Goal: Task Accomplishment & Management: Use online tool/utility

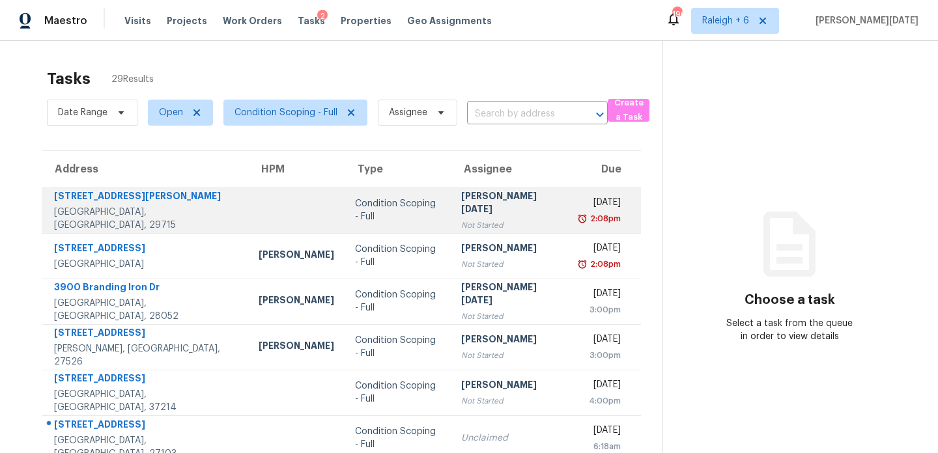
click at [380, 210] on div "Condition Scoping - Full" at bounding box center [398, 210] width 86 height 26
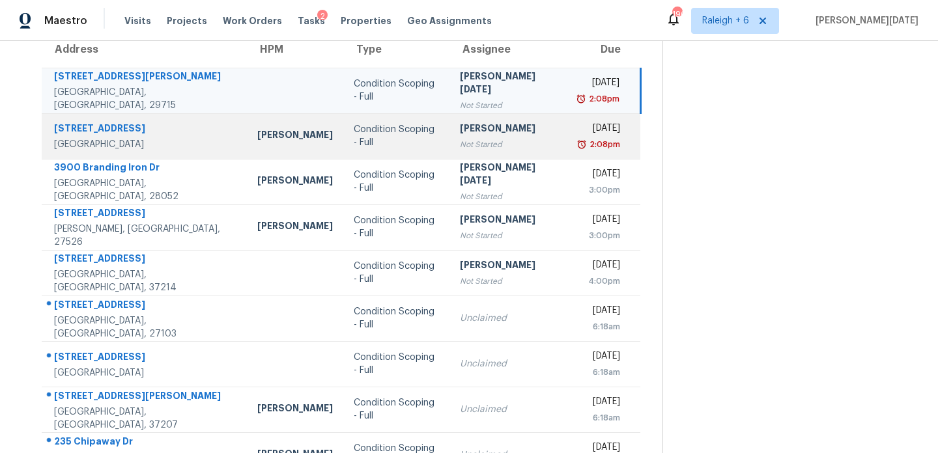
scroll to position [121, 0]
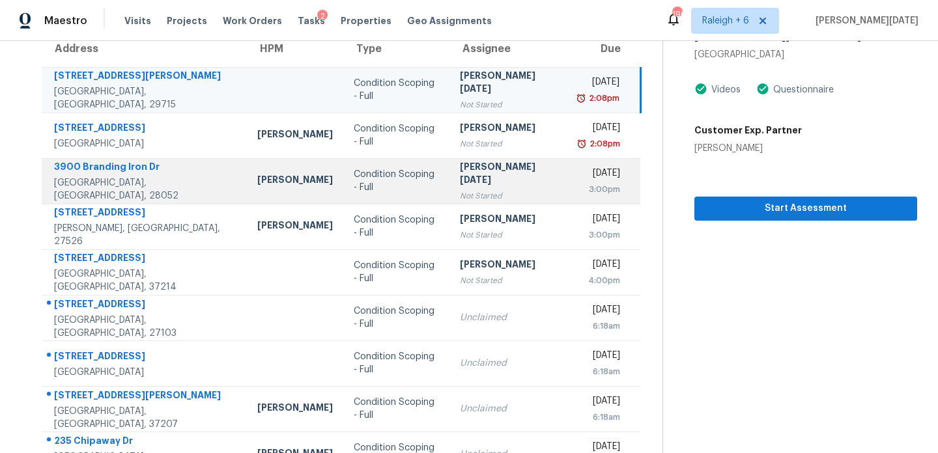
click at [495, 180] on div "[PERSON_NAME][DATE]" at bounding box center [509, 174] width 98 height 29
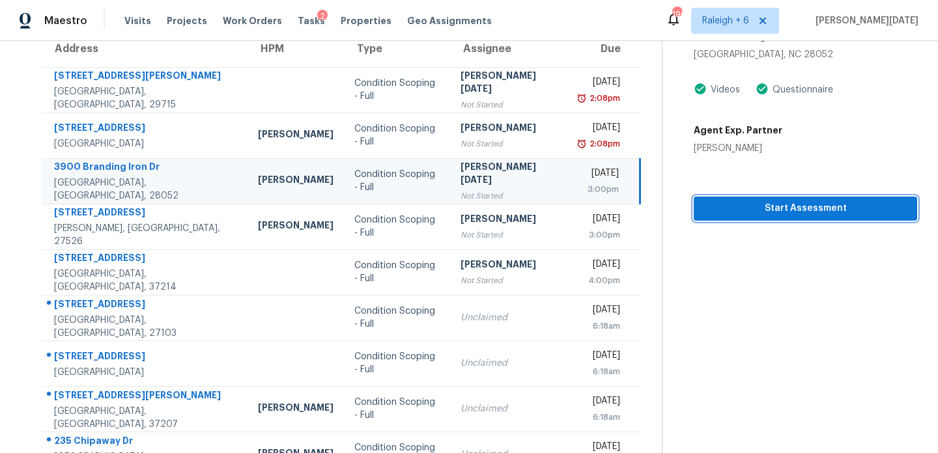
click at [704, 211] on span "Start Assessment" at bounding box center [805, 209] width 203 height 16
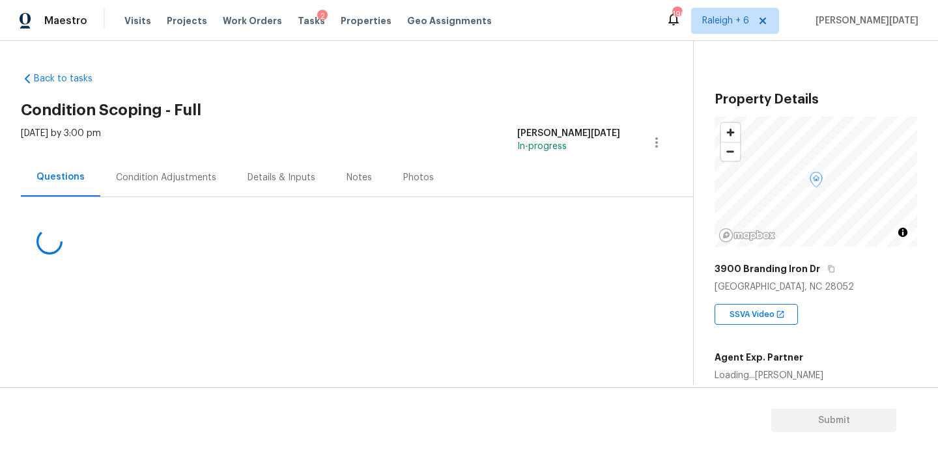
click at [188, 170] on div "Condition Adjustments" at bounding box center [166, 177] width 132 height 38
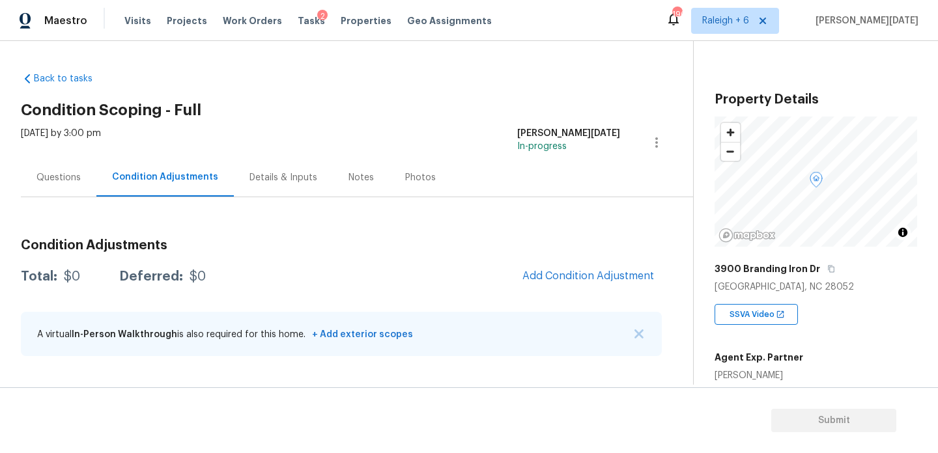
click at [298, 26] on div "Tasks 2" at bounding box center [311, 21] width 27 height 14
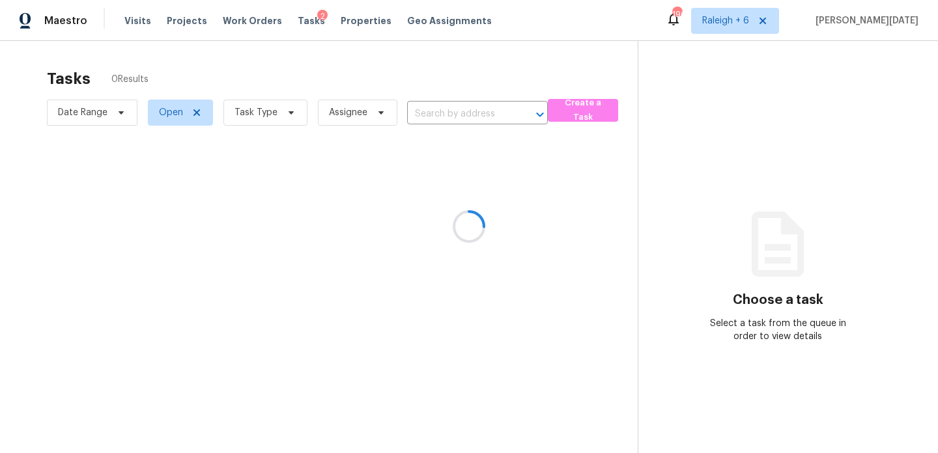
click at [269, 120] on div at bounding box center [469, 226] width 938 height 453
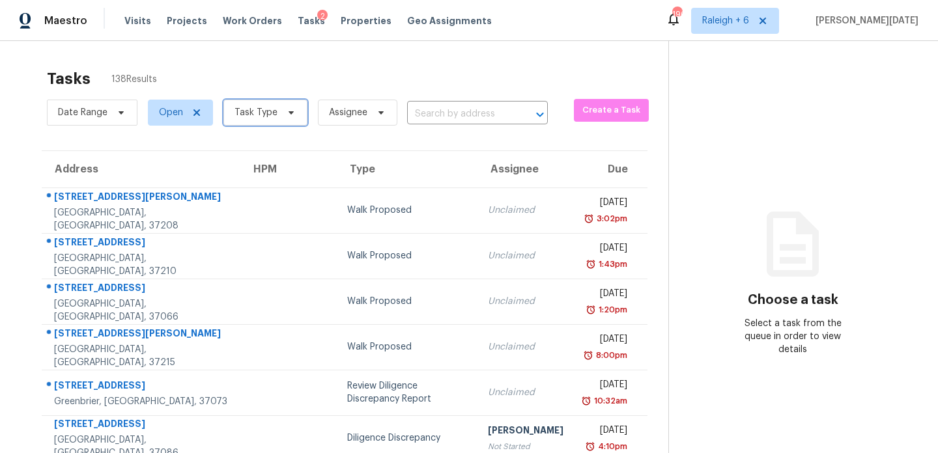
click at [269, 120] on span "Task Type" at bounding box center [265, 113] width 84 height 26
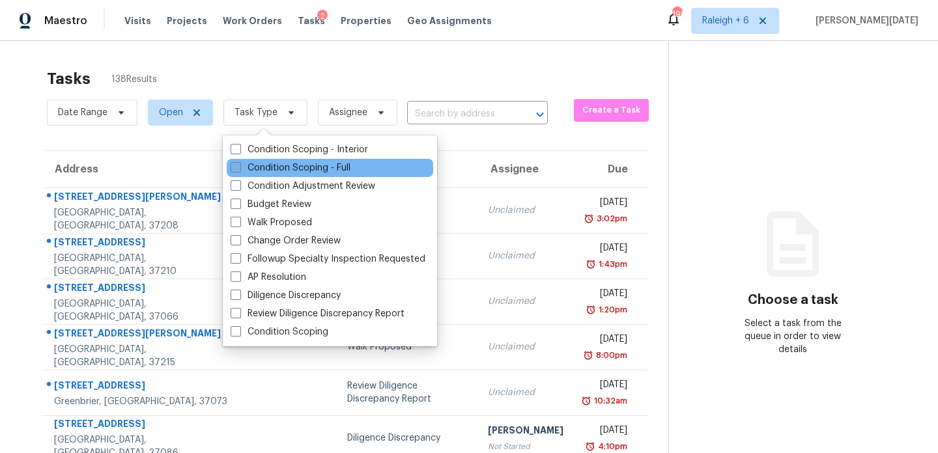
click at [257, 172] on label "Condition Scoping - Full" at bounding box center [291, 168] width 120 height 13
click at [239, 170] on input "Condition Scoping - Full" at bounding box center [235, 166] width 8 height 8
checkbox input "true"
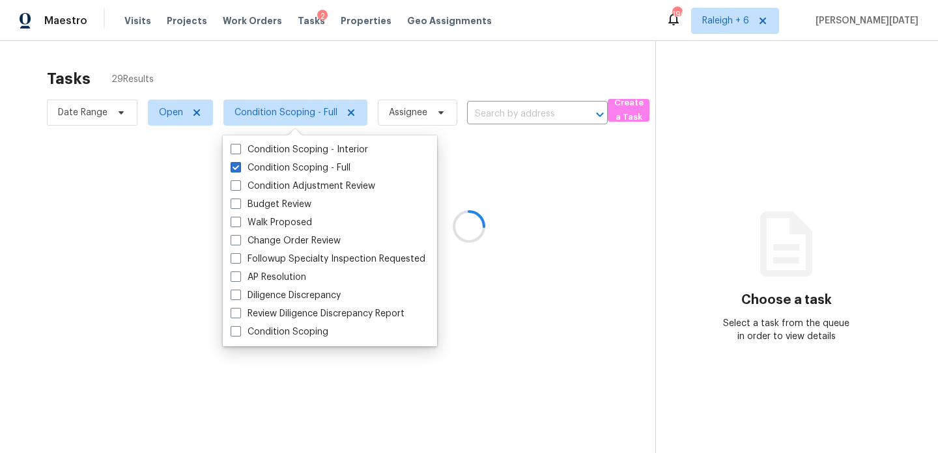
click at [427, 58] on div at bounding box center [469, 226] width 938 height 453
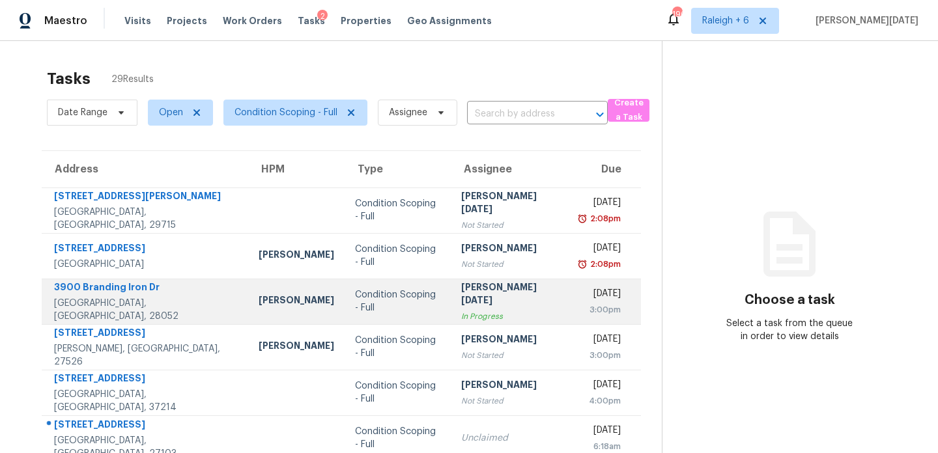
click at [483, 292] on div "[PERSON_NAME][DATE]" at bounding box center [510, 295] width 98 height 29
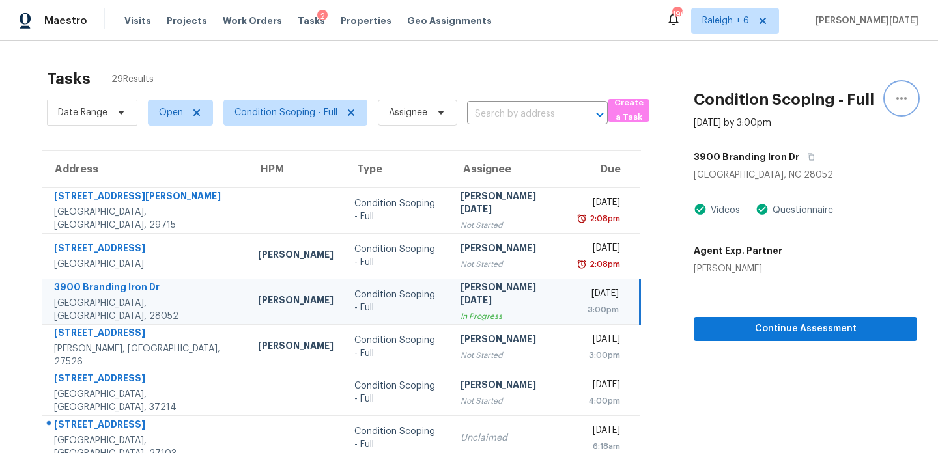
click at [898, 93] on icon "button" at bounding box center [902, 99] width 16 height 16
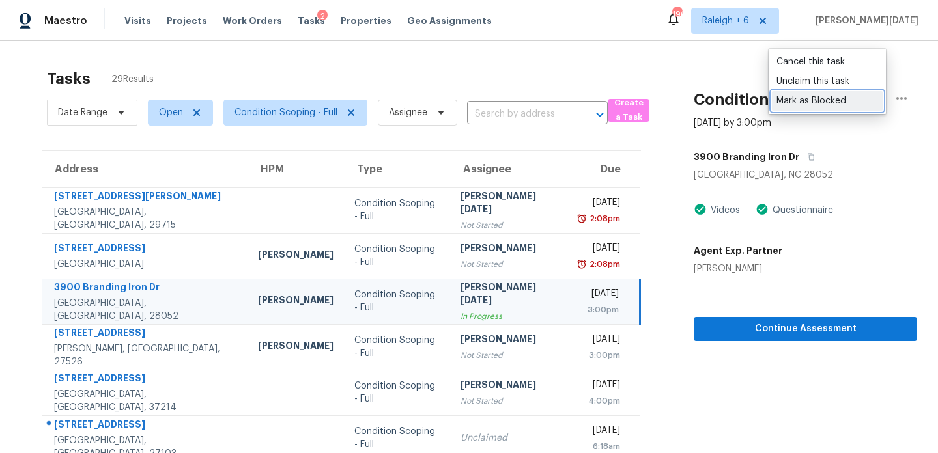
click at [848, 99] on div "Mark as Blocked" at bounding box center [827, 100] width 102 height 13
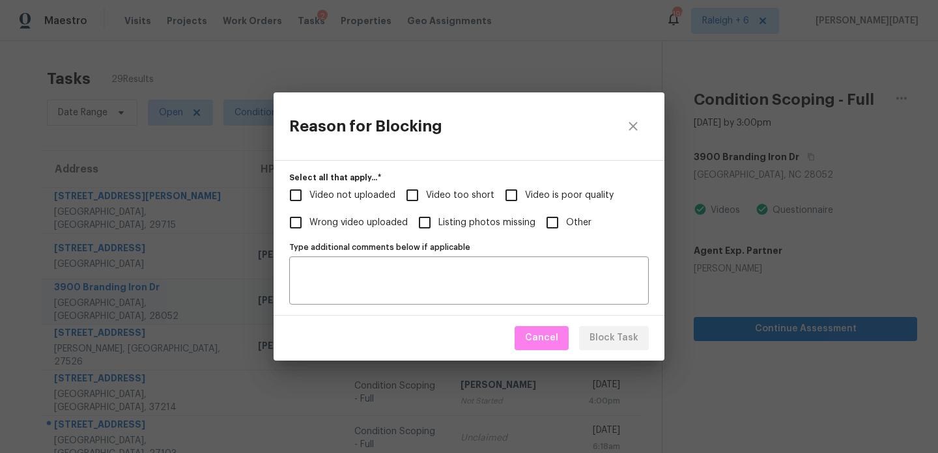
click at [446, 199] on span "Video too short" at bounding box center [460, 196] width 68 height 14
click at [426, 199] on input "Video too short" at bounding box center [412, 195] width 27 height 27
checkbox input "true"
click at [406, 279] on textarea "Type additional comments below if applicable" at bounding box center [469, 280] width 344 height 27
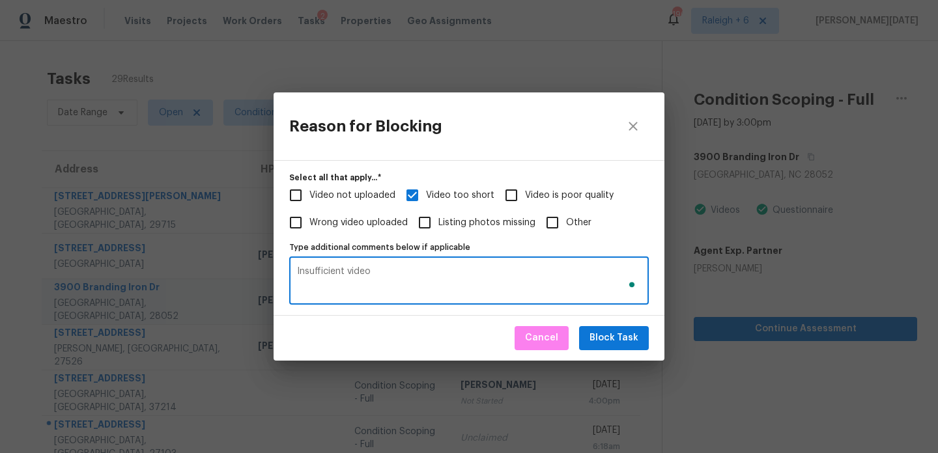
type textarea "Insufficient video"
click at [612, 337] on span "Block Task" at bounding box center [614, 338] width 49 height 16
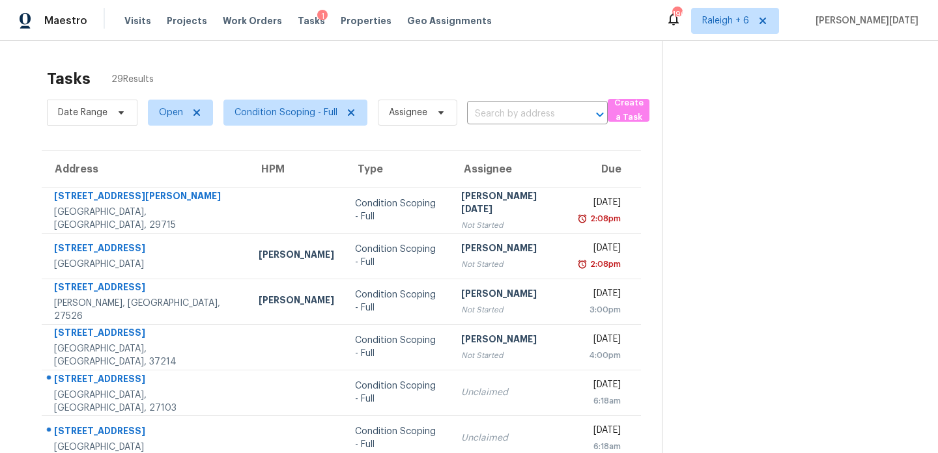
click at [415, 182] on th "Type" at bounding box center [398, 169] width 107 height 36
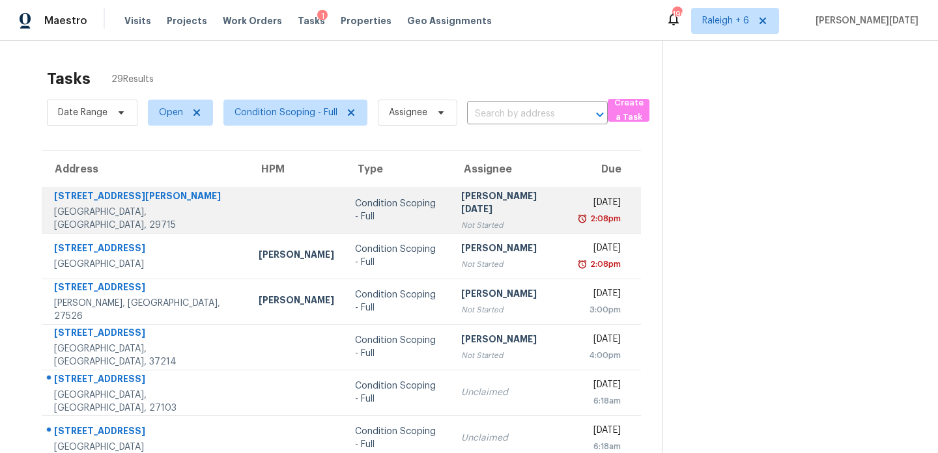
click at [415, 188] on td "Condition Scoping - Full" at bounding box center [398, 211] width 107 height 46
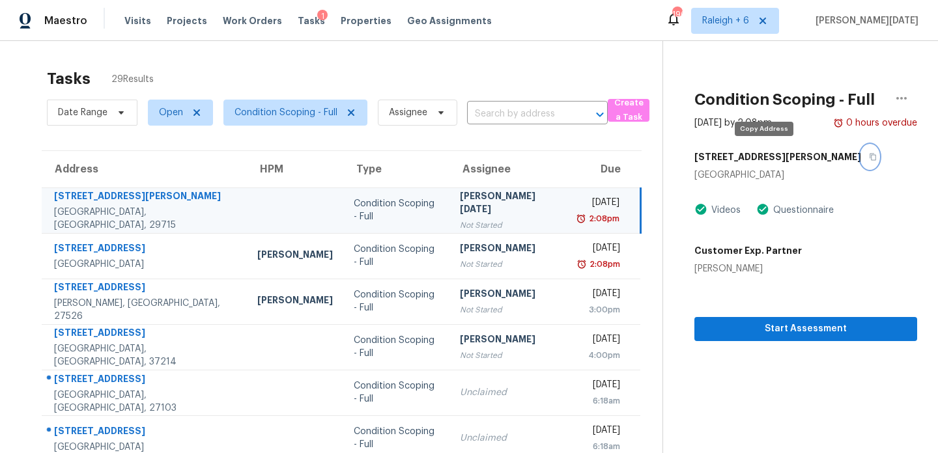
click at [869, 157] on icon "button" at bounding box center [873, 157] width 8 height 8
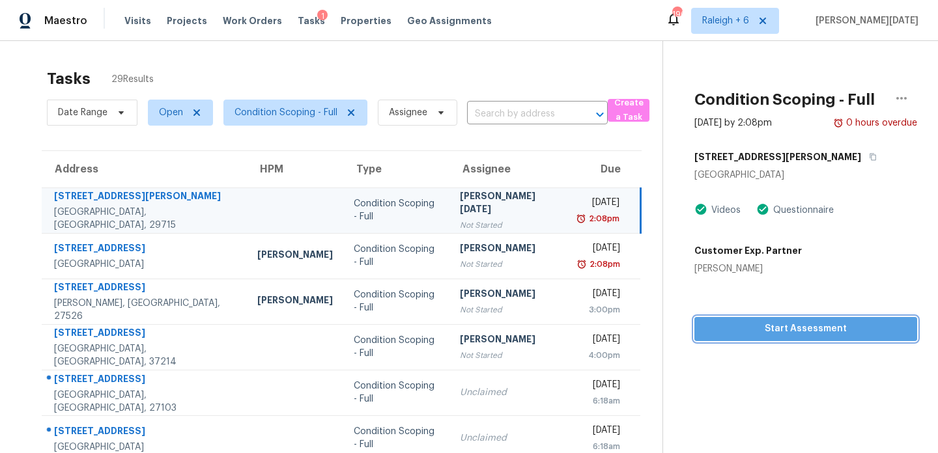
click at [705, 324] on span "Start Assessment" at bounding box center [806, 329] width 202 height 16
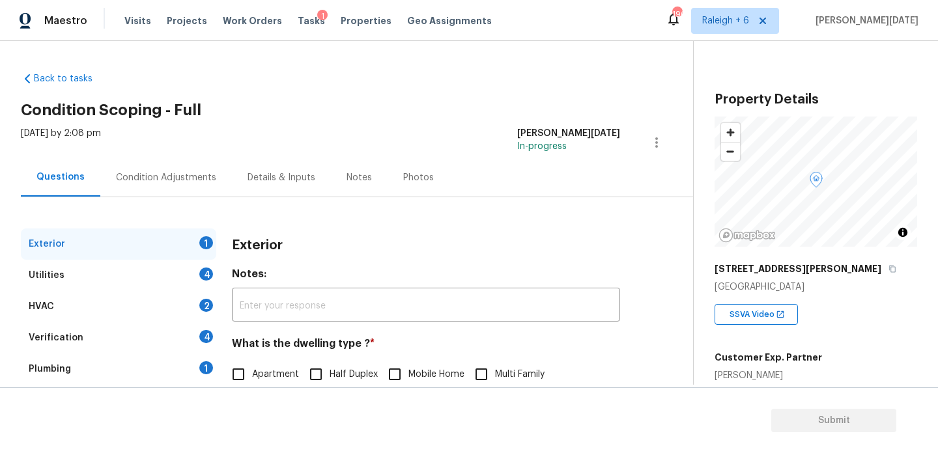
click at [180, 177] on div "Condition Adjustments" at bounding box center [166, 177] width 100 height 13
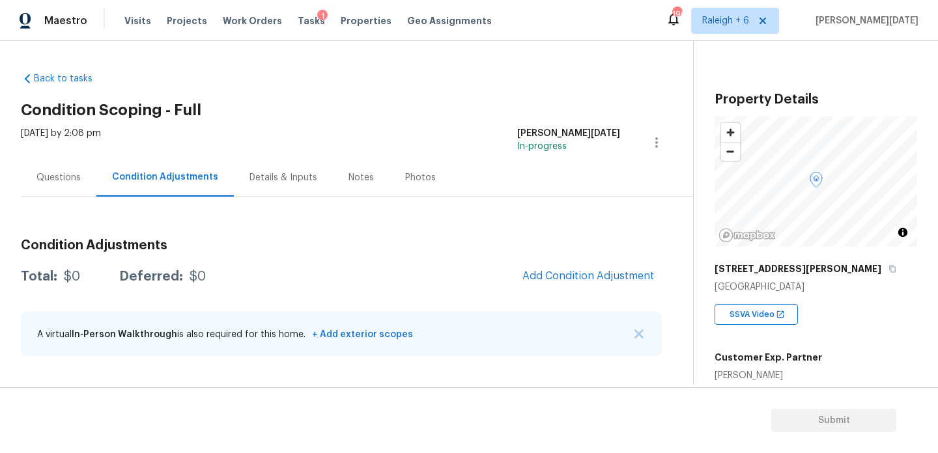
click at [505, 208] on div "Condition Adjustments Total: $0 Deferred: $0 Add Condition Adjustment A virtual…" at bounding box center [341, 282] width 641 height 171
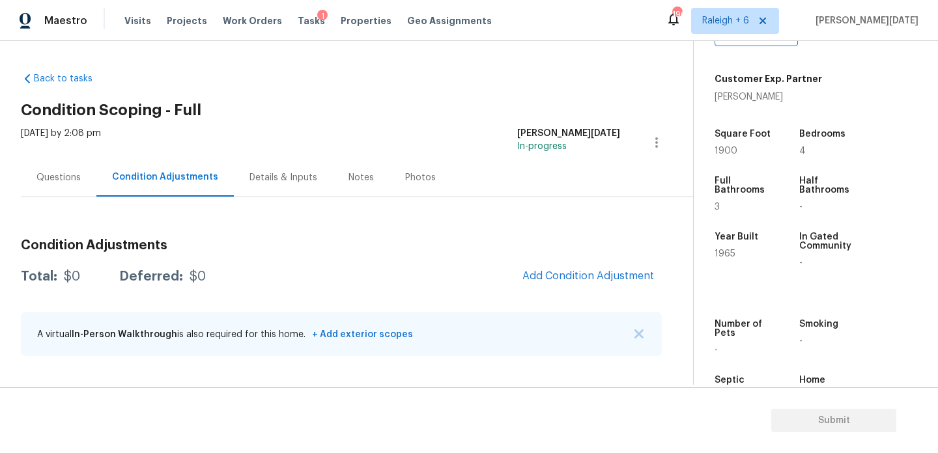
scroll to position [279, 0]
click at [724, 153] on span "1900" at bounding box center [726, 150] width 23 height 9
copy span "1900"
click at [54, 153] on div "[DATE] by 2:08 pm" at bounding box center [61, 142] width 80 height 31
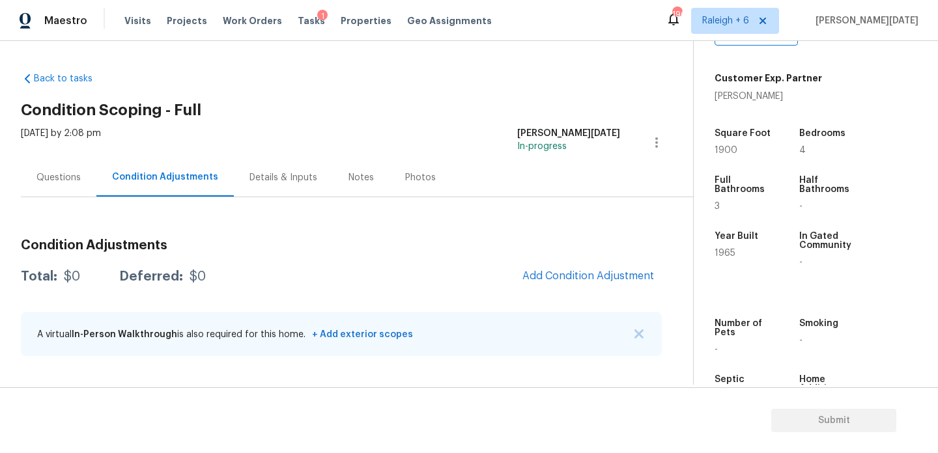
click at [66, 164] on div "Questions" at bounding box center [59, 177] width 76 height 38
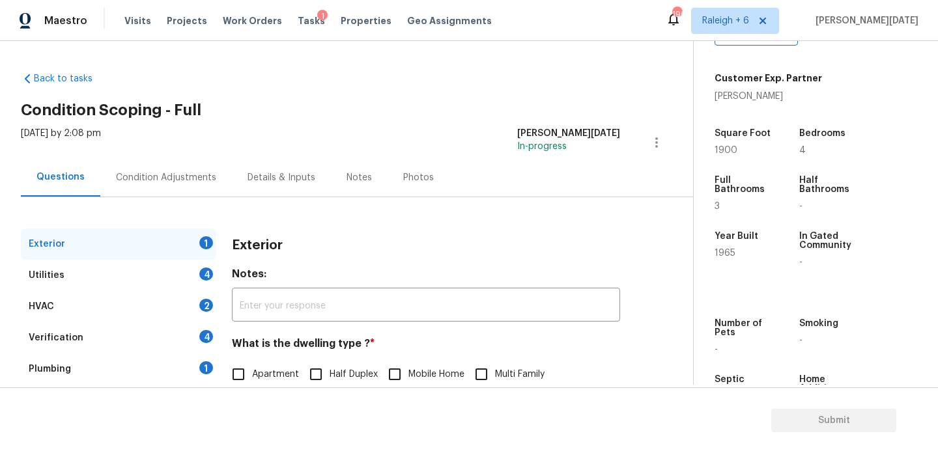
scroll to position [174, 0]
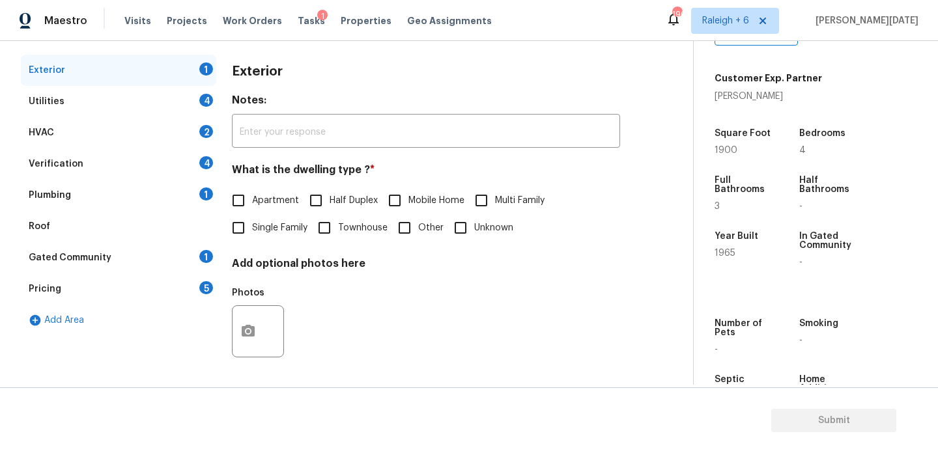
click at [234, 226] on input "Single Family" at bounding box center [238, 227] width 27 height 27
checkbox input "true"
click at [138, 117] on div "HVAC 2" at bounding box center [118, 132] width 195 height 31
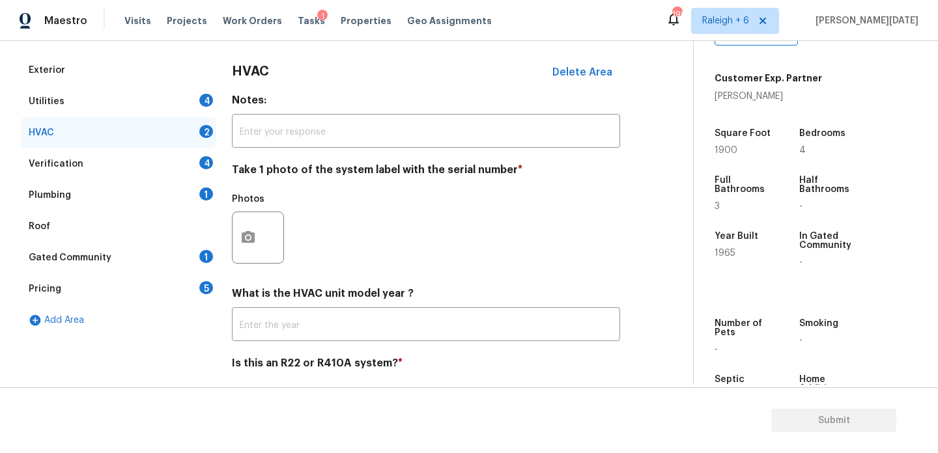
click at [161, 96] on div "Utilities 4" at bounding box center [118, 101] width 195 height 31
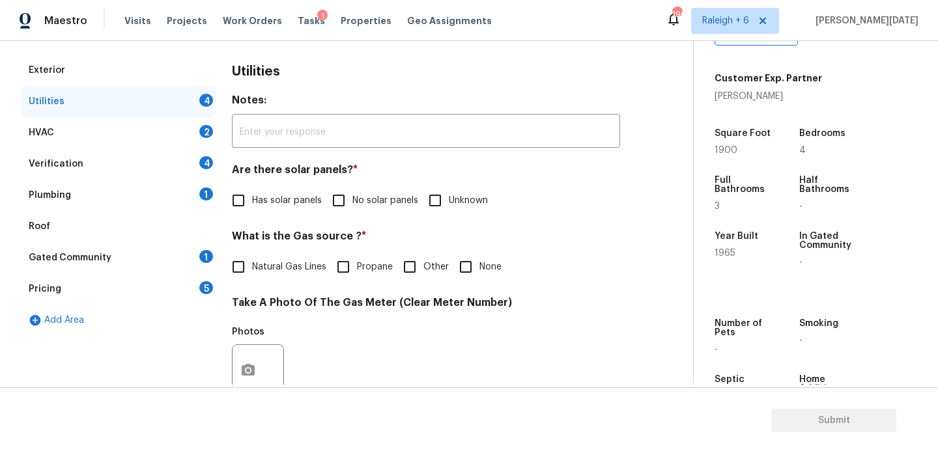
scroll to position [527, 0]
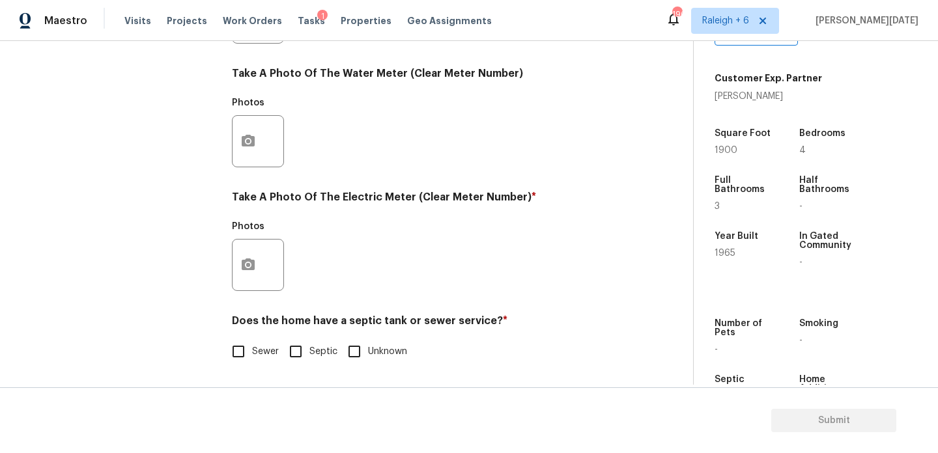
click at [295, 345] on input "Septic" at bounding box center [295, 351] width 27 height 27
checkbox input "true"
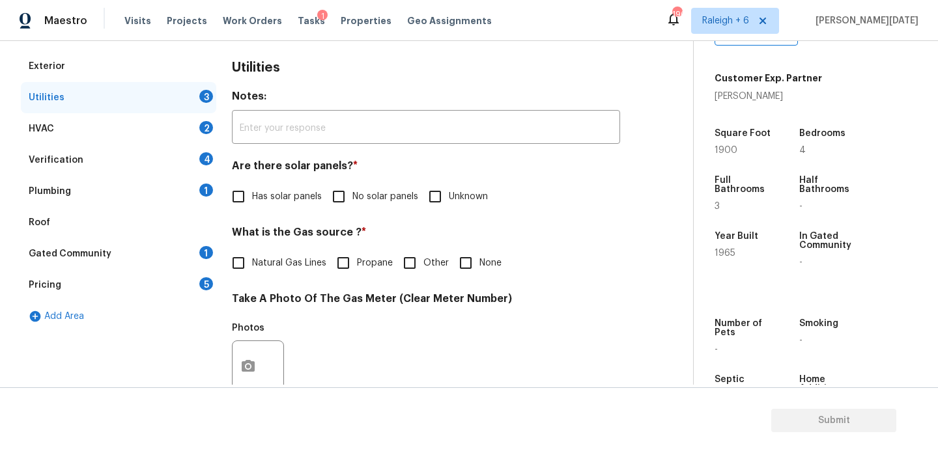
click at [192, 200] on div "Plumbing 1" at bounding box center [118, 191] width 195 height 31
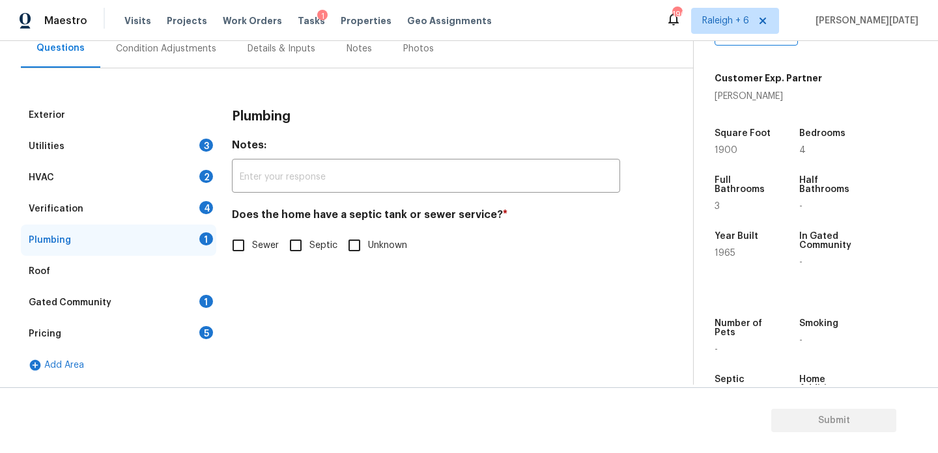
scroll to position [129, 0]
click at [285, 240] on input "Septic" at bounding box center [295, 245] width 27 height 27
checkbox input "true"
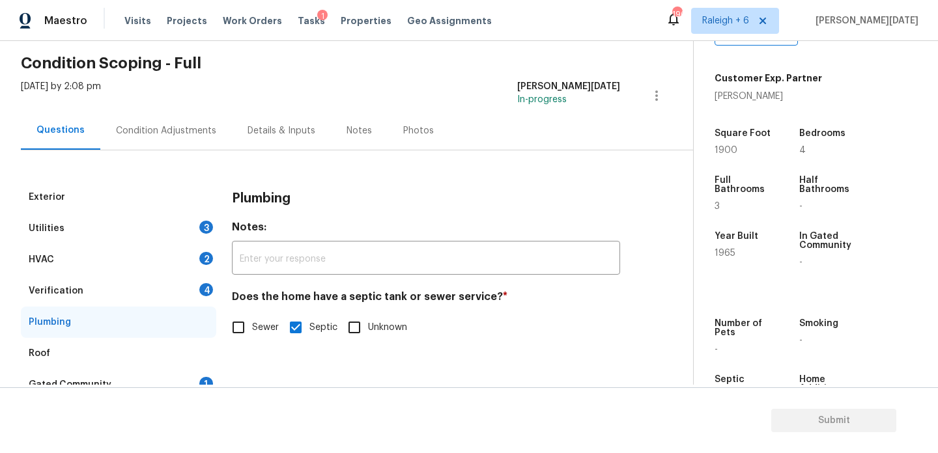
scroll to position [40, 0]
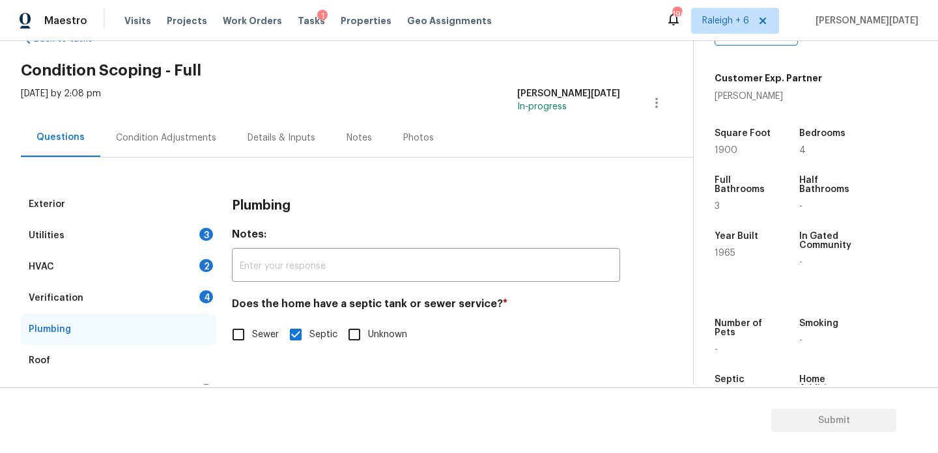
click at [169, 130] on div "Condition Adjustments" at bounding box center [166, 138] width 132 height 38
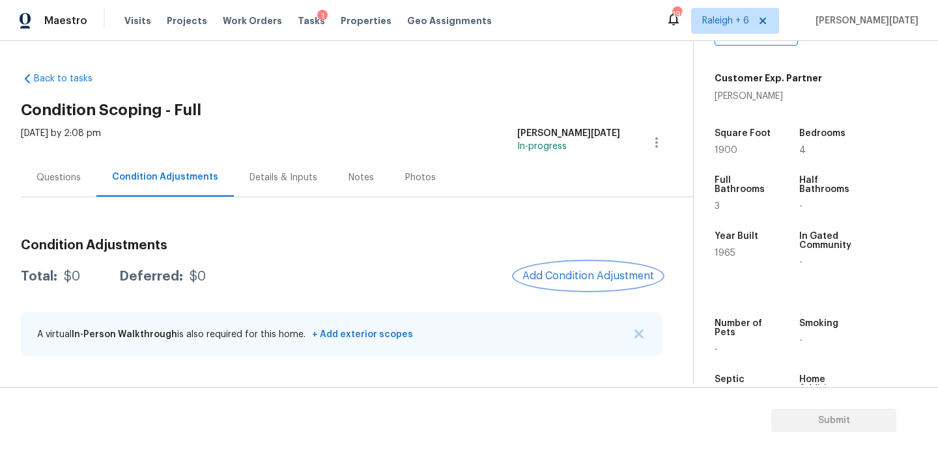
click at [575, 273] on span "Add Condition Adjustment" at bounding box center [588, 276] width 132 height 12
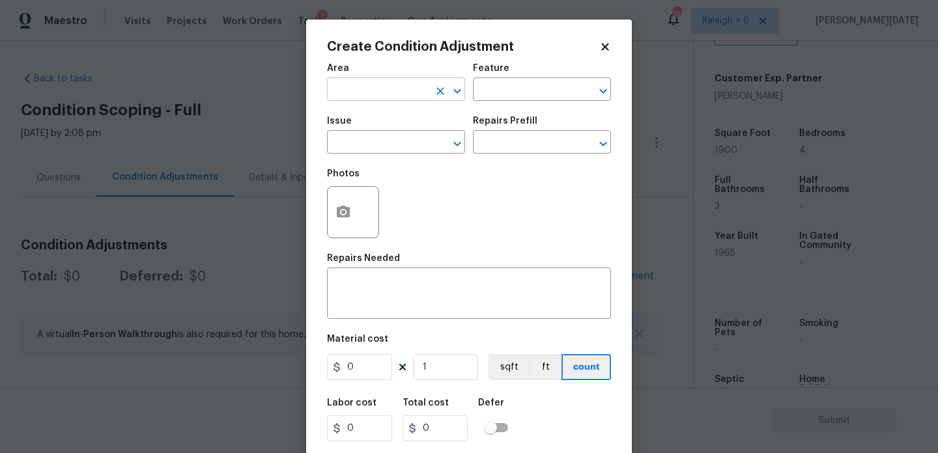
click at [363, 94] on input "text" at bounding box center [378, 91] width 102 height 20
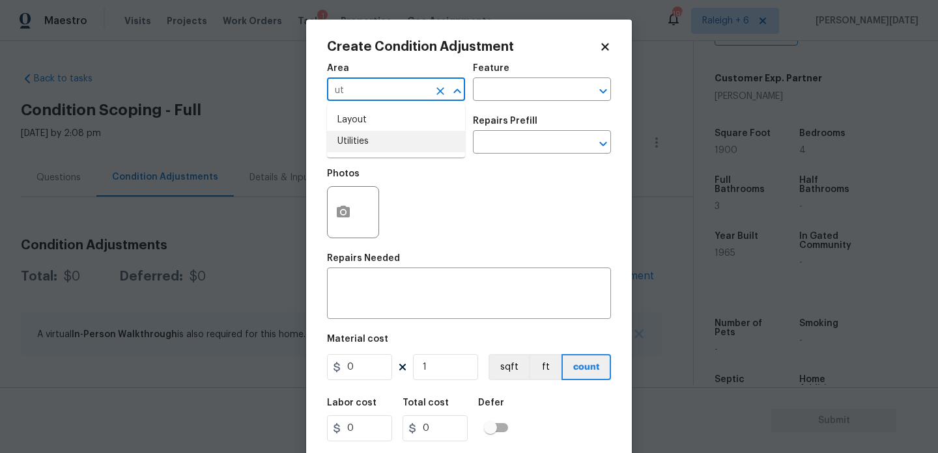
click at [365, 137] on li "Utilities" at bounding box center [396, 141] width 138 height 21
type input "Utilities"
click at [365, 137] on input "text" at bounding box center [378, 144] width 102 height 20
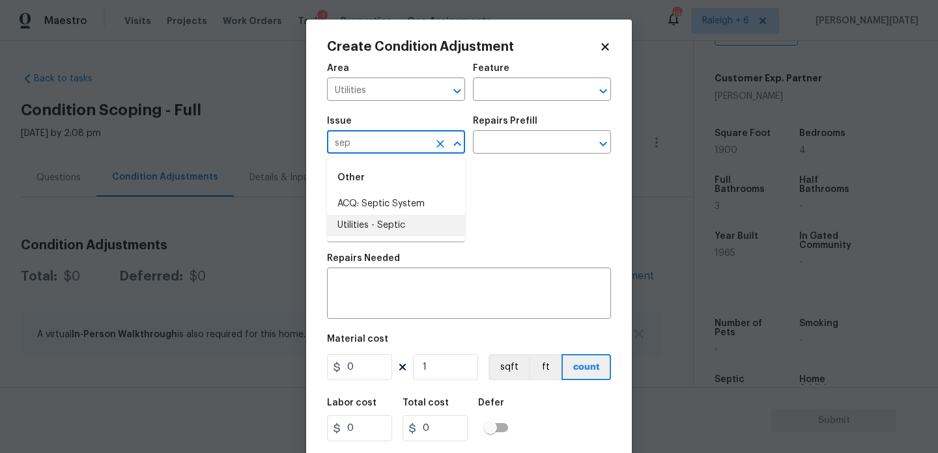
click at [379, 225] on li "Utilities - Septic" at bounding box center [396, 225] width 138 height 21
type input "Utilities - Septic"
click at [519, 145] on input "text" at bounding box center [524, 144] width 102 height 20
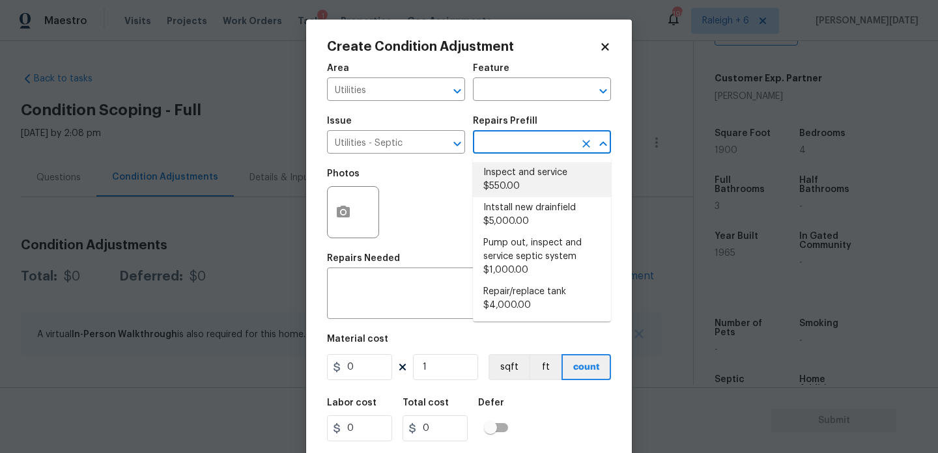
click at [520, 179] on li "Inspect and service $550.00" at bounding box center [542, 179] width 138 height 35
type textarea "Pump and inspect septic tank and provide clean bill of health from specialist c…"
type input "550"
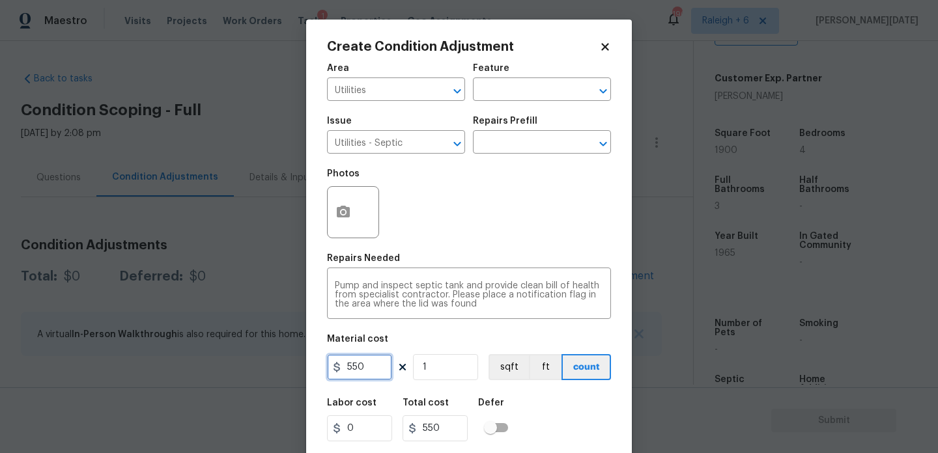
drag, startPoint x: 369, startPoint y: 363, endPoint x: 276, endPoint y: 363, distance: 92.5
click at [276, 363] on div "Create Condition Adjustment Area Utilities ​ Feature ​ Issue Utilities - Septic…" at bounding box center [469, 226] width 938 height 453
type input "2000"
click at [459, 259] on div "Repairs Needed" at bounding box center [469, 262] width 284 height 17
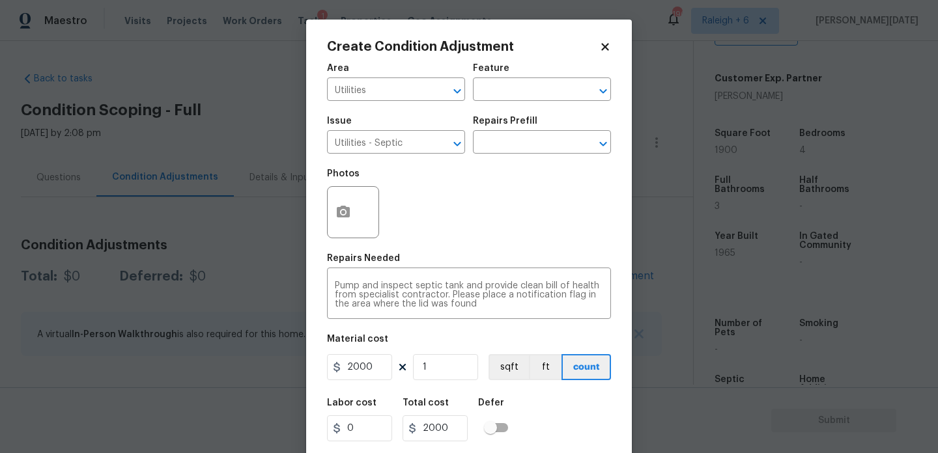
scroll to position [33, 0]
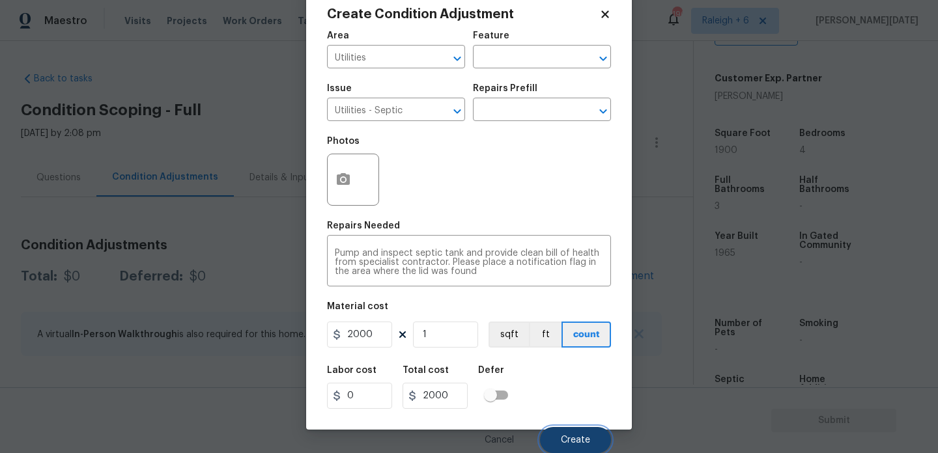
click at [563, 442] on span "Create" at bounding box center [575, 441] width 29 height 10
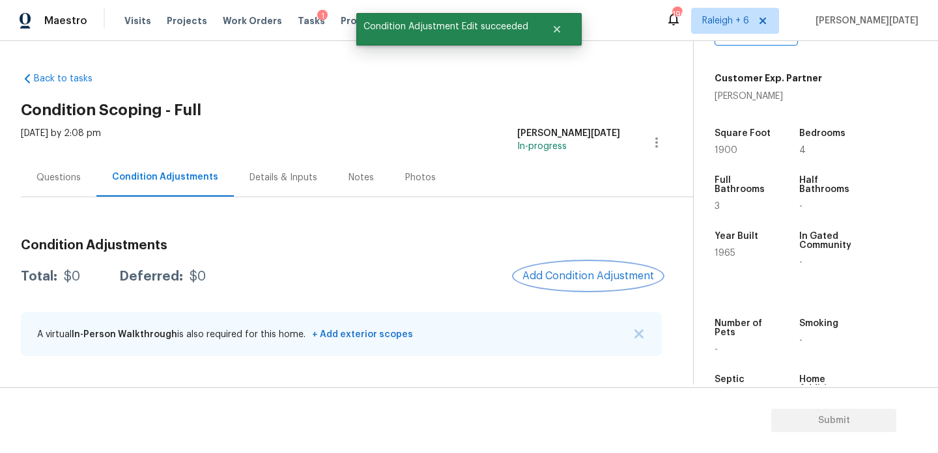
scroll to position [0, 0]
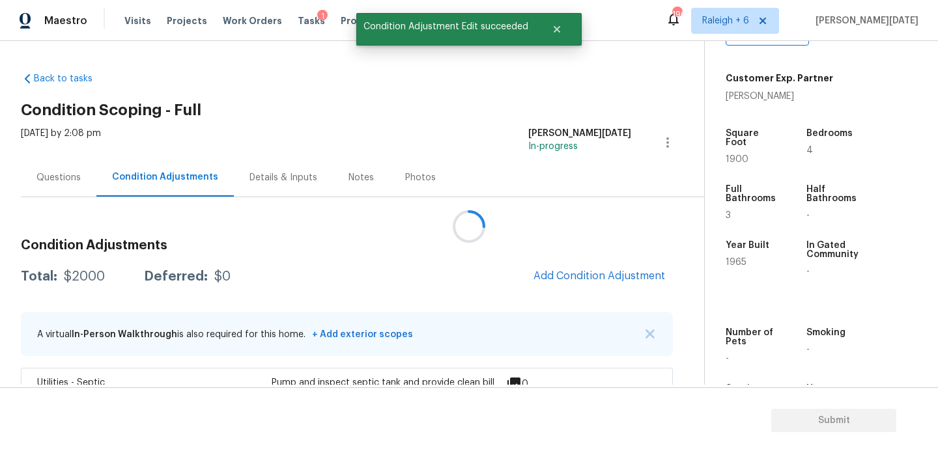
click at [559, 263] on div at bounding box center [469, 226] width 938 height 453
click at [571, 285] on button "Add Condition Adjustment" at bounding box center [599, 276] width 147 height 27
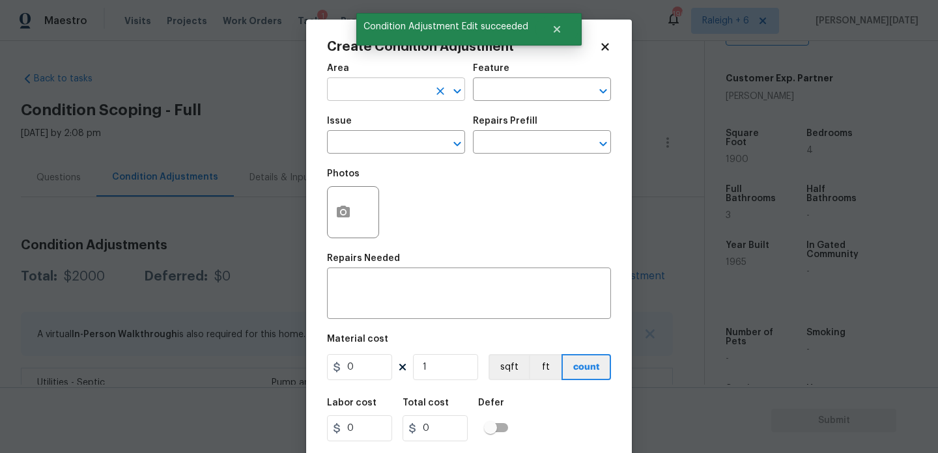
click at [350, 101] on input "text" at bounding box center [378, 91] width 102 height 20
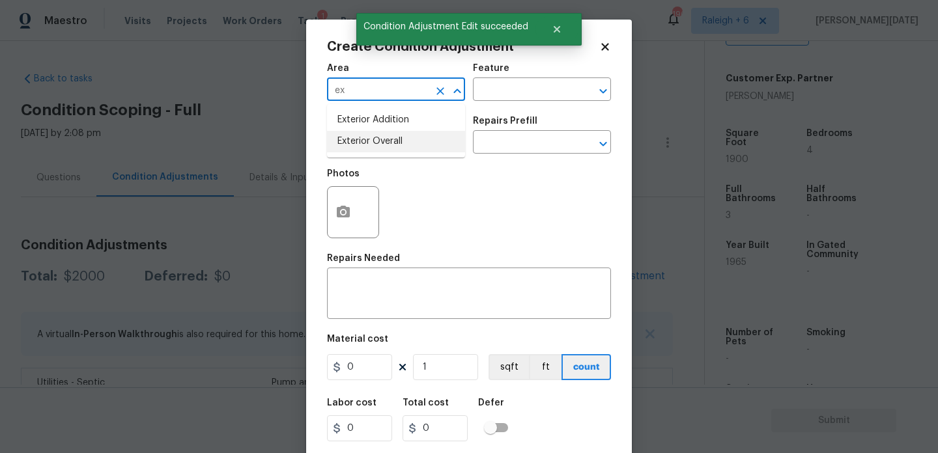
click at [362, 140] on li "Exterior Overall" at bounding box center [396, 141] width 138 height 21
type input "Exterior Overall"
click at [362, 140] on input "text" at bounding box center [378, 144] width 102 height 20
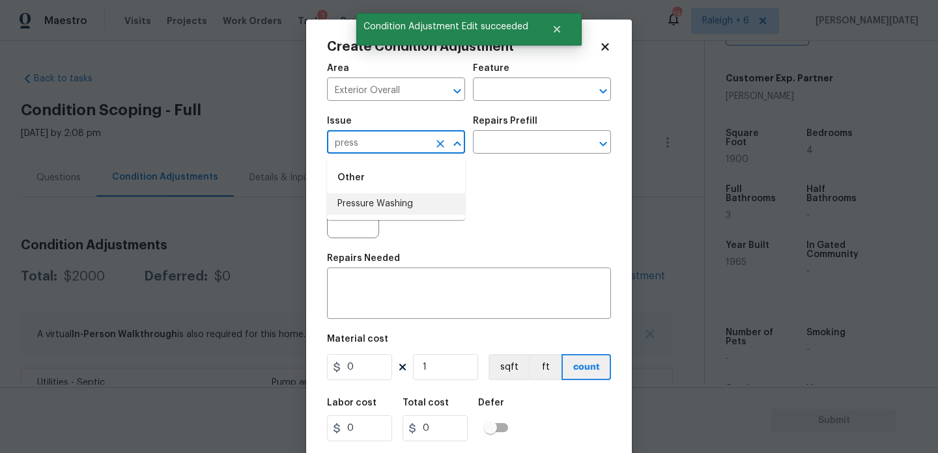
click at [388, 203] on li "Pressure Washing" at bounding box center [396, 203] width 138 height 21
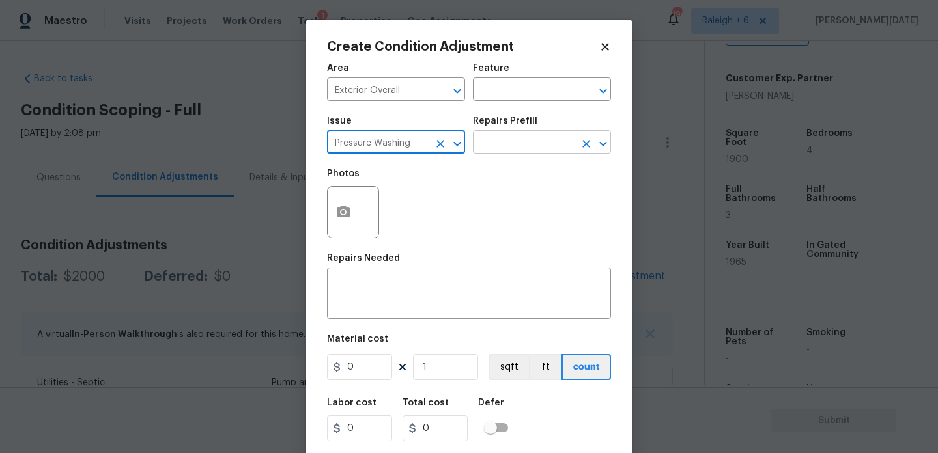
type input "Pressure Washing"
click at [509, 149] on input "text" at bounding box center [524, 144] width 102 height 20
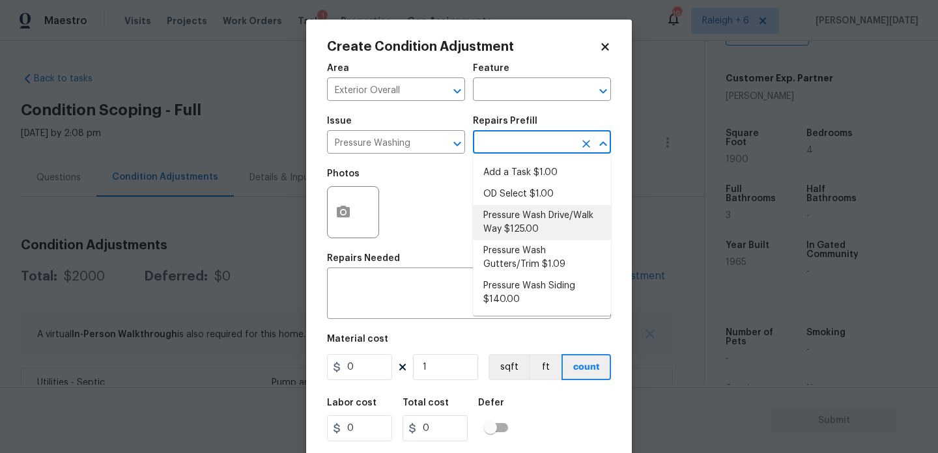
click at [516, 211] on li "Pressure Wash Drive/Walk Way $125.00" at bounding box center [542, 222] width 138 height 35
type input "Siding"
type textarea "Pressure wash the driveways/walkways as directed by the PM. Ensure that all deb…"
type input "125"
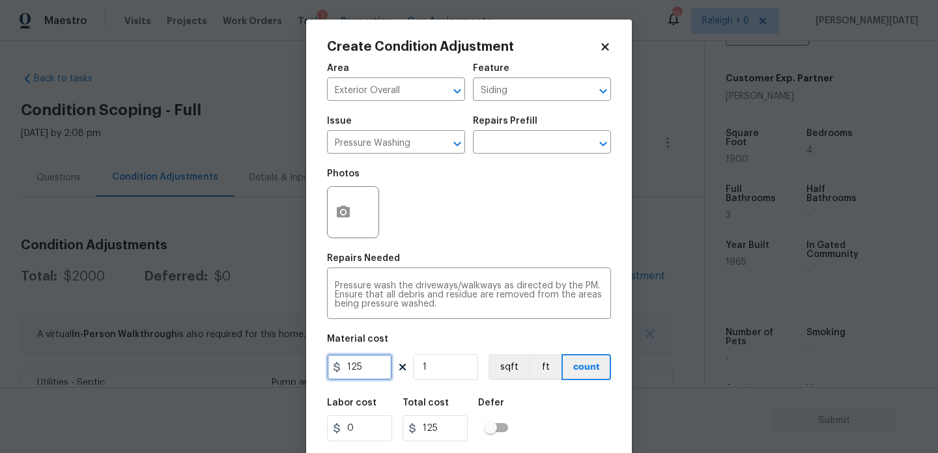
drag, startPoint x: 367, startPoint y: 373, endPoint x: 252, endPoint y: 373, distance: 114.6
click at [252, 373] on div "Create Condition Adjustment Area Exterior Overall ​ Feature Siding ​ Issue Pres…" at bounding box center [469, 226] width 938 height 453
type input "200"
click at [420, 257] on div "Repairs Needed" at bounding box center [469, 262] width 284 height 17
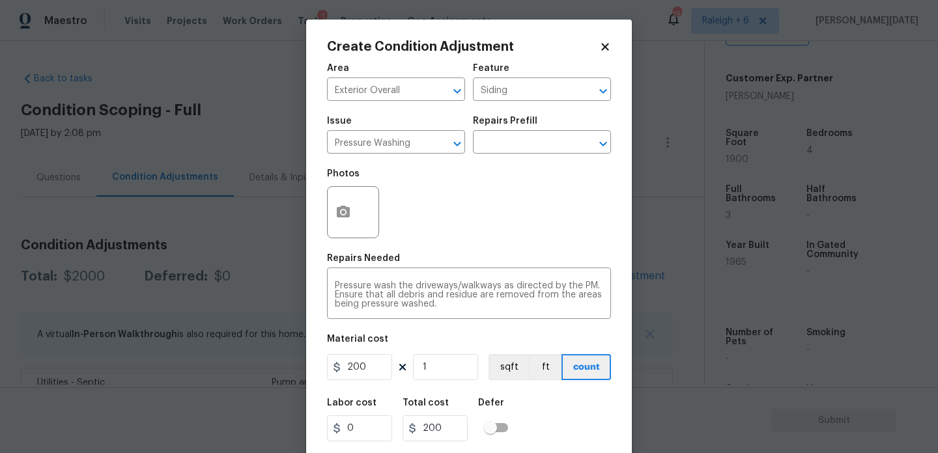
scroll to position [33, 0]
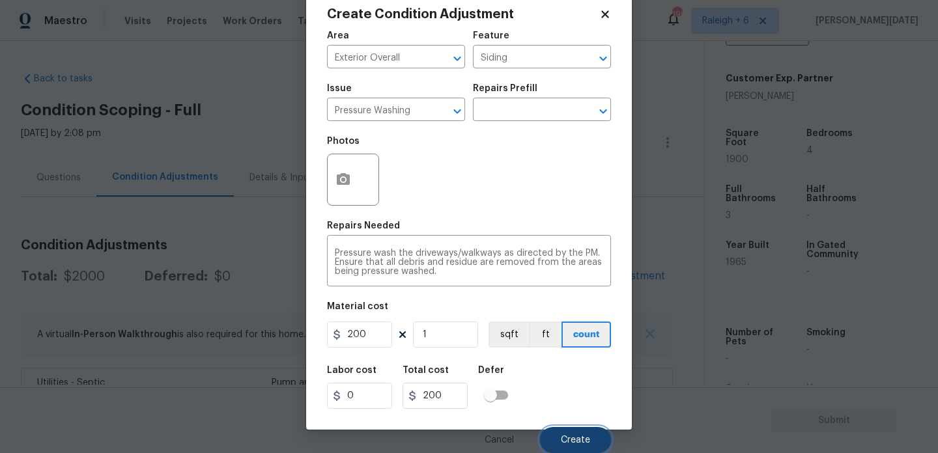
click at [567, 432] on button "Create" at bounding box center [575, 440] width 71 height 26
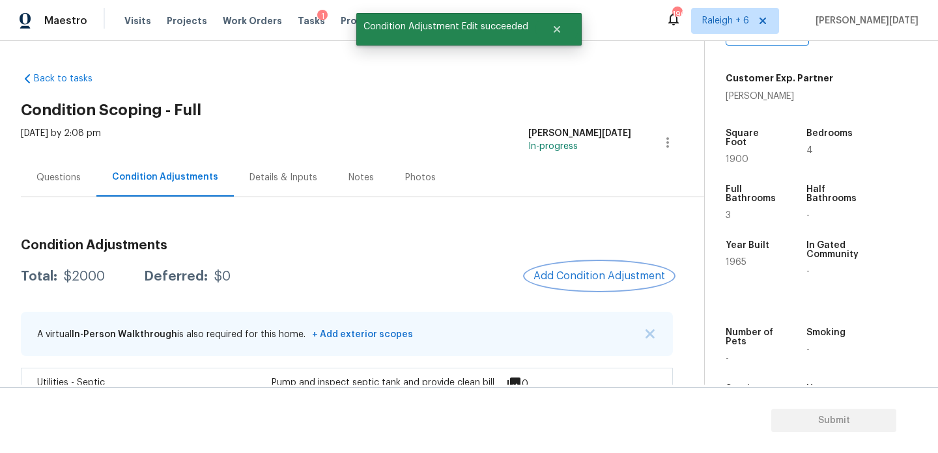
scroll to position [0, 0]
click at [569, 276] on div at bounding box center [469, 226] width 938 height 453
click at [548, 280] on span "Add Condition Adjustment" at bounding box center [600, 276] width 132 height 12
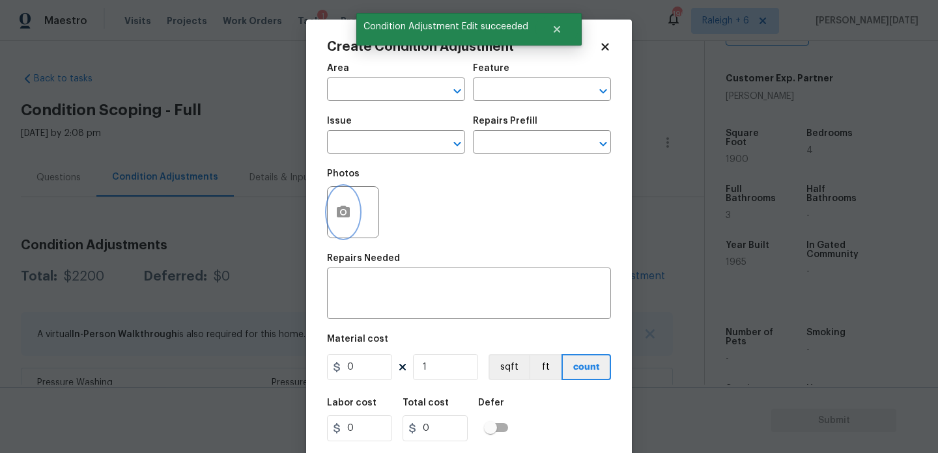
click at [346, 214] on icon "button" at bounding box center [343, 213] width 16 height 16
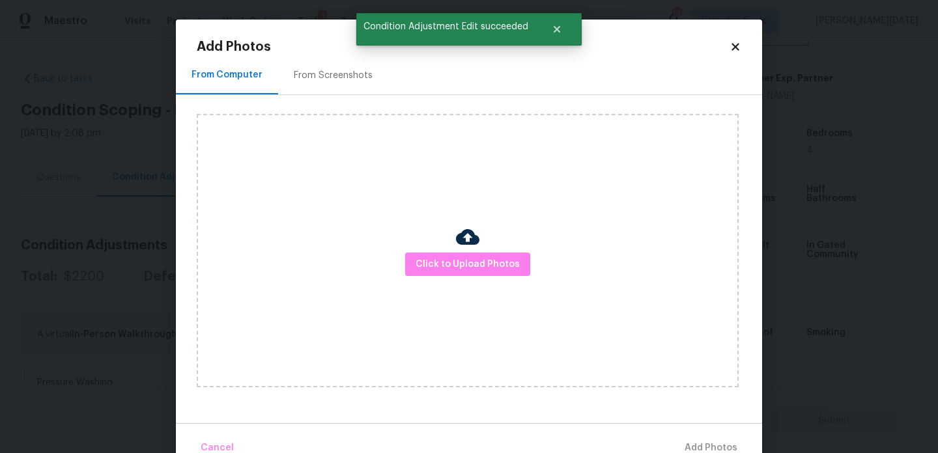
click at [319, 79] on div "From Screenshots" at bounding box center [333, 75] width 79 height 13
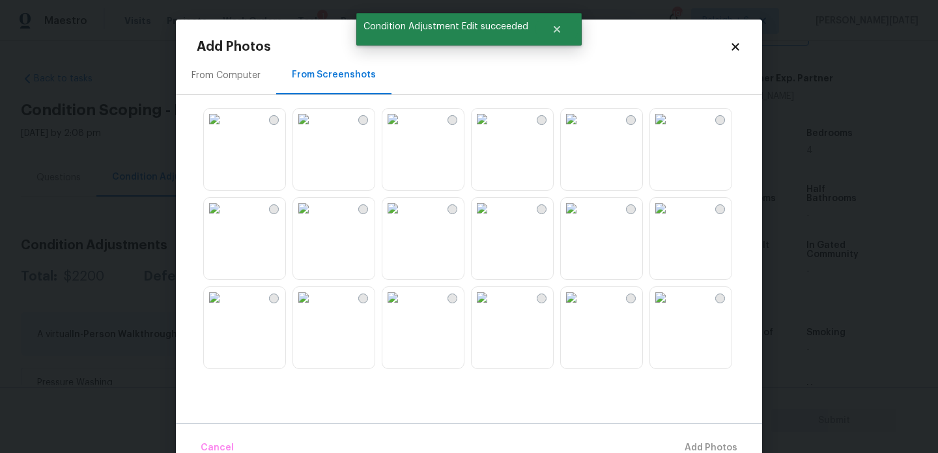
click at [671, 219] on img at bounding box center [660, 208] width 21 height 21
click at [314, 130] on img at bounding box center [303, 119] width 21 height 21
click at [492, 130] on img at bounding box center [482, 119] width 21 height 21
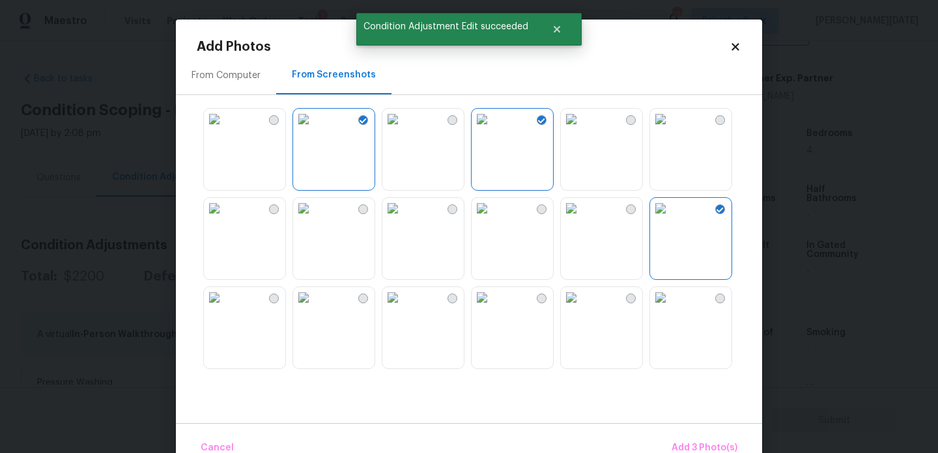
click at [492, 219] on img at bounding box center [482, 208] width 21 height 21
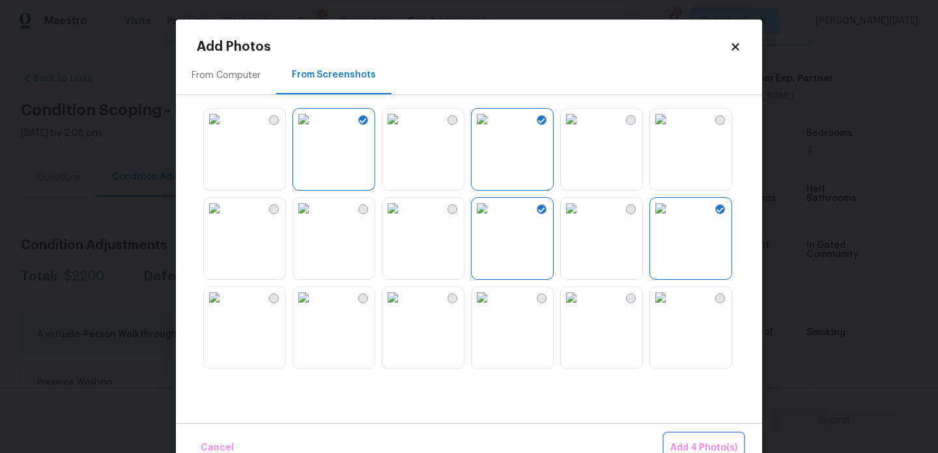
click at [703, 449] on span "Add 4 Photo(s)" at bounding box center [703, 448] width 67 height 16
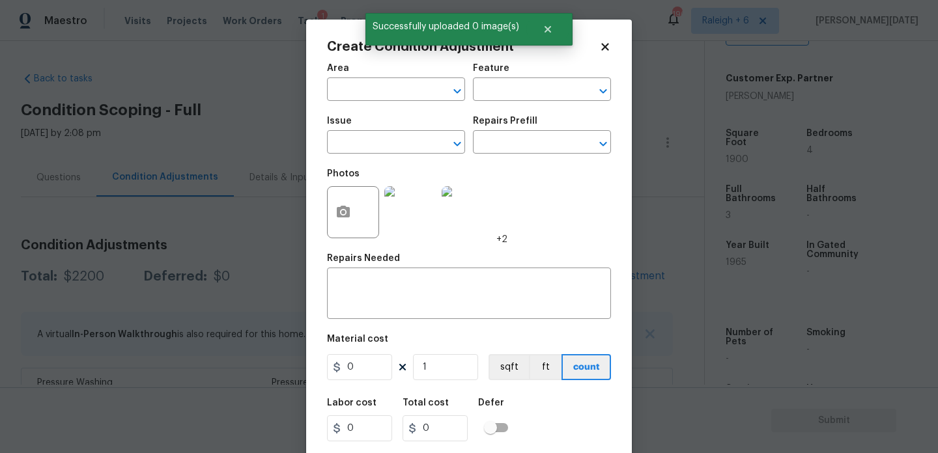
click at [363, 102] on span "Area ​" at bounding box center [396, 82] width 138 height 53
click at [341, 92] on input "text" at bounding box center [378, 91] width 102 height 20
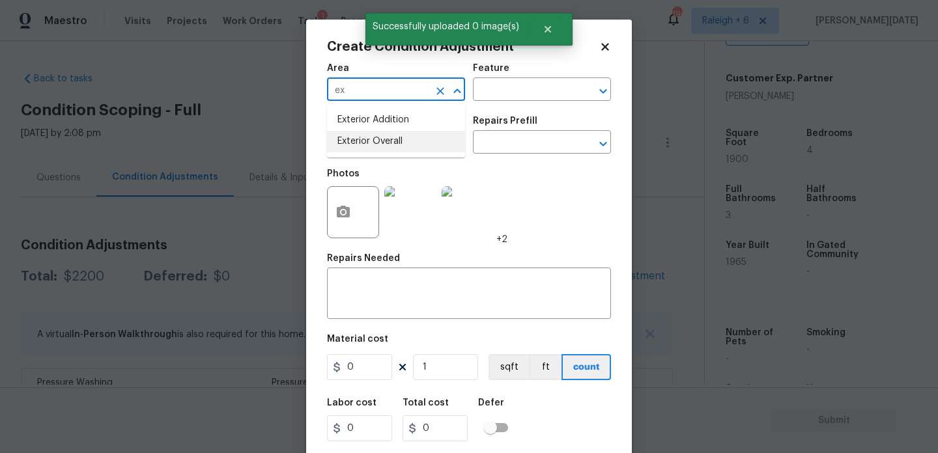
click at [354, 137] on li "Exterior Overall" at bounding box center [396, 141] width 138 height 21
type input "Exterior Overall"
click at [354, 137] on input "text" at bounding box center [378, 144] width 102 height 20
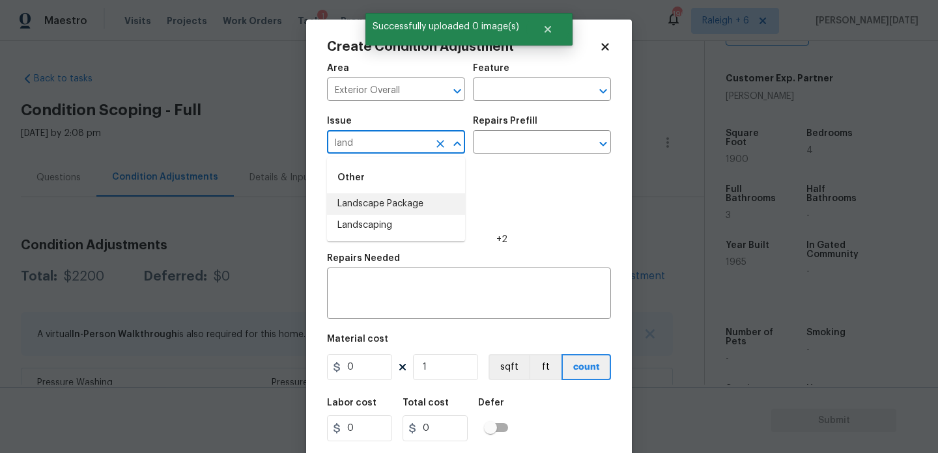
click at [377, 199] on li "Landscape Package" at bounding box center [396, 203] width 138 height 21
type input "Landscape Package"
click at [514, 146] on input "text" at bounding box center [524, 144] width 102 height 20
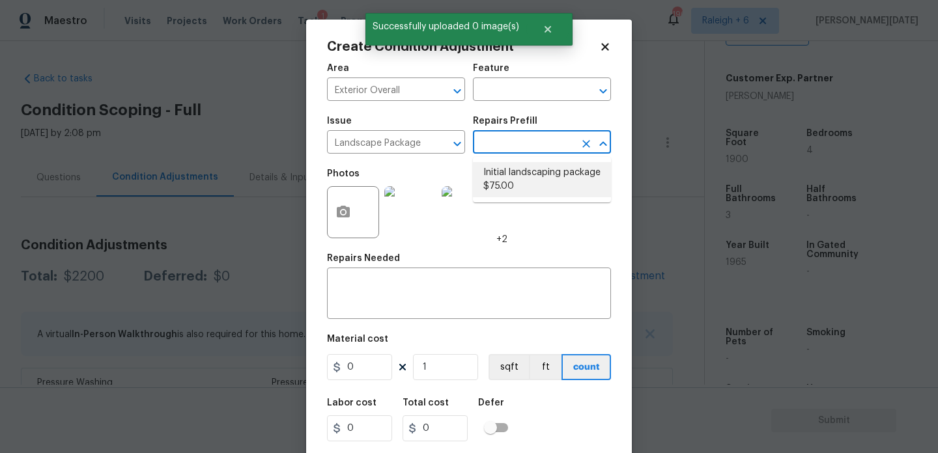
click at [515, 175] on li "Initial landscaping package $75.00" at bounding box center [542, 179] width 138 height 35
type input "Home Readiness Packages"
type textarea "Mowing of grass up to 6" in height. Mow, edge along driveways & sidewalks, trim…"
type input "75"
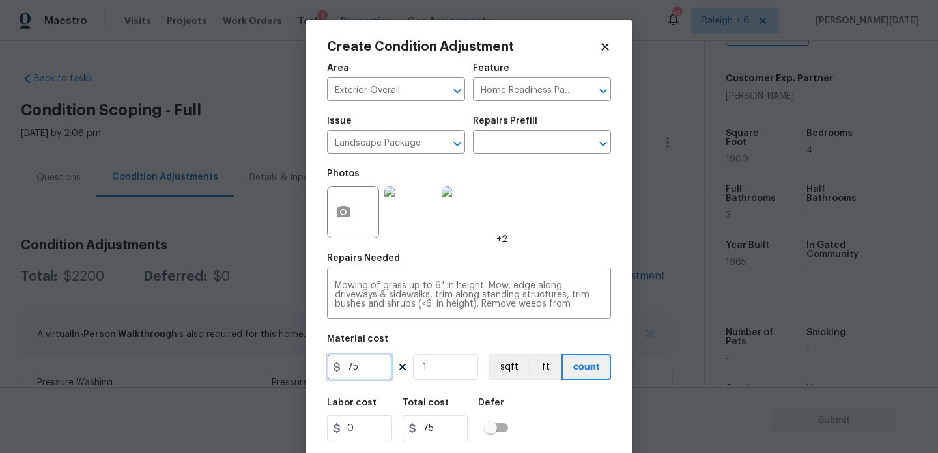
drag, startPoint x: 365, startPoint y: 363, endPoint x: 274, endPoint y: 362, distance: 91.2
click at [274, 362] on div "Create Condition Adjustment Area Exterior Overall ​ Feature Home Readiness Pack…" at bounding box center [469, 226] width 938 height 453
type input "300"
click at [535, 232] on div "Photos +2" at bounding box center [469, 204] width 284 height 85
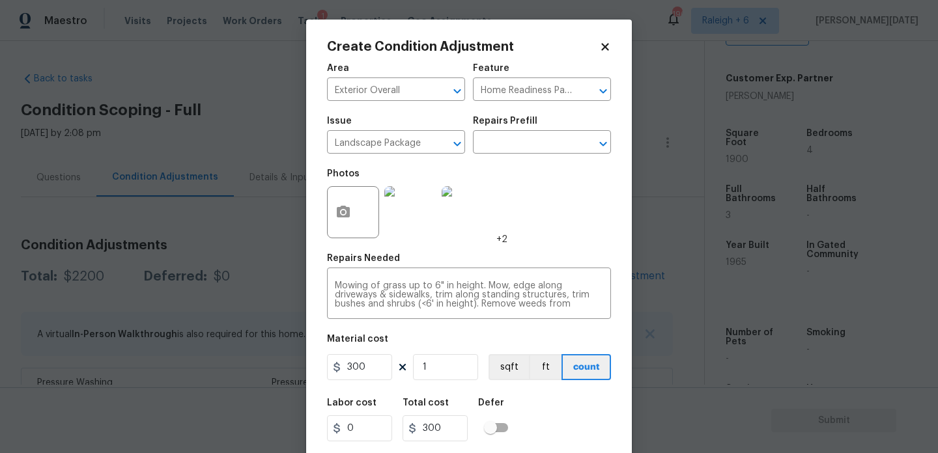
scroll to position [33, 0]
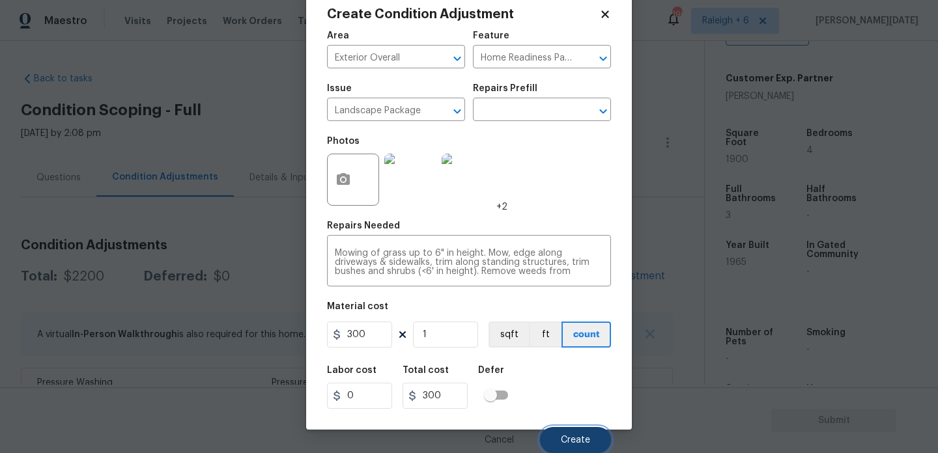
click at [573, 438] on span "Create" at bounding box center [575, 441] width 29 height 10
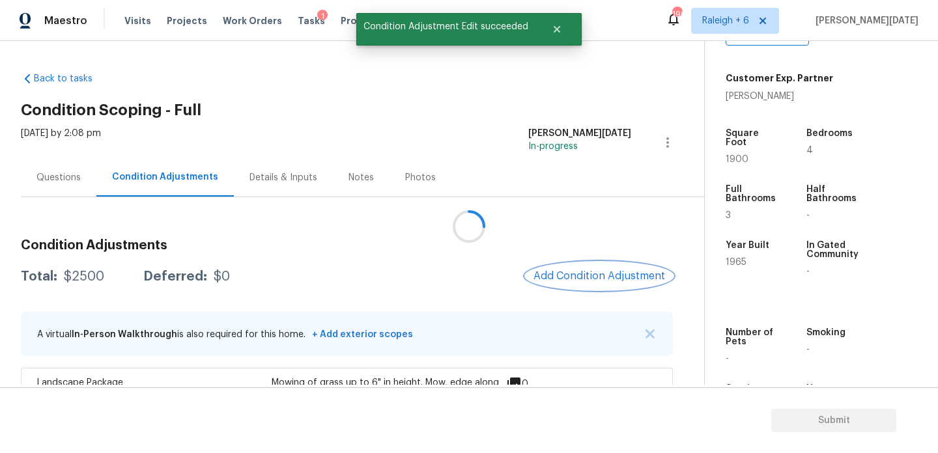
scroll to position [0, 0]
click at [578, 263] on span "Add Condition Adjustment" at bounding box center [599, 277] width 147 height 29
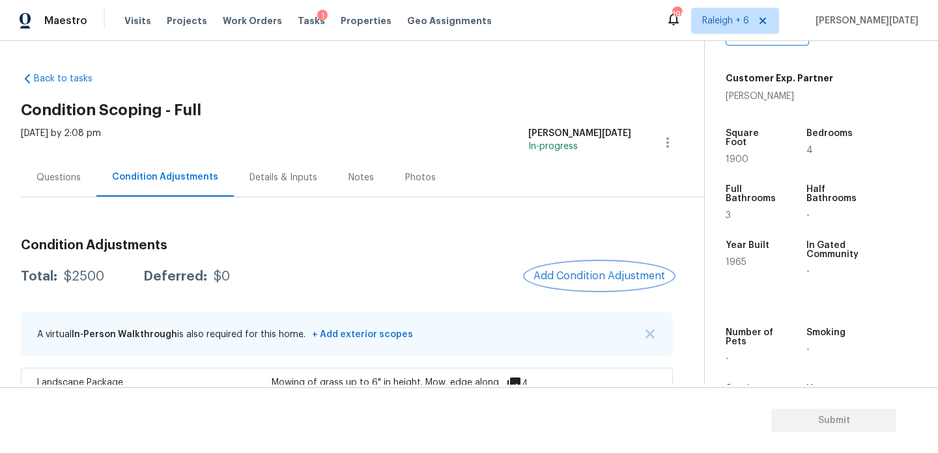
click at [575, 270] on span "Add Condition Adjustment" at bounding box center [600, 276] width 132 height 12
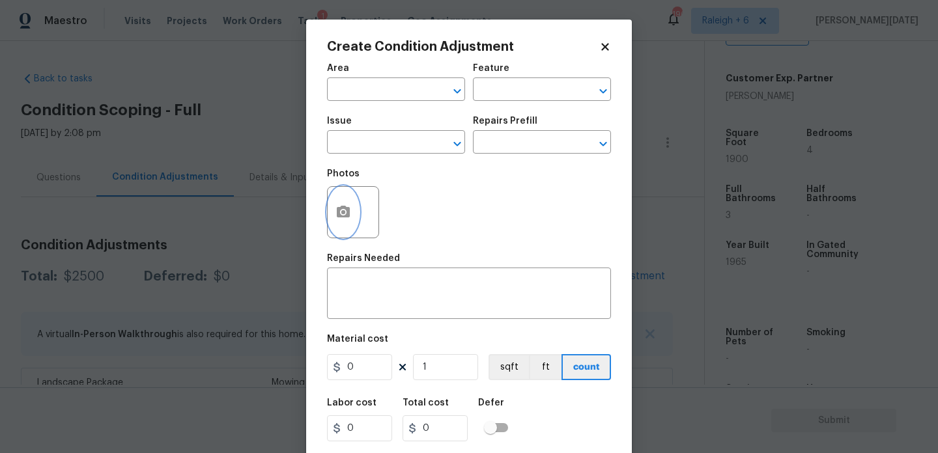
click at [343, 223] on button "button" at bounding box center [343, 212] width 31 height 51
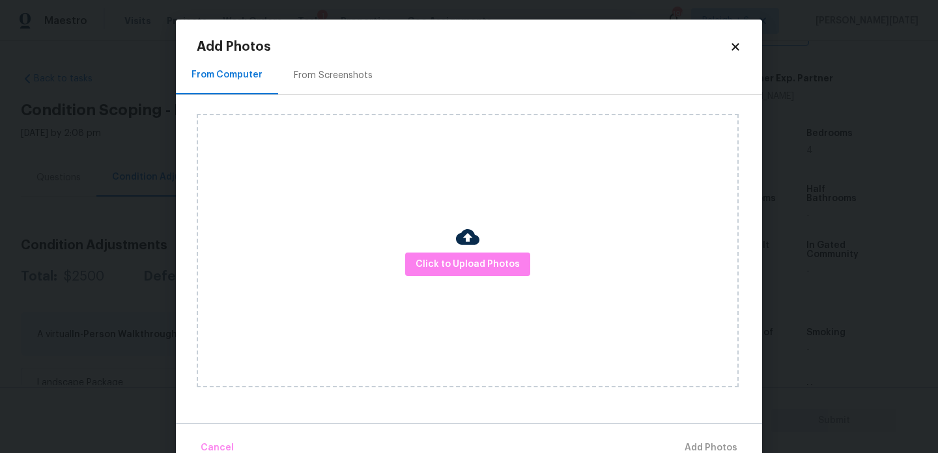
click at [349, 81] on div "From Screenshots" at bounding box center [333, 75] width 79 height 13
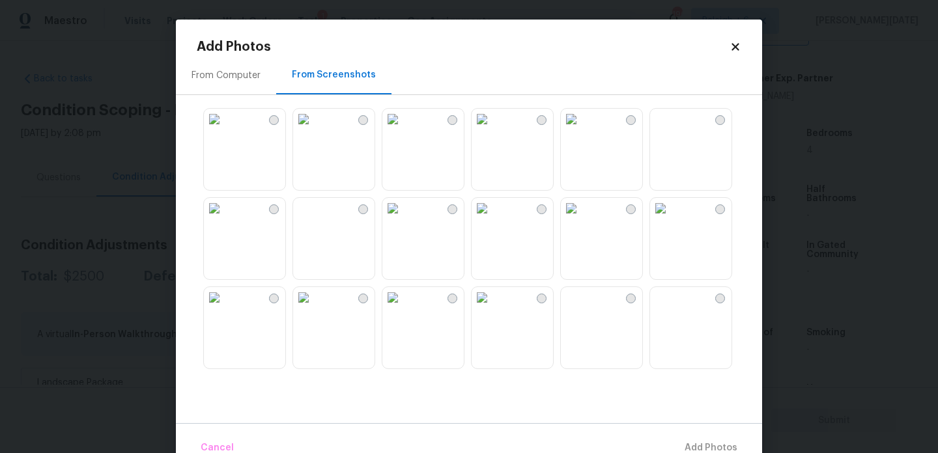
scroll to position [209, 0]
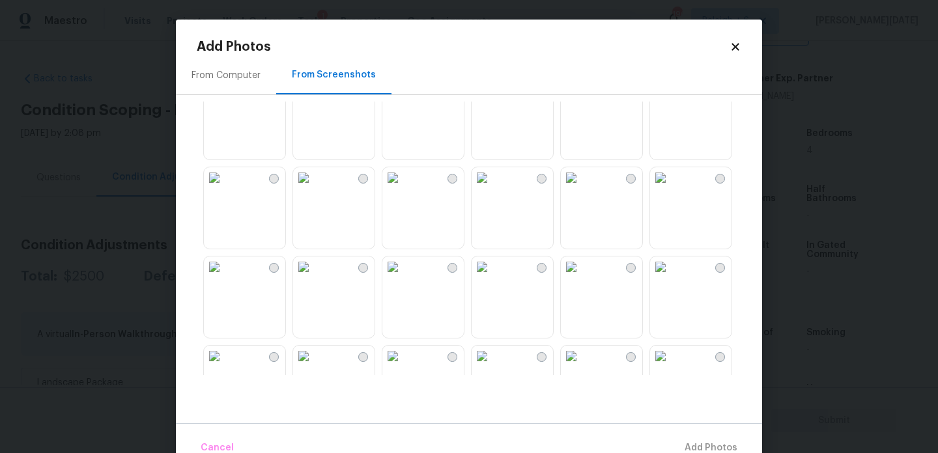
click at [221, 99] on img at bounding box center [214, 88] width 21 height 21
click at [225, 188] on img at bounding box center [214, 177] width 21 height 21
click at [582, 188] on img at bounding box center [571, 177] width 21 height 21
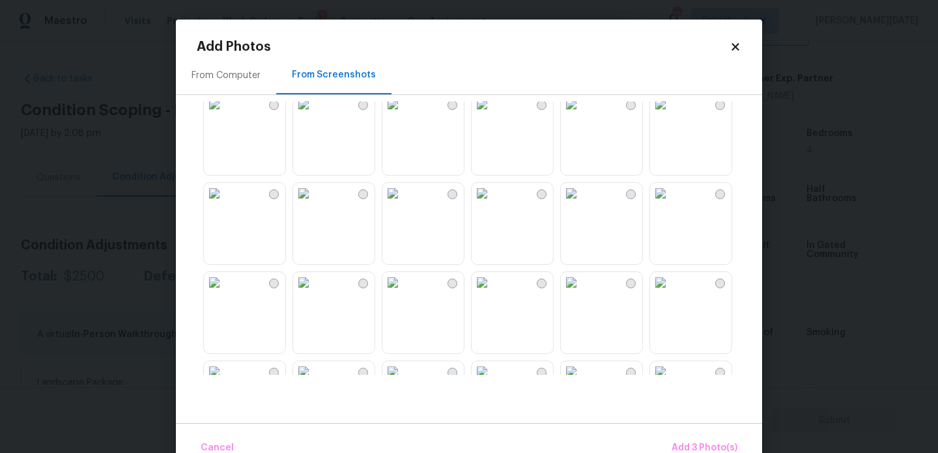
scroll to position [734, 0]
click at [382, 199] on img at bounding box center [392, 188] width 21 height 21
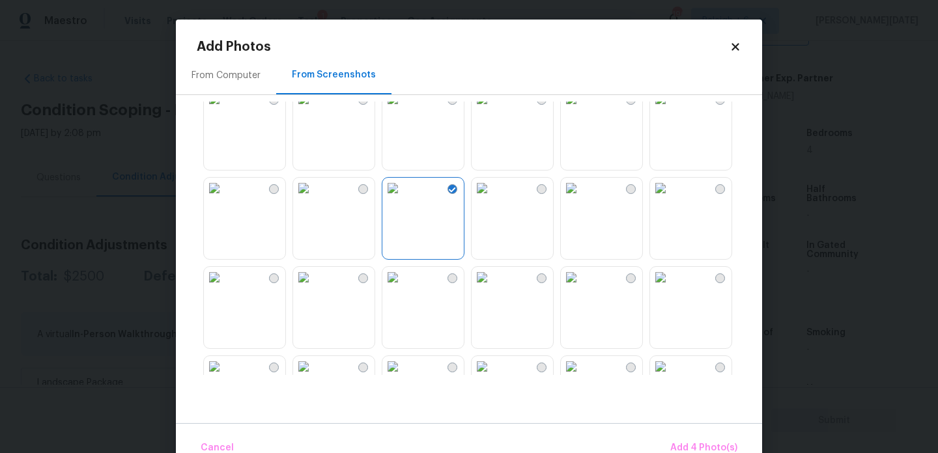
click at [314, 199] on img at bounding box center [303, 188] width 21 height 21
click at [403, 199] on img at bounding box center [392, 188] width 21 height 21
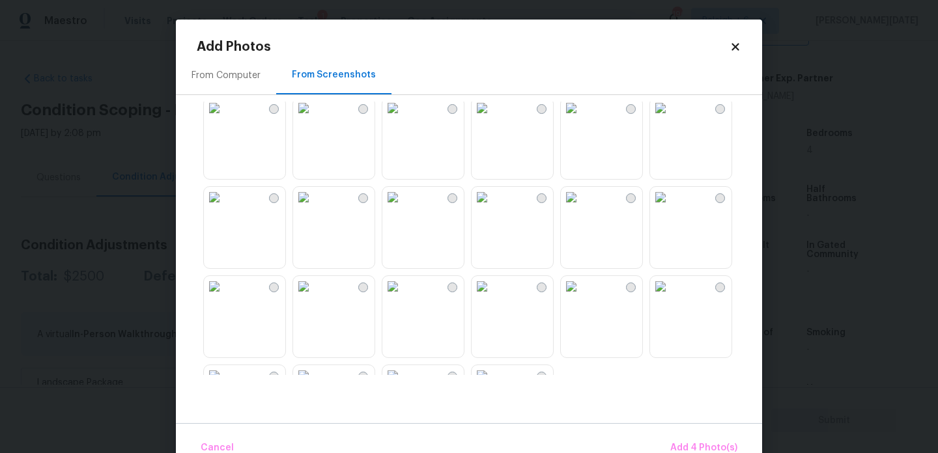
scroll to position [1244, 0]
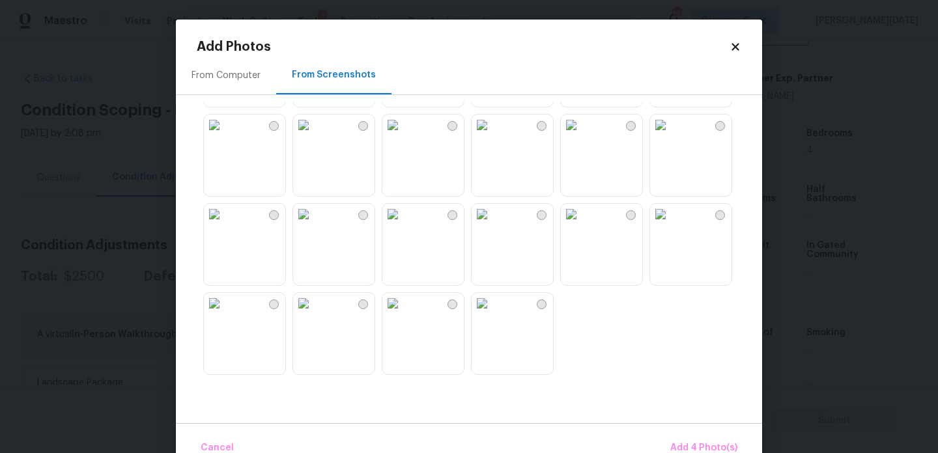
click at [582, 135] on img at bounding box center [571, 125] width 21 height 21
click at [492, 225] on img at bounding box center [482, 214] width 21 height 21
click at [314, 225] on img at bounding box center [303, 214] width 21 height 21
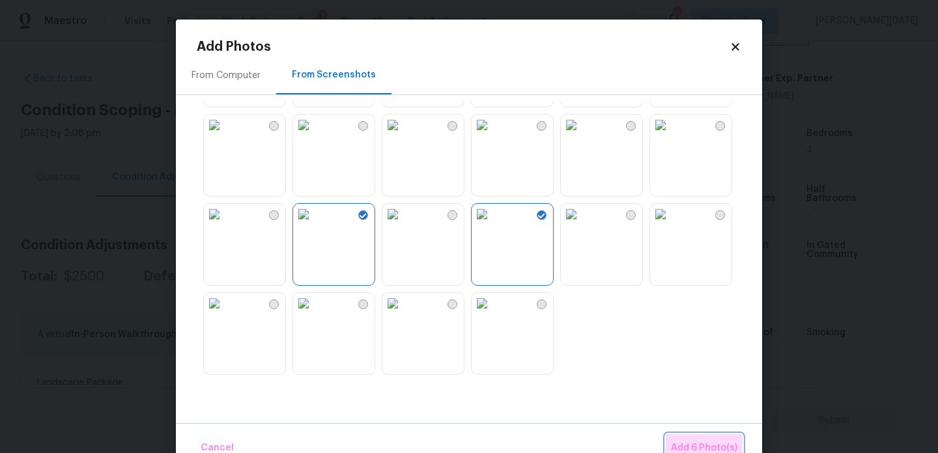
click at [687, 436] on button "Add 6 Photo(s)" at bounding box center [704, 448] width 77 height 28
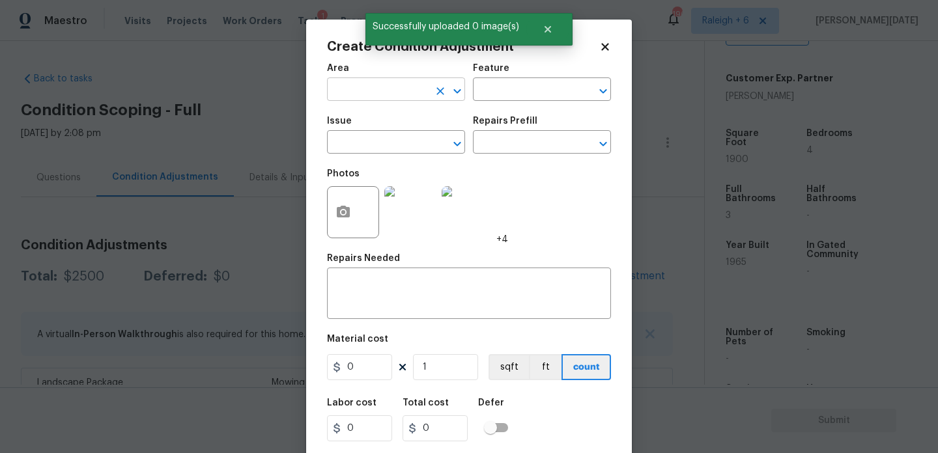
click at [343, 98] on input "text" at bounding box center [378, 91] width 102 height 20
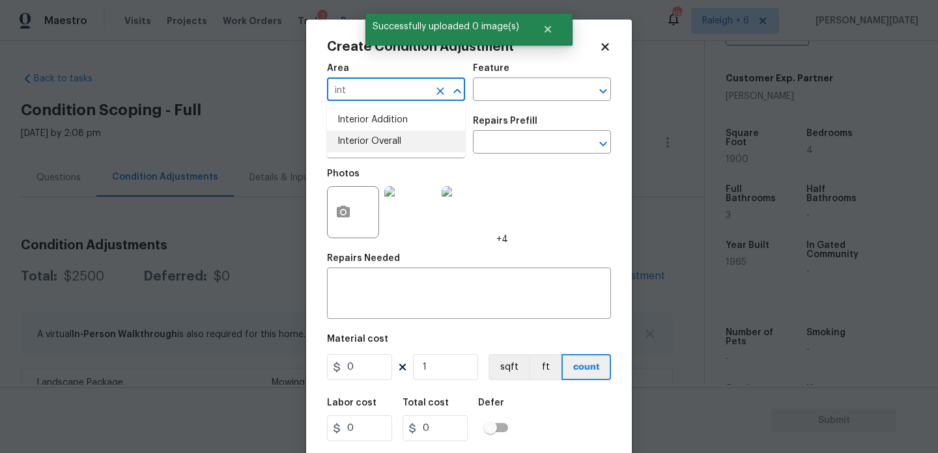
click at [369, 145] on li "Interior Overall" at bounding box center [396, 141] width 138 height 21
type input "Interior Overall"
click at [369, 145] on input "text" at bounding box center [378, 144] width 102 height 20
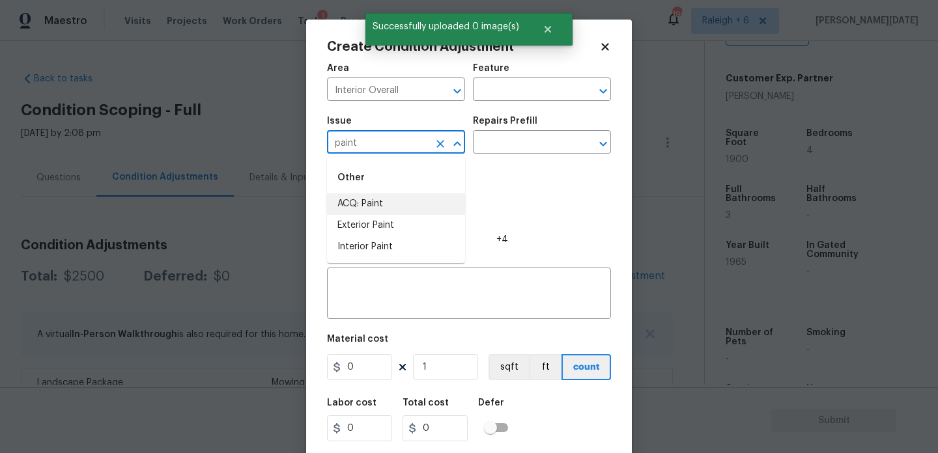
click at [375, 206] on li "ACQ: Paint" at bounding box center [396, 203] width 138 height 21
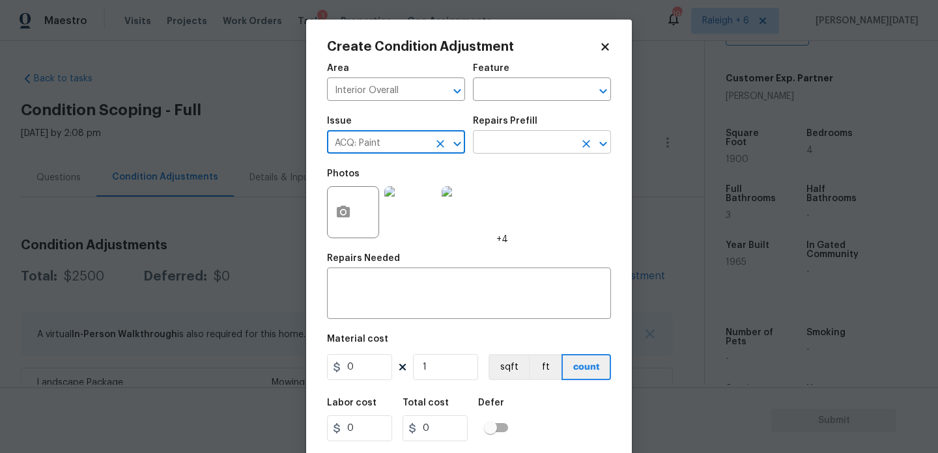
type input "ACQ: Paint"
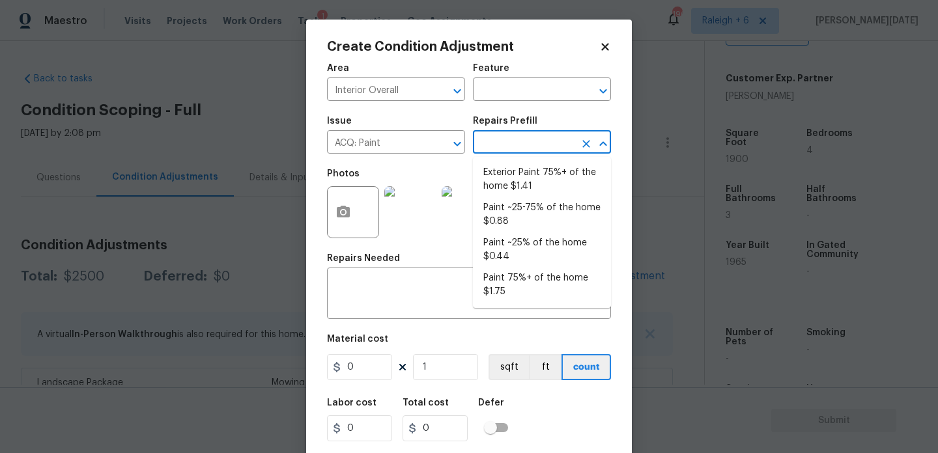
click at [515, 150] on input "text" at bounding box center [524, 144] width 102 height 20
click at [530, 222] on li "Paint ~25-75% of the home $0.88" at bounding box center [542, 214] width 138 height 35
type input "Acquisition"
type textarea "Acquisition Scope: ~25 - 75% of the home needs interior paint"
type input "0.88"
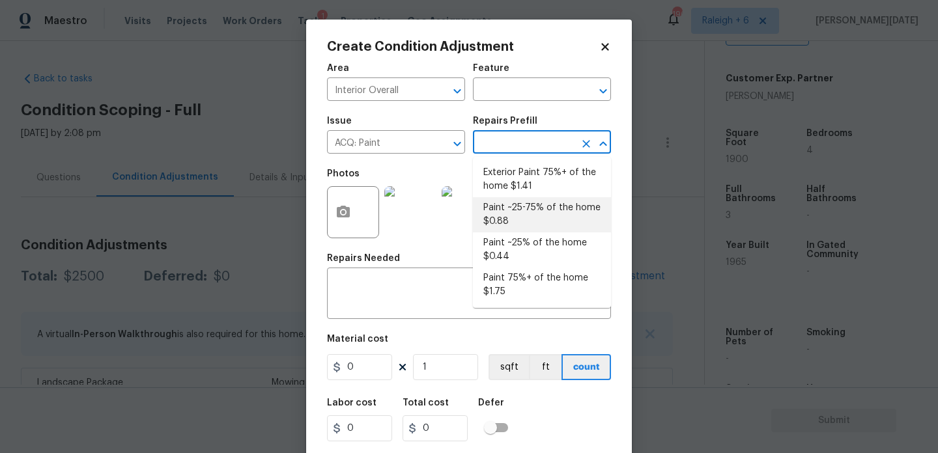
type input "0.88"
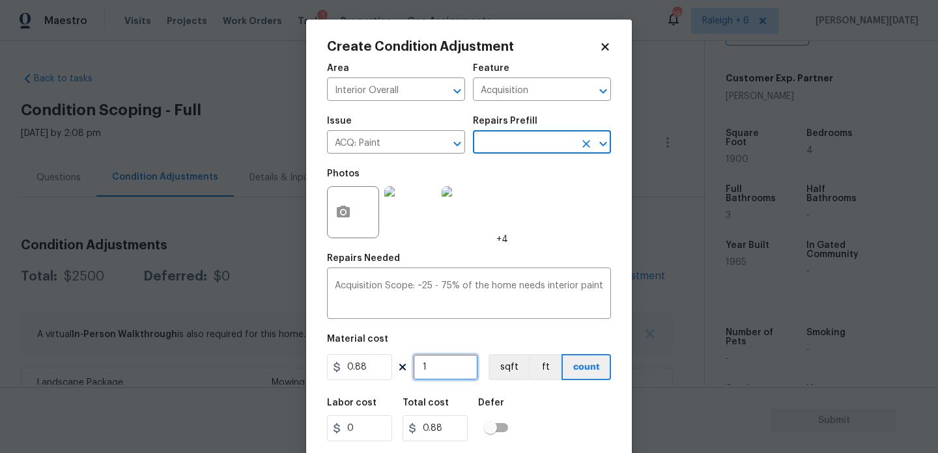
click at [465, 366] on input "1" at bounding box center [445, 367] width 65 height 26
type input "0"
paste input "190"
type input "1900"
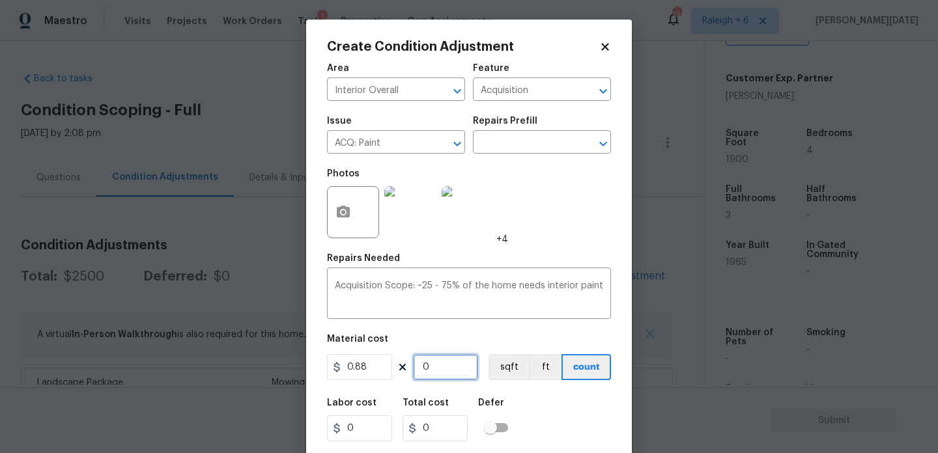
type input "1672"
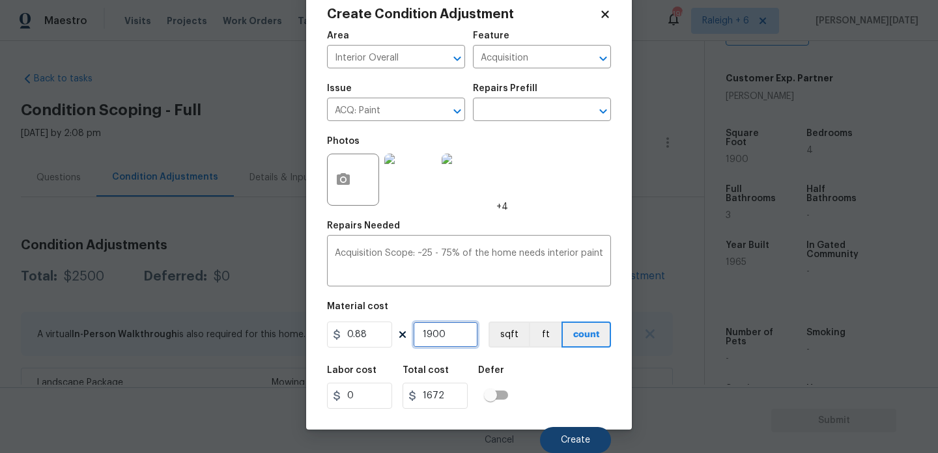
type input "1900"
click at [565, 429] on button "Create" at bounding box center [575, 440] width 71 height 26
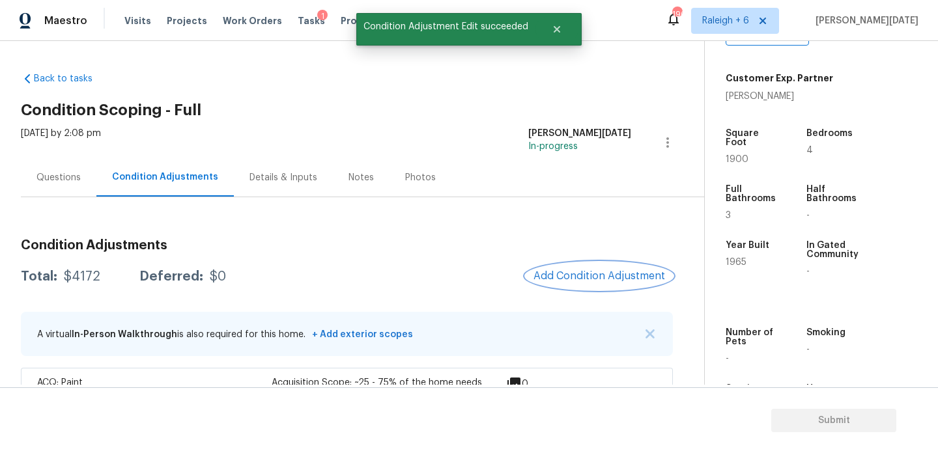
scroll to position [0, 0]
click at [586, 258] on div "Condition Adjustments Total: $4172 Deferred: $0 Add Condition Adjustment A virt…" at bounding box center [347, 455] width 652 height 453
click at [588, 268] on button "Add Condition Adjustment" at bounding box center [599, 276] width 147 height 27
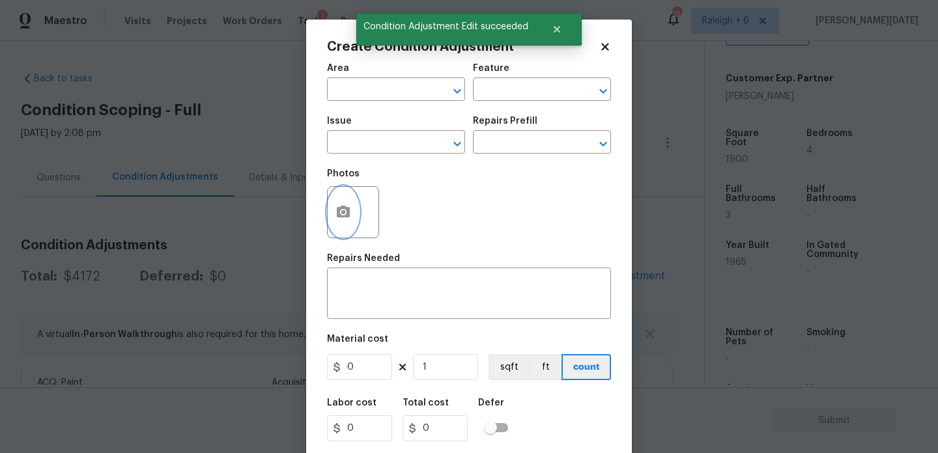
click at [348, 204] on button "button" at bounding box center [343, 212] width 31 height 51
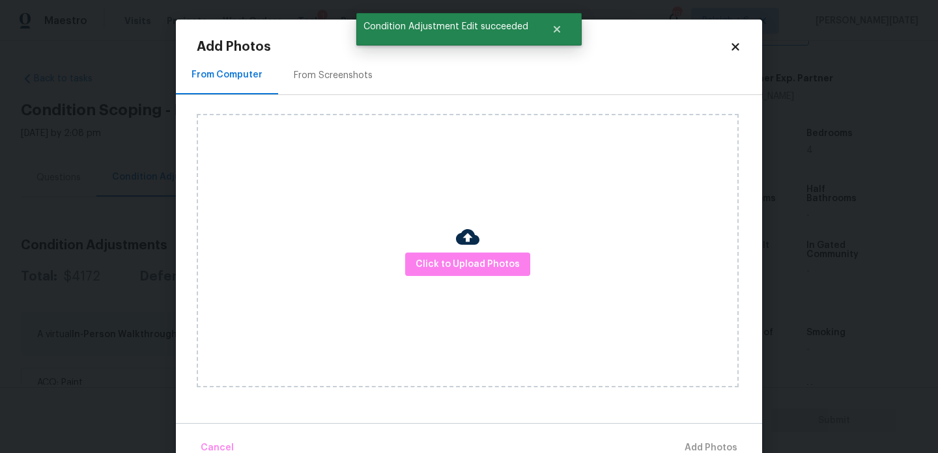
click at [324, 74] on div "From Screenshots" at bounding box center [333, 75] width 79 height 13
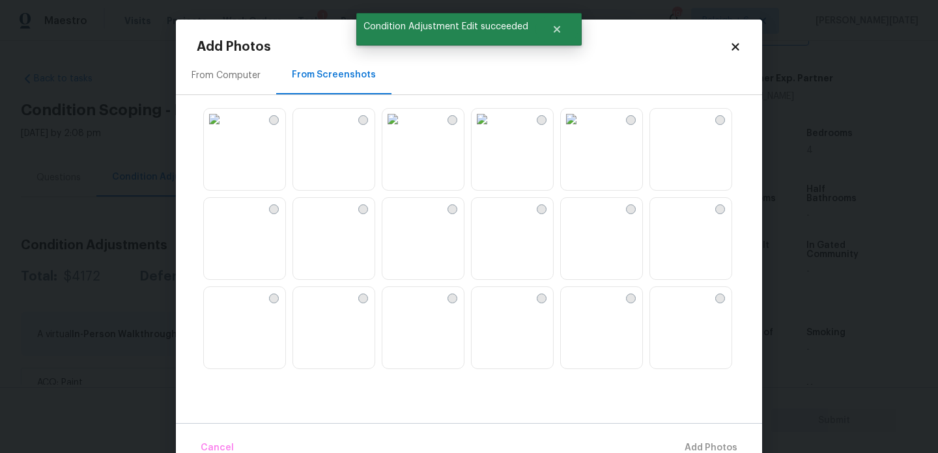
click at [225, 130] on img at bounding box center [214, 119] width 21 height 21
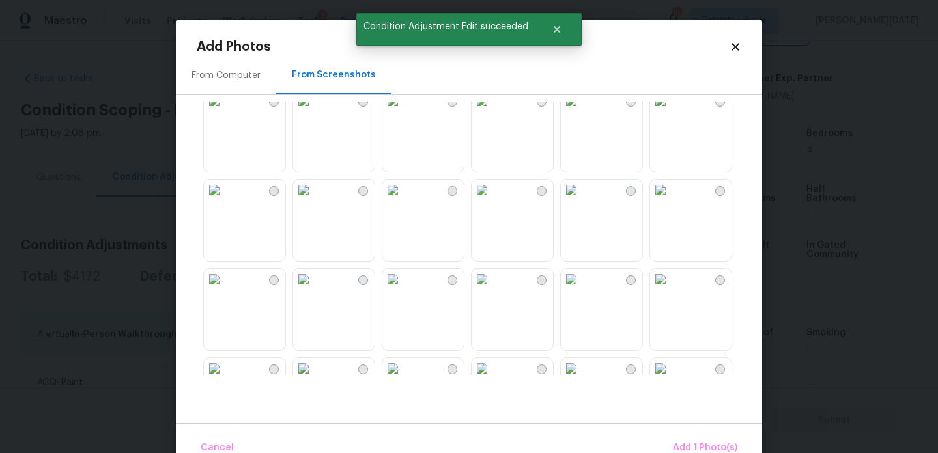
scroll to position [287, 0]
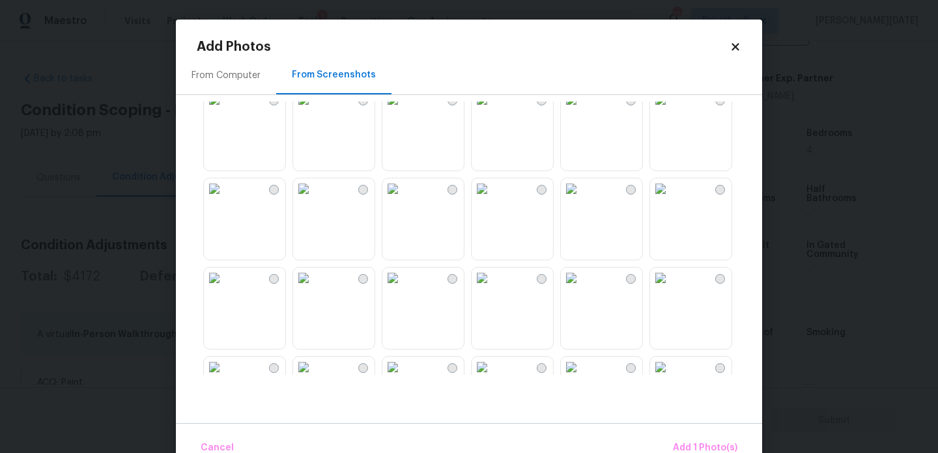
click at [582, 110] on img at bounding box center [571, 99] width 21 height 21
click at [314, 199] on img at bounding box center [303, 188] width 21 height 21
click at [492, 199] on img at bounding box center [482, 188] width 21 height 21
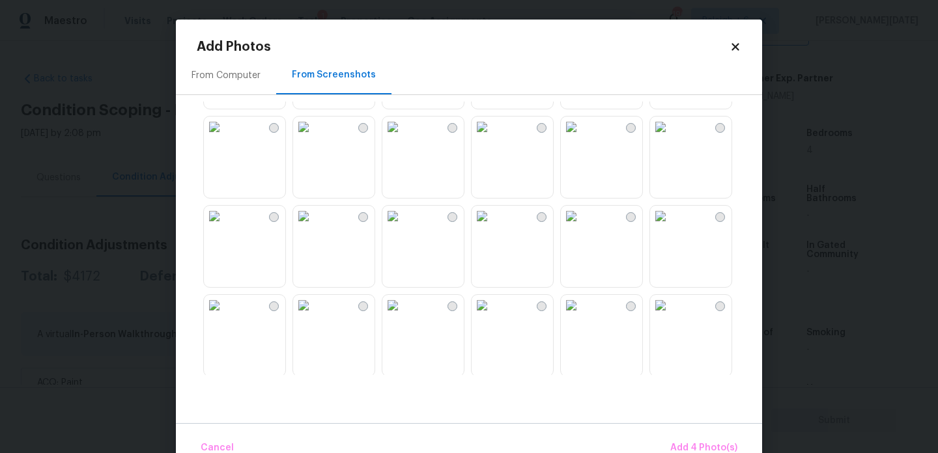
scroll to position [621, 0]
click at [403, 222] on img at bounding box center [392, 211] width 21 height 21
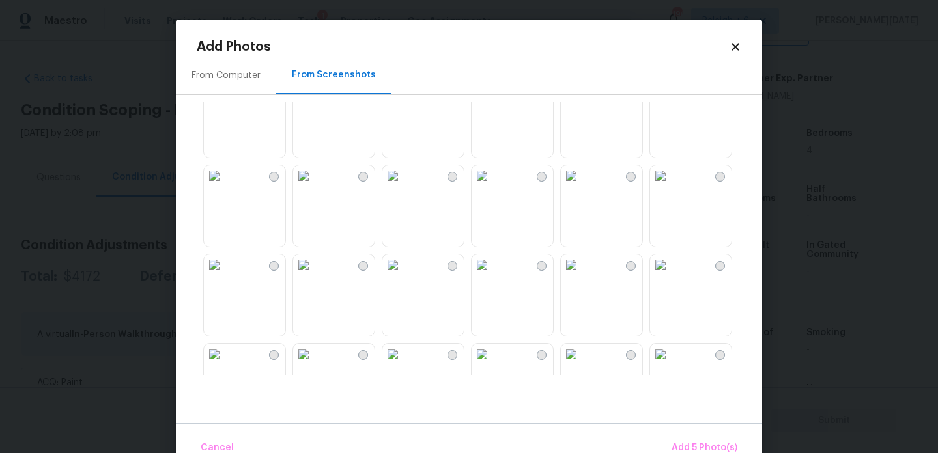
scroll to position [819, 0]
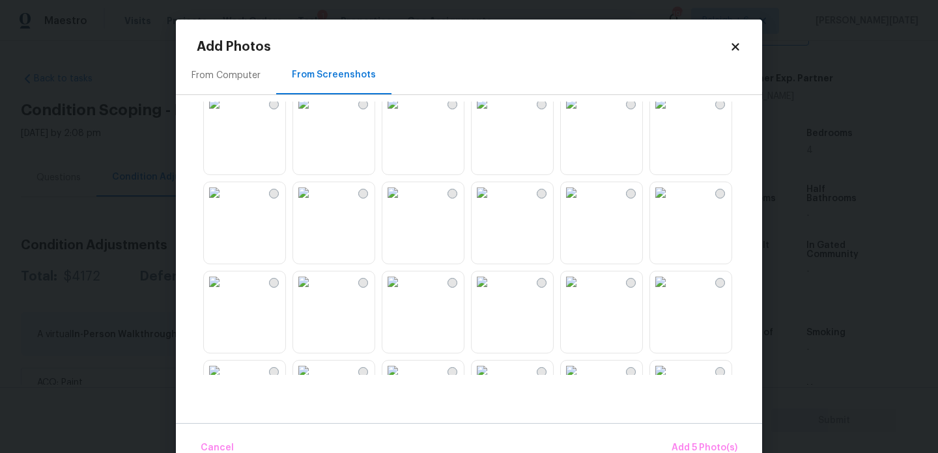
click at [403, 203] on img at bounding box center [392, 192] width 21 height 21
click at [314, 200] on img at bounding box center [303, 189] width 21 height 21
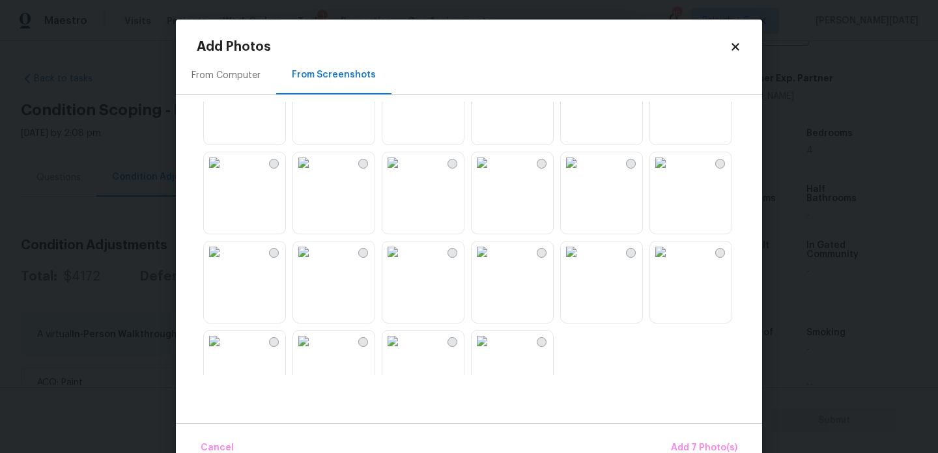
scroll to position [1244, 0]
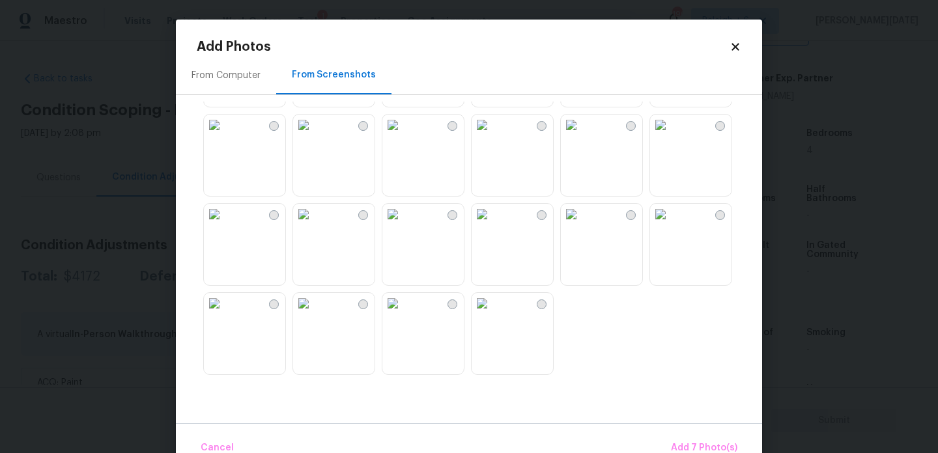
click at [314, 225] on img at bounding box center [303, 214] width 21 height 21
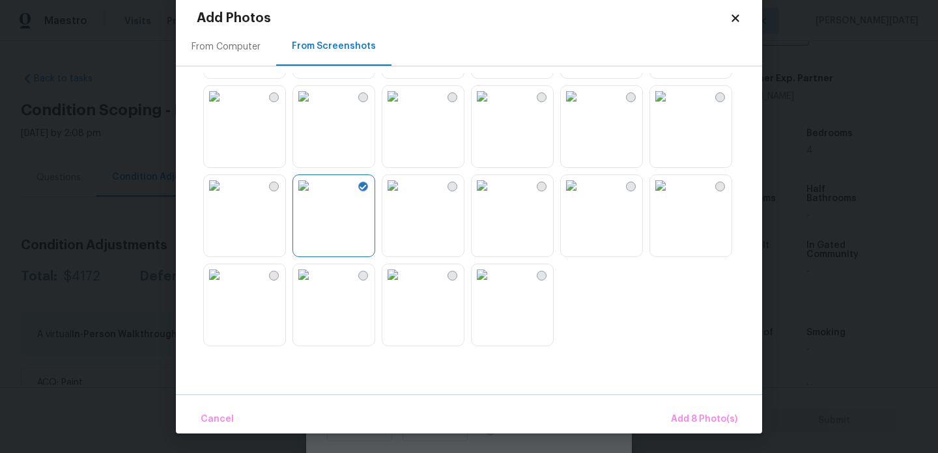
click at [671, 107] on img at bounding box center [660, 96] width 21 height 21
click at [717, 414] on span "Add 9 Photo(s)" at bounding box center [704, 420] width 66 height 16
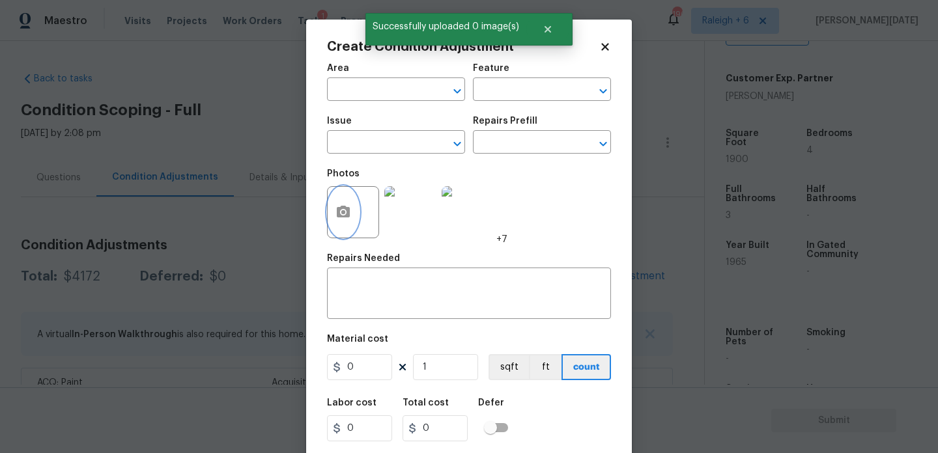
scroll to position [0, 0]
click at [383, 89] on input "text" at bounding box center [378, 91] width 102 height 20
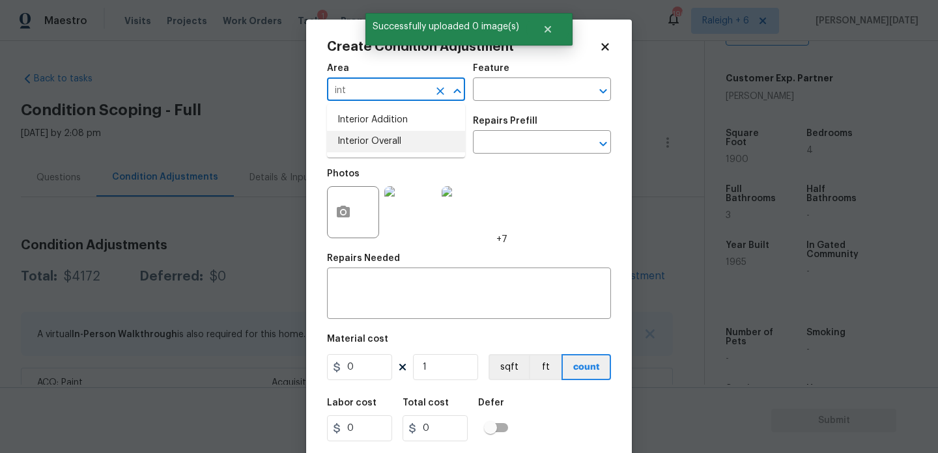
click at [386, 145] on li "Interior Overall" at bounding box center [396, 141] width 138 height 21
type input "Interior Overall"
click at [386, 145] on input "text" at bounding box center [378, 144] width 102 height 20
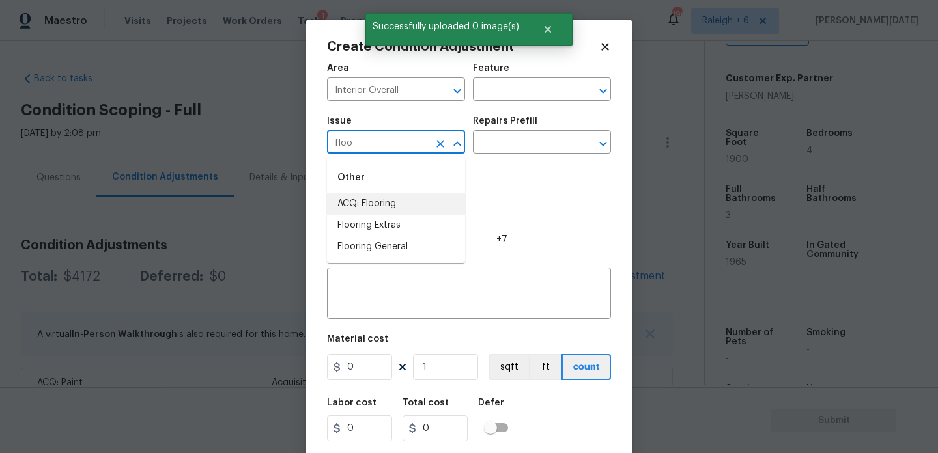
click at [401, 199] on li "ACQ: Flooring" at bounding box center [396, 203] width 138 height 21
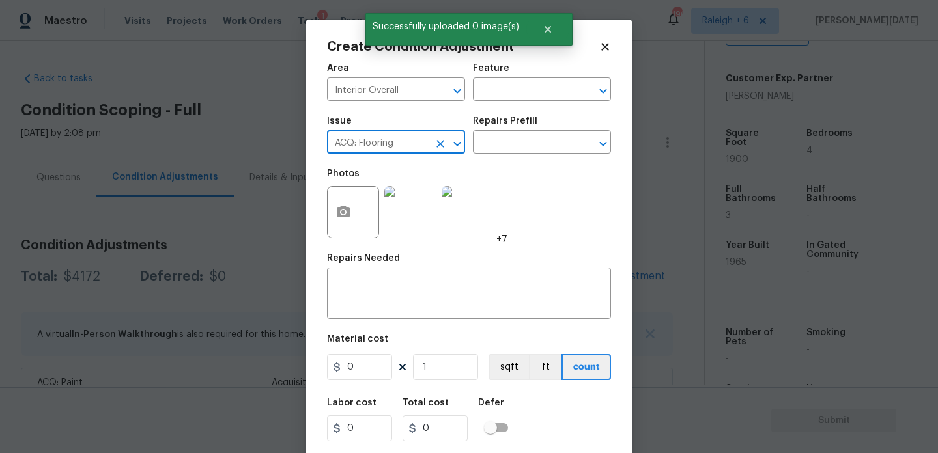
type input "ACQ: Flooring"
click at [489, 157] on div "Issue ACQ: Flooring ​ Repairs Prefill ​" at bounding box center [469, 135] width 284 height 53
click at [524, 141] on input "text" at bounding box center [524, 144] width 102 height 20
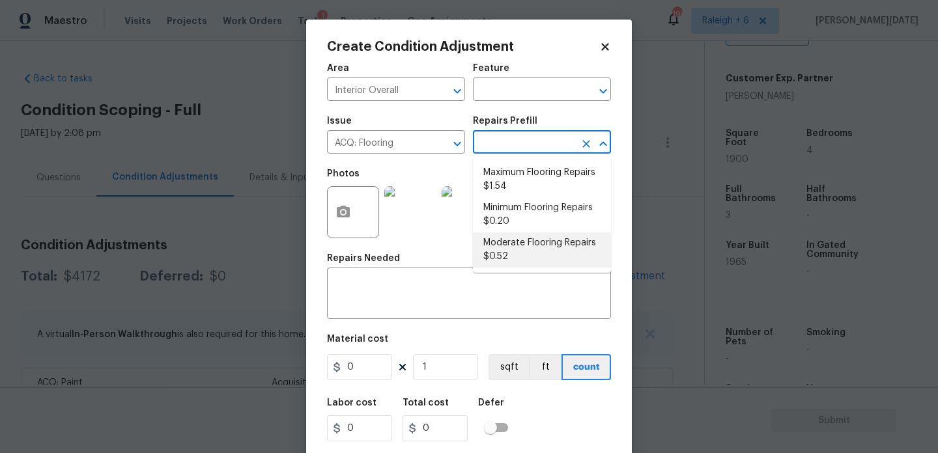
click at [518, 243] on li "Moderate Flooring Repairs $0.52" at bounding box center [542, 250] width 138 height 35
type input "Acquisition"
type textarea "Acquisition Scope: Moderate flooring repairs"
type input "0.52"
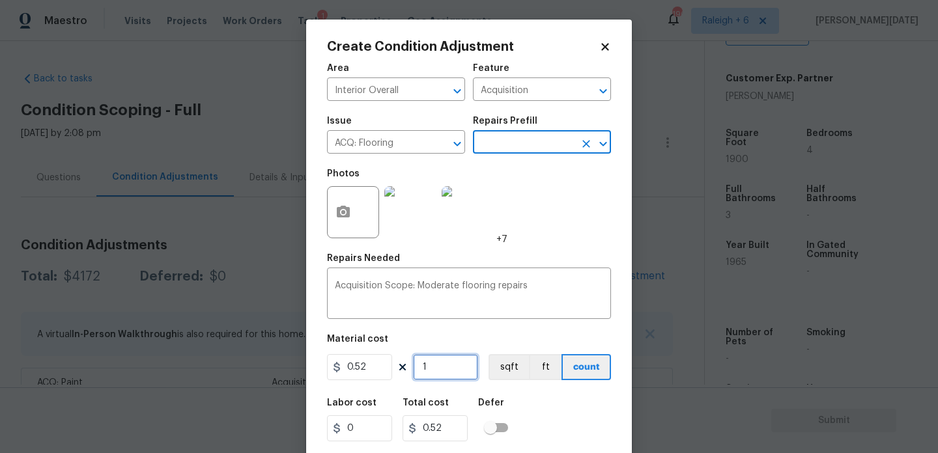
click at [455, 362] on input "1" at bounding box center [445, 367] width 65 height 26
type input "0"
paste input "190"
type input "1900"
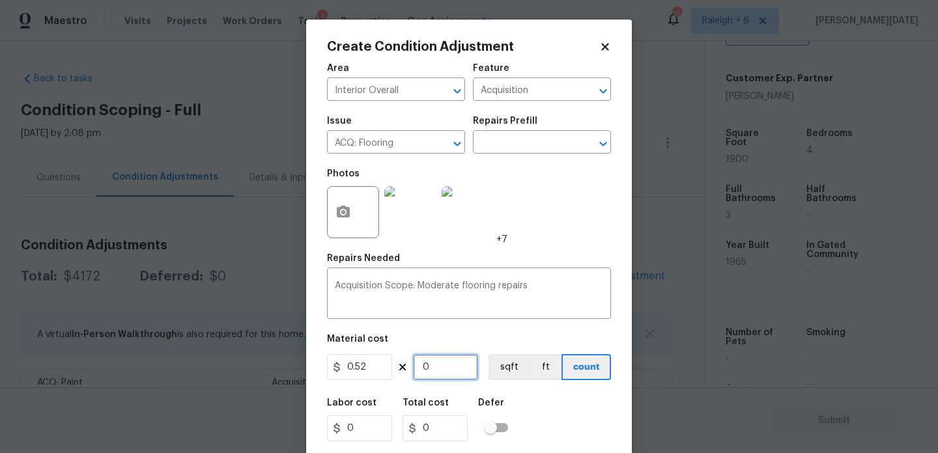
type input "988"
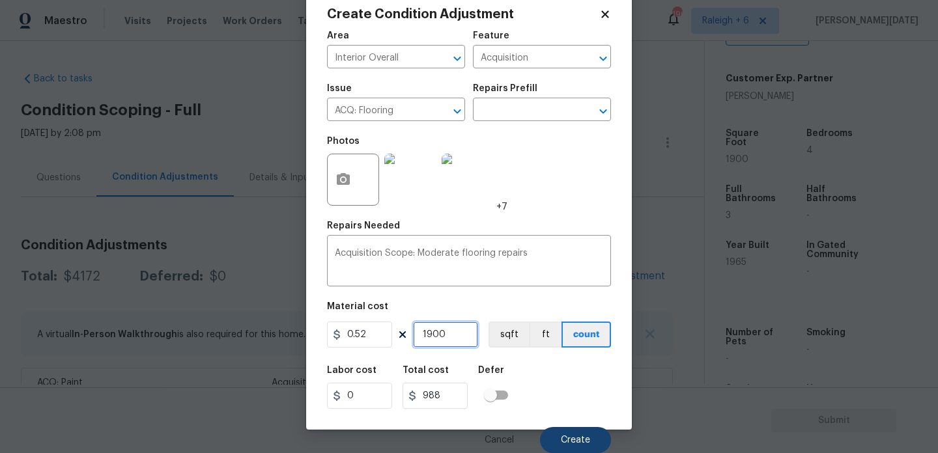
type input "1900"
click at [558, 443] on button "Create" at bounding box center [575, 440] width 71 height 26
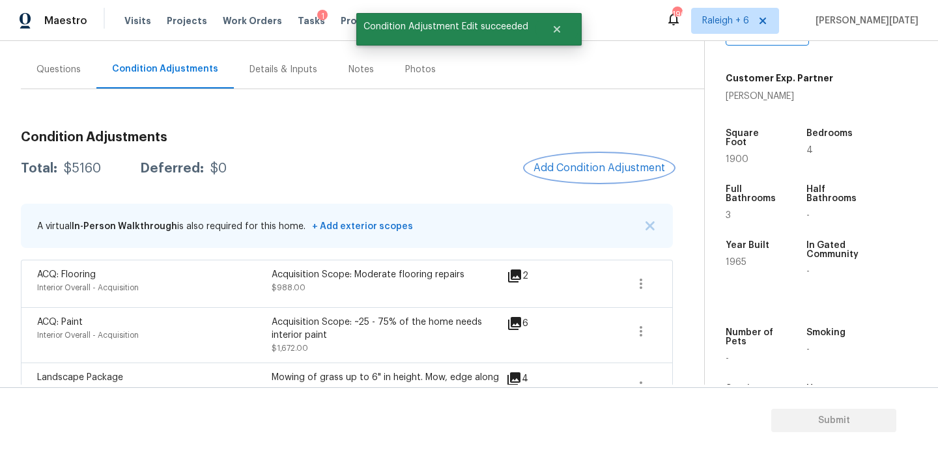
scroll to position [119, 0]
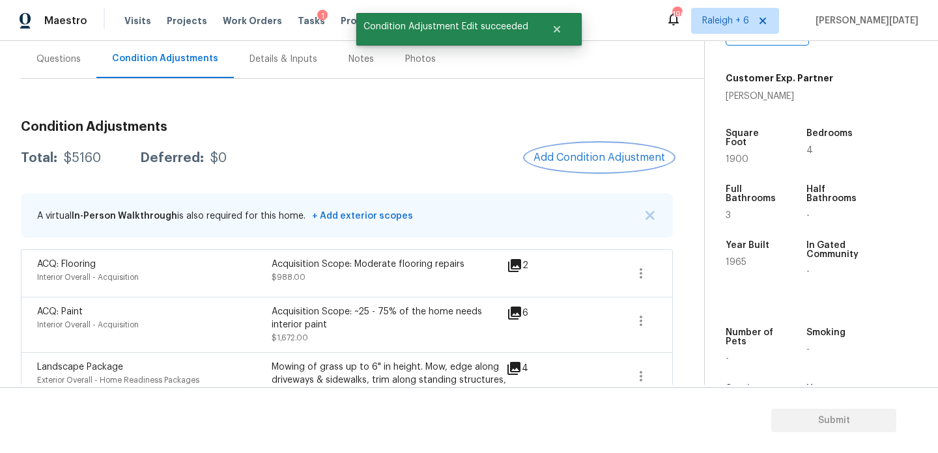
click at [583, 165] on button "Add Condition Adjustment" at bounding box center [599, 157] width 147 height 27
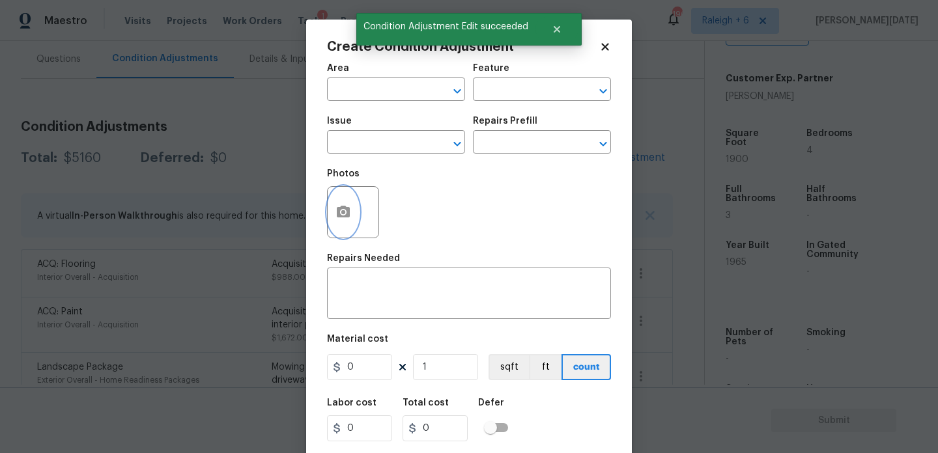
click at [346, 212] on icon "button" at bounding box center [343, 213] width 16 height 16
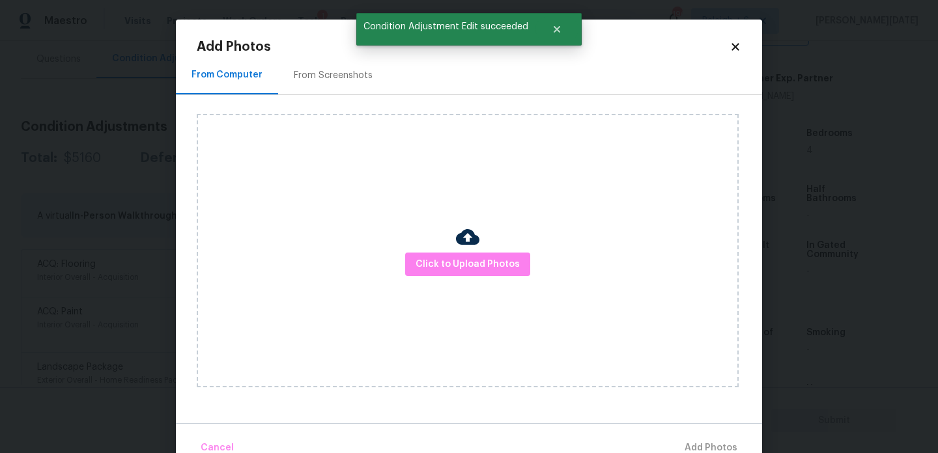
click at [334, 78] on div "From Screenshots" at bounding box center [333, 75] width 79 height 13
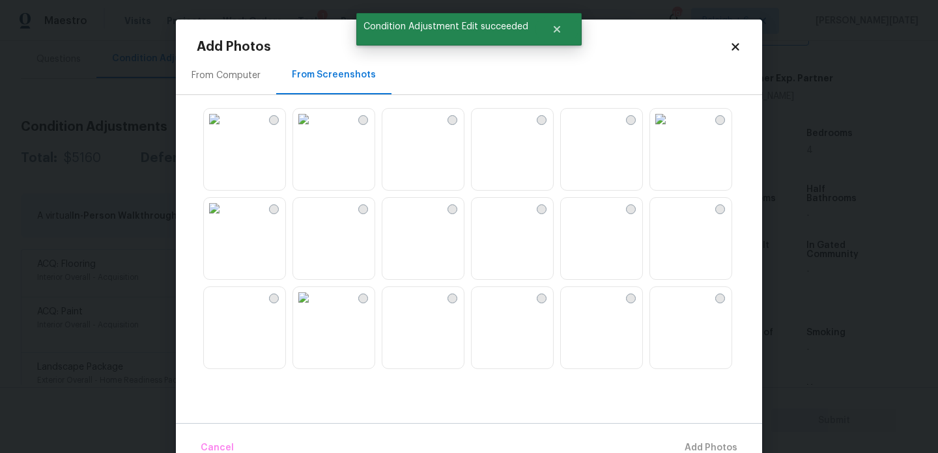
click at [225, 308] on img at bounding box center [214, 297] width 21 height 21
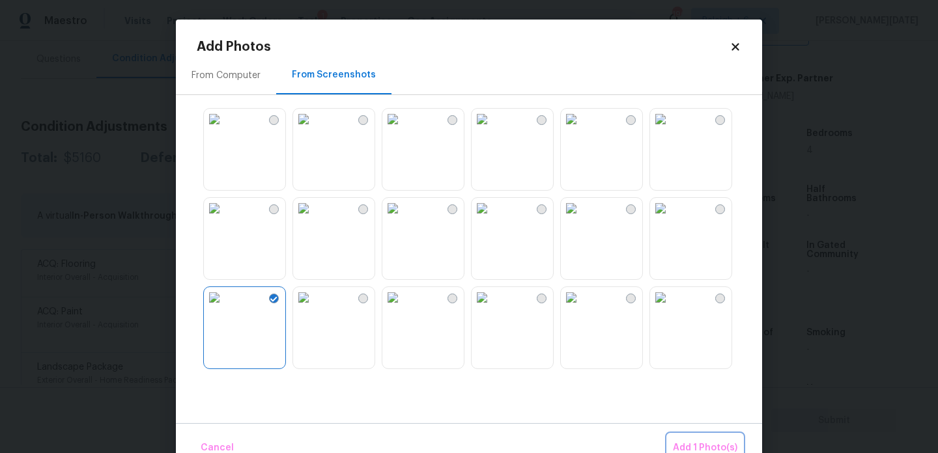
click at [702, 443] on span "Add 1 Photo(s)" at bounding box center [705, 448] width 64 height 16
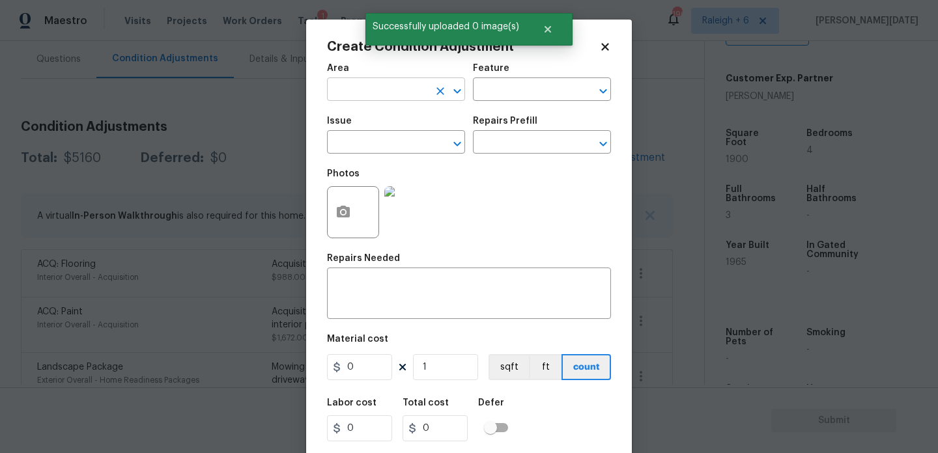
click at [335, 96] on input "text" at bounding box center [378, 91] width 102 height 20
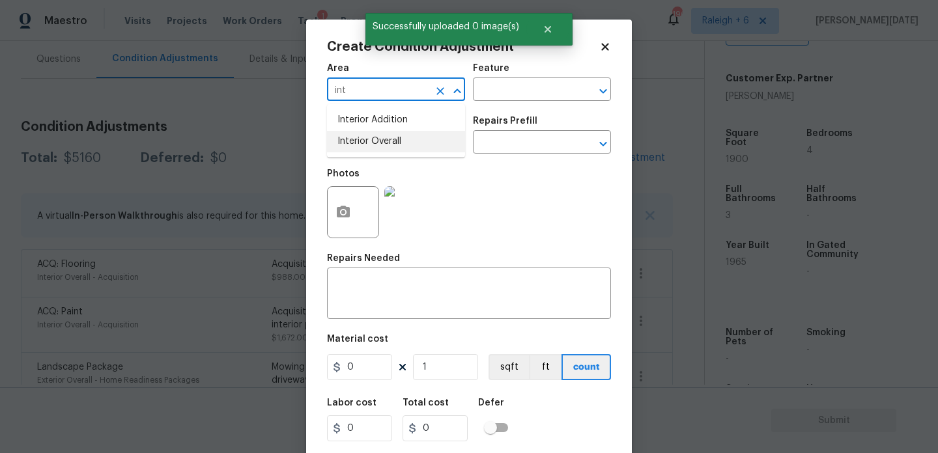
click at [356, 142] on li "Interior Overall" at bounding box center [396, 141] width 138 height 21
type input "Interior Overall"
click at [356, 142] on input "text" at bounding box center [378, 144] width 102 height 20
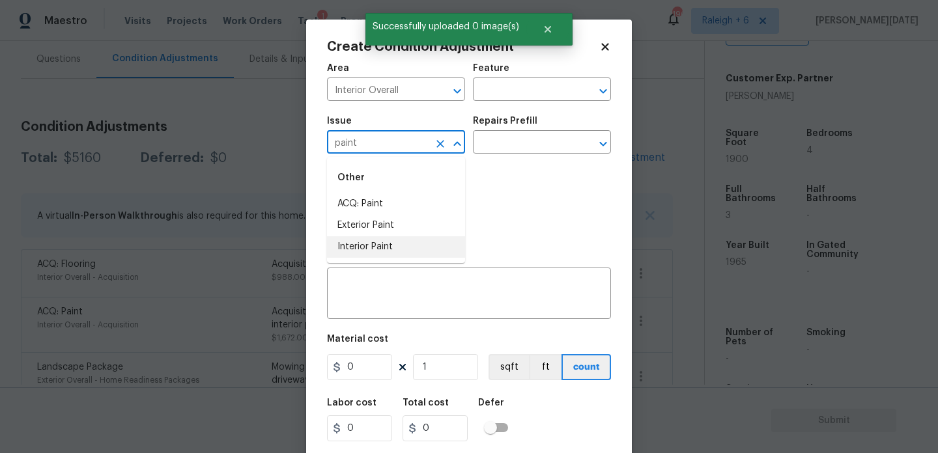
click at [379, 239] on li "Interior Paint" at bounding box center [396, 246] width 138 height 21
type input "Interior Paint"
click at [509, 139] on input "text" at bounding box center [524, 144] width 102 height 20
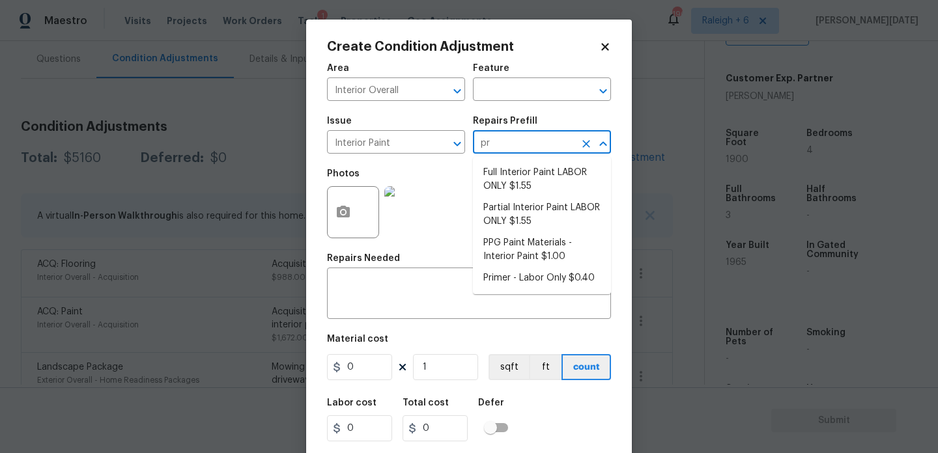
type input "pri"
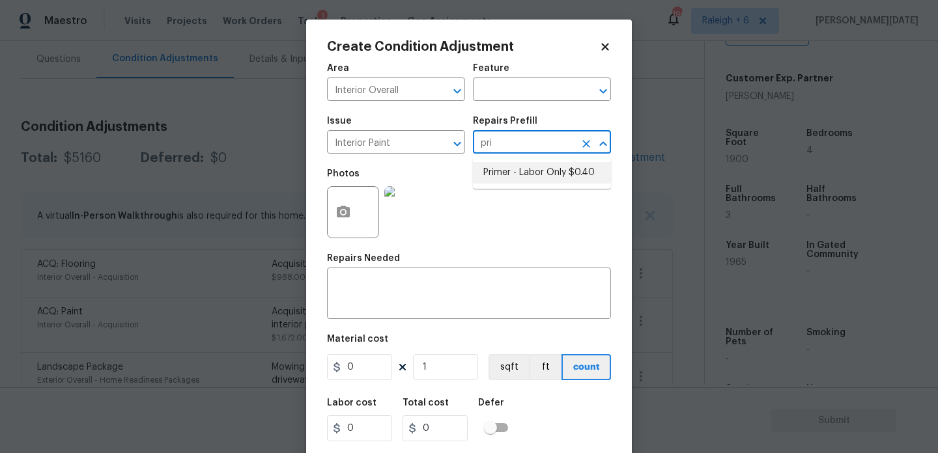
click at [536, 168] on li "Primer - Labor Only $0.40" at bounding box center [542, 172] width 138 height 21
type input "Overall Paint"
type textarea "Interior primer - PRIMER PROVIDED BY OPENDOOR - All nails, screws, drywall anch…"
type input "0.4"
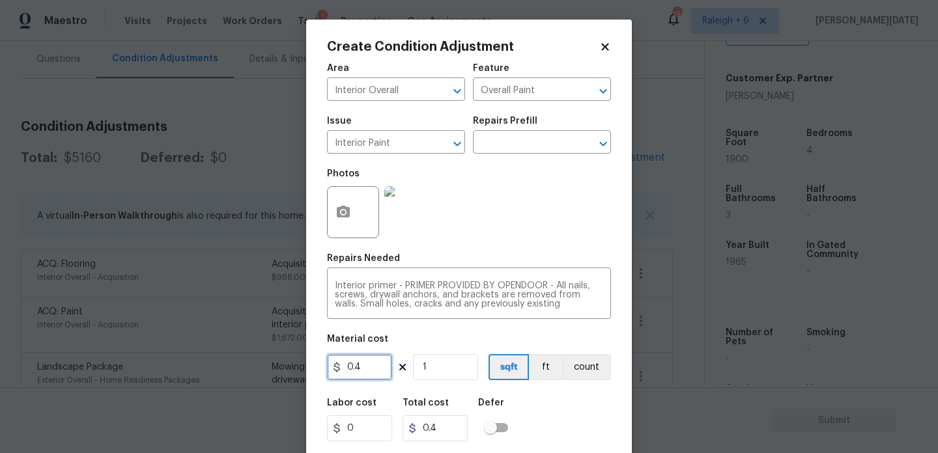
drag, startPoint x: 370, startPoint y: 374, endPoint x: 196, endPoint y: 368, distance: 174.0
click at [196, 368] on div "Create Condition Adjustment Area Interior Overall ​ Feature Overall Paint ​ Iss…" at bounding box center [469, 226] width 938 height 453
type input "500"
click at [463, 253] on div "Area Interior Overall ​ Feature Overall Paint ​ Issue Interior Paint ​ Repairs …" at bounding box center [469, 271] width 284 height 430
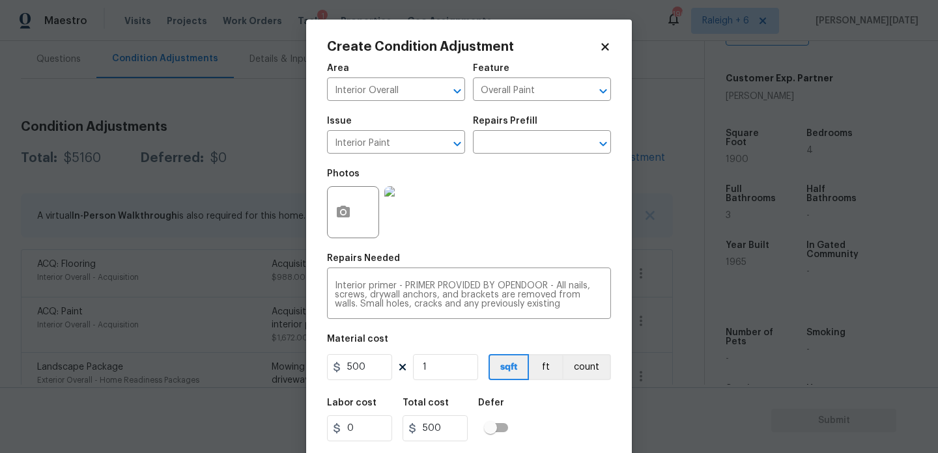
scroll to position [33, 0]
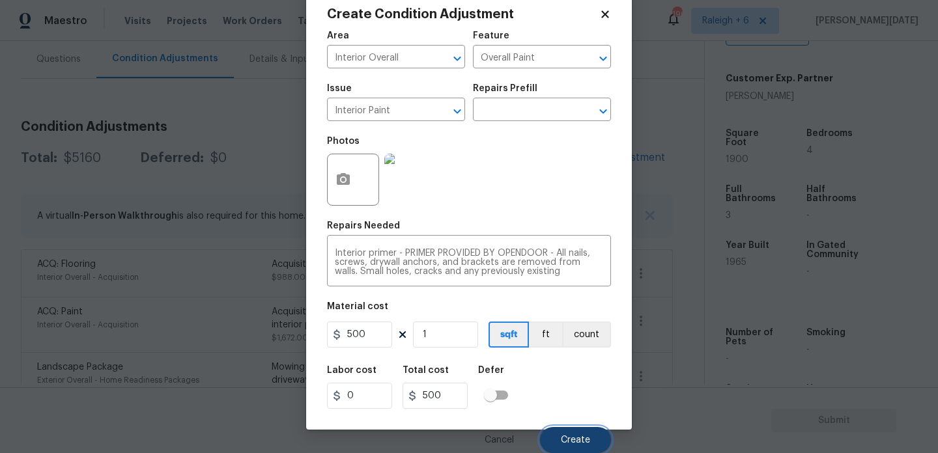
click at [564, 437] on span "Create" at bounding box center [575, 441] width 29 height 10
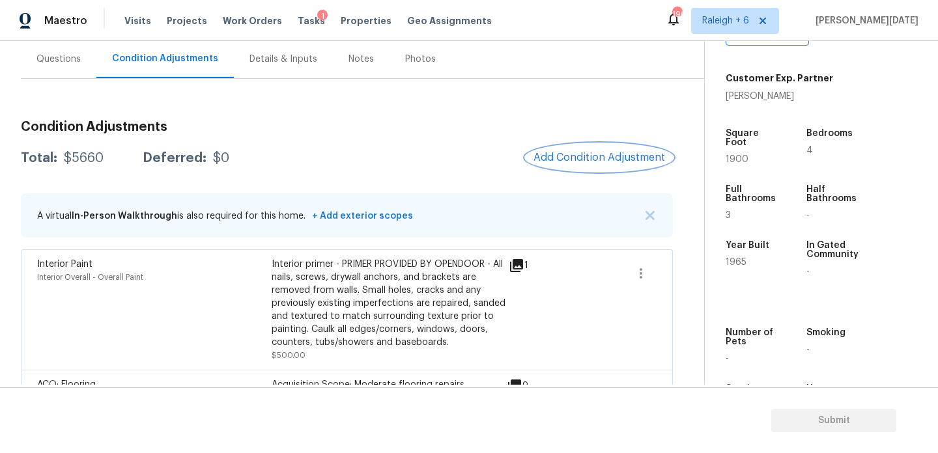
scroll to position [0, 0]
click at [599, 152] on span "Add Condition Adjustment" at bounding box center [600, 158] width 132 height 12
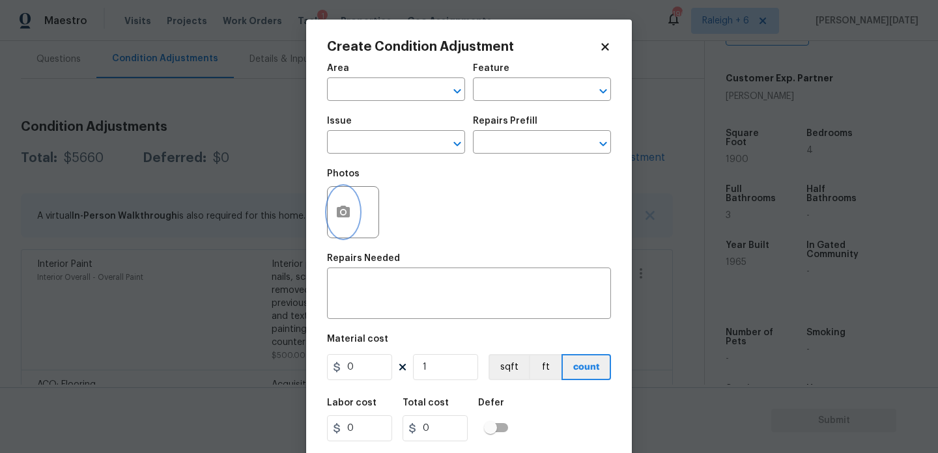
click at [347, 212] on icon "button" at bounding box center [343, 212] width 13 height 12
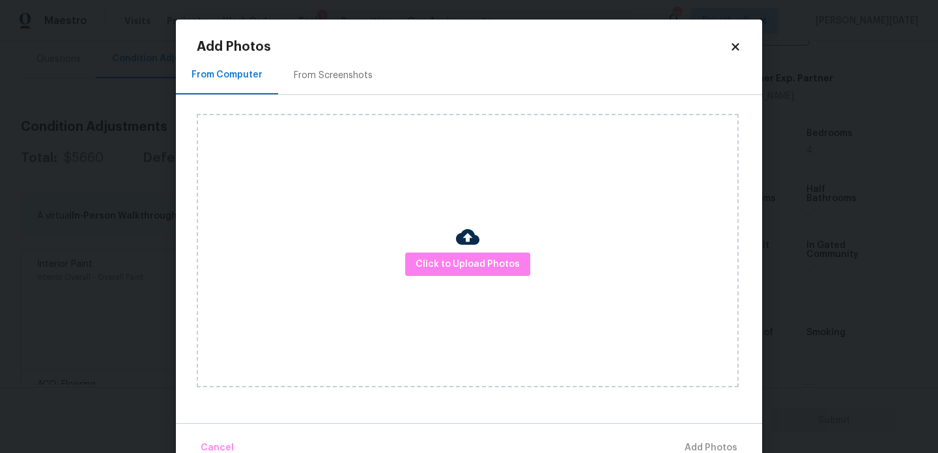
click at [410, 246] on div "Click to Upload Photos" at bounding box center [468, 251] width 542 height 274
click at [434, 263] on span "Click to Upload Photos" at bounding box center [468, 265] width 104 height 16
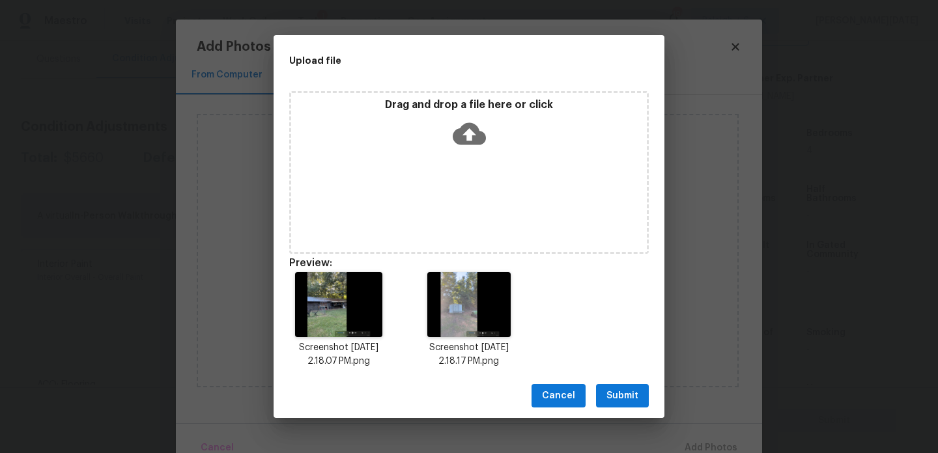
click at [627, 403] on span "Submit" at bounding box center [622, 396] width 32 height 16
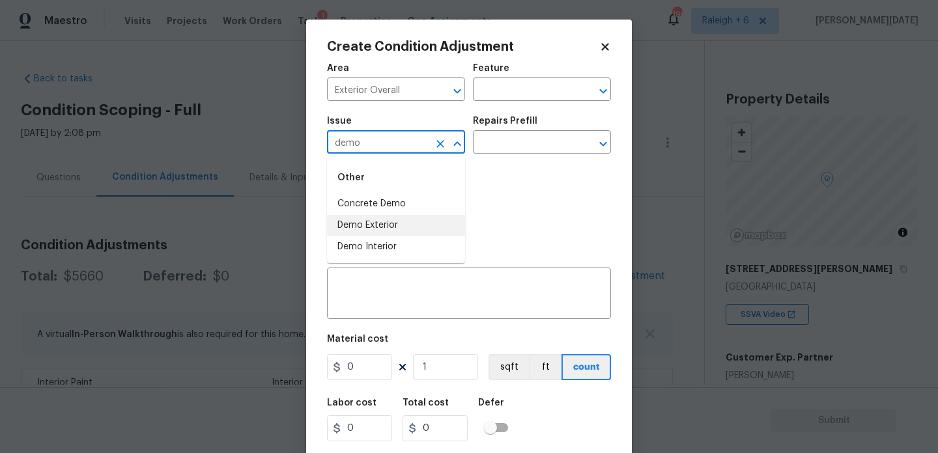
click at [380, 227] on li "Demo Exterior" at bounding box center [396, 225] width 138 height 21
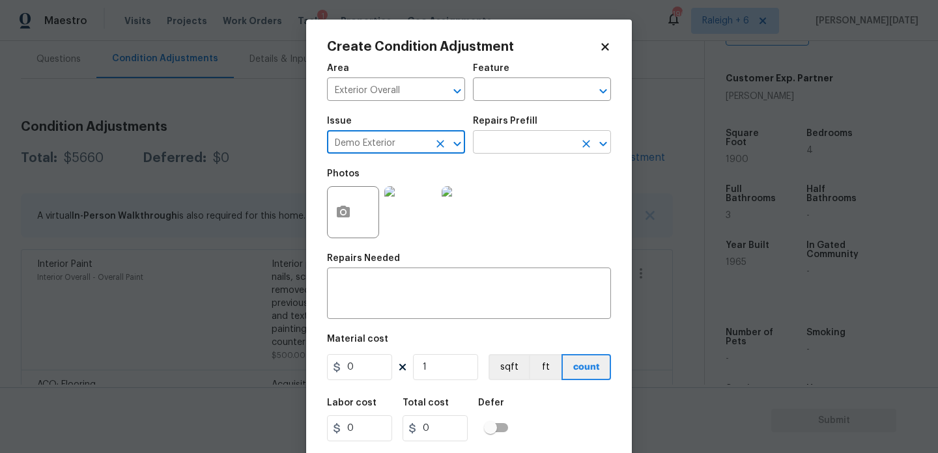
type input "Demo Exterior"
click at [514, 145] on input "text" at bounding box center [524, 144] width 102 height 20
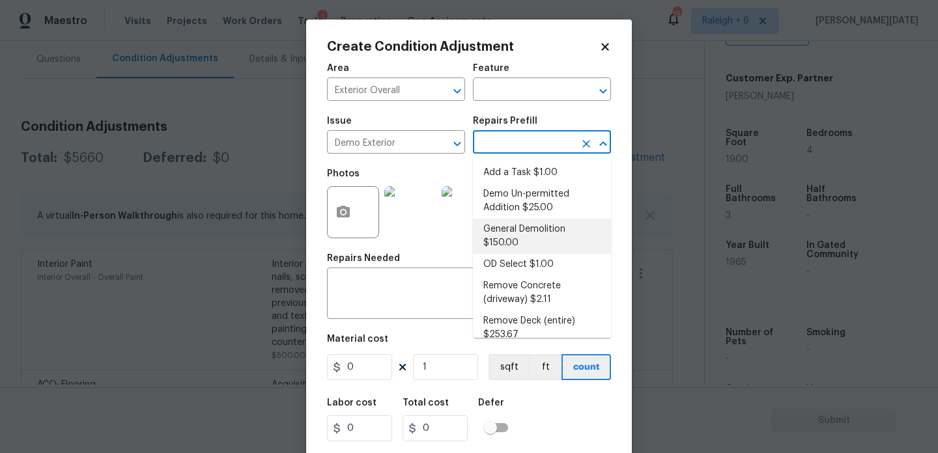
click at [528, 234] on li "General Demolition $150.00" at bounding box center [542, 236] width 138 height 35
type input "Demolition"
type input "150"
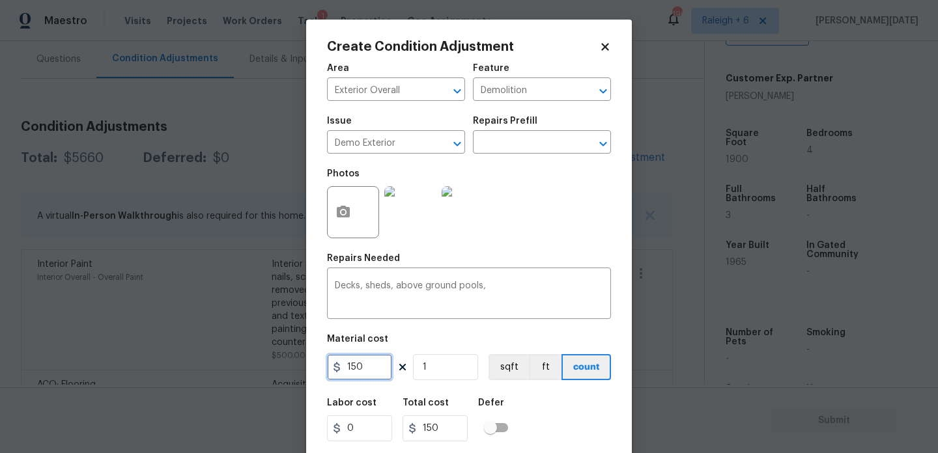
drag, startPoint x: 380, startPoint y: 371, endPoint x: 255, endPoint y: 367, distance: 125.1
click at [255, 367] on div "Create Condition Adjustment Area Exterior Overall ​ Feature Demolition ​ Issue …" at bounding box center [469, 226] width 938 height 453
type input "3000"
click at [530, 228] on div "Photos" at bounding box center [469, 204] width 284 height 85
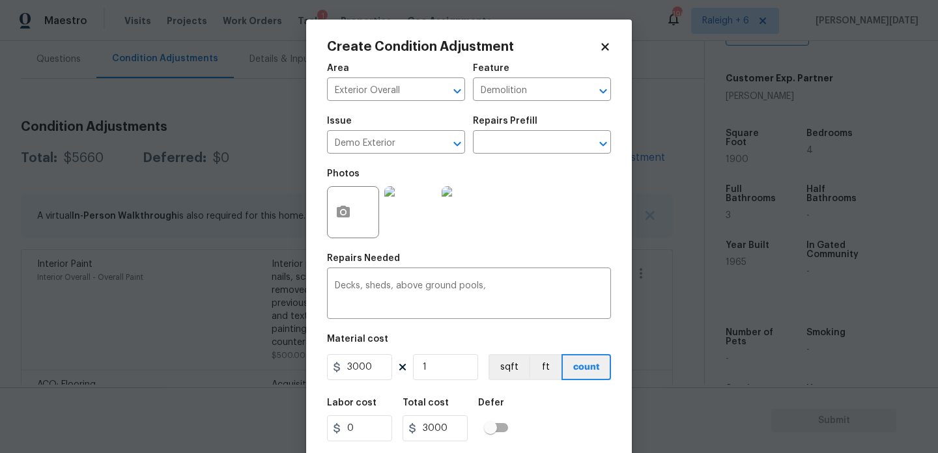
scroll to position [33, 0]
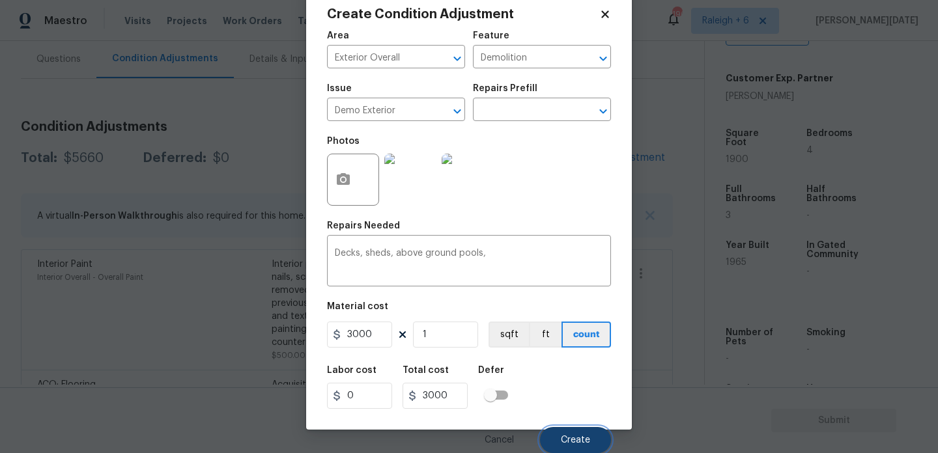
click at [572, 444] on span "Create" at bounding box center [575, 441] width 29 height 10
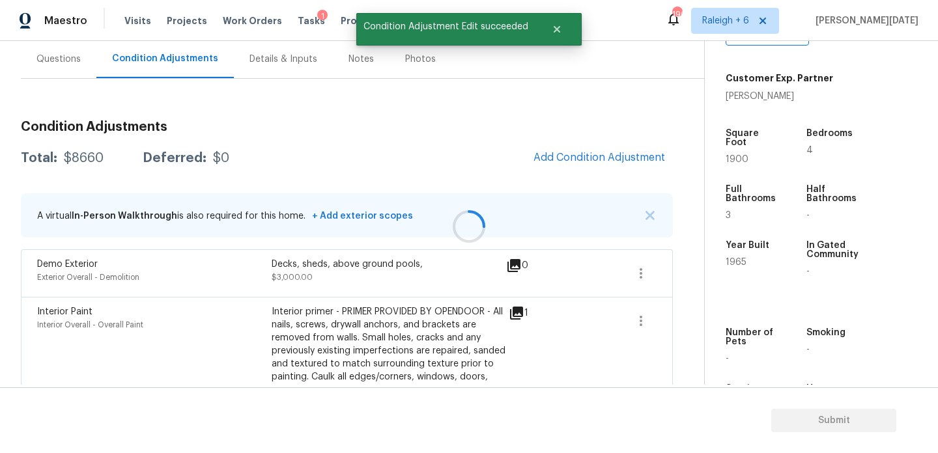
scroll to position [0, 0]
click at [514, 265] on icon at bounding box center [514, 265] width 13 height 13
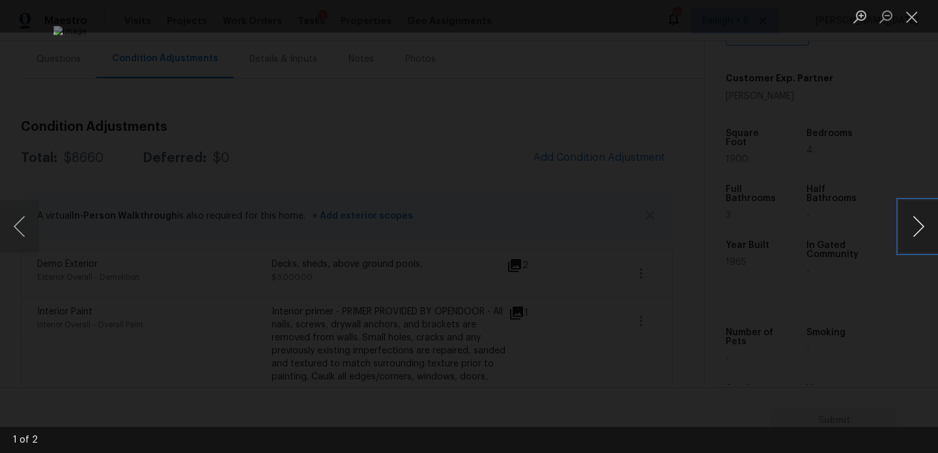
click at [917, 231] on button "Next image" at bounding box center [918, 227] width 39 height 52
click at [915, 24] on button "Close lightbox" at bounding box center [912, 16] width 26 height 23
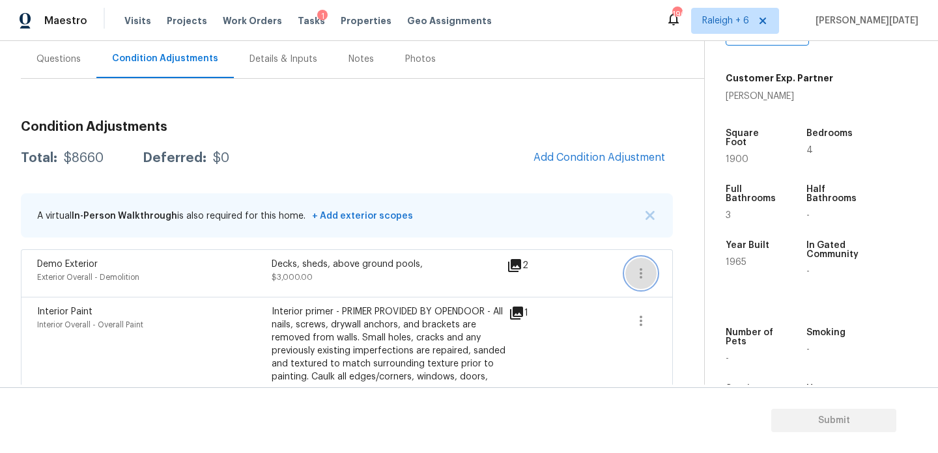
click at [631, 278] on button "button" at bounding box center [640, 273] width 31 height 31
drag, startPoint x: 631, startPoint y: 278, endPoint x: 640, endPoint y: 278, distance: 8.5
click at [639, 278] on button "button" at bounding box center [640, 273] width 31 height 31
click at [640, 278] on icon "button" at bounding box center [641, 273] width 3 height 10
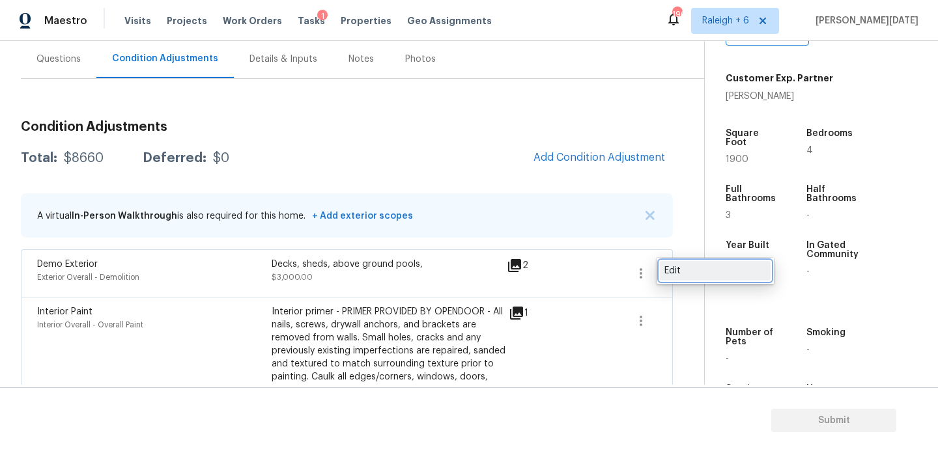
click at [687, 266] on div "Edit" at bounding box center [715, 270] width 102 height 13
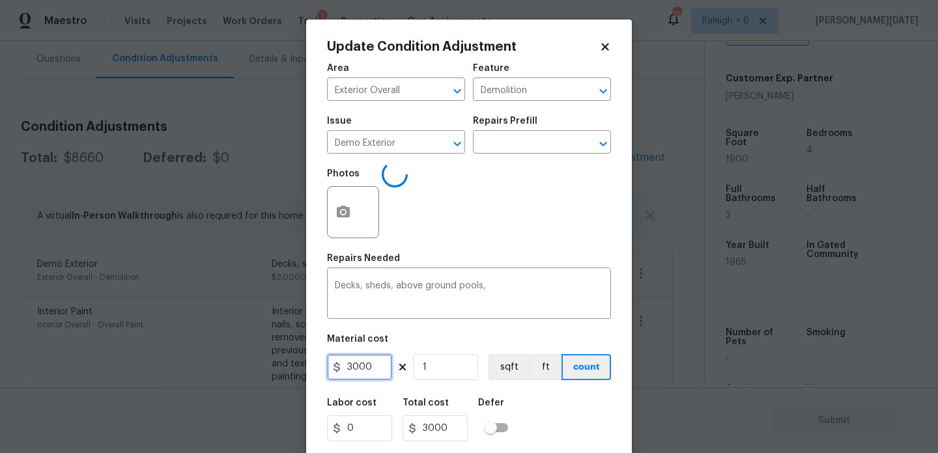
click at [390, 364] on input "3000" at bounding box center [359, 367] width 65 height 26
type input "3500"
click at [575, 245] on div "Photos" at bounding box center [469, 204] width 284 height 85
type input "3500"
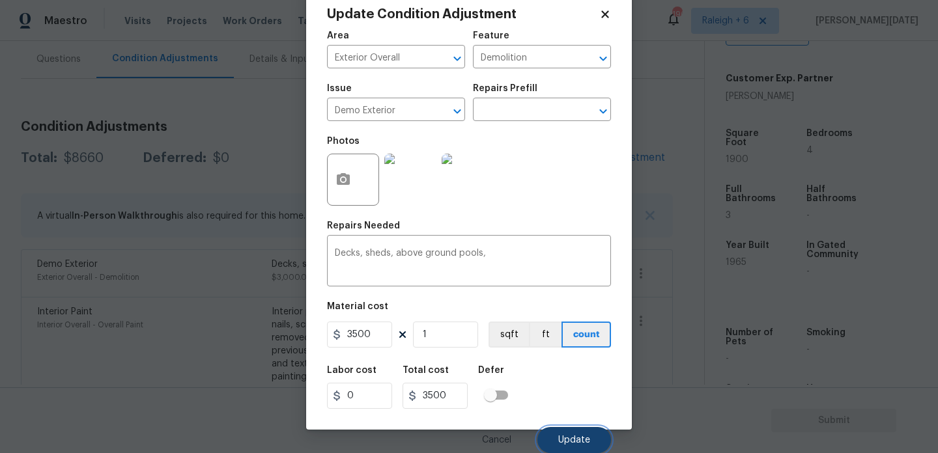
click at [570, 434] on button "Update" at bounding box center [574, 440] width 74 height 26
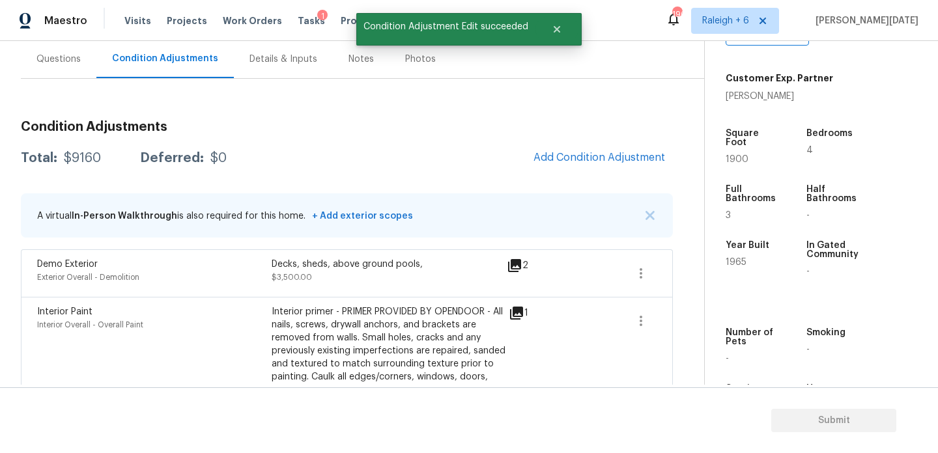
scroll to position [0, 0]
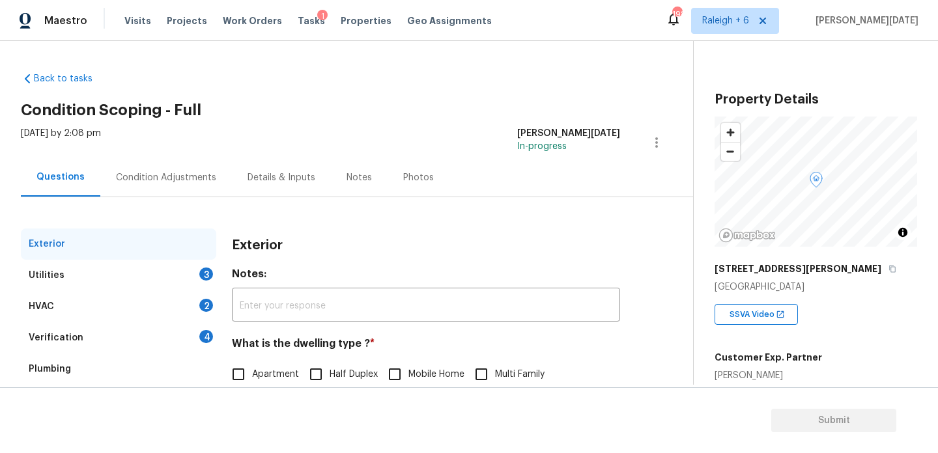
click at [159, 182] on div "Condition Adjustments" at bounding box center [166, 177] width 100 height 13
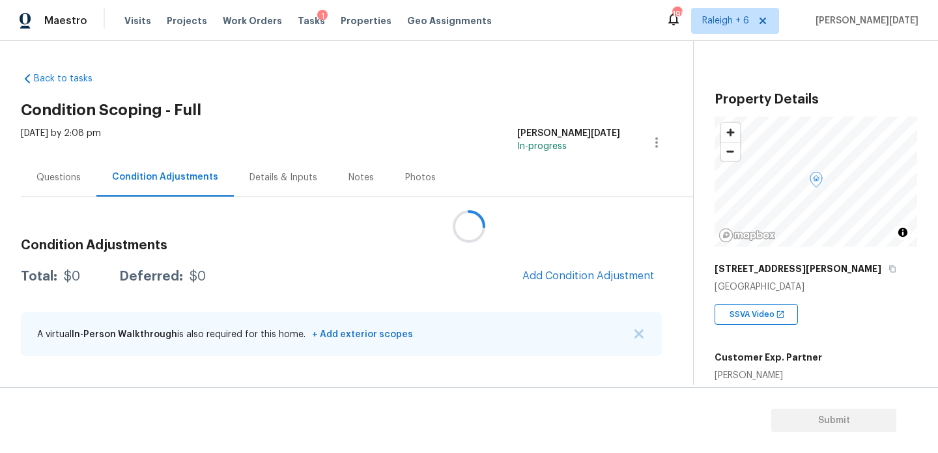
click at [554, 281] on div at bounding box center [469, 226] width 938 height 453
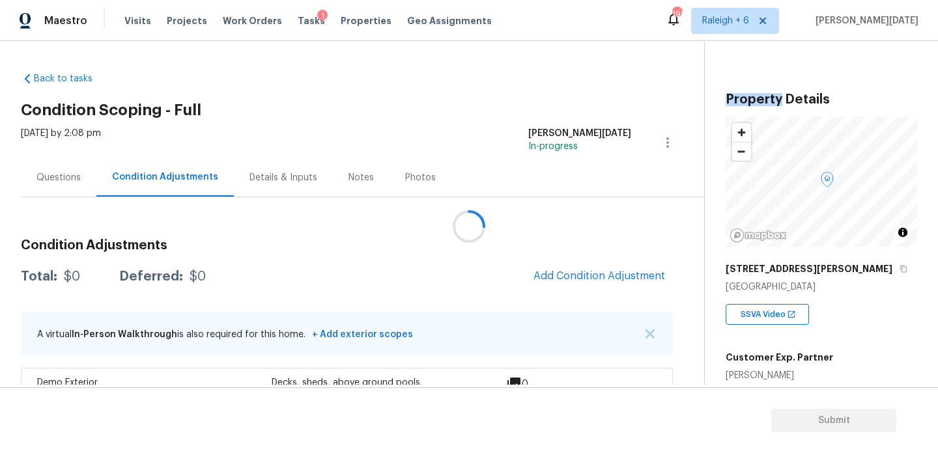
click at [554, 281] on div at bounding box center [469, 226] width 938 height 453
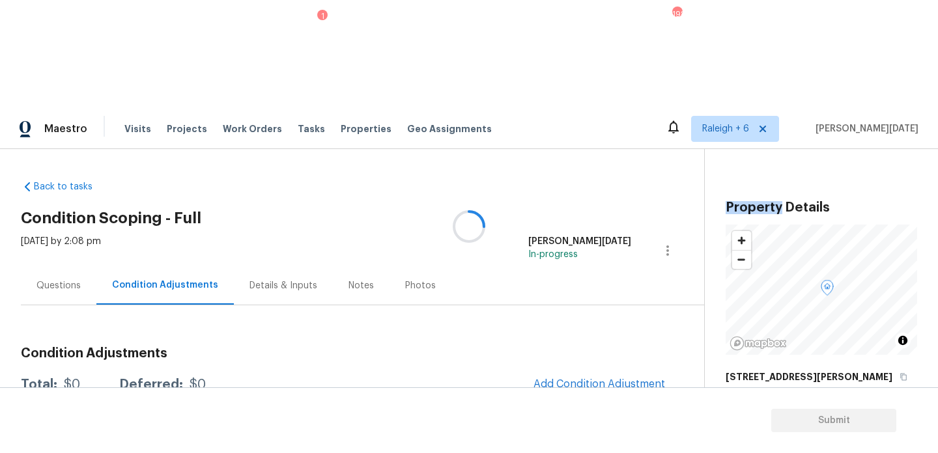
click at [554, 281] on div at bounding box center [469, 226] width 938 height 453
click at [627, 266] on div at bounding box center [469, 226] width 938 height 453
click at [568, 378] on span "Add Condition Adjustment" at bounding box center [600, 384] width 132 height 12
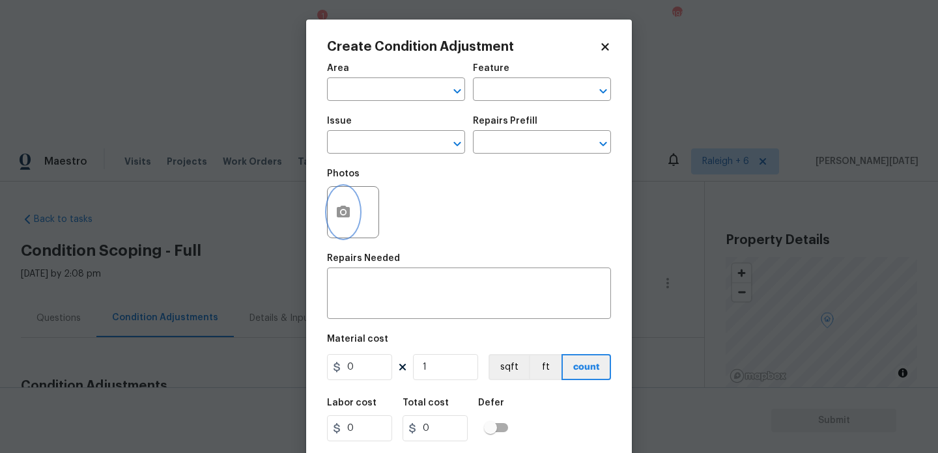
click at [350, 212] on icon "button" at bounding box center [343, 213] width 16 height 16
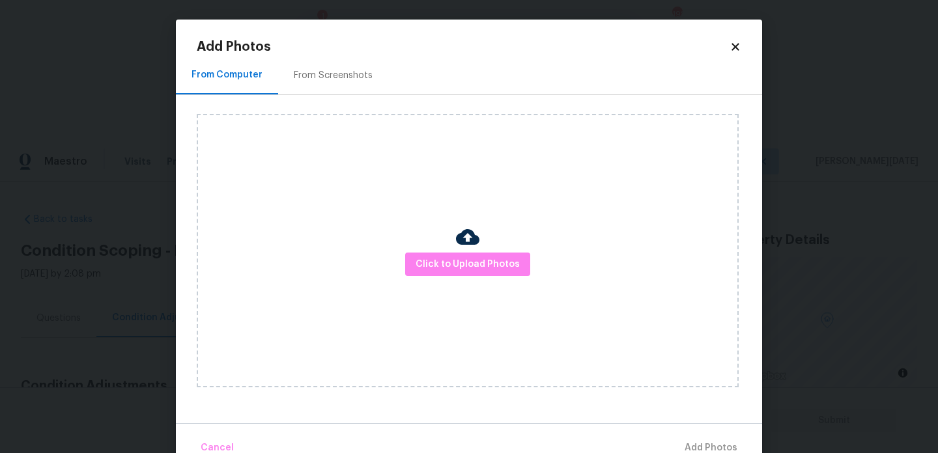
click at [437, 251] on div "Click to Upload Photos" at bounding box center [468, 251] width 542 height 274
click at [448, 264] on span "Click to Upload Photos" at bounding box center [468, 265] width 104 height 16
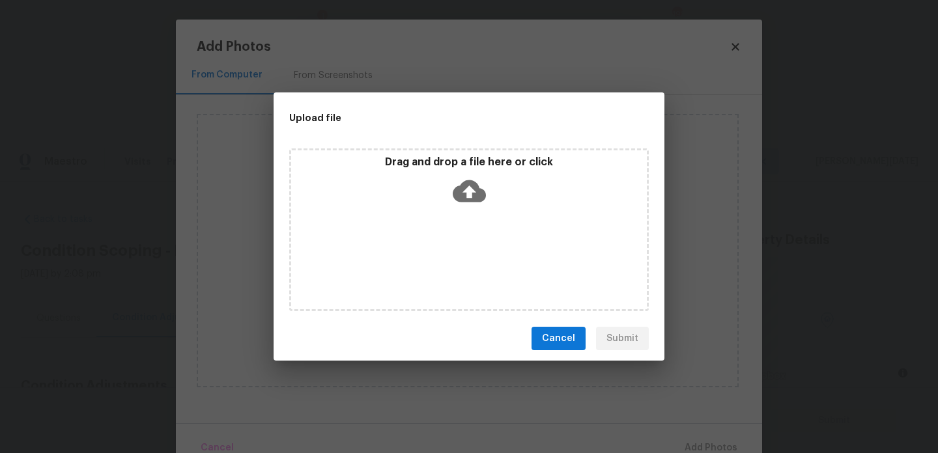
click at [448, 264] on div "Drag and drop a file here or click" at bounding box center [469, 230] width 360 height 163
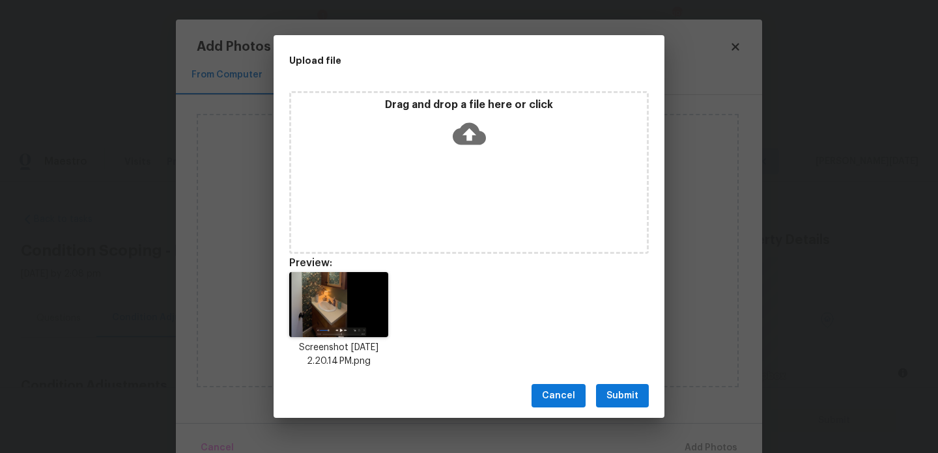
click at [597, 392] on button "Submit" at bounding box center [622, 396] width 53 height 24
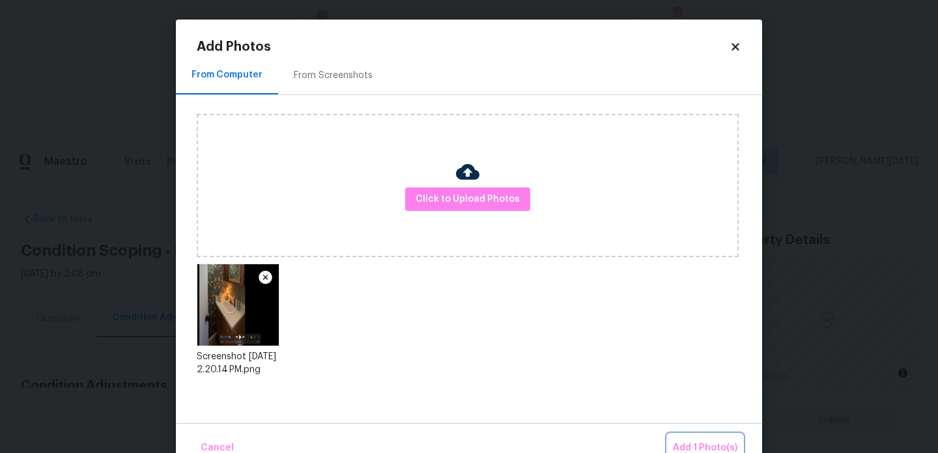
click at [688, 436] on button "Add 1 Photo(s)" at bounding box center [705, 448] width 75 height 28
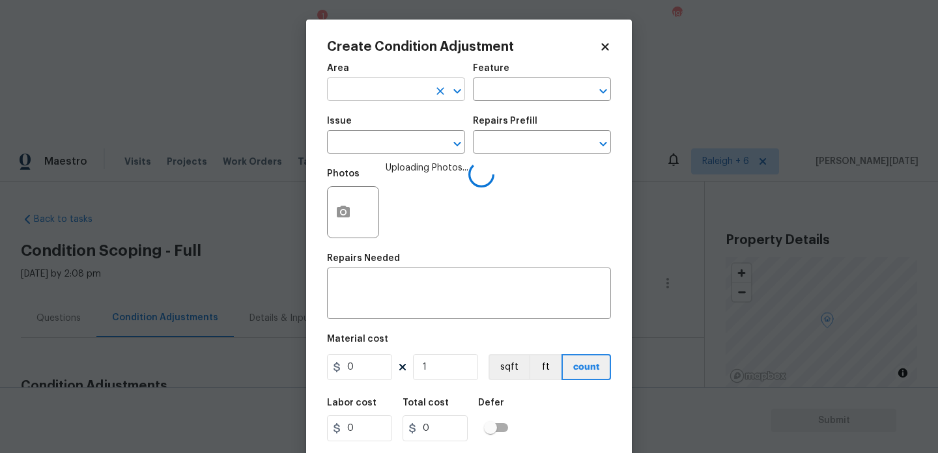
click at [352, 95] on input "text" at bounding box center [378, 91] width 102 height 20
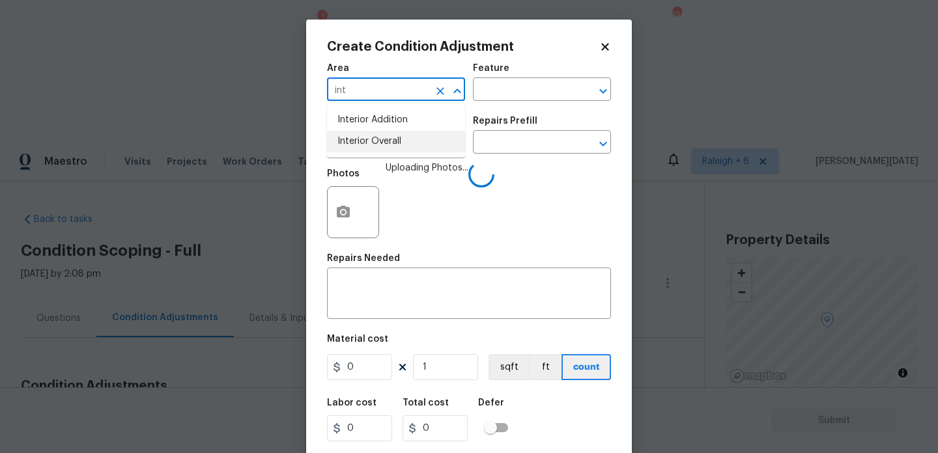
click at [371, 137] on li "Interior Overall" at bounding box center [396, 141] width 138 height 21
type input "Interior Overall"
click at [371, 137] on input "text" at bounding box center [378, 144] width 102 height 20
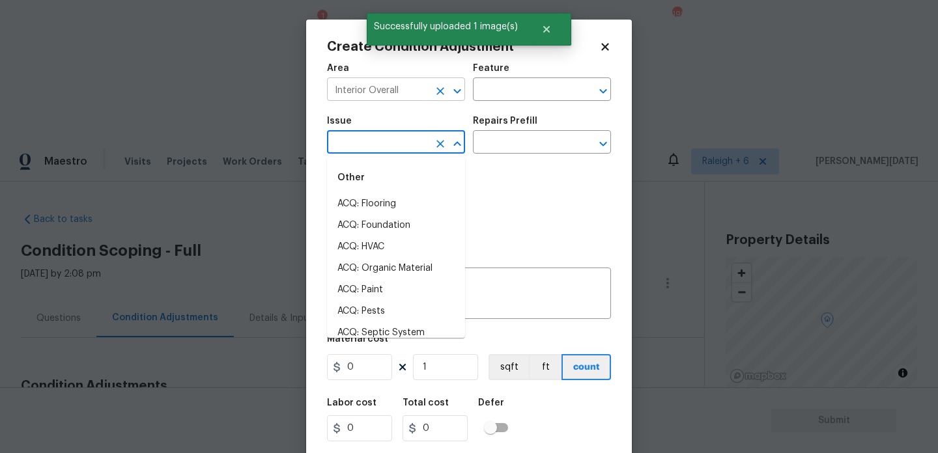
click at [442, 85] on icon "Clear" at bounding box center [440, 91] width 13 height 13
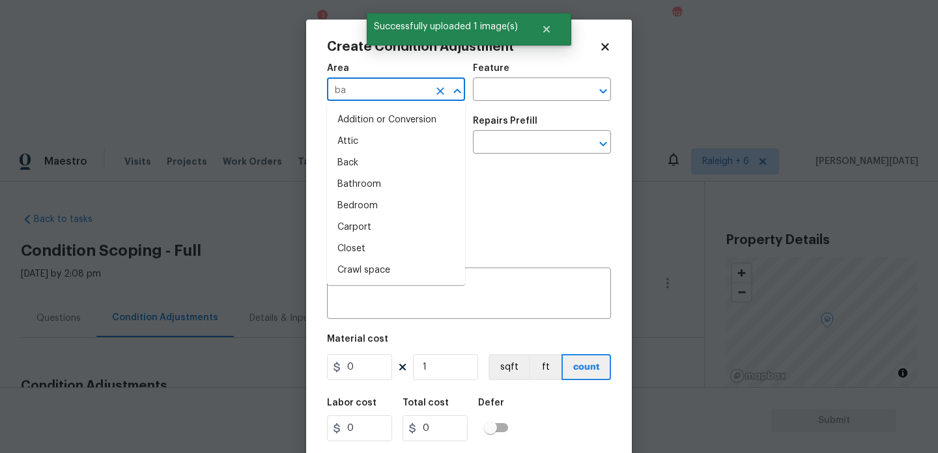
type input "bat"
click at [397, 122] on li "Addition or Conversion" at bounding box center [396, 119] width 138 height 21
type input "Addition or Conversion"
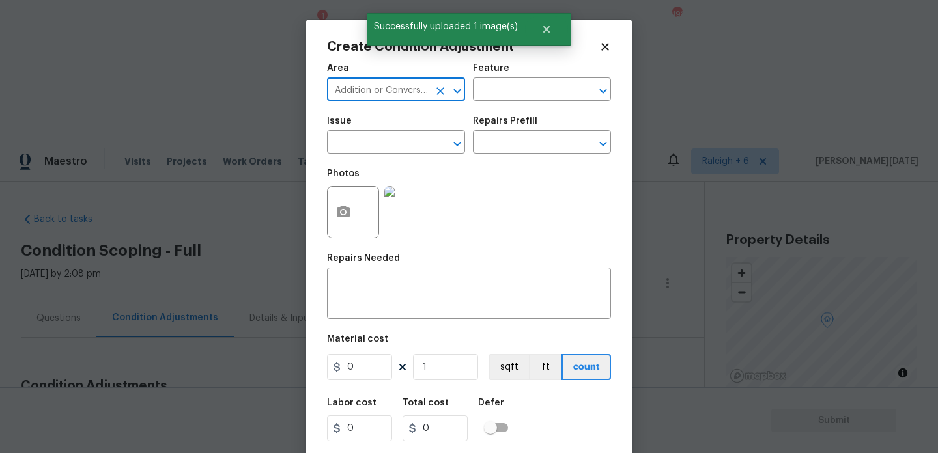
click at [438, 92] on icon "Clear" at bounding box center [440, 91] width 8 height 8
click at [379, 124] on li "Bathroom" at bounding box center [396, 119] width 138 height 21
type input "Bathroom"
click at [378, 137] on input "text" at bounding box center [378, 144] width 102 height 20
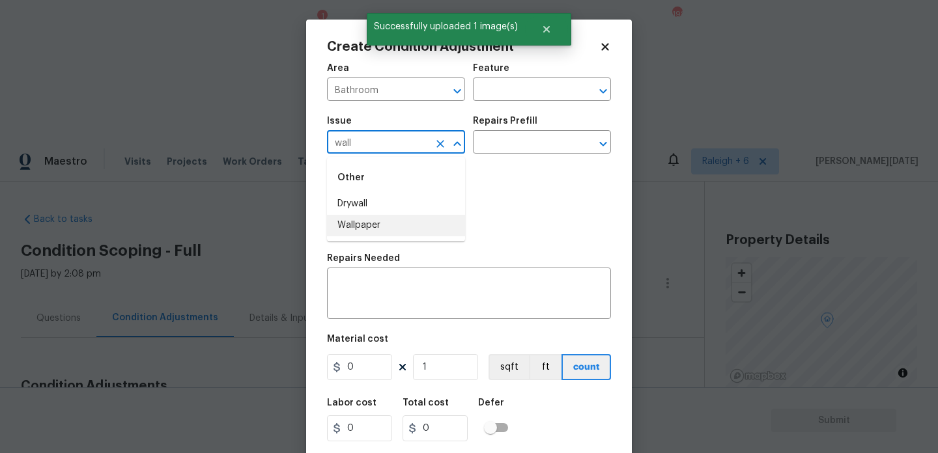
click at [363, 220] on li "Wallpaper" at bounding box center [396, 225] width 138 height 21
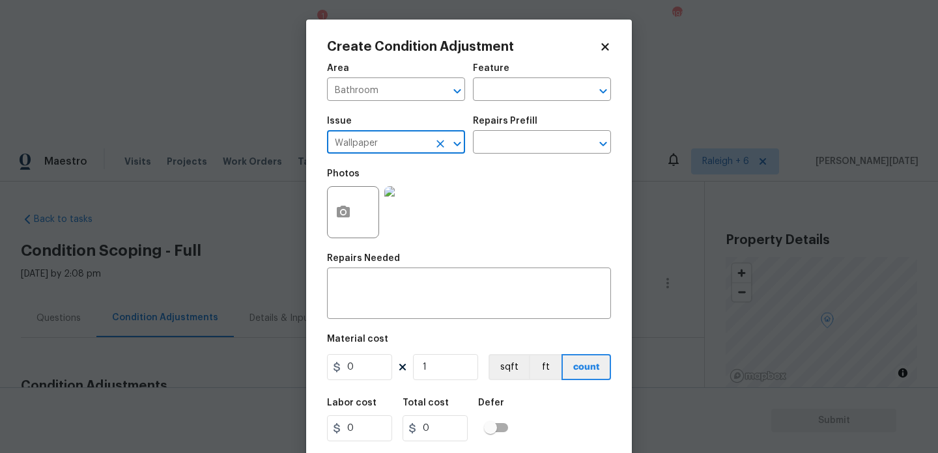
type input "Wallpaper"
click at [496, 157] on div "Issue Wallpaper ​ Repairs Prefill ​" at bounding box center [469, 135] width 284 height 53
click at [526, 143] on input "text" at bounding box center [524, 144] width 102 height 20
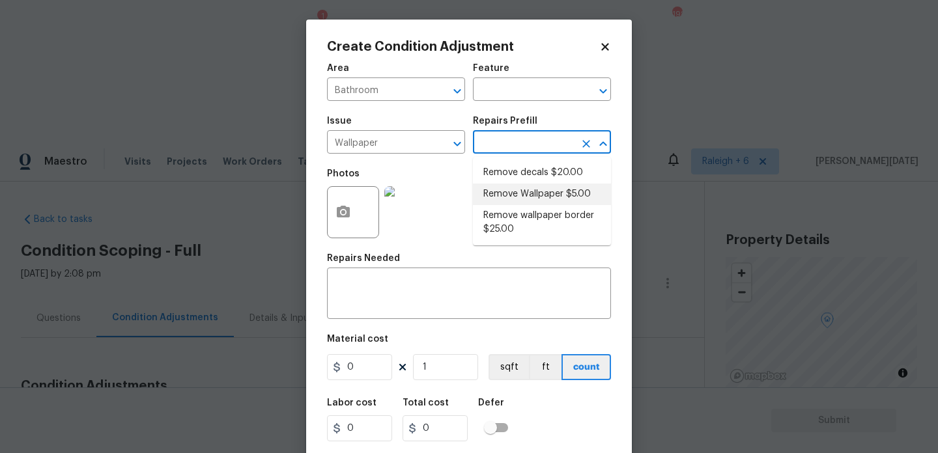
click at [528, 188] on li "Remove Wallpaper $5.00" at bounding box center [542, 194] width 138 height 21
type input "Walls and Ceiling"
type textarea "Remove wallpaper and texture walls to best match existing conditions"
type input "5"
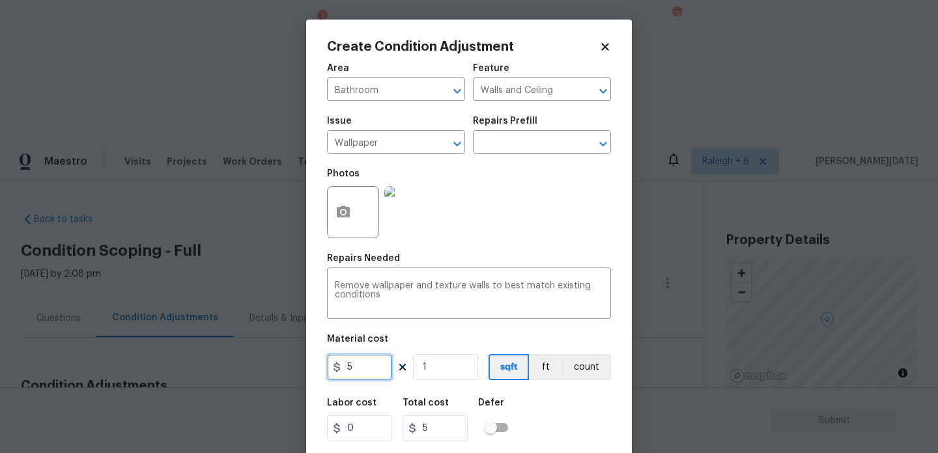
drag, startPoint x: 371, startPoint y: 374, endPoint x: 317, endPoint y: 363, distance: 55.7
click at [317, 363] on div "Create Condition Adjustment Area Bathroom ​ Feature Walls and Ceiling ​ Issue W…" at bounding box center [469, 241] width 326 height 443
type input "150"
click at [558, 223] on div "Photos" at bounding box center [469, 204] width 284 height 85
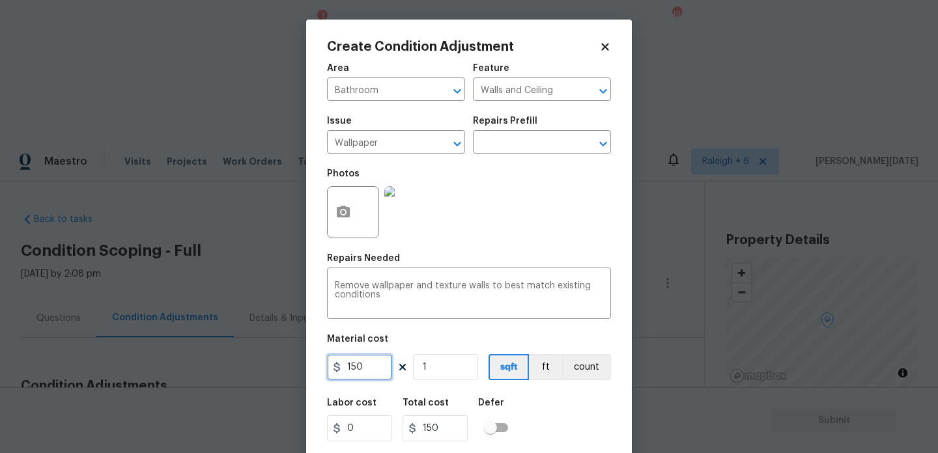
click at [378, 373] on input "150" at bounding box center [359, 367] width 65 height 26
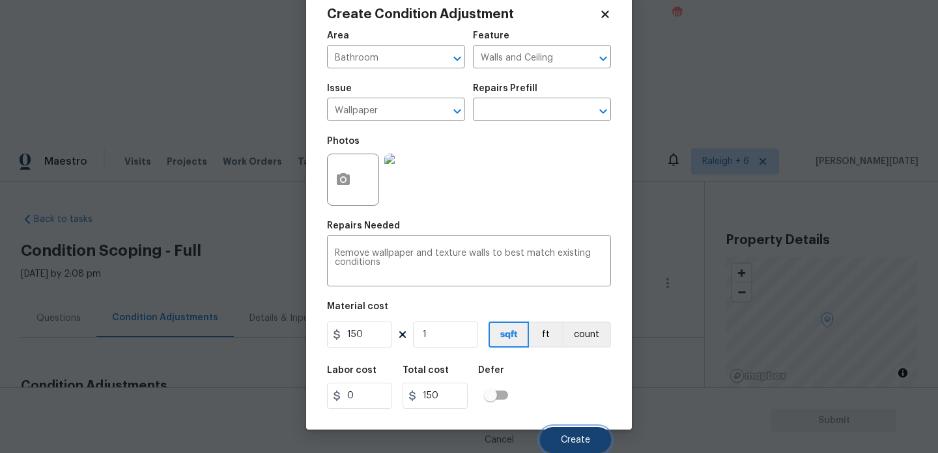
click at [560, 439] on button "Create" at bounding box center [575, 440] width 71 height 26
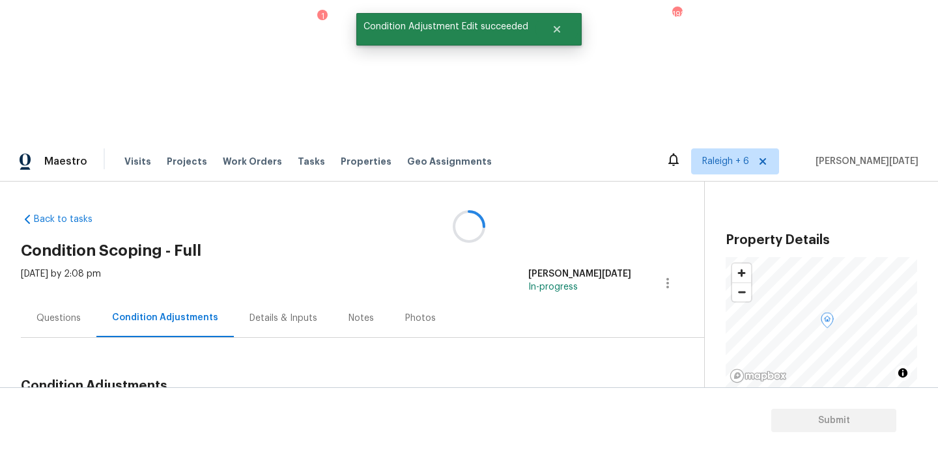
scroll to position [0, 0]
click at [592, 411] on span "Add Condition Adjustment" at bounding box center [600, 417] width 132 height 12
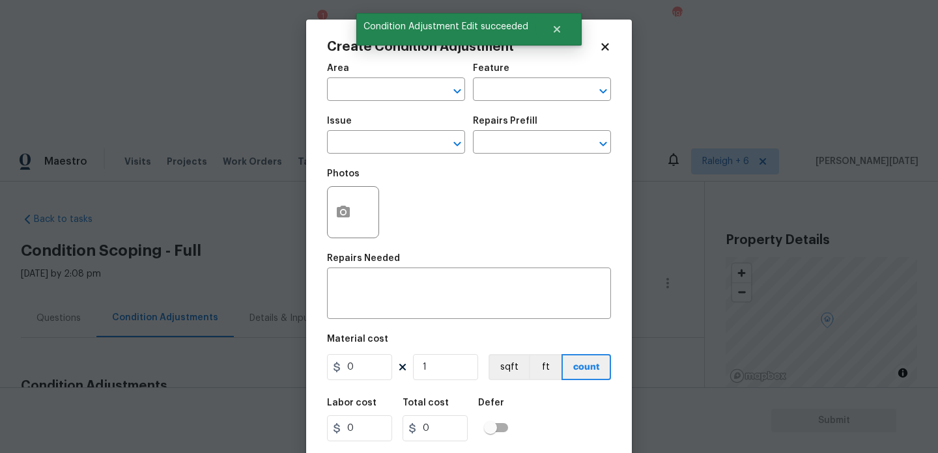
click at [592, 273] on div "Create Condition Adjustment Area ​ Feature ​ Issue ​ Repairs Prefill ​ Photos R…" at bounding box center [469, 241] width 326 height 443
click at [339, 212] on icon "button" at bounding box center [343, 212] width 13 height 12
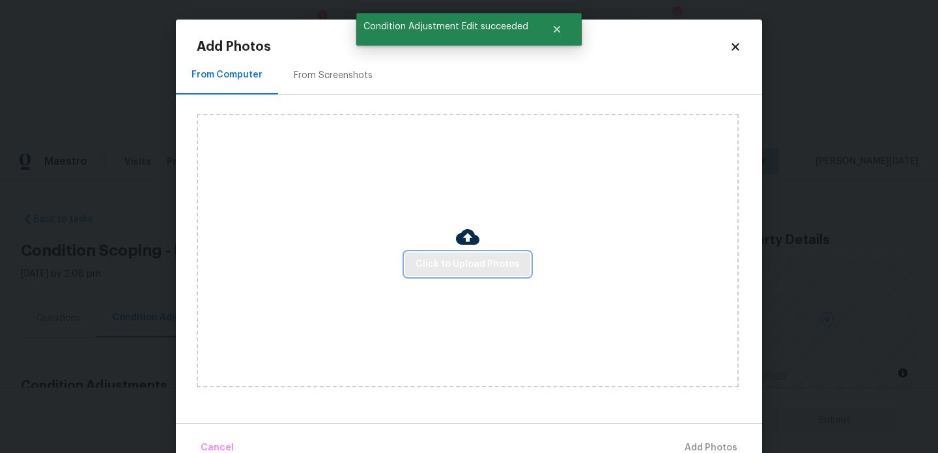
click at [451, 260] on span "Click to Upload Photos" at bounding box center [468, 265] width 104 height 16
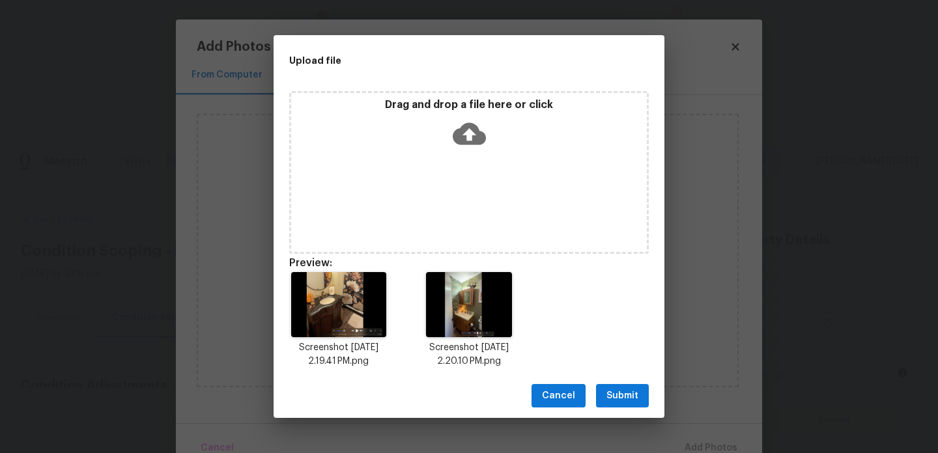
click at [634, 403] on span "Submit" at bounding box center [622, 396] width 32 height 16
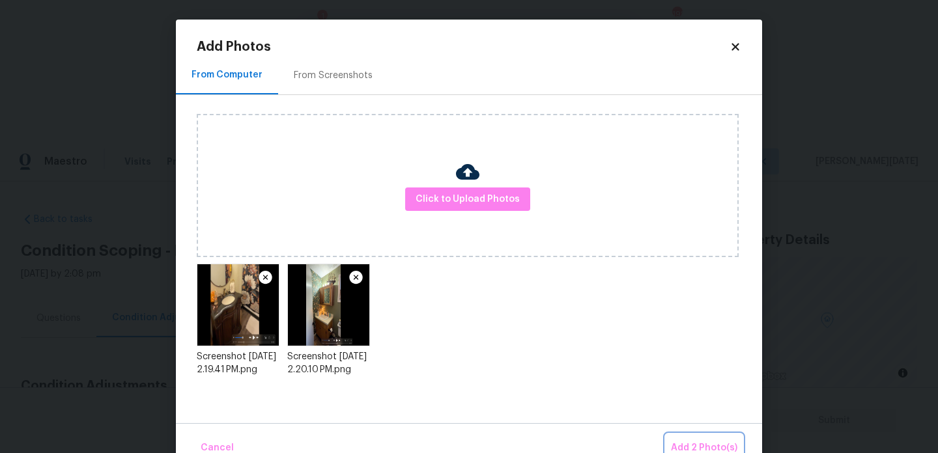
click at [684, 442] on span "Add 2 Photo(s)" at bounding box center [704, 448] width 66 height 16
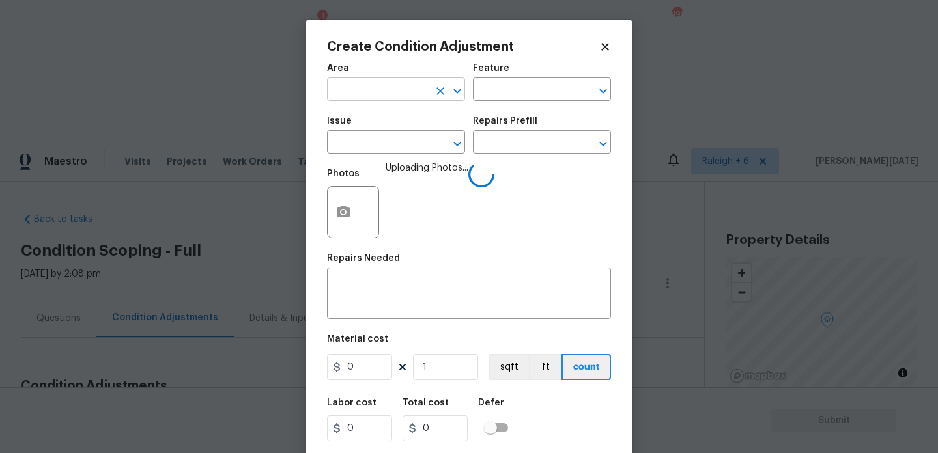
click at [355, 87] on input "text" at bounding box center [378, 91] width 102 height 20
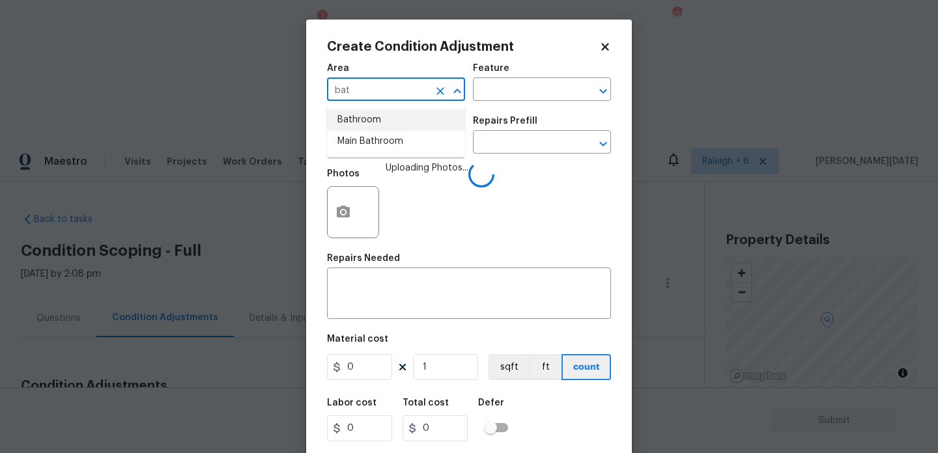
click at [358, 113] on li "Bathroom" at bounding box center [396, 119] width 138 height 21
type input "Bathroom"
click at [358, 153] on input "text" at bounding box center [378, 144] width 102 height 20
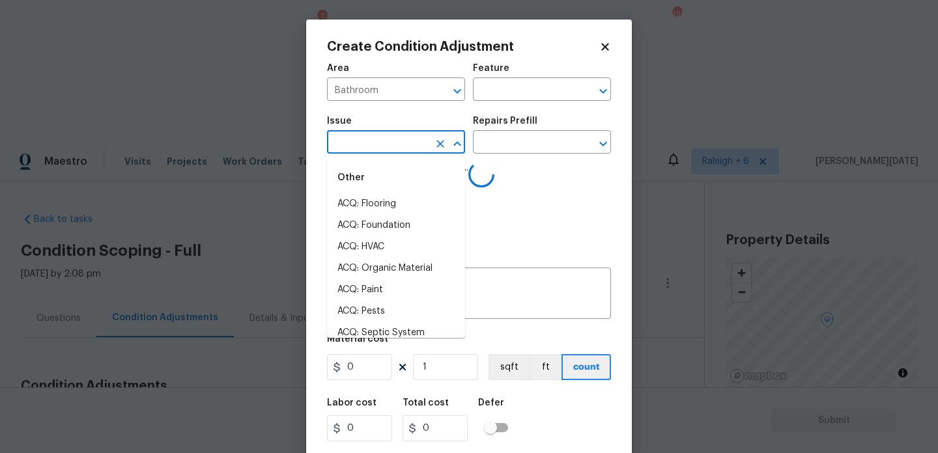
type input "c"
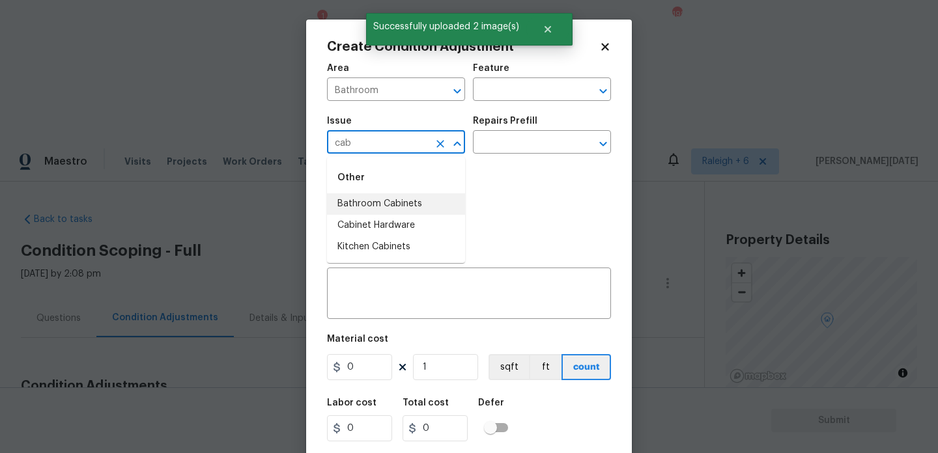
click at [414, 206] on li "Bathroom Cabinets" at bounding box center [396, 203] width 138 height 21
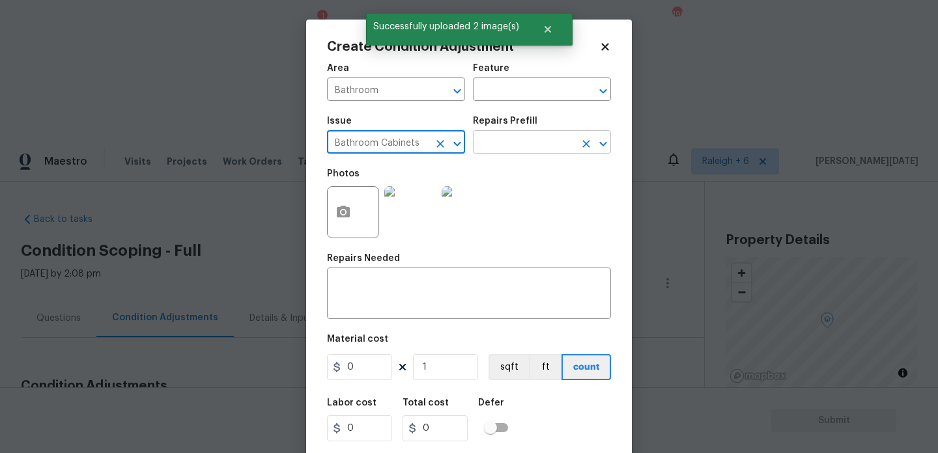
type input "Bathroom Cabinets"
click at [500, 142] on input "text" at bounding box center [524, 144] width 102 height 20
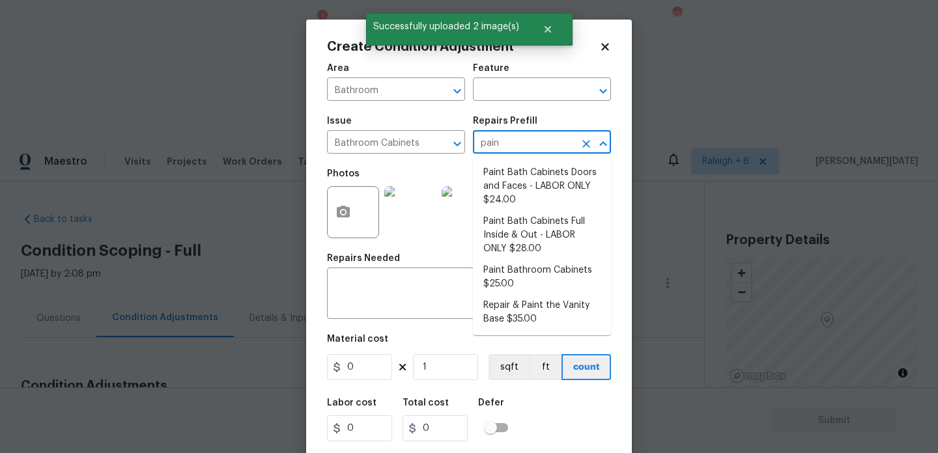
type input "paint"
click at [530, 184] on li "Paint Bath Cabinets Doors and Faces - LABOR ONLY $24.00" at bounding box center [542, 186] width 138 height 49
type input "Cabinets"
type textarea "Prep, sand, mask and apply 2 coats of paint to the bathroom cabinet doors and b…"
type input "24"
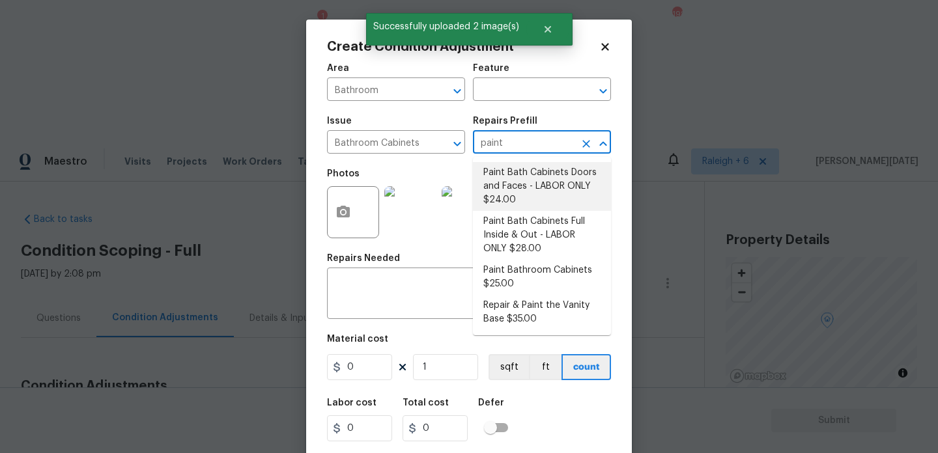
type input "24"
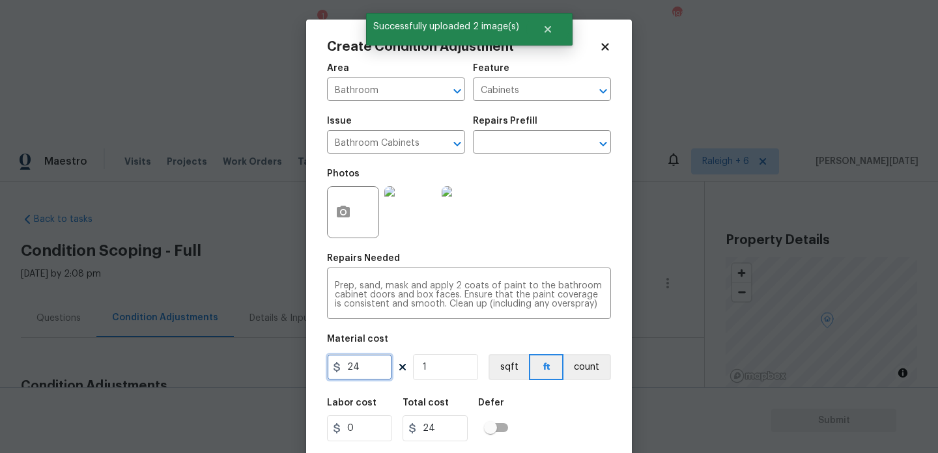
drag, startPoint x: 370, startPoint y: 375, endPoint x: 220, endPoint y: 373, distance: 150.5
click at [220, 373] on div "Create Condition Adjustment Area Bathroom ​ Feature Cabinets ​ Issue Bathroom C…" at bounding box center [469, 226] width 938 height 453
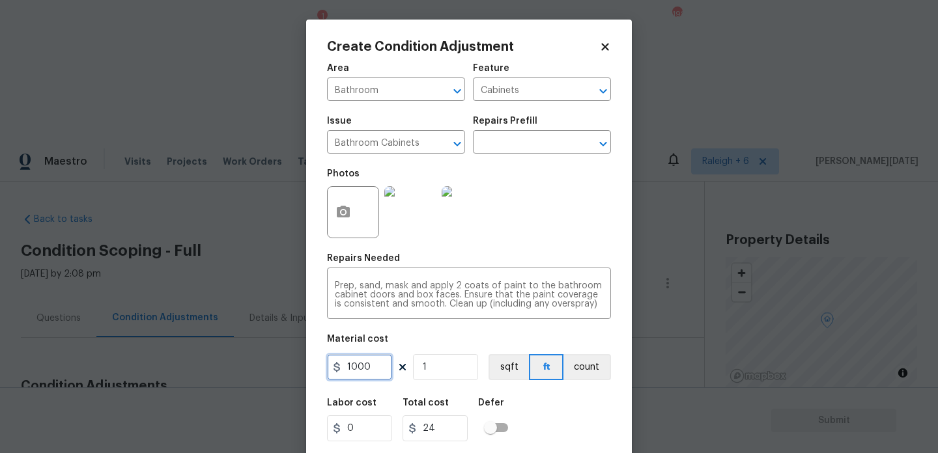
type input "1000"
click at [558, 215] on div "Photos" at bounding box center [469, 204] width 284 height 85
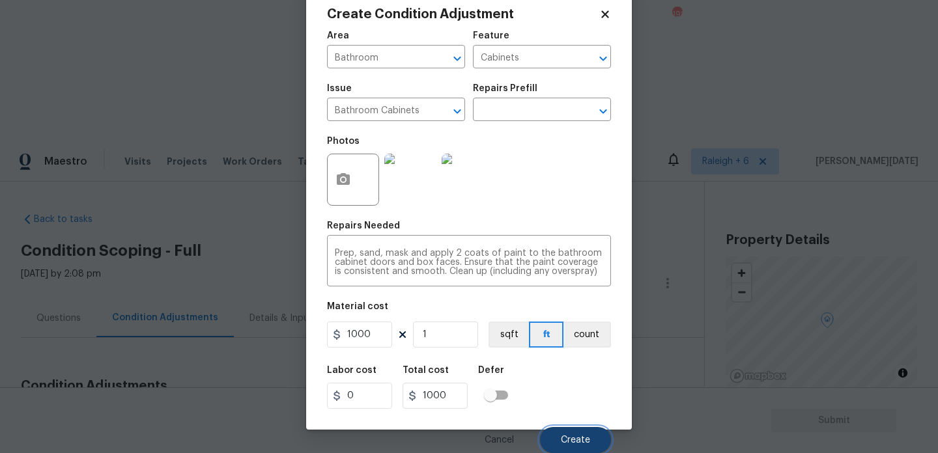
click at [567, 447] on button "Create" at bounding box center [575, 440] width 71 height 26
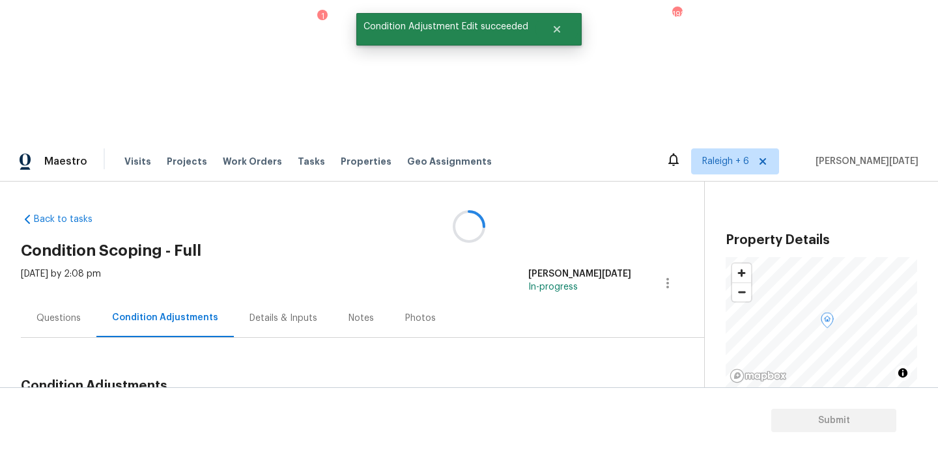
scroll to position [0, 0]
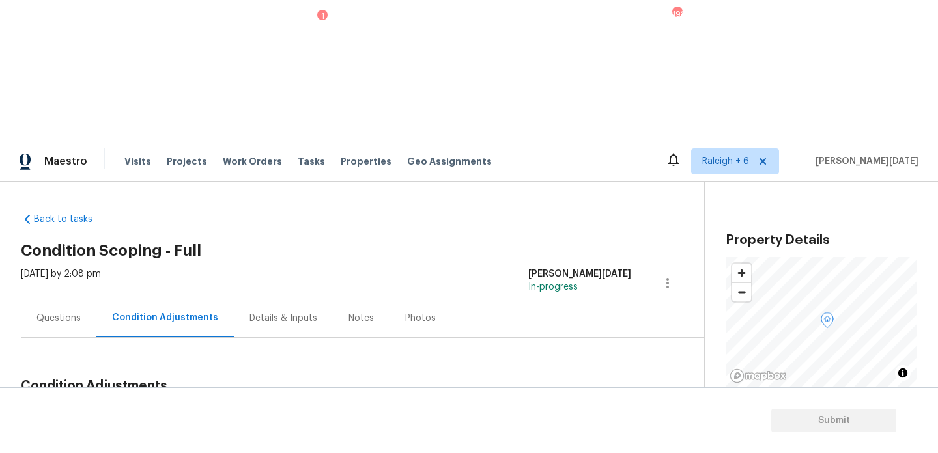
click at [560, 411] on span "Add Condition Adjustment" at bounding box center [600, 417] width 132 height 12
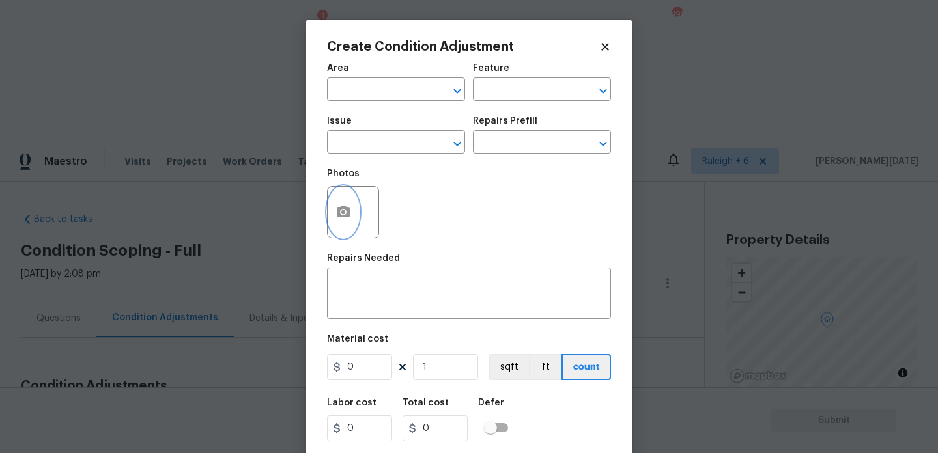
click at [347, 205] on icon "button" at bounding box center [343, 213] width 16 height 16
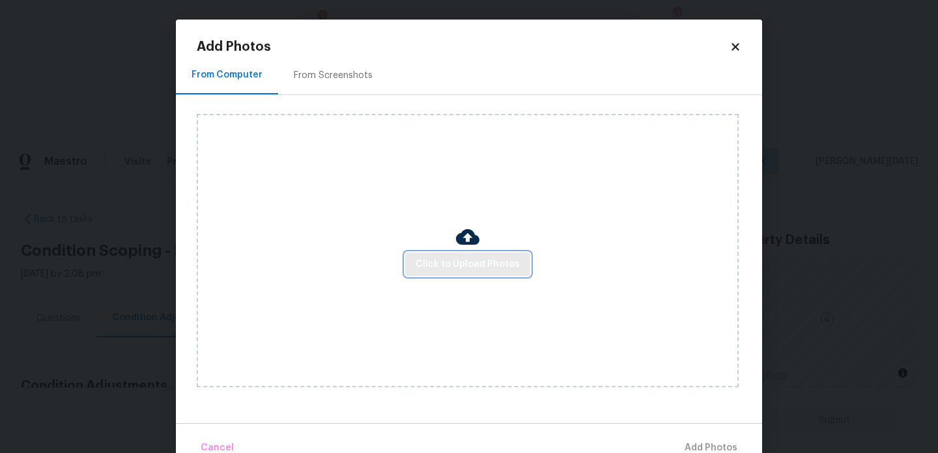
click at [459, 264] on span "Click to Upload Photos" at bounding box center [468, 265] width 104 height 16
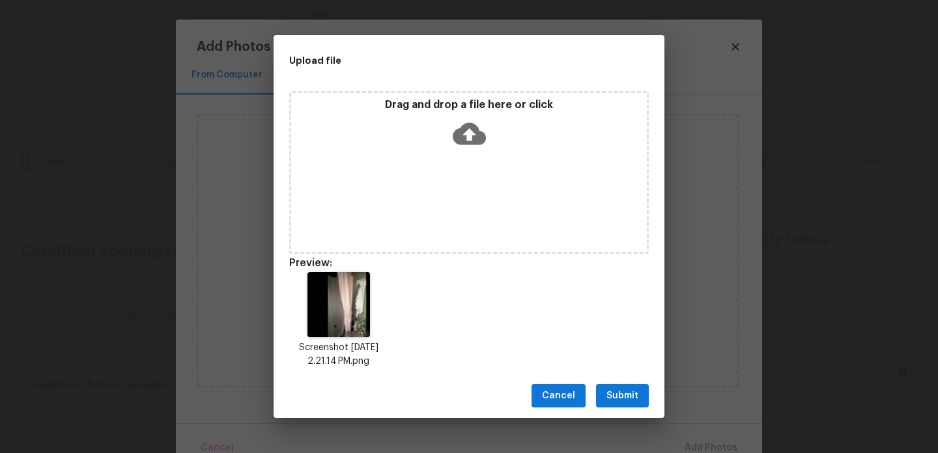
click at [619, 395] on span "Submit" at bounding box center [622, 396] width 32 height 16
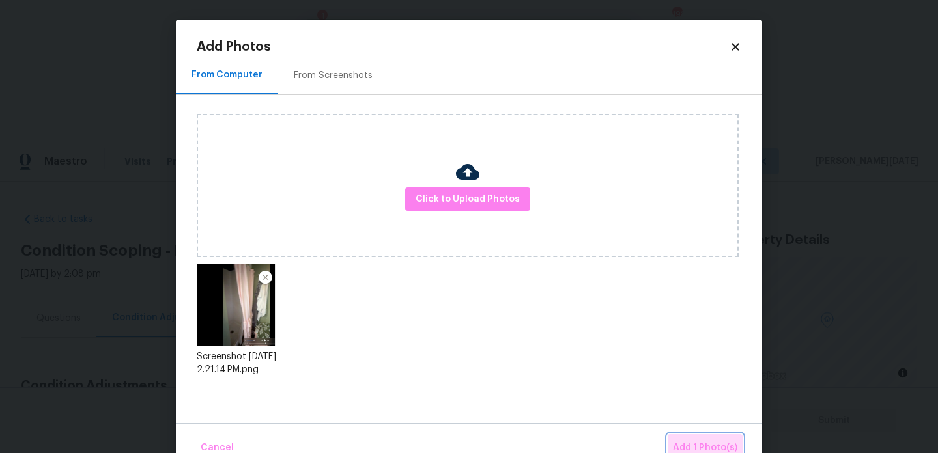
click at [685, 434] on button "Add 1 Photo(s)" at bounding box center [705, 448] width 75 height 28
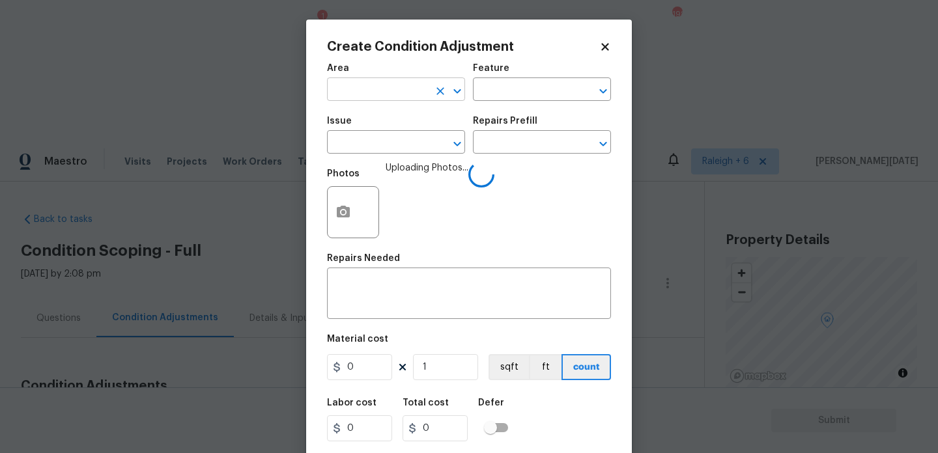
click at [362, 92] on input "text" at bounding box center [378, 91] width 102 height 20
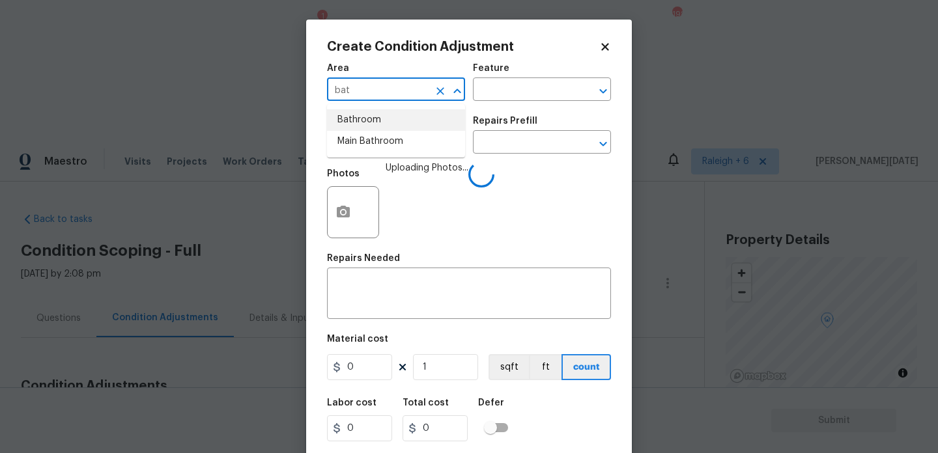
click at [367, 123] on li "Bathroom" at bounding box center [396, 119] width 138 height 21
type input "Bathroom"
click at [387, 137] on input "text" at bounding box center [378, 144] width 102 height 20
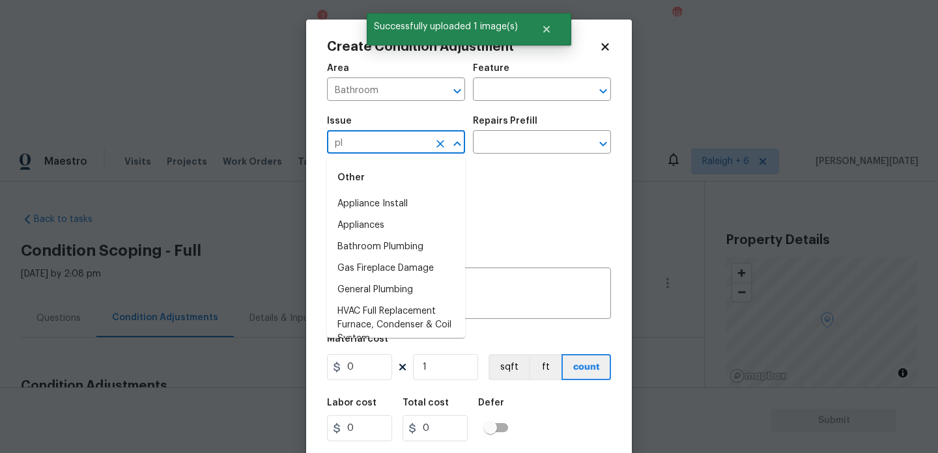
type input "plu"
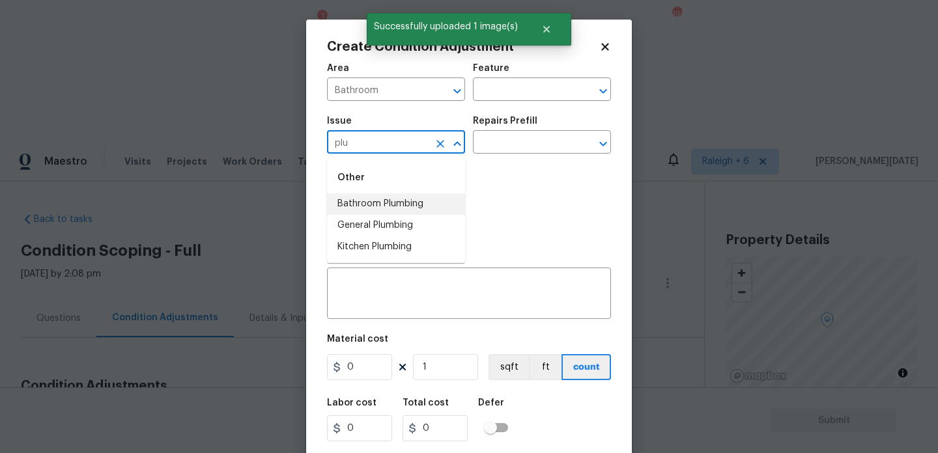
click at [415, 204] on li "Bathroom Plumbing" at bounding box center [396, 203] width 138 height 21
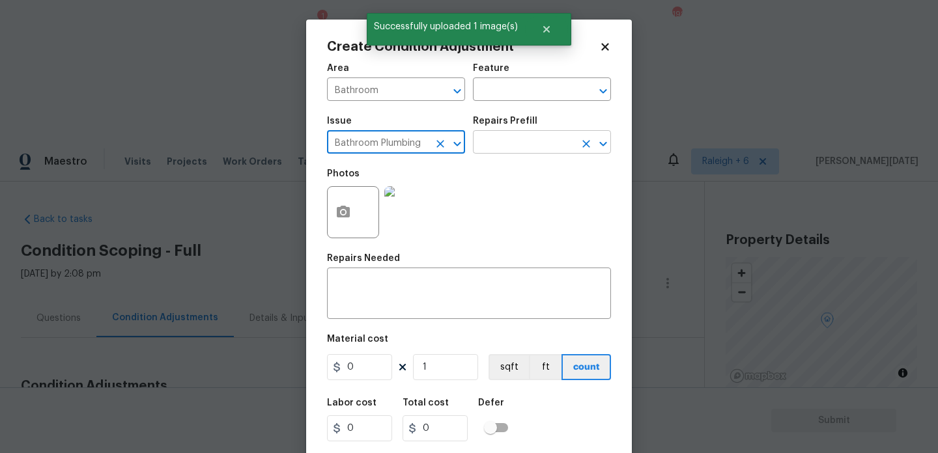
type input "Bathroom Plumbing"
click at [501, 149] on input "text" at bounding box center [524, 144] width 102 height 20
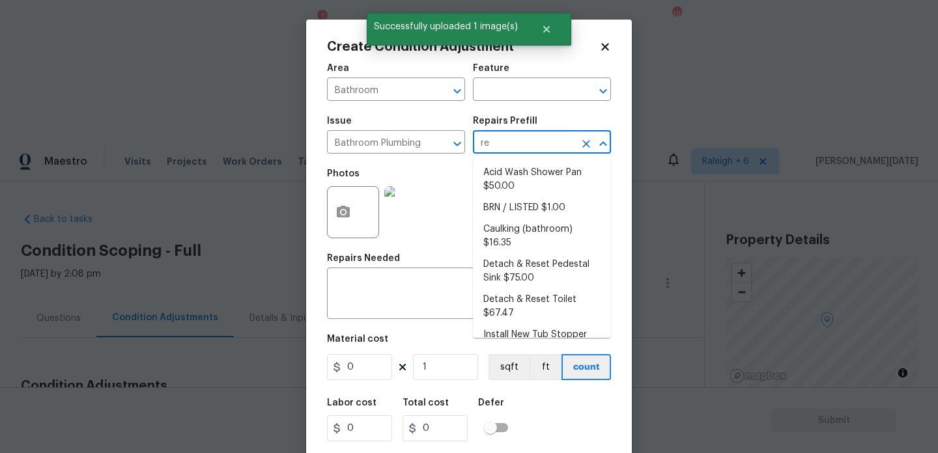
type input "ref"
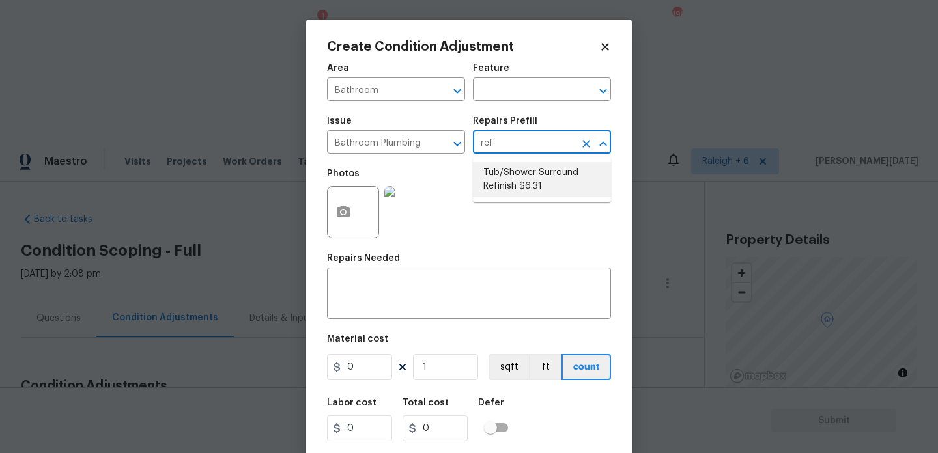
click at [507, 180] on li "Tub/Shower Surround Refinish $6.31" at bounding box center [542, 179] width 138 height 35
type input "Plumbing"
type textarea "Prep, mask, clean and refinish the tub/shower tile surround both all sides ensu…"
type input "6.31"
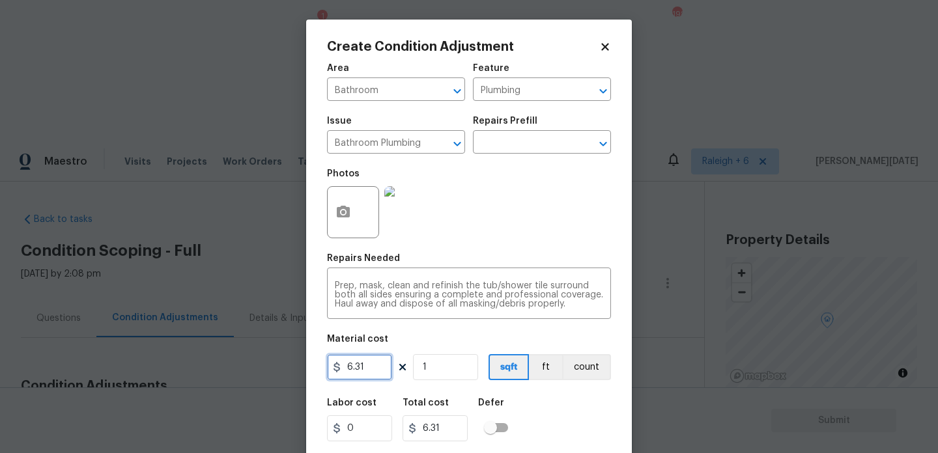
drag, startPoint x: 369, startPoint y: 375, endPoint x: 182, endPoint y: 352, distance: 187.6
click at [182, 352] on div "Create Condition Adjustment Area Bathroom ​ Feature Plumbing ​ Issue Bathroom P…" at bounding box center [469, 226] width 938 height 453
type input "350"
click at [553, 220] on div "Photos" at bounding box center [469, 204] width 284 height 85
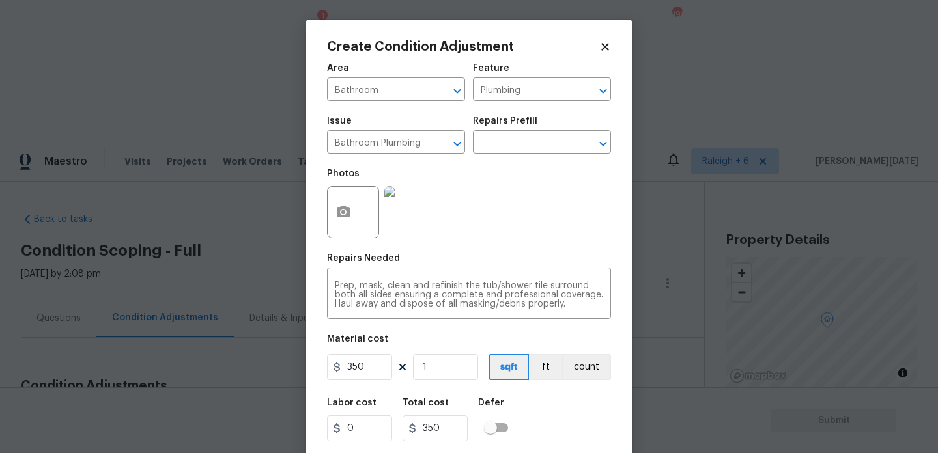
scroll to position [33, 0]
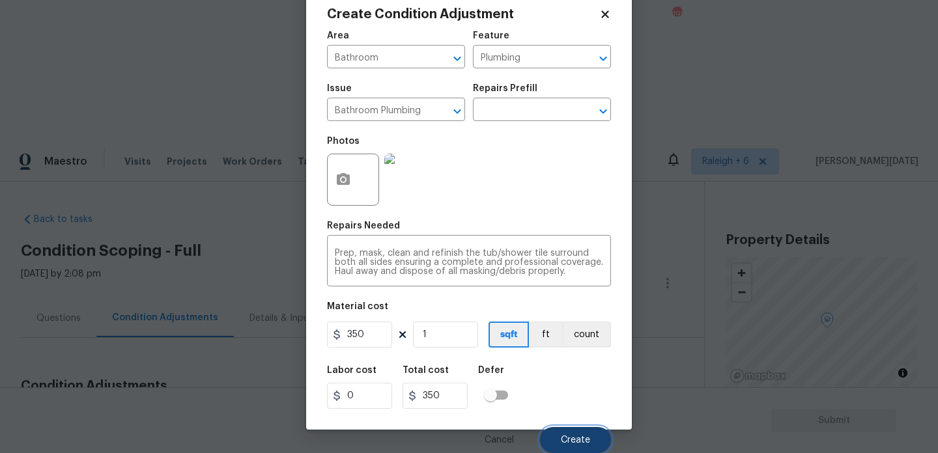
click at [564, 437] on span "Create" at bounding box center [575, 441] width 29 height 10
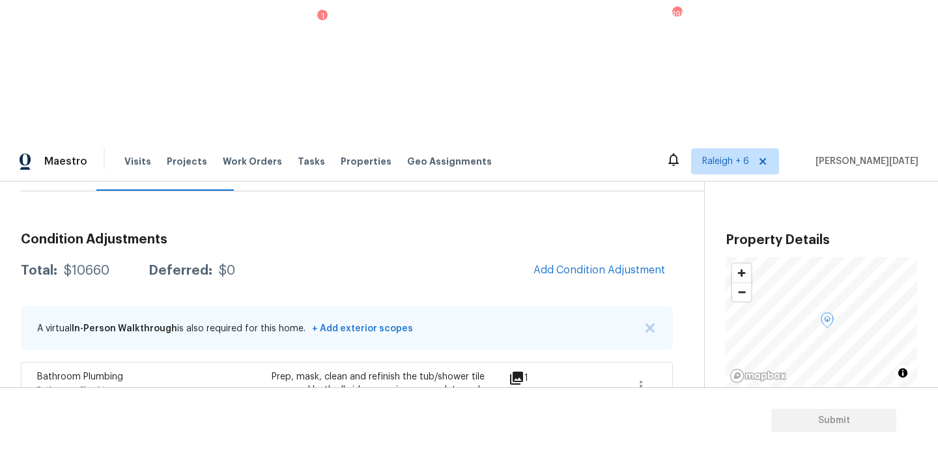
scroll to position [177, 0]
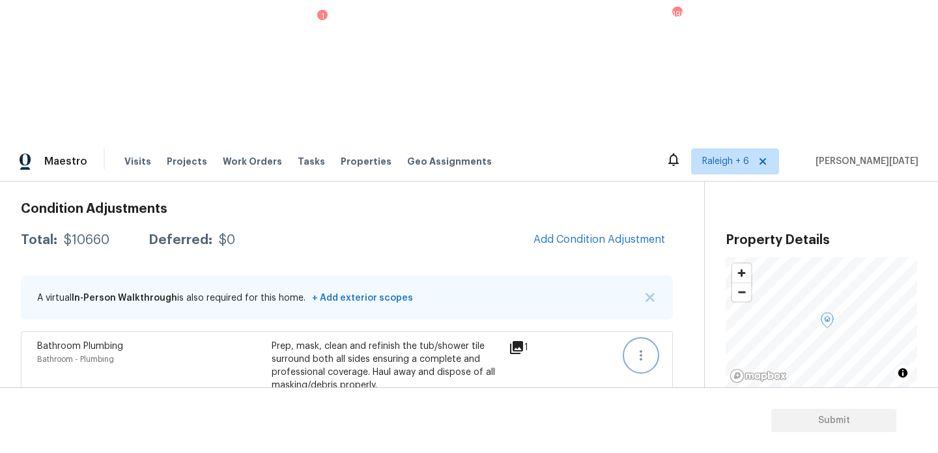
click at [639, 340] on button "button" at bounding box center [640, 355] width 31 height 31
click at [698, 214] on div "Edit" at bounding box center [715, 212] width 102 height 13
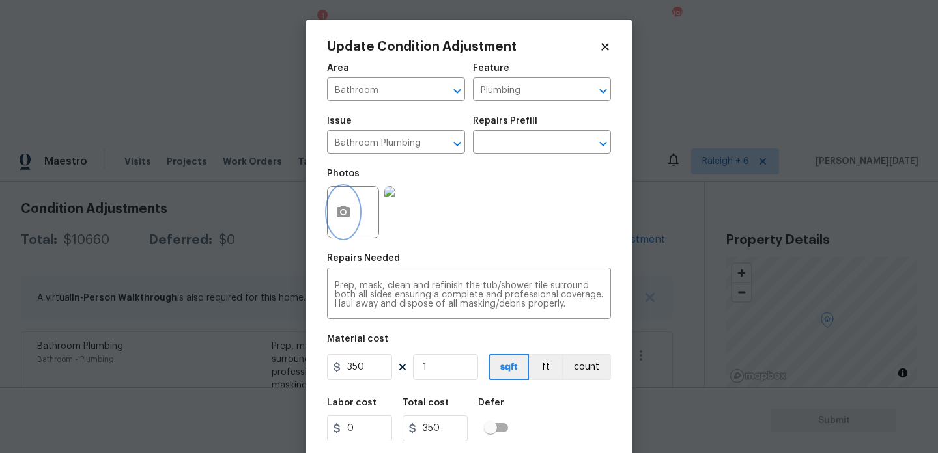
click at [339, 215] on icon "button" at bounding box center [343, 212] width 13 height 12
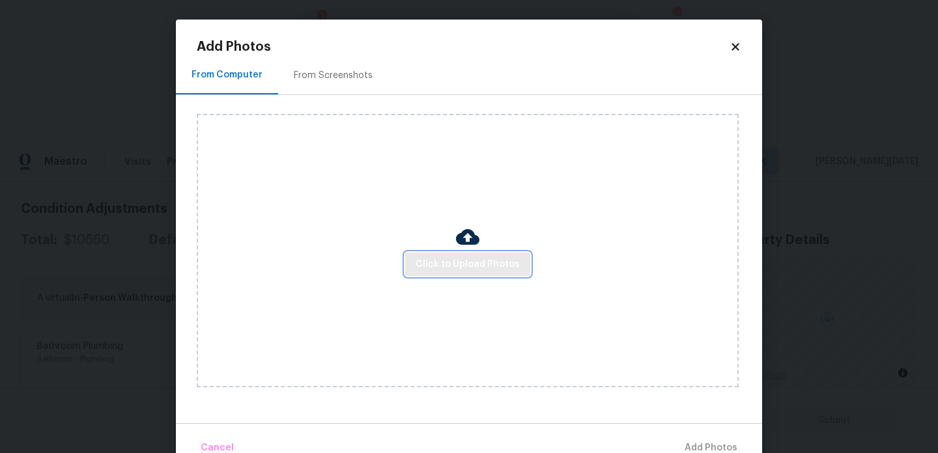
click at [429, 266] on span "Click to Upload Photos" at bounding box center [468, 265] width 104 height 16
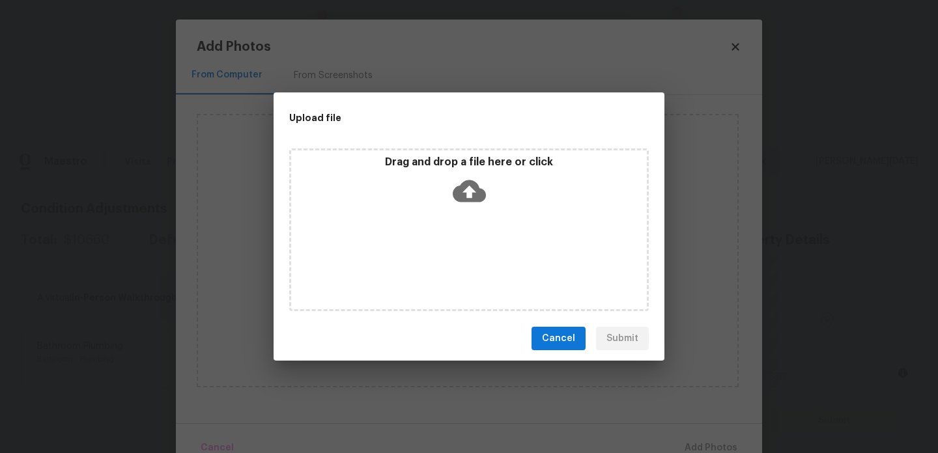
click at [429, 266] on div "Drag and drop a file here or click" at bounding box center [469, 230] width 360 height 163
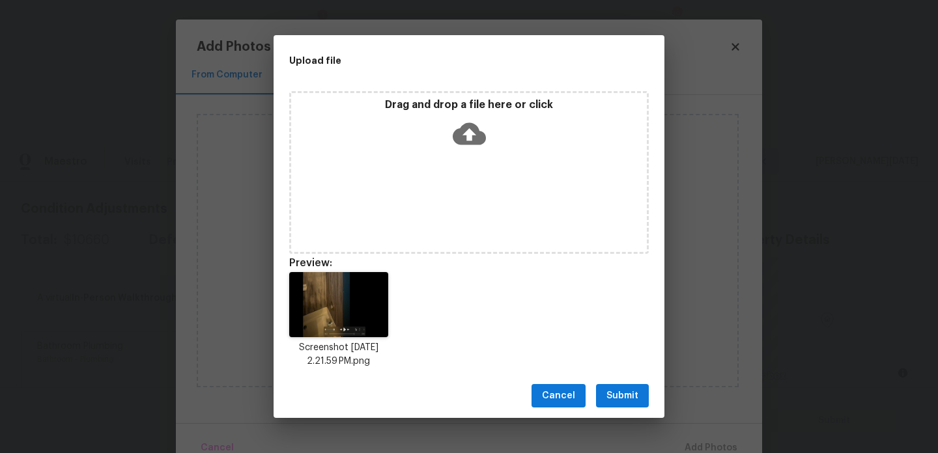
click at [625, 402] on span "Submit" at bounding box center [622, 396] width 32 height 16
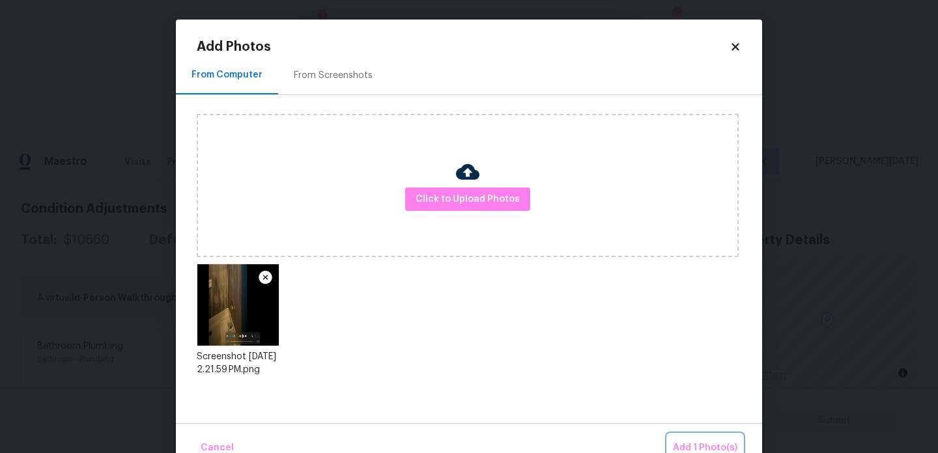
click at [689, 439] on button "Add 1 Photo(s)" at bounding box center [705, 448] width 75 height 28
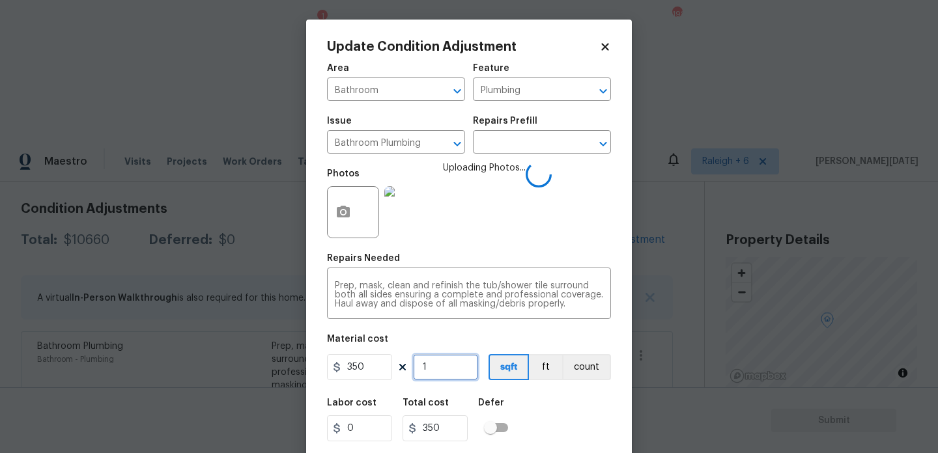
click at [463, 377] on input "1" at bounding box center [445, 367] width 65 height 26
type input "0"
type input "2"
type input "700"
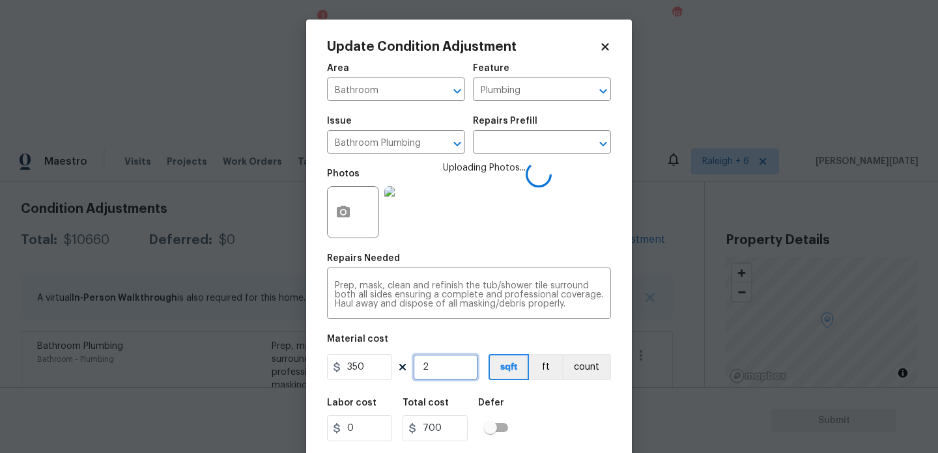
type input "2"
click at [485, 245] on span "Uploading Photos..." at bounding box center [484, 204] width 83 height 85
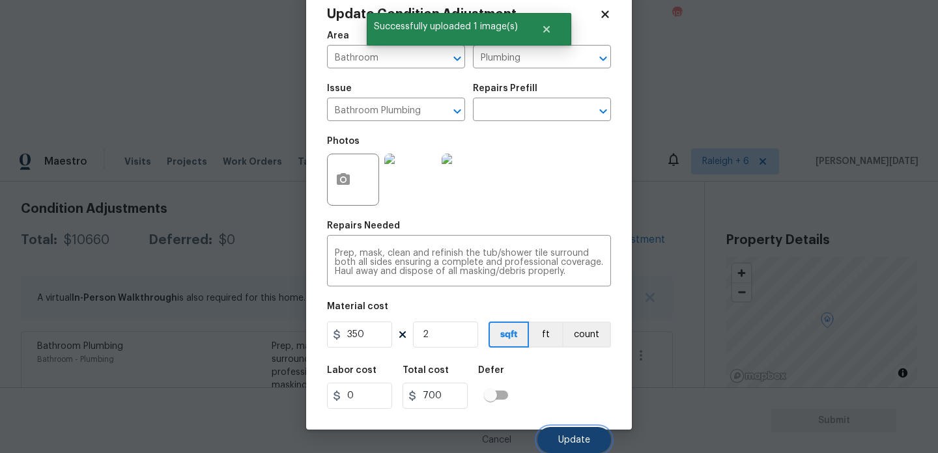
click at [576, 446] on button "Update" at bounding box center [574, 440] width 74 height 26
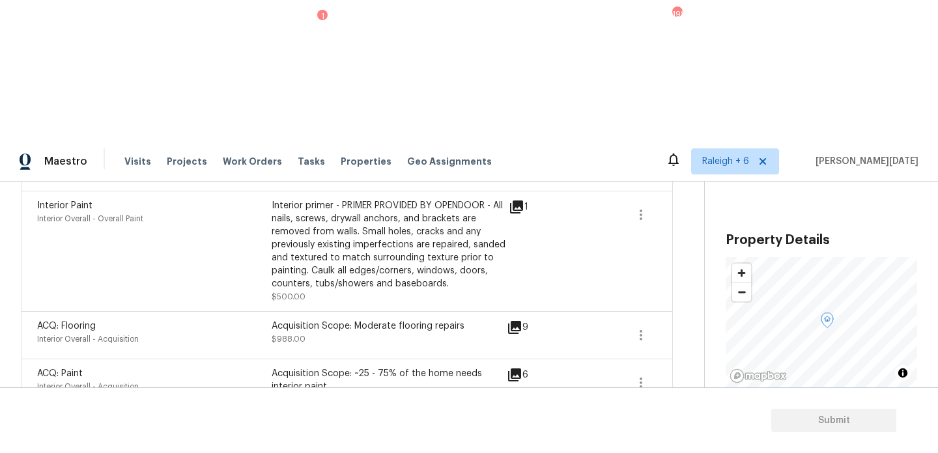
scroll to position [611, 0]
click at [634, 326] on icon "button" at bounding box center [641, 334] width 16 height 16
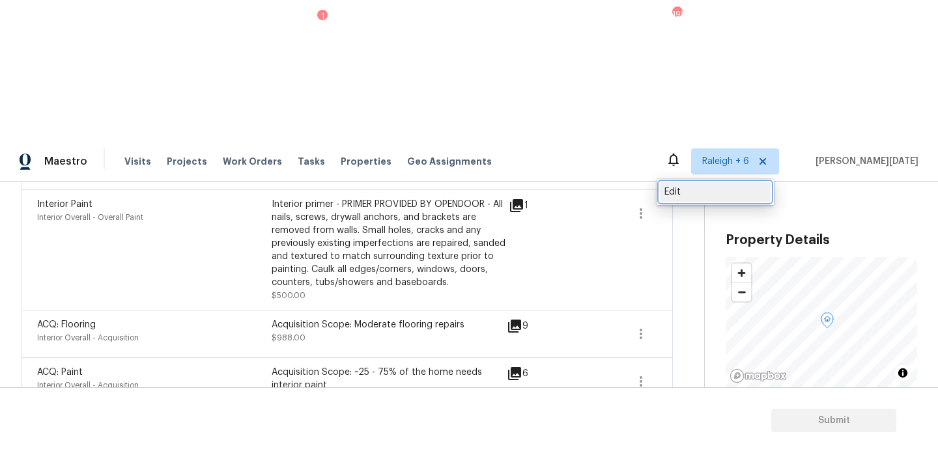
click at [687, 196] on div "Edit" at bounding box center [715, 192] width 102 height 13
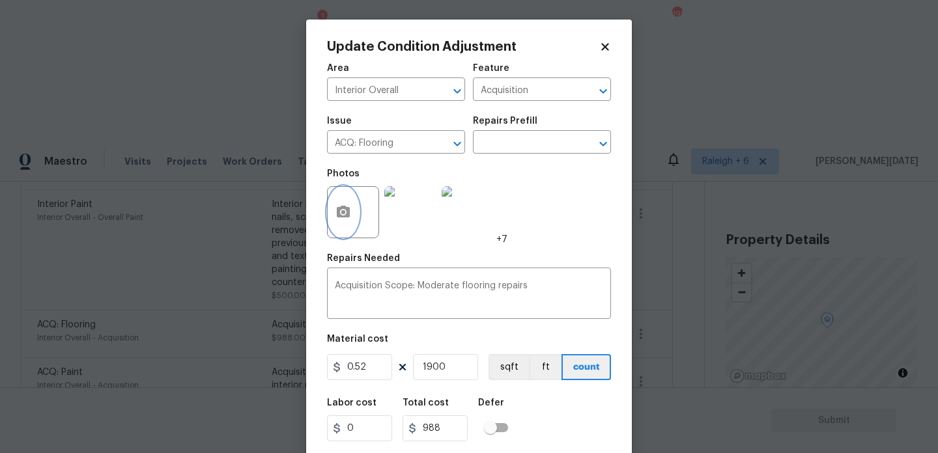
click at [343, 216] on icon "button" at bounding box center [343, 213] width 16 height 16
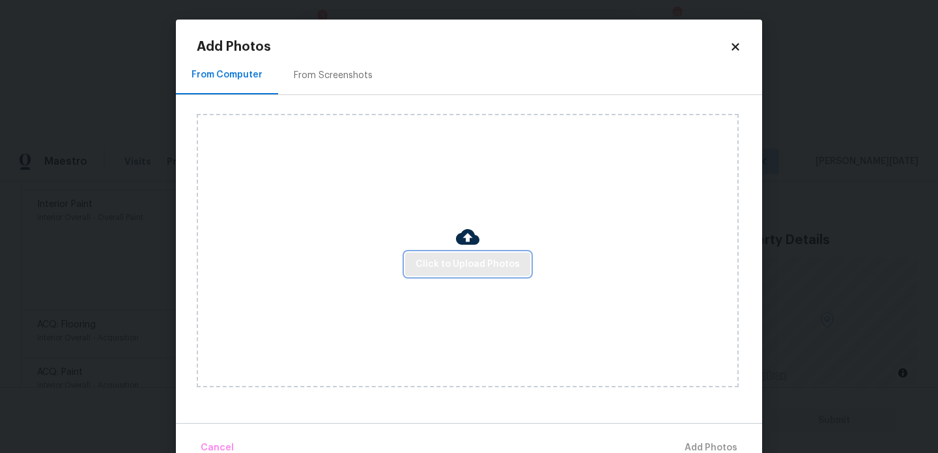
click at [428, 263] on span "Click to Upload Photos" at bounding box center [468, 265] width 104 height 16
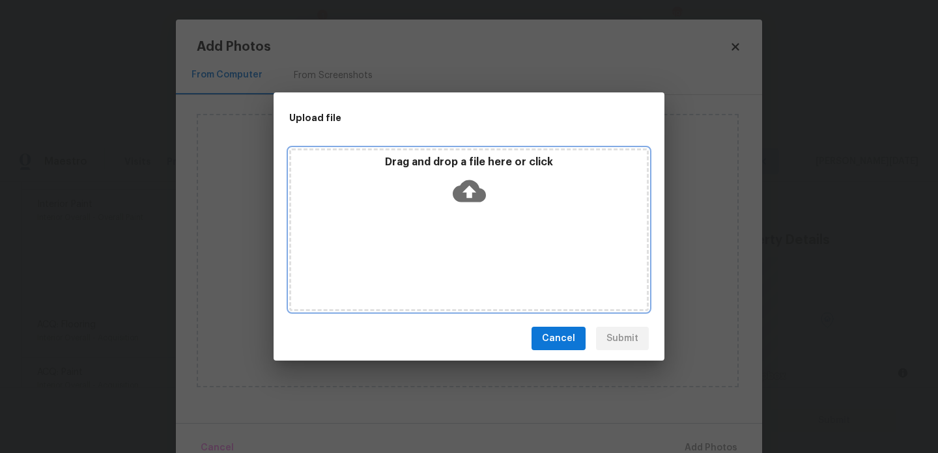
click at [428, 263] on div "Drag and drop a file here or click" at bounding box center [469, 230] width 360 height 163
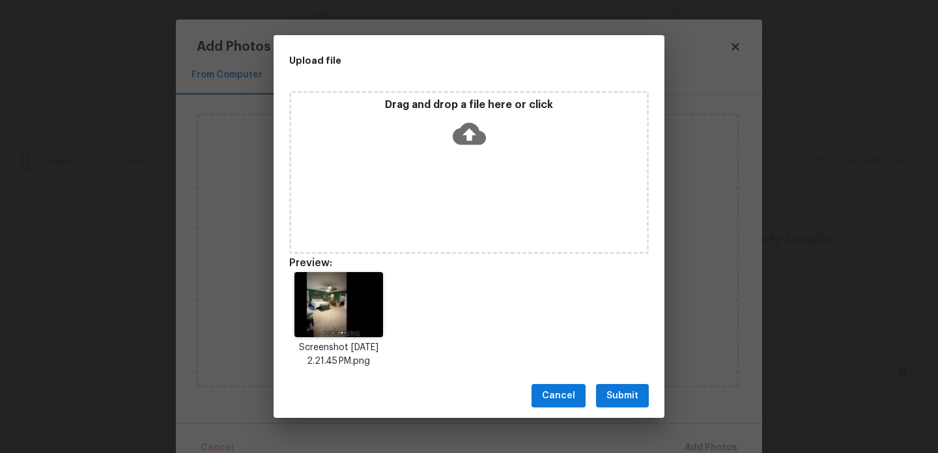
click at [468, 202] on div "Drag and drop a file here or click" at bounding box center [469, 172] width 360 height 163
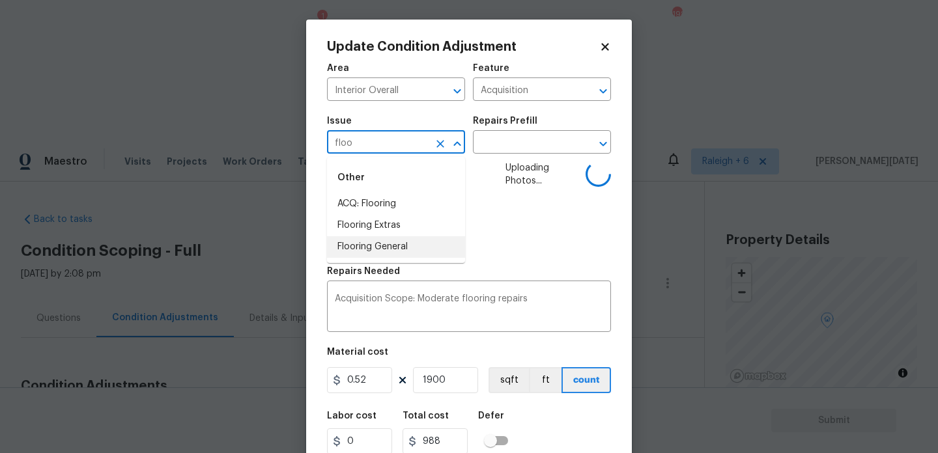
scroll to position [611, 0]
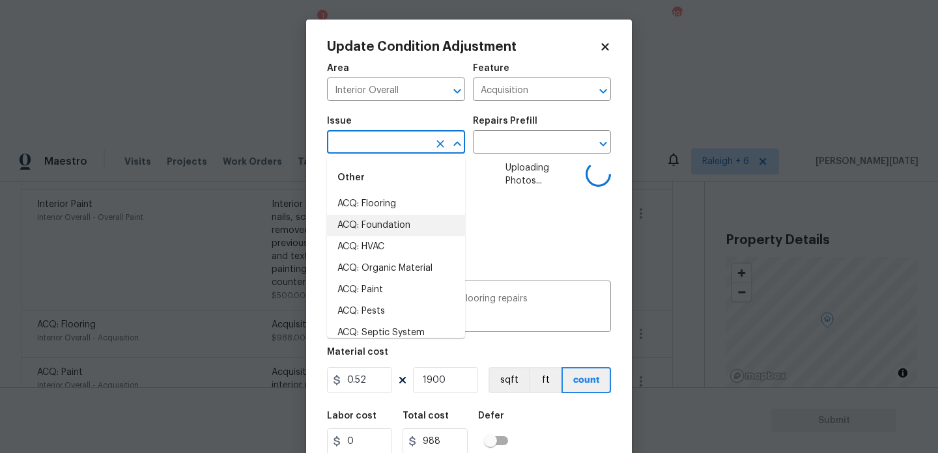
type input "f"
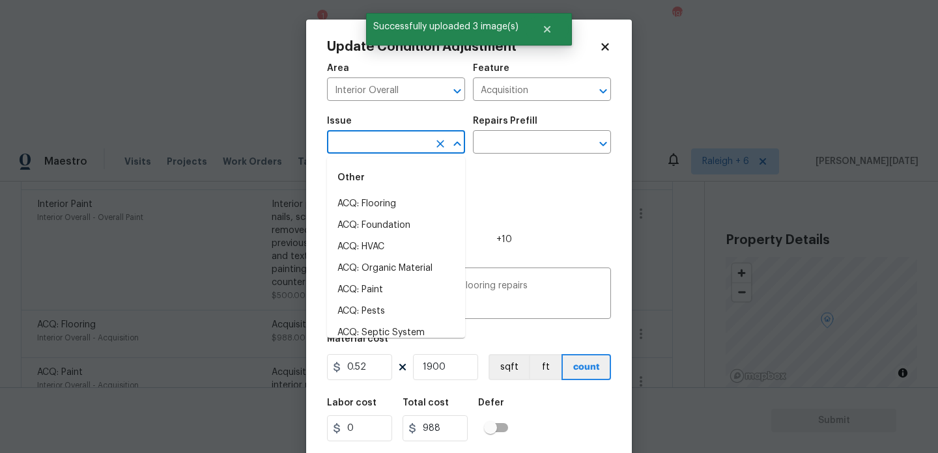
type input "l"
type input "o"
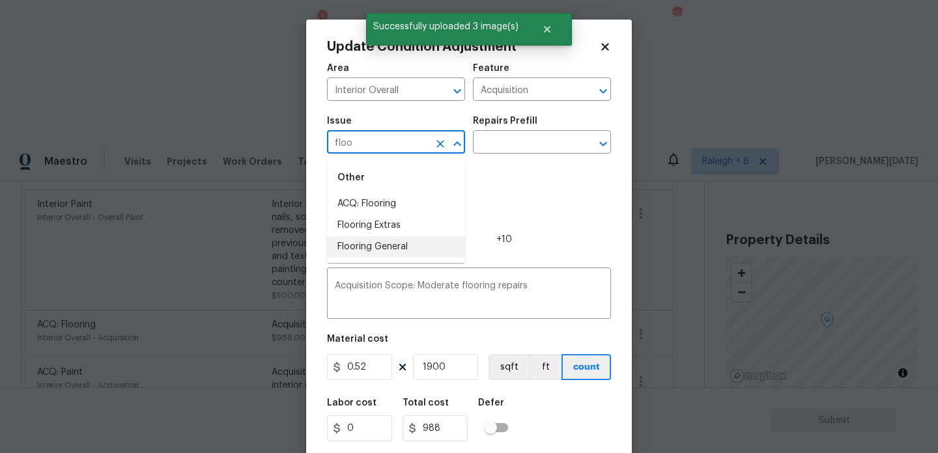
click at [391, 255] on li "Flooring General" at bounding box center [396, 246] width 138 height 21
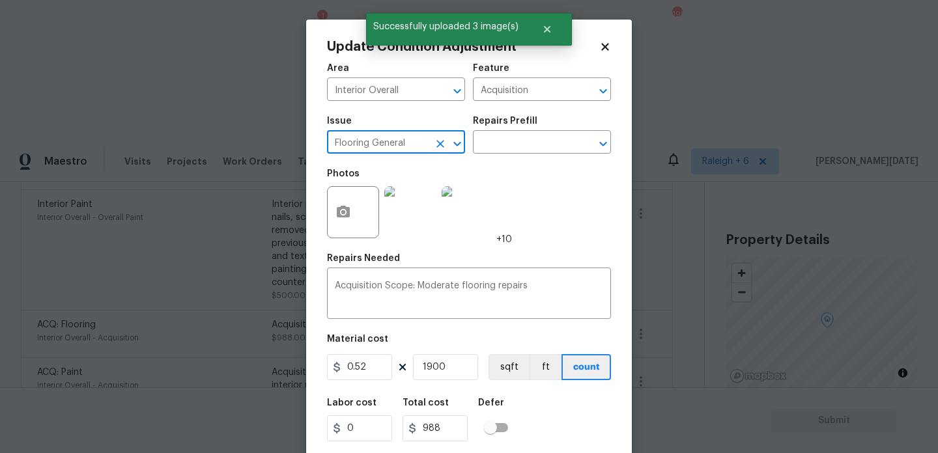
type input "Flooring General"
click at [518, 156] on div "Issue Flooring General ​ Repairs Prefill ​" at bounding box center [469, 135] width 284 height 53
click at [532, 145] on input "text" at bounding box center [524, 144] width 102 height 20
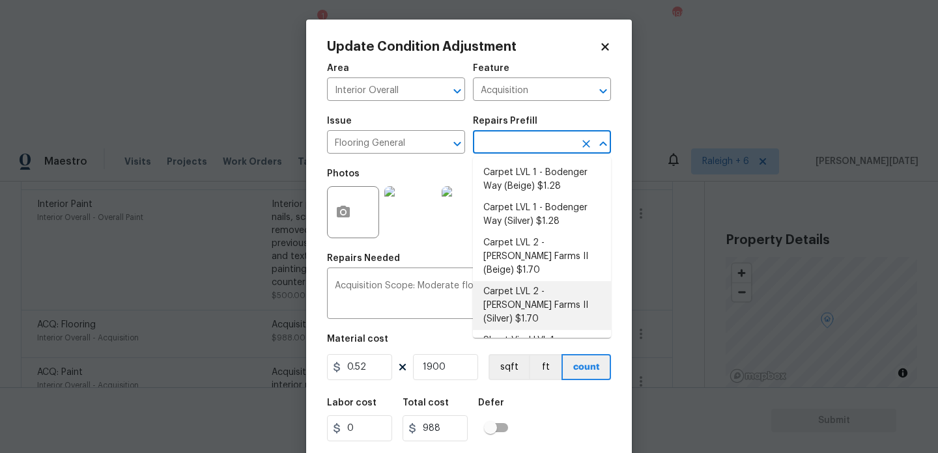
click at [548, 283] on li "Carpet LVL 2 - [PERSON_NAME] Farms II (Silver) $1.70" at bounding box center [542, 305] width 138 height 49
type input "Overall Flooring"
type input "1.7"
type input "3230"
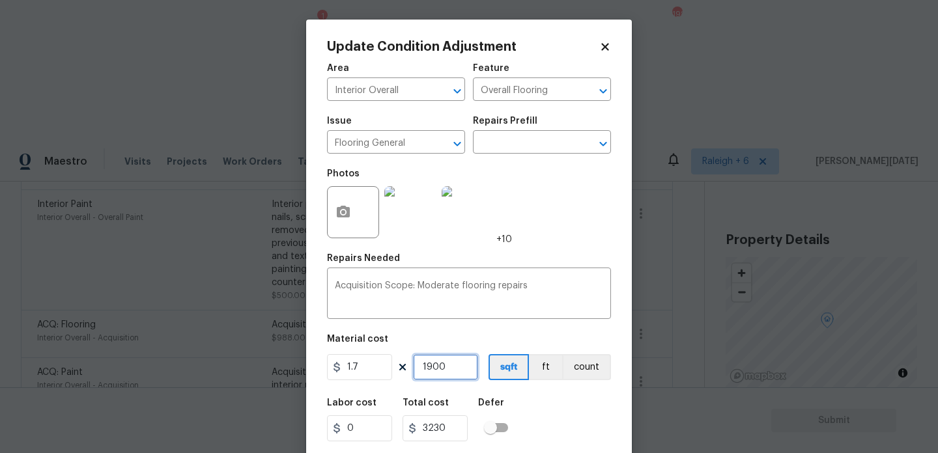
drag, startPoint x: 459, startPoint y: 369, endPoint x: 349, endPoint y: 359, distance: 111.2
click at [349, 359] on div "1.7 1900 sqft ft count" at bounding box center [469, 367] width 284 height 26
type input "0"
type input "1"
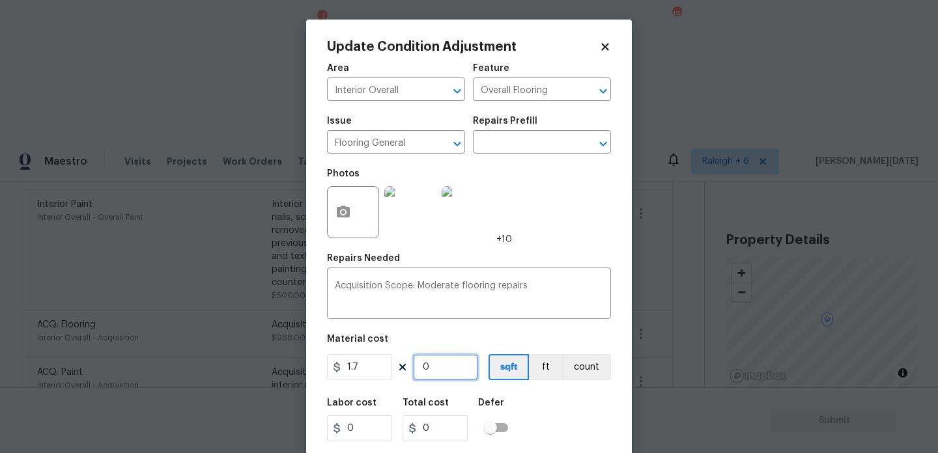
type input "1.7"
type input "13"
type input "22.1"
type input "130"
type input "221"
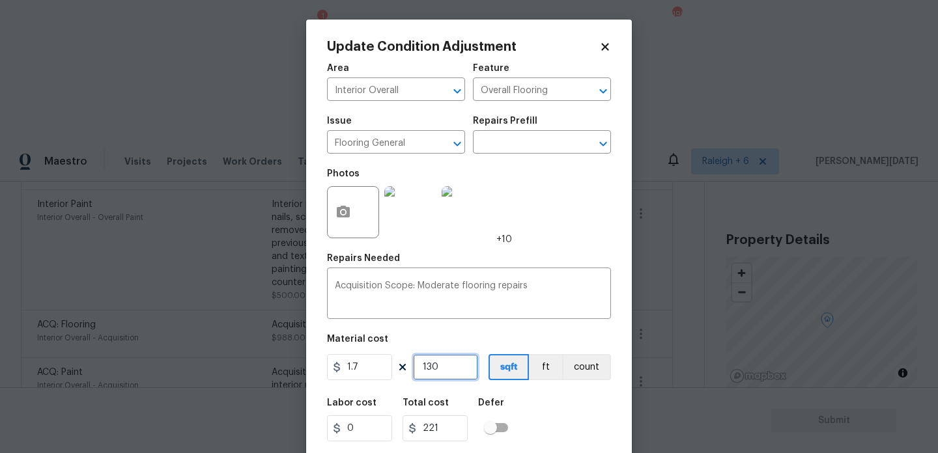
type input "1300"
type input "2210"
type input "1300"
click at [569, 212] on div "Photos +10" at bounding box center [469, 204] width 284 height 85
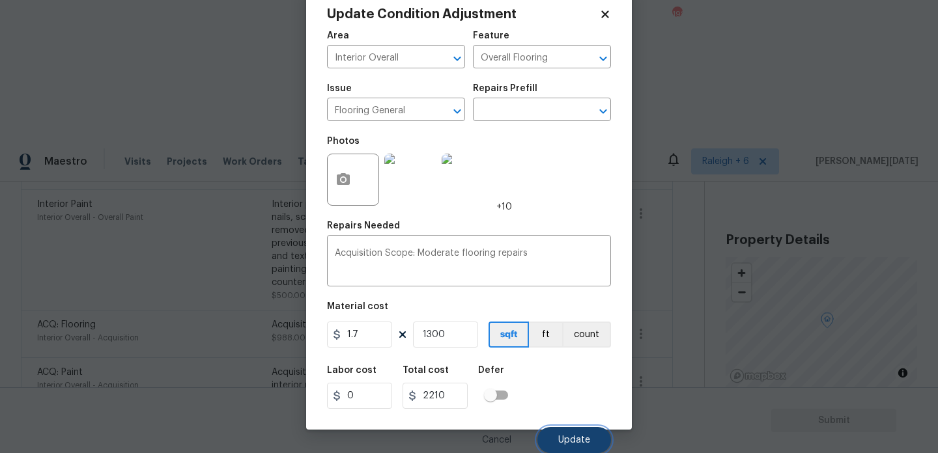
click at [560, 438] on span "Update" at bounding box center [574, 441] width 32 height 10
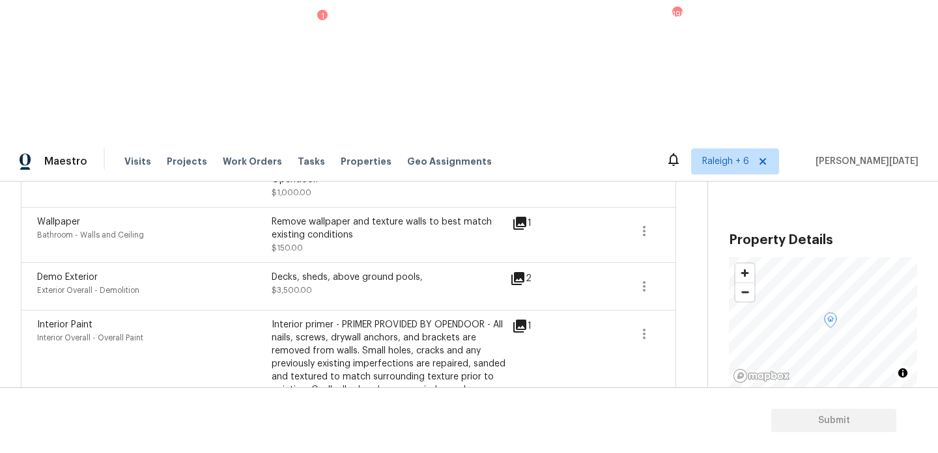
scroll to position [88, 0]
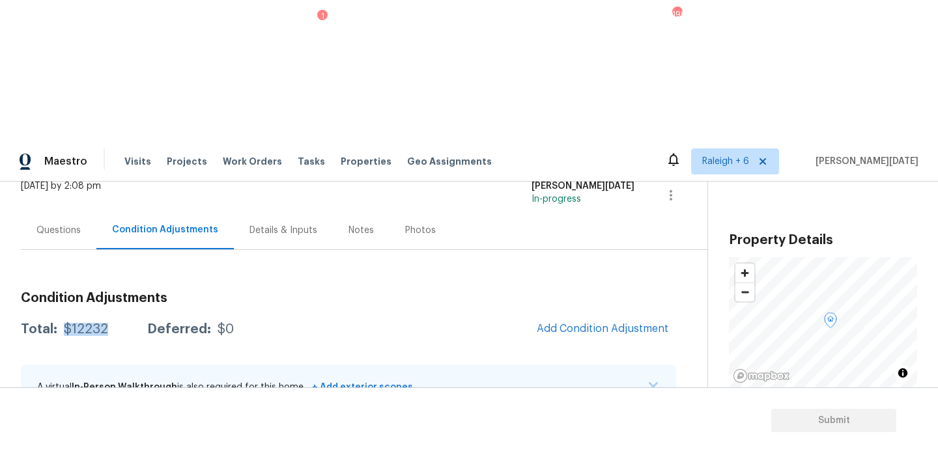
drag, startPoint x: 61, startPoint y: 187, endPoint x: 124, endPoint y: 187, distance: 63.2
click at [124, 323] on div "Total: $12232 Deferred: $0" at bounding box center [127, 329] width 213 height 13
copy div "$12232"
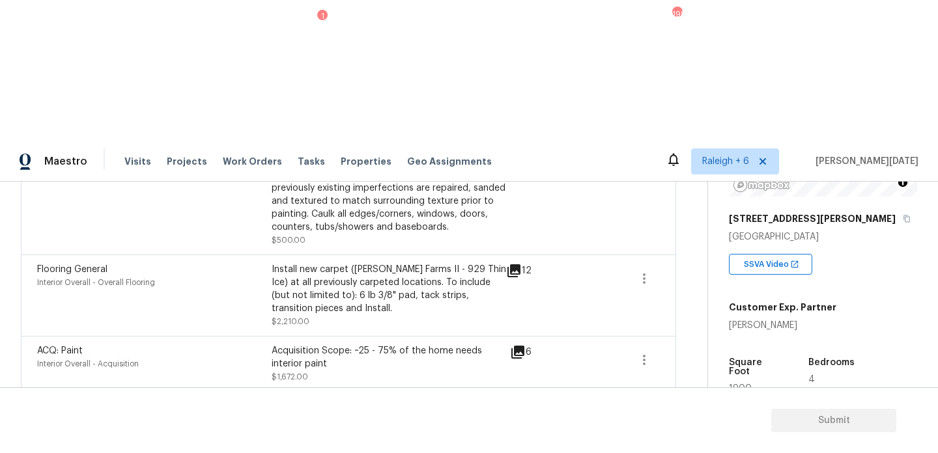
scroll to position [650, 0]
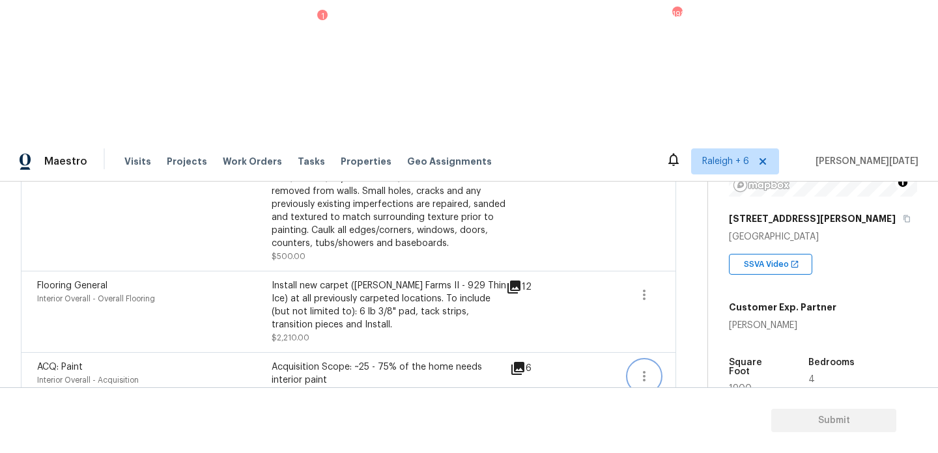
click at [641, 369] on icon "button" at bounding box center [644, 377] width 16 height 16
click at [685, 228] on div "Edit" at bounding box center [717, 234] width 102 height 13
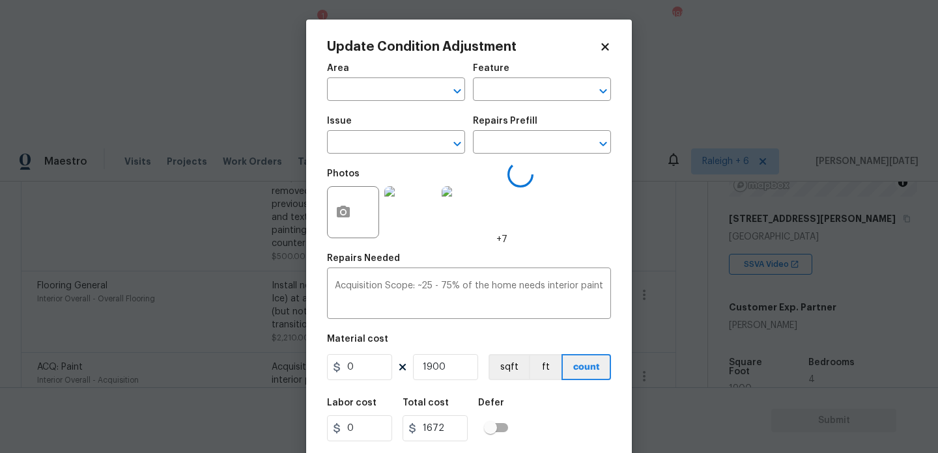
type input "Interior Overall"
type input "Acquisition"
type input "ACQ: Paint"
type input "0.88"
drag, startPoint x: 458, startPoint y: 365, endPoint x: 391, endPoint y: 365, distance: 66.4
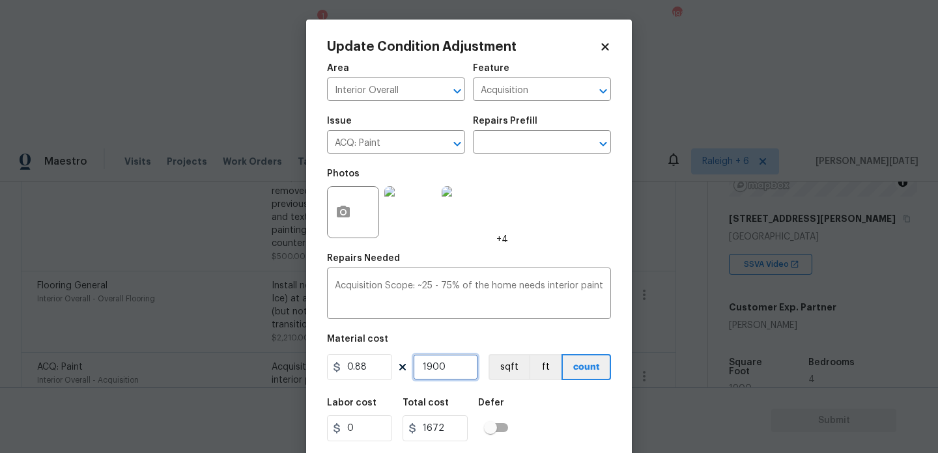
click at [391, 365] on div "0.88 1900 sqft ft count" at bounding box center [469, 367] width 284 height 26
type input "0"
type input "2"
type input "1.76"
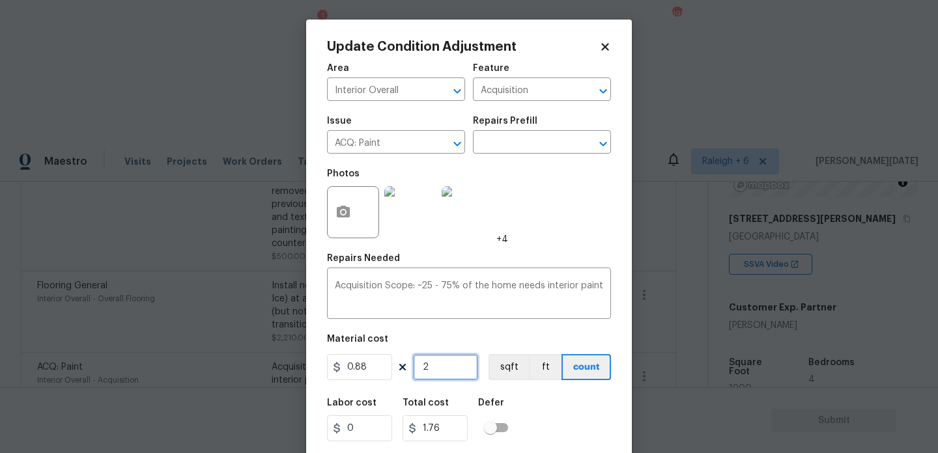
type input "24"
type input "21.12"
type input "246"
type input "216.48"
type input "2468"
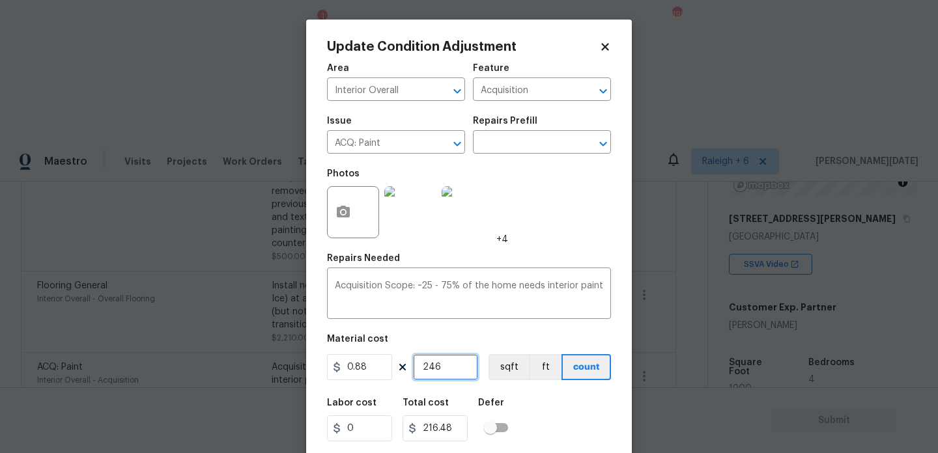
type input "2171.84"
type input "2468"
click at [570, 227] on div "Photos +4" at bounding box center [469, 204] width 284 height 85
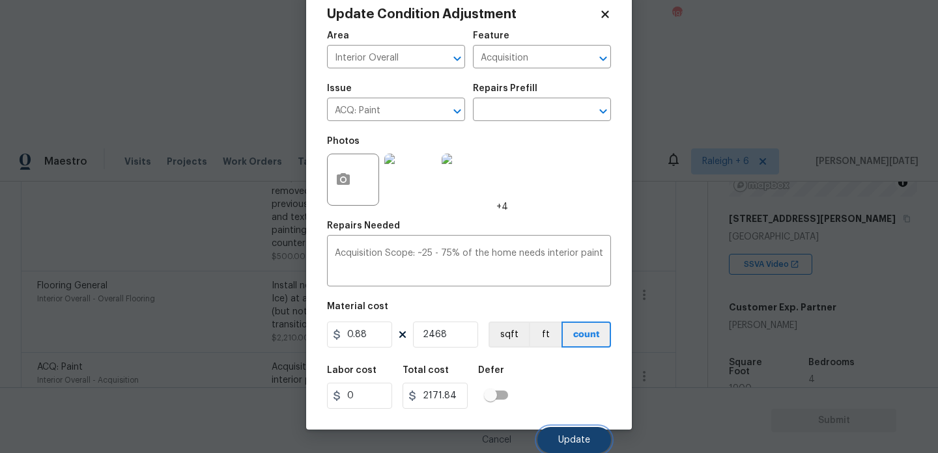
click at [556, 433] on button "Update" at bounding box center [574, 440] width 74 height 26
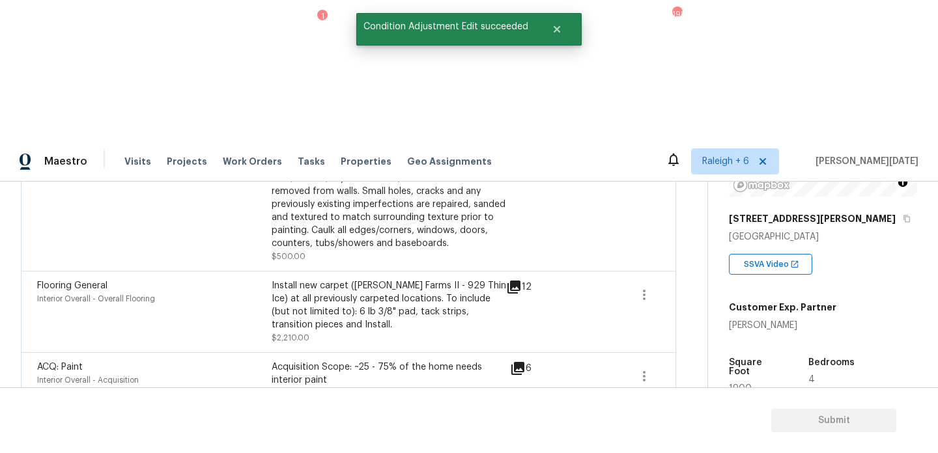
scroll to position [0, 0]
click at [639, 279] on button "button" at bounding box center [644, 294] width 31 height 31
click at [683, 154] on div "Edit" at bounding box center [717, 153] width 102 height 13
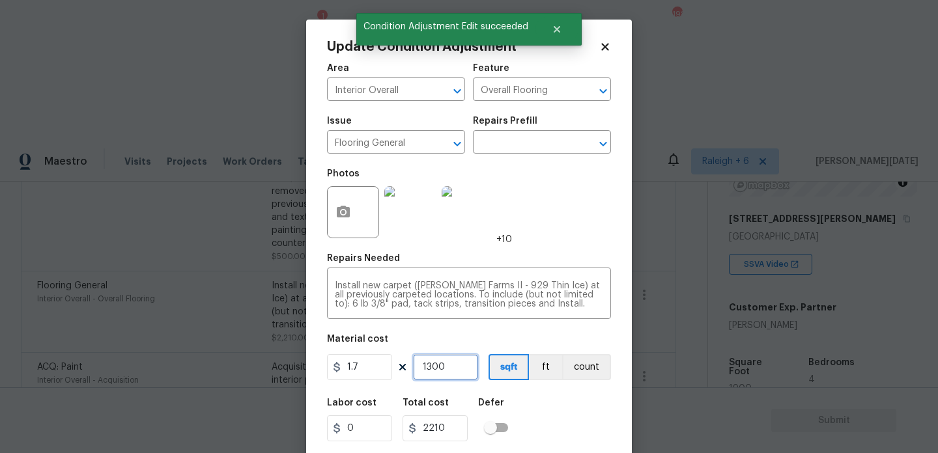
drag, startPoint x: 448, startPoint y: 371, endPoint x: 368, endPoint y: 371, distance: 79.5
click at [368, 371] on div "1.7 1300 sqft ft count" at bounding box center [469, 367] width 284 height 26
type input "0"
type input "1"
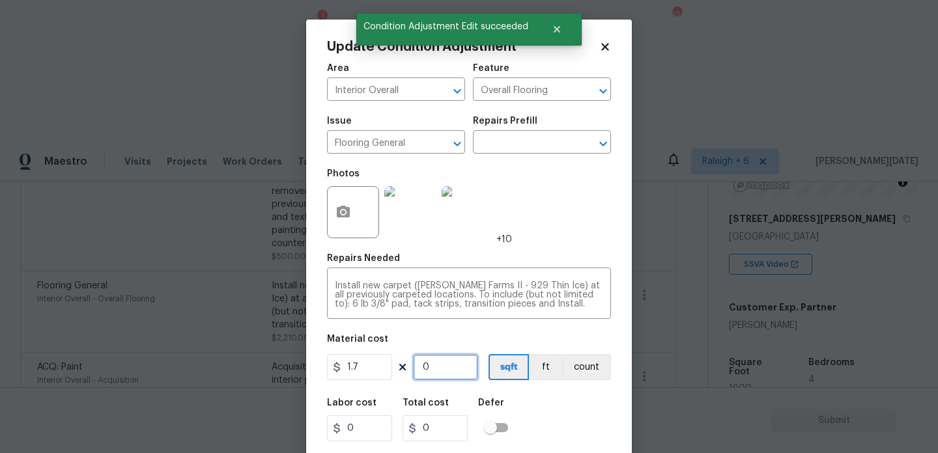
type input "1.7"
type input "15"
type input "25.5"
type input "150"
type input "255"
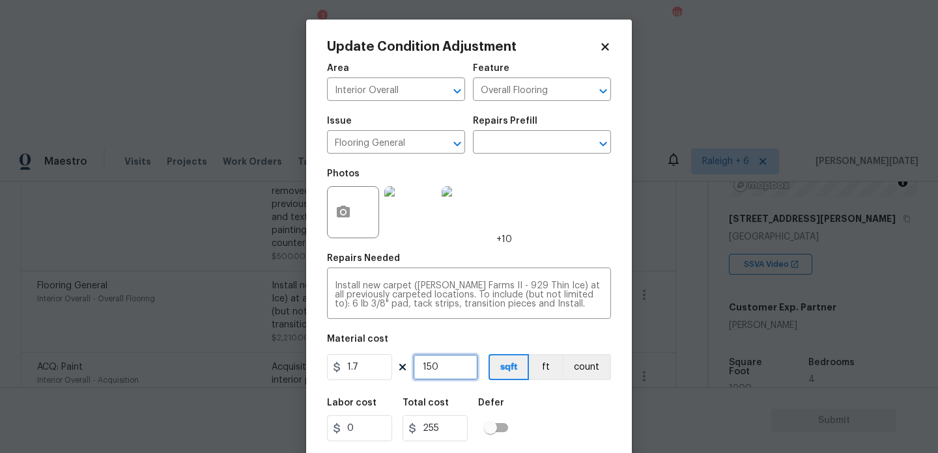
type input "1500"
type input "2550"
type input "1500"
click at [558, 253] on div "Area Interior Overall ​ Feature Overall Flooring ​ Issue Flooring General ​ Rep…" at bounding box center [469, 271] width 284 height 430
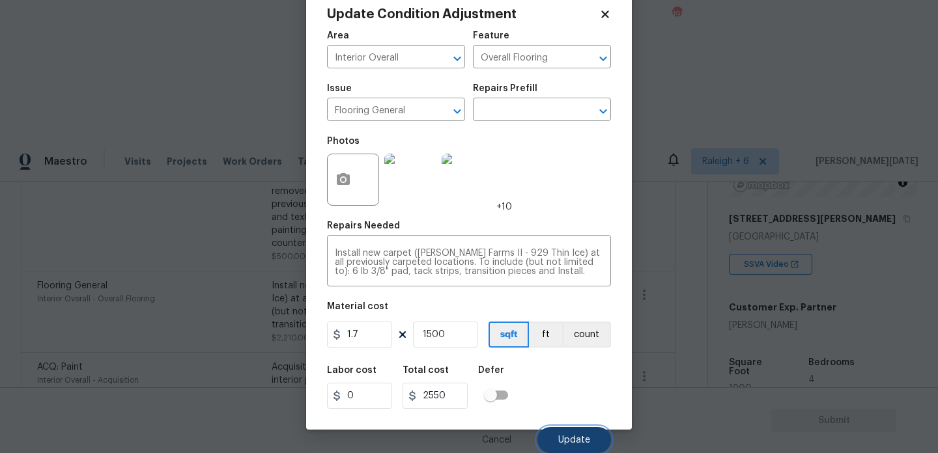
click at [578, 438] on span "Update" at bounding box center [574, 441] width 32 height 10
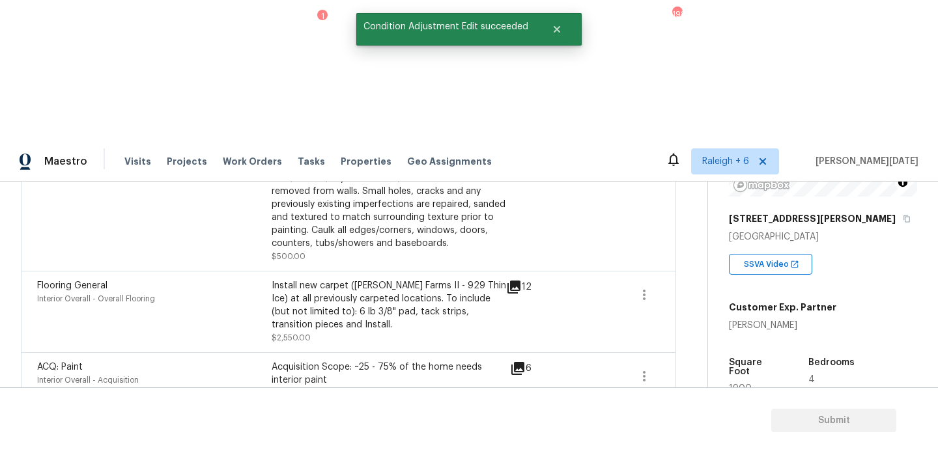
scroll to position [0, 0]
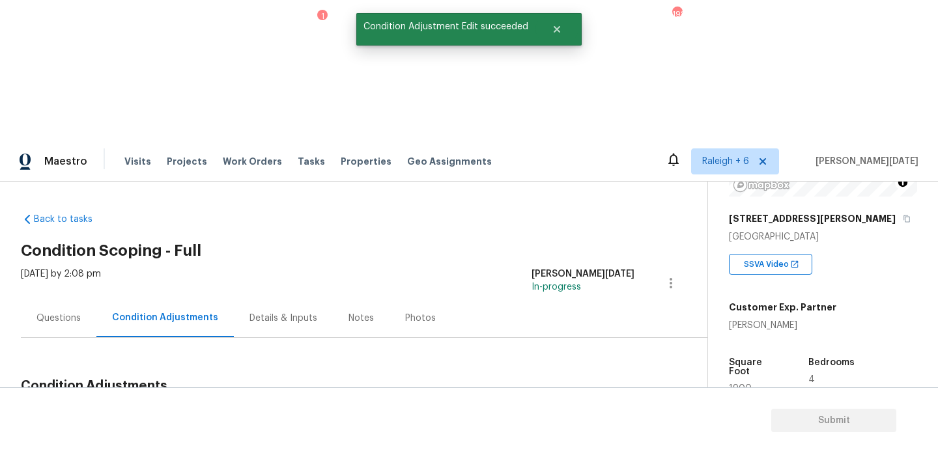
click at [49, 299] on div "Questions" at bounding box center [59, 318] width 76 height 38
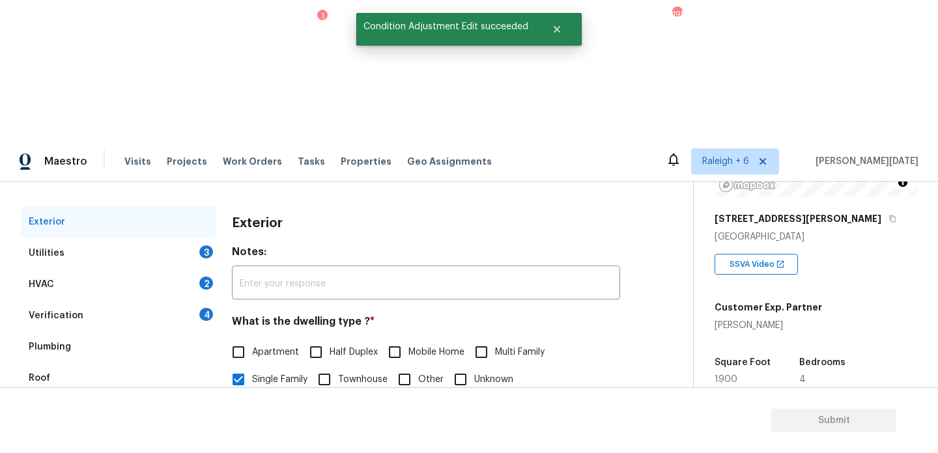
scroll to position [174, 0]
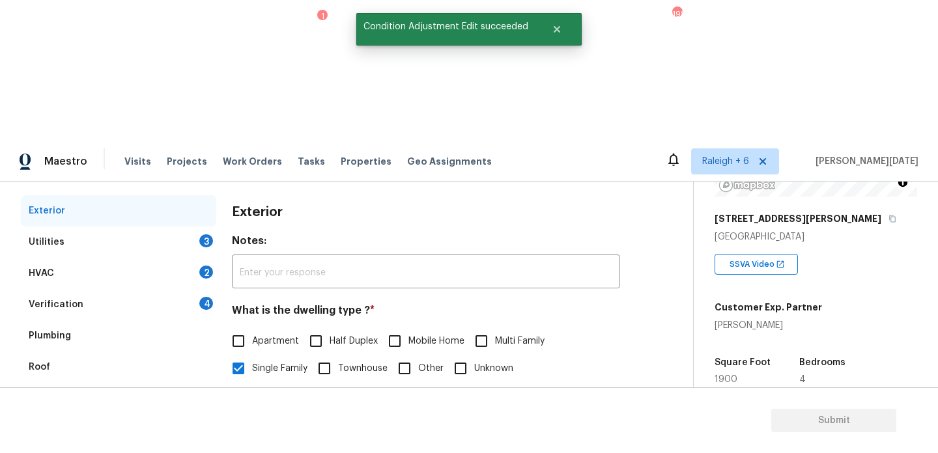
click at [196, 227] on div "Utilities 3" at bounding box center [118, 242] width 195 height 31
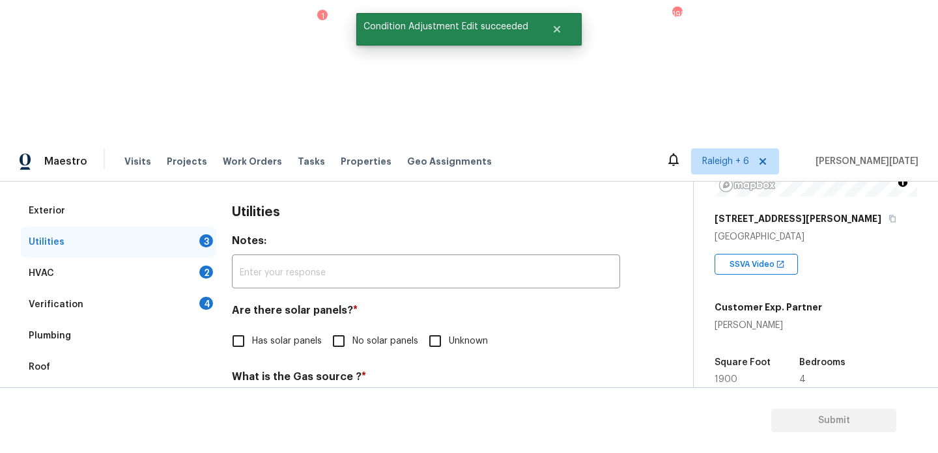
click at [354, 335] on span "No solar panels" at bounding box center [385, 342] width 66 height 14
click at [352, 328] on input "No solar panels" at bounding box center [338, 341] width 27 height 27
checkbox input "true"
click at [266, 403] on span "Natural Gas Lines" at bounding box center [289, 410] width 74 height 14
click at [252, 395] on input "Natural Gas Lines" at bounding box center [238, 408] width 27 height 27
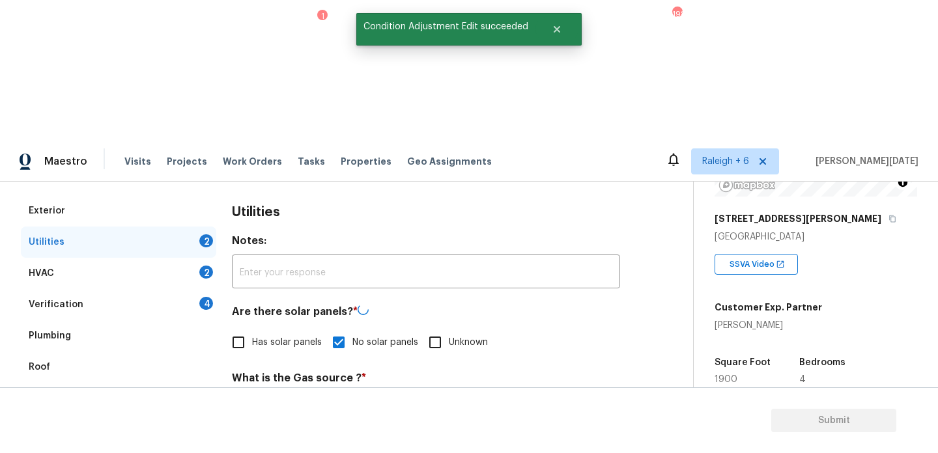
checkbox input "true"
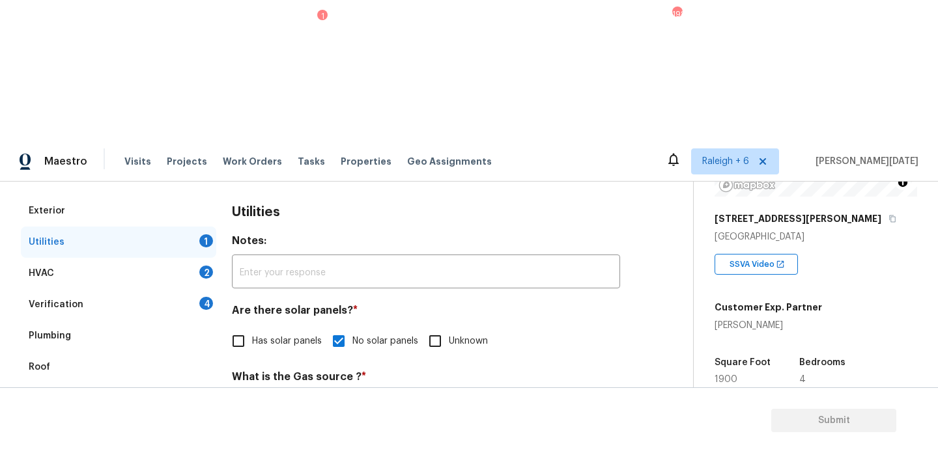
click at [491, 401] on span "None" at bounding box center [490, 408] width 22 height 14
click at [479, 394] on input "None" at bounding box center [465, 407] width 27 height 27
checkbox input "true"
checkbox input "false"
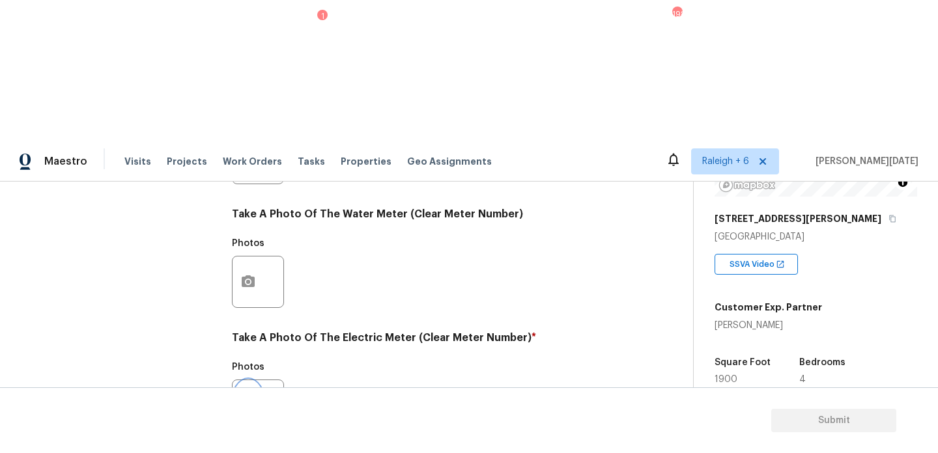
click at [249, 380] on button "button" at bounding box center [248, 405] width 31 height 51
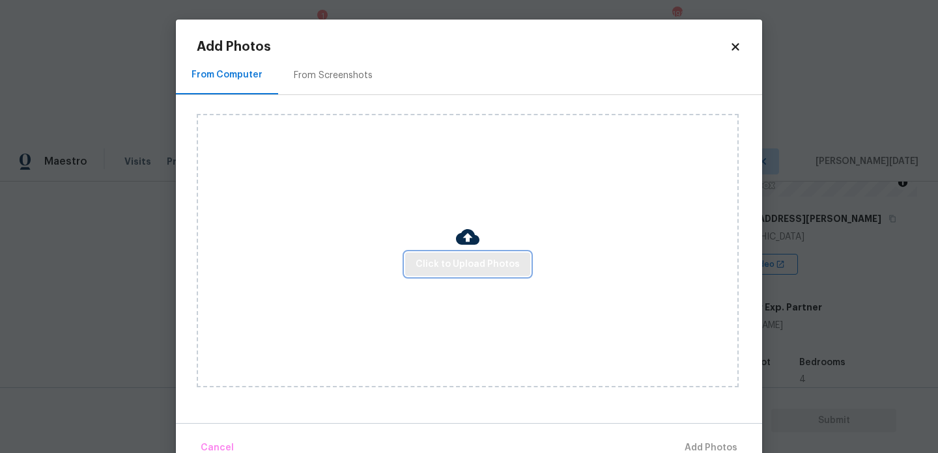
click at [464, 266] on span "Click to Upload Photos" at bounding box center [468, 265] width 104 height 16
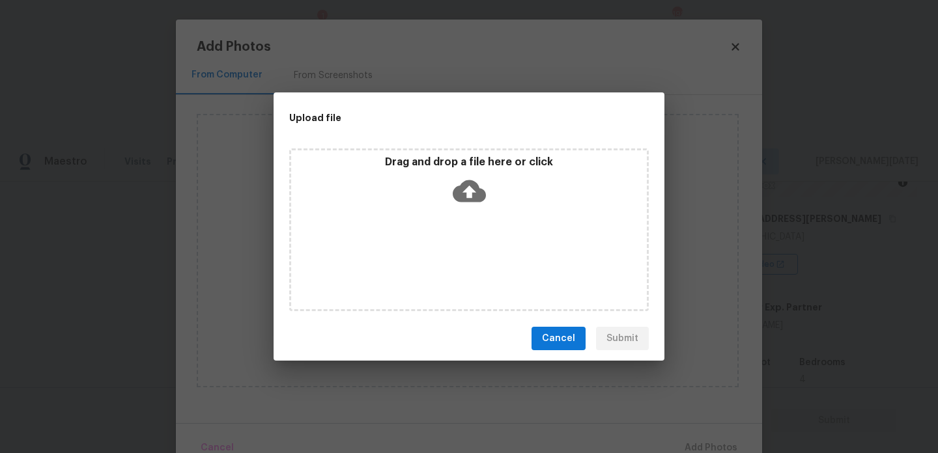
click at [464, 266] on div "Drag and drop a file here or click" at bounding box center [469, 230] width 360 height 163
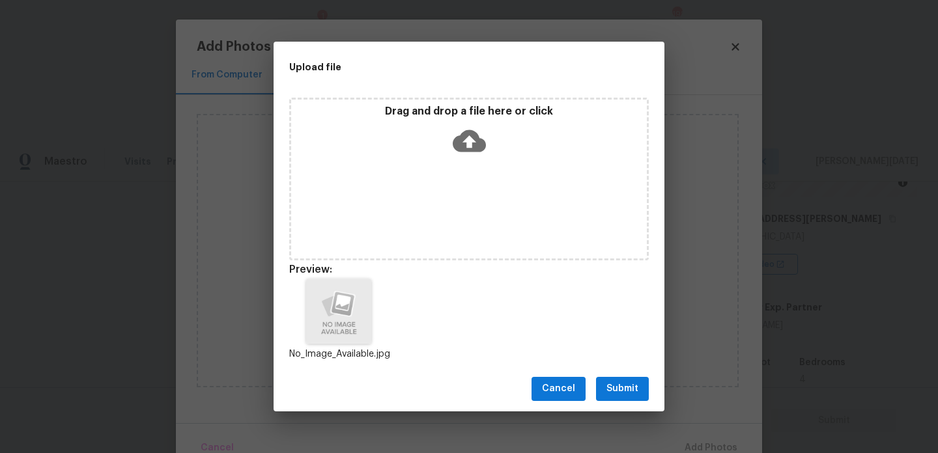
click at [620, 388] on span "Submit" at bounding box center [622, 389] width 32 height 16
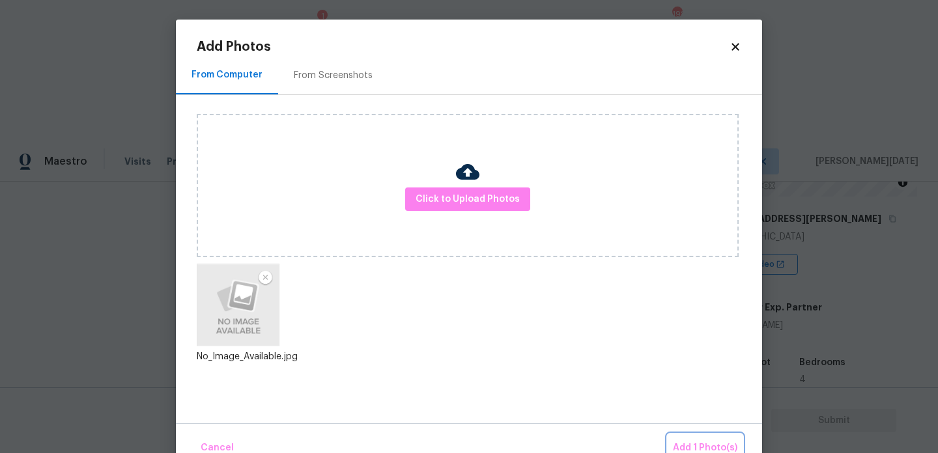
click at [681, 436] on button "Add 1 Photo(s)" at bounding box center [705, 448] width 75 height 28
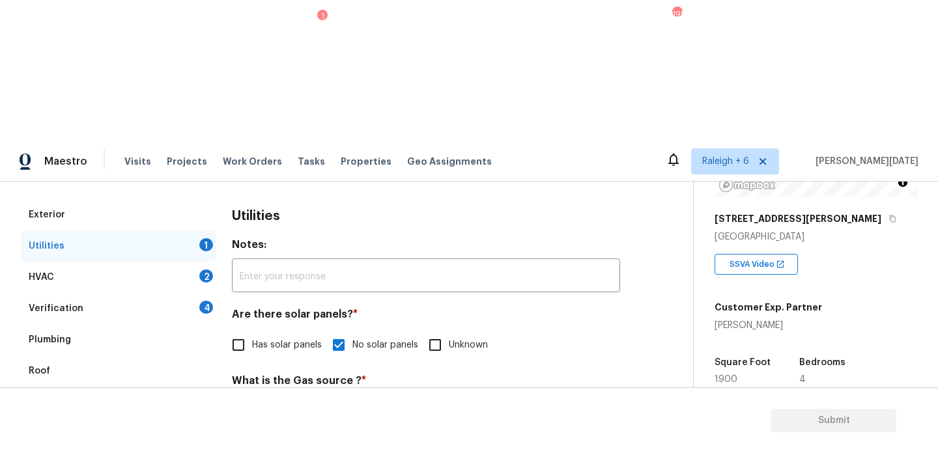
scroll to position [164, 0]
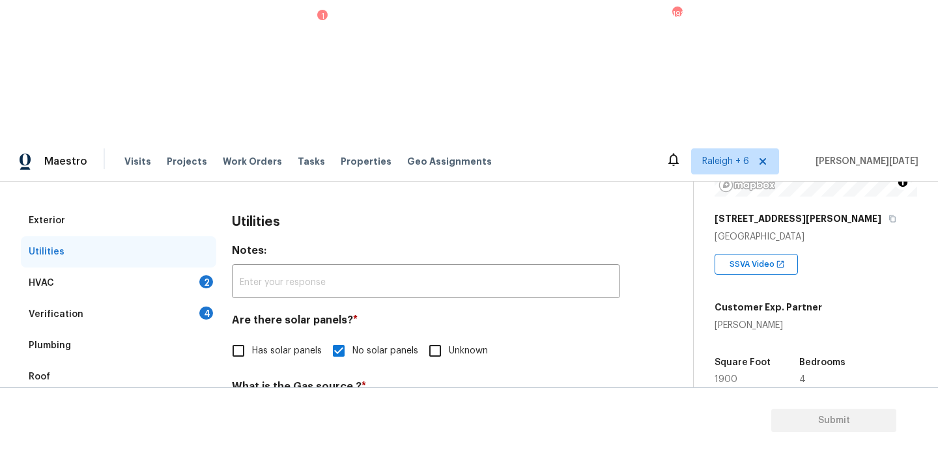
click at [201, 268] on div "HVAC 2" at bounding box center [118, 283] width 195 height 31
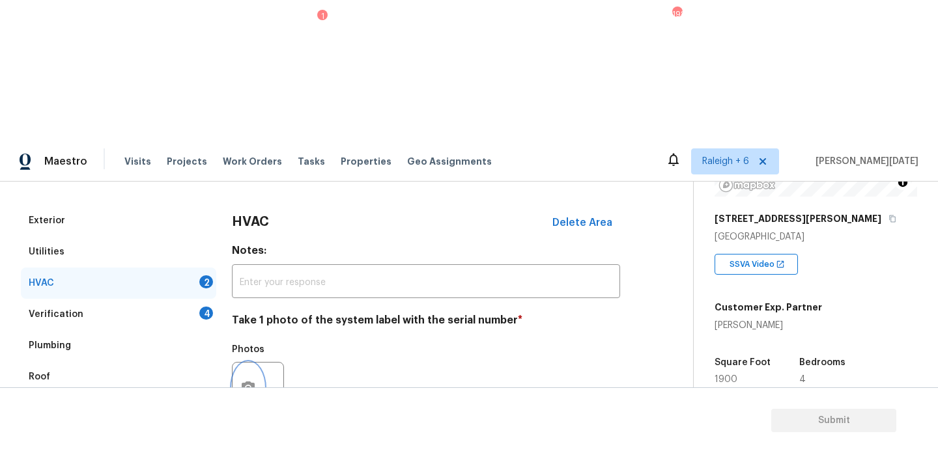
click at [236, 363] on button "button" at bounding box center [248, 388] width 31 height 51
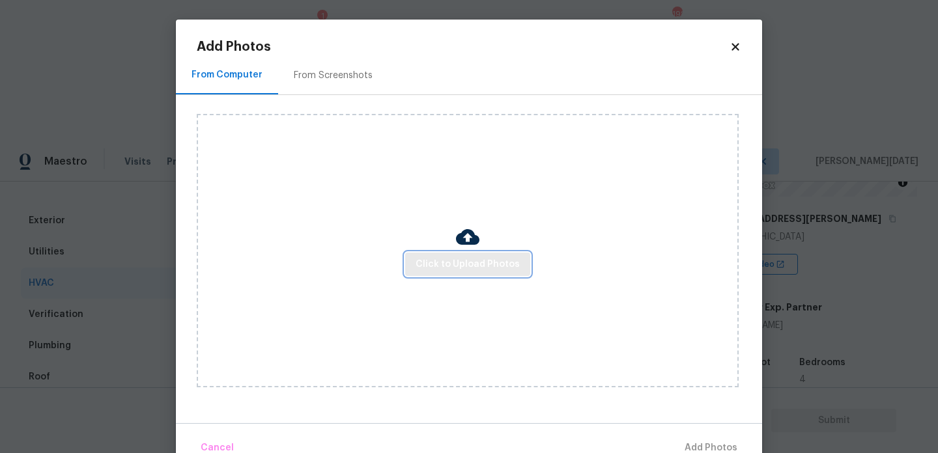
click at [448, 274] on button "Click to Upload Photos" at bounding box center [467, 265] width 125 height 24
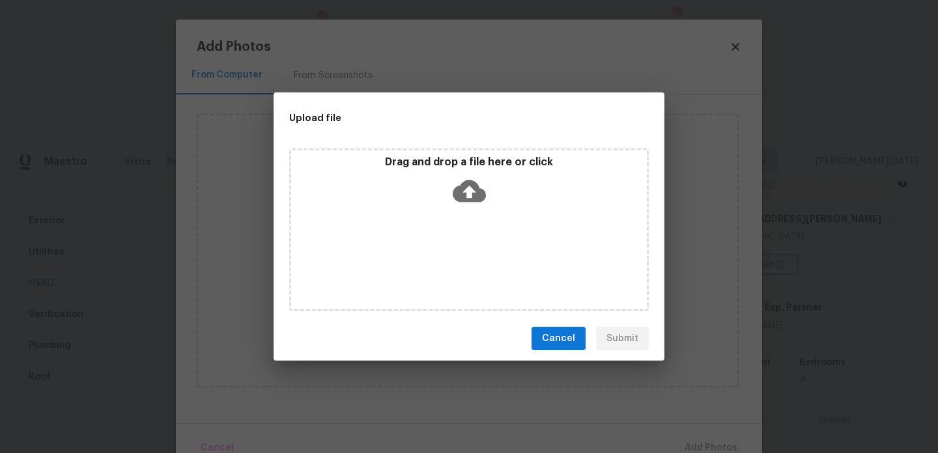
click at [448, 274] on div "Drag and drop a file here or click" at bounding box center [469, 230] width 360 height 163
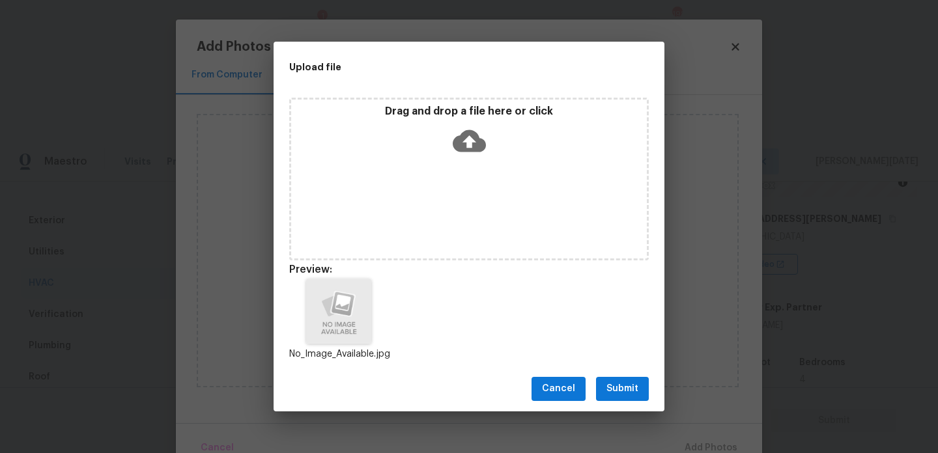
click at [619, 388] on span "Submit" at bounding box center [622, 389] width 32 height 16
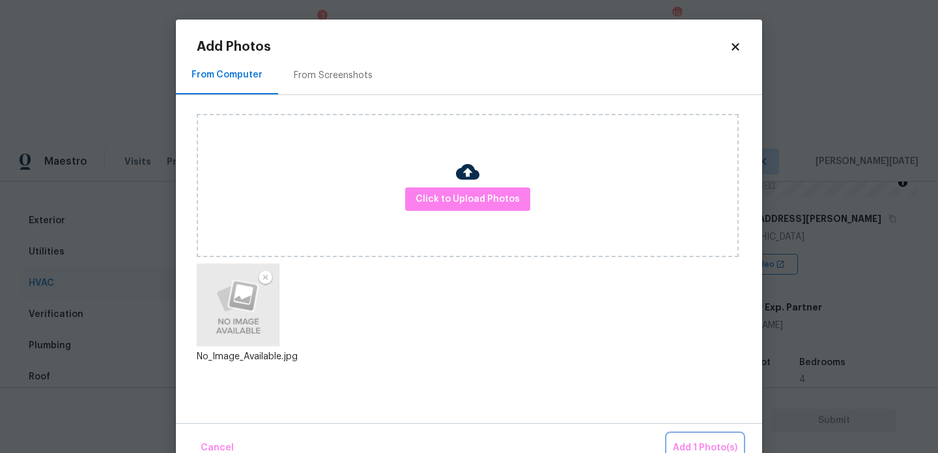
click at [702, 442] on span "Add 1 Photo(s)" at bounding box center [705, 448] width 64 height 16
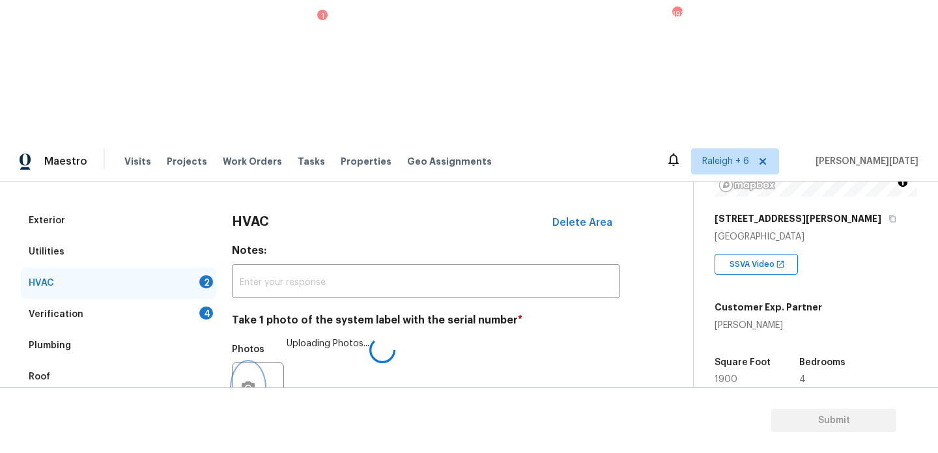
scroll to position [217, 0]
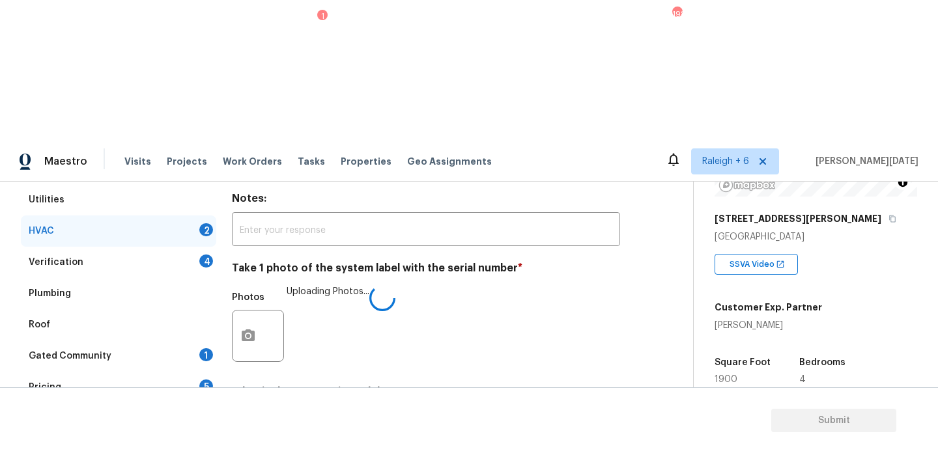
checkbox input "true"
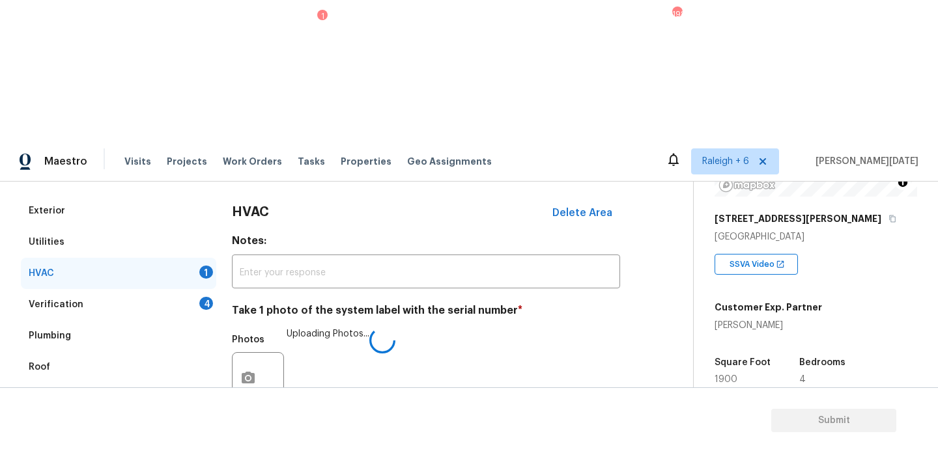
scroll to position [173, 0]
click at [198, 290] on div "Verification 4" at bounding box center [118, 305] width 195 height 31
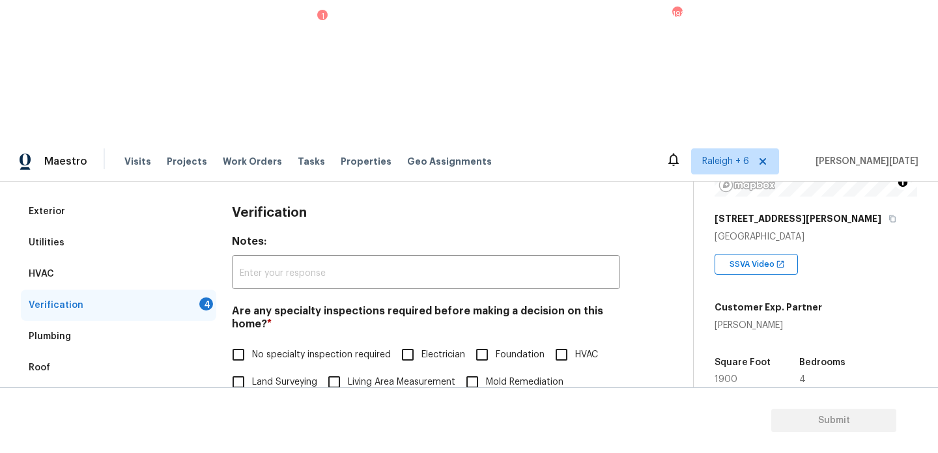
click at [241, 341] on input "No specialty inspection required" at bounding box center [238, 354] width 27 height 27
checkbox input "true"
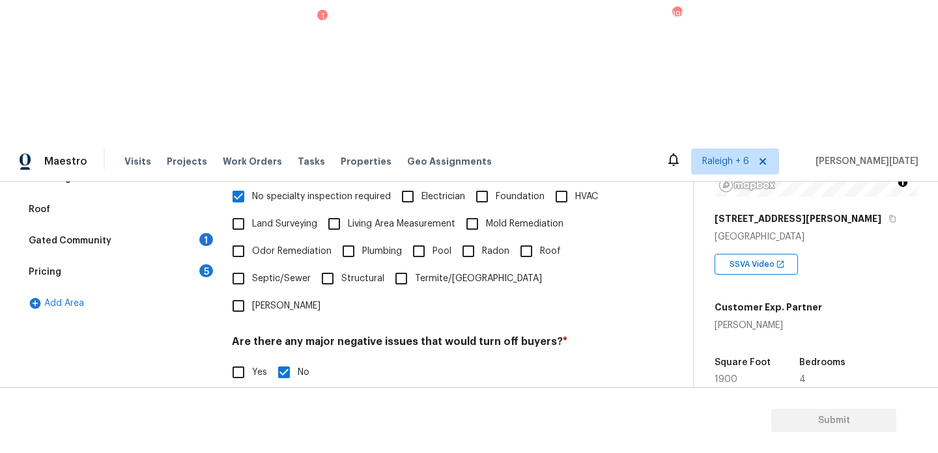
scroll to position [330, 0]
click at [289, 427] on input "No" at bounding box center [283, 440] width 27 height 27
checkbox input "true"
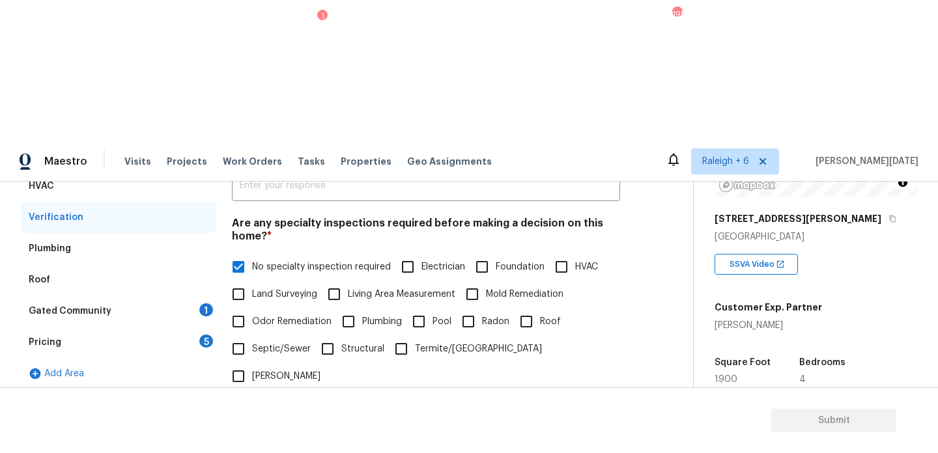
click at [209, 296] on div "Gated Community 1" at bounding box center [118, 311] width 195 height 31
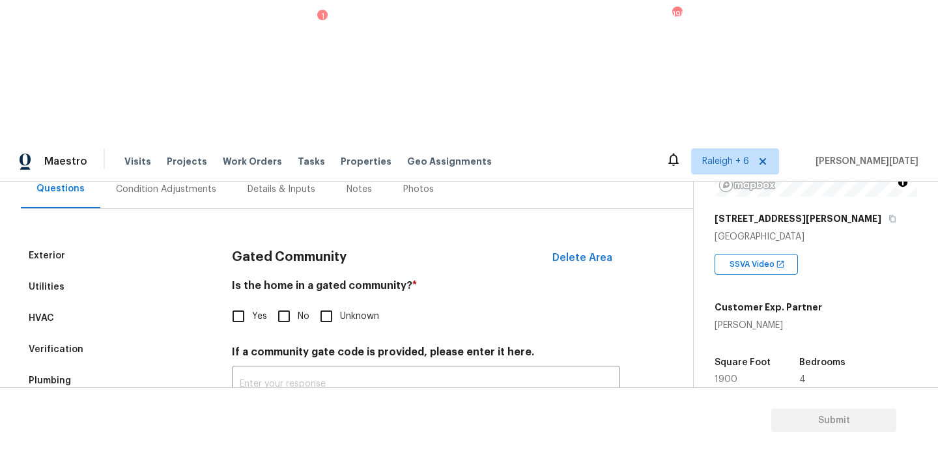
scroll to position [129, 0]
click at [276, 303] on input "No" at bounding box center [283, 316] width 27 height 27
checkbox input "true"
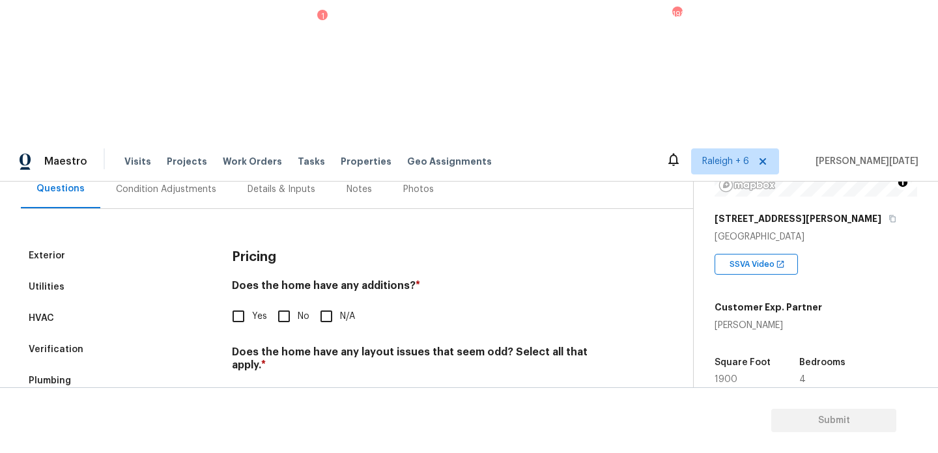
click at [289, 303] on input "No" at bounding box center [283, 316] width 27 height 27
checkbox input "true"
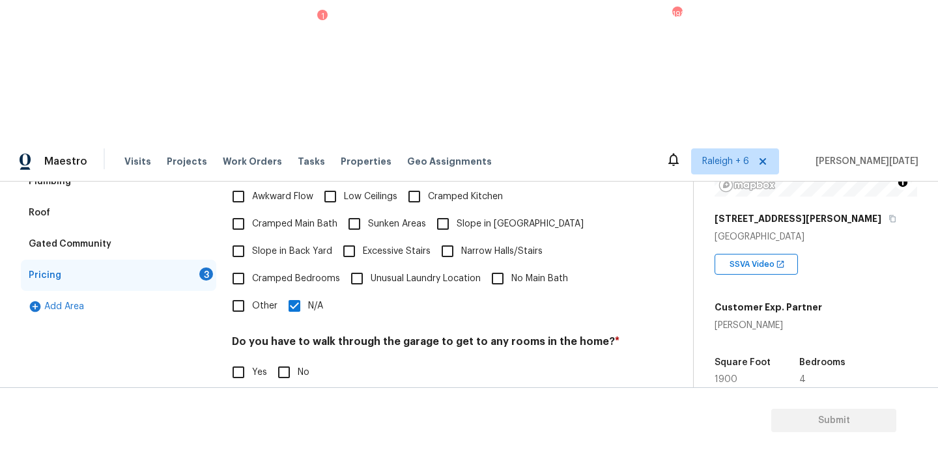
click at [289, 233] on div "Pricing Does the home have any additions? * Yes No N/A Does the home have any l…" at bounding box center [426, 288] width 388 height 494
click at [287, 425] on input "No" at bounding box center [283, 438] width 27 height 27
checkbox input "true"
click at [291, 359] on input "No" at bounding box center [283, 372] width 27 height 27
checkbox input "true"
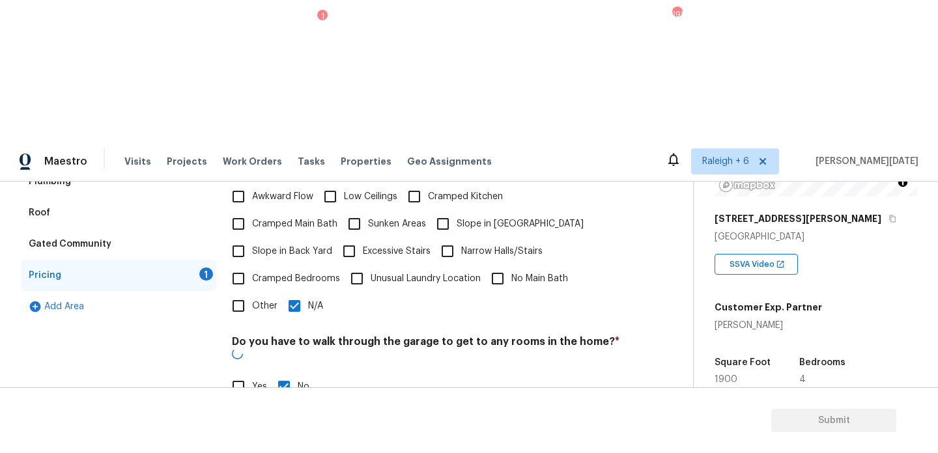
checkbox input "true"
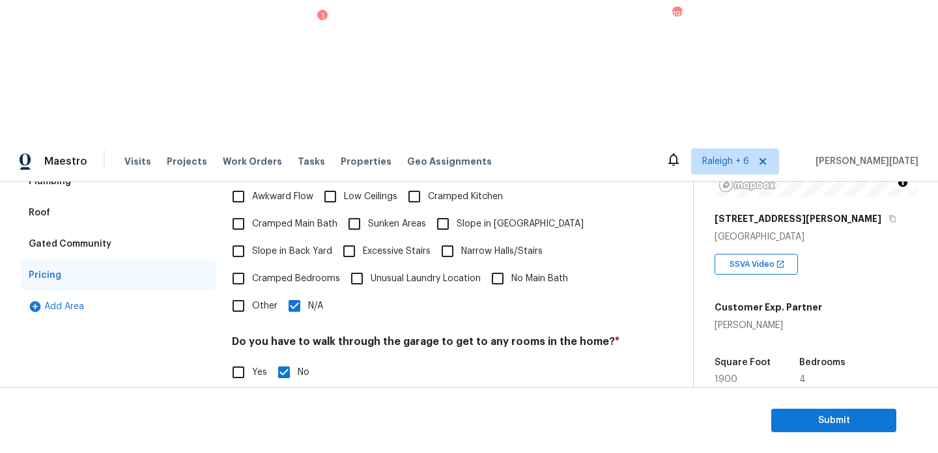
click at [302, 167] on div "Pricing Does the home have any additions? * Yes No N/A Does the home have any l…" at bounding box center [426, 288] width 388 height 494
click at [291, 292] on input "N/A" at bounding box center [294, 305] width 27 height 27
checkbox input "false"
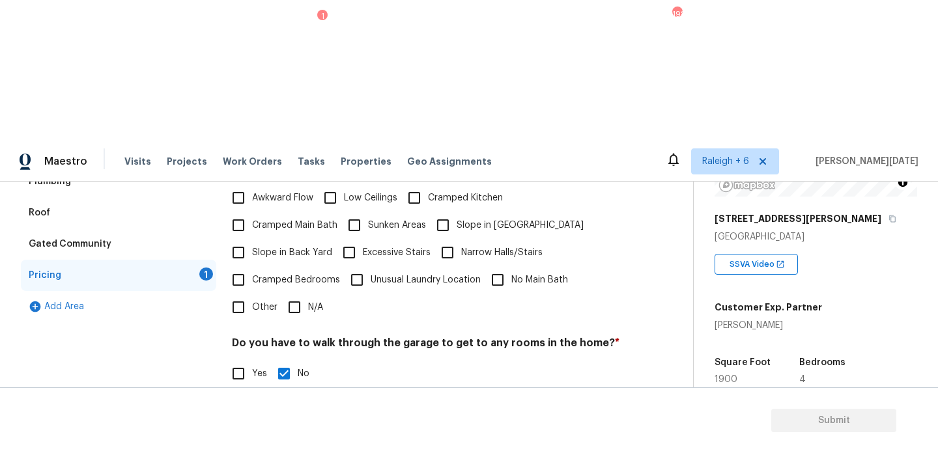
click at [243, 294] on input "Other" at bounding box center [238, 307] width 27 height 27
checkbox input "true"
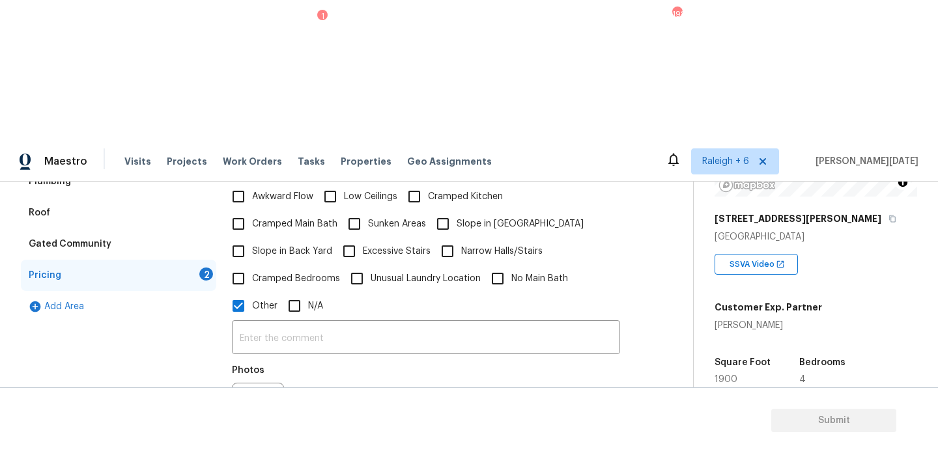
click at [255, 358] on div "Photos" at bounding box center [259, 400] width 55 height 85
click at [255, 401] on icon "button" at bounding box center [248, 409] width 16 height 16
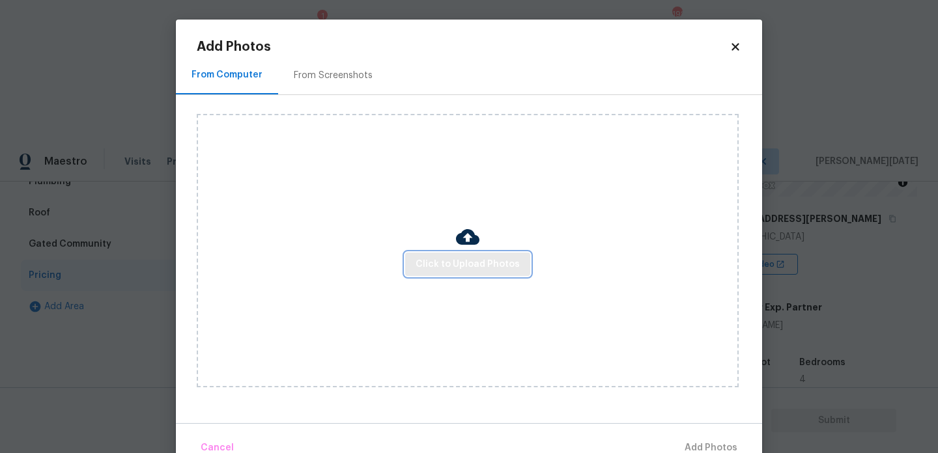
click at [477, 270] on span "Click to Upload Photos" at bounding box center [468, 265] width 104 height 16
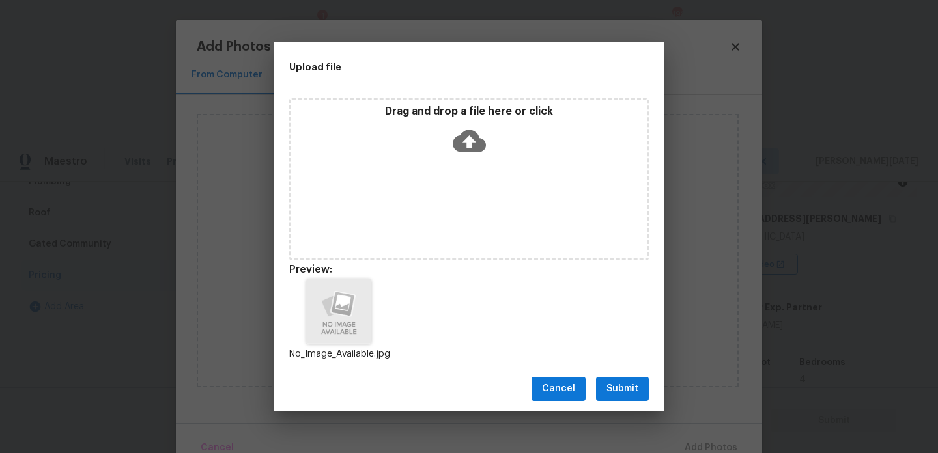
click at [623, 386] on span "Submit" at bounding box center [622, 389] width 32 height 16
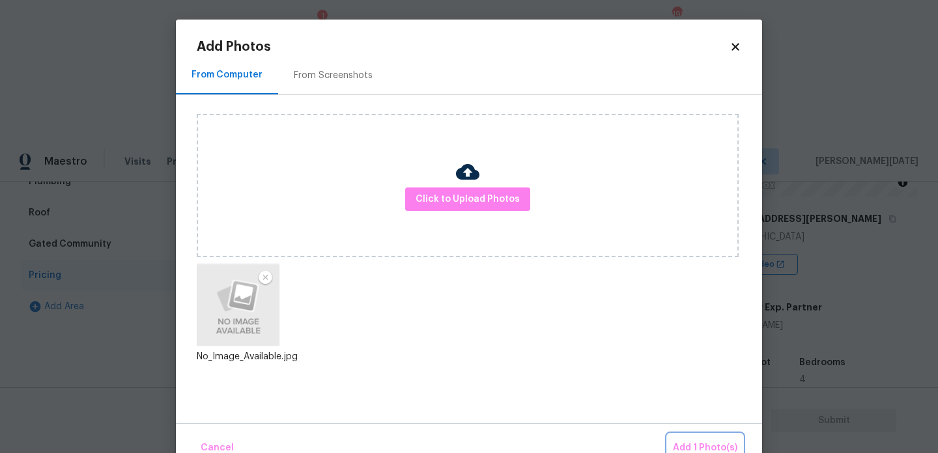
click at [701, 441] on span "Add 1 Photo(s)" at bounding box center [705, 448] width 64 height 16
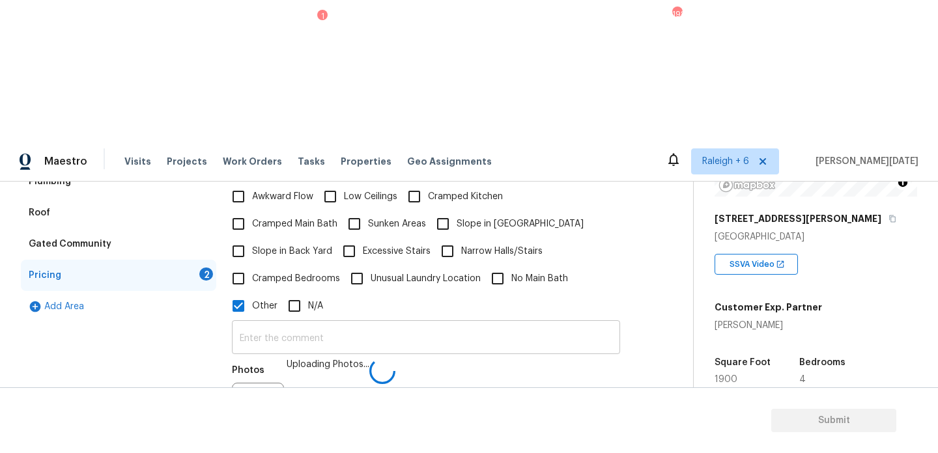
click at [364, 324] on input "text" at bounding box center [426, 339] width 388 height 31
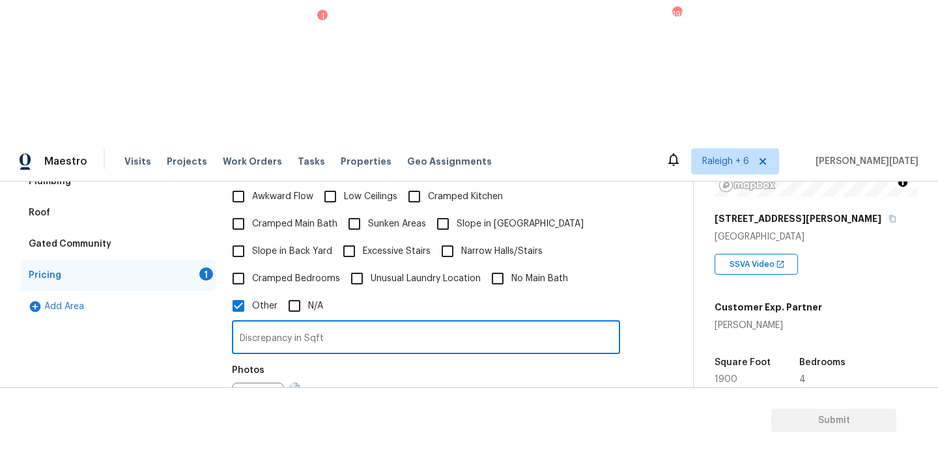
type input "Discrepancy in Sqft"
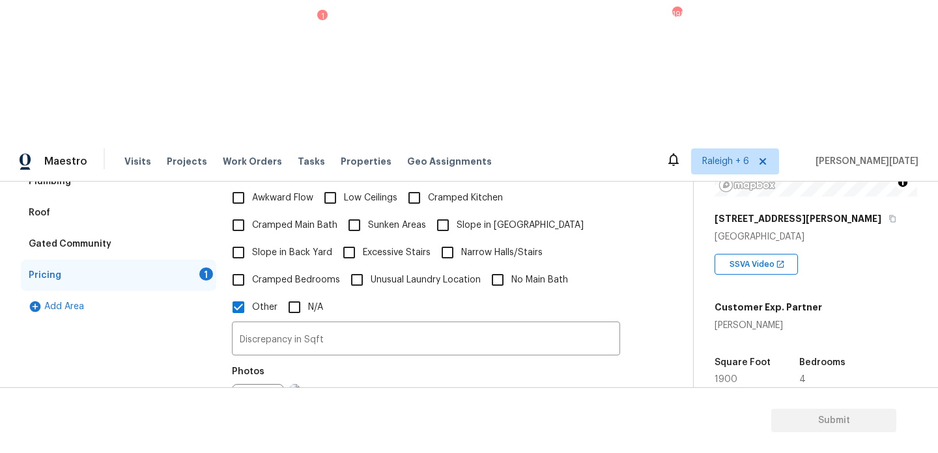
click at [582, 360] on div "Photos" at bounding box center [426, 402] width 388 height 85
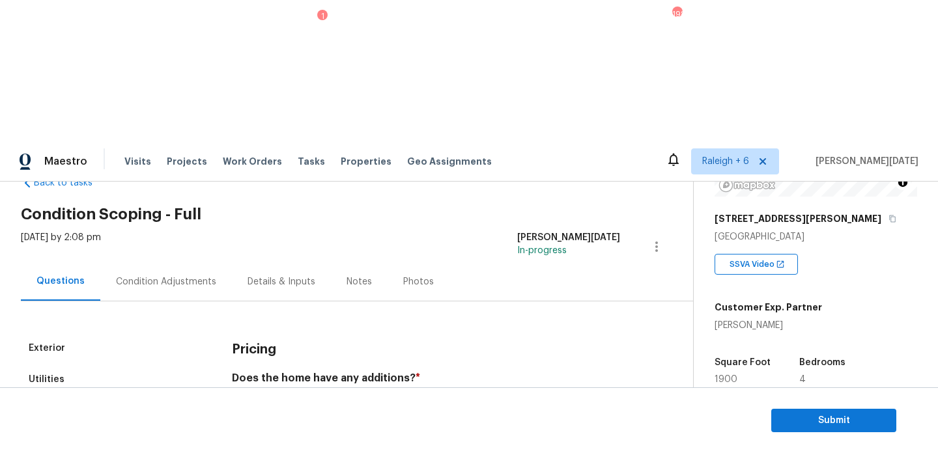
scroll to position [0, 0]
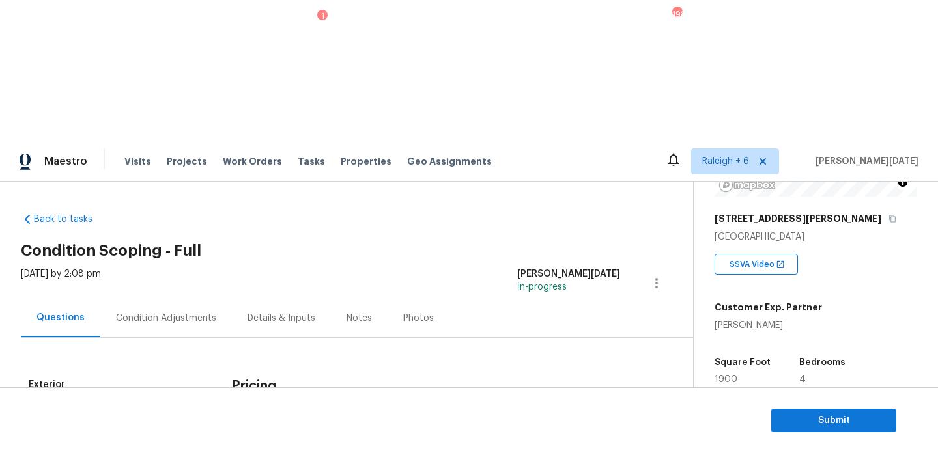
click at [190, 299] on div "Condition Adjustments" at bounding box center [166, 318] width 132 height 38
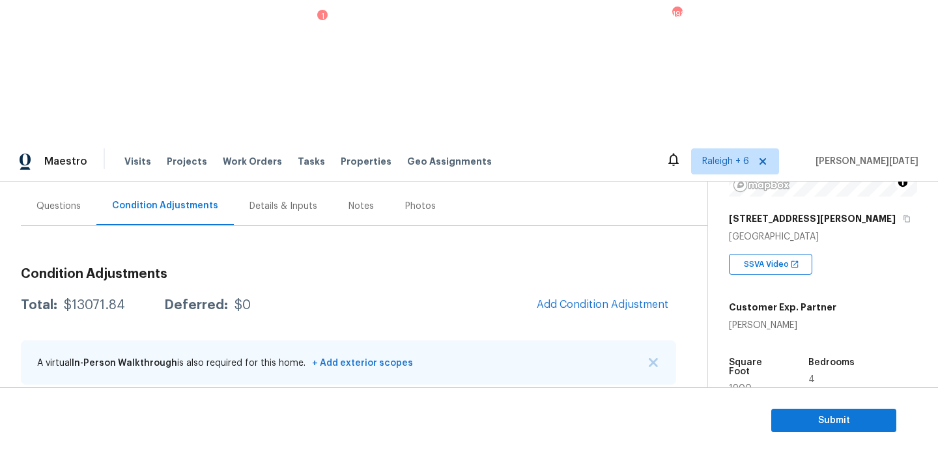
scroll to position [209, 0]
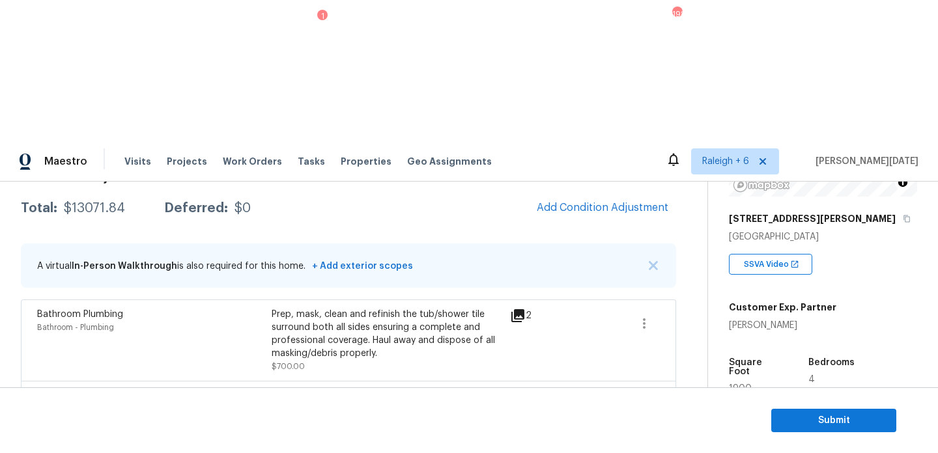
click at [814, 407] on section "Submit" at bounding box center [469, 421] width 938 height 66
click at [806, 414] on span "Submit" at bounding box center [834, 421] width 104 height 16
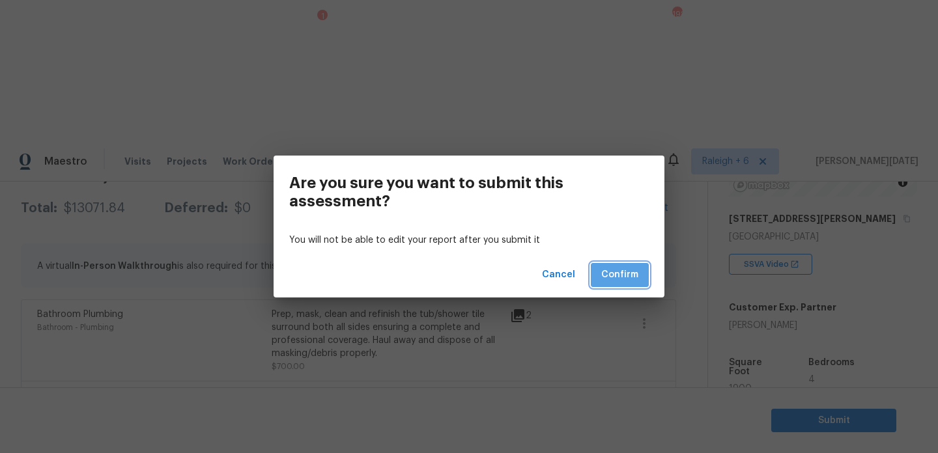
click at [612, 272] on span "Confirm" at bounding box center [619, 275] width 37 height 16
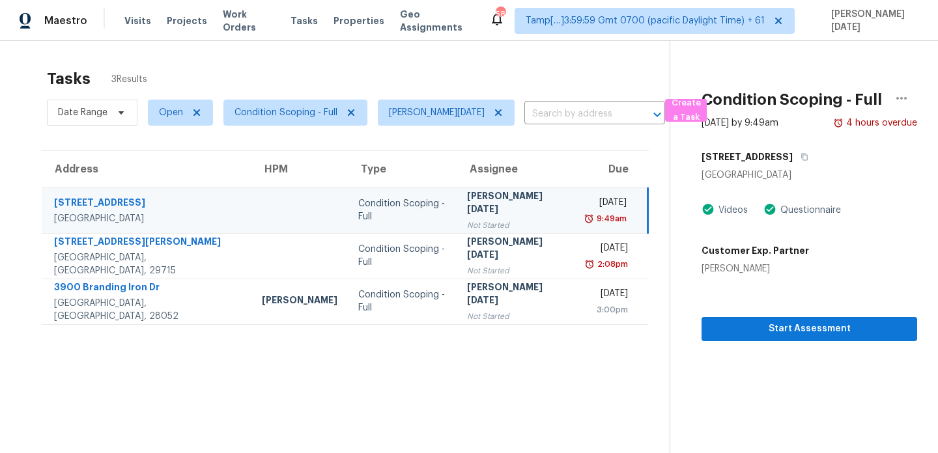
scroll to position [41, 0]
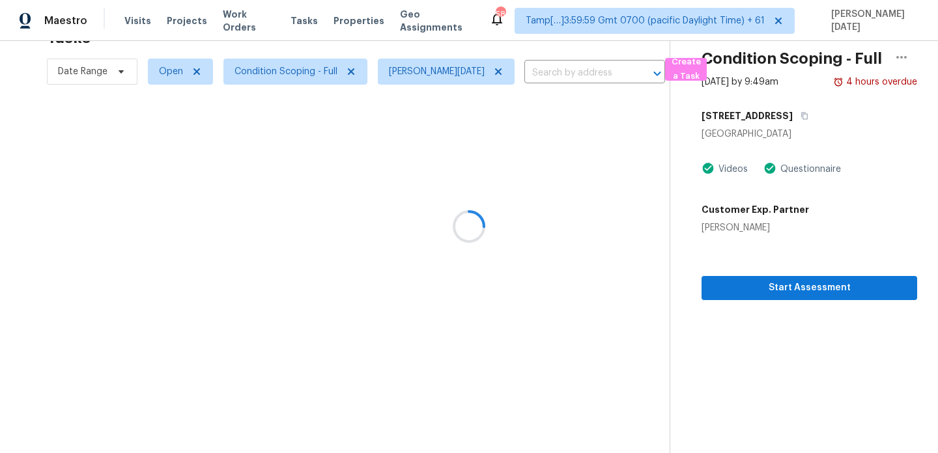
click at [167, 72] on div at bounding box center [469, 226] width 938 height 453
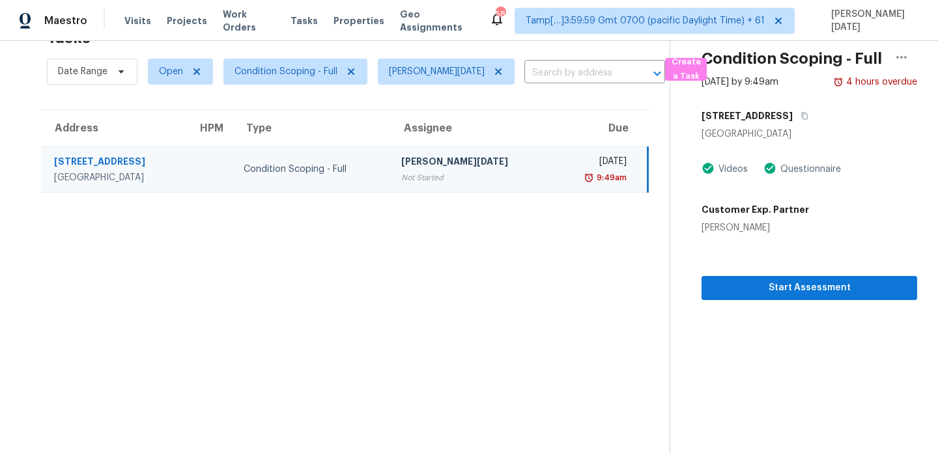
click at [187, 149] on td "[STREET_ADDRESS]" at bounding box center [114, 170] width 145 height 46
click at [801, 118] on icon "button" at bounding box center [805, 116] width 8 height 8
click at [167, 75] on span "Open" at bounding box center [171, 71] width 24 height 13
click at [172, 105] on label "Open" at bounding box center [175, 108] width 41 height 13
click at [164, 105] on input "Open" at bounding box center [159, 106] width 8 height 8
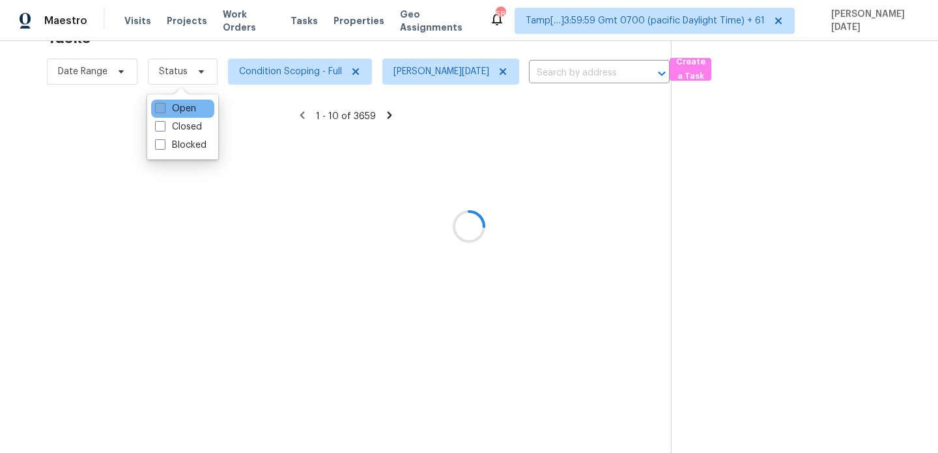
click at [172, 105] on label "Open" at bounding box center [175, 108] width 41 height 13
click at [164, 105] on input "Open" at bounding box center [159, 106] width 8 height 8
checkbox input "true"
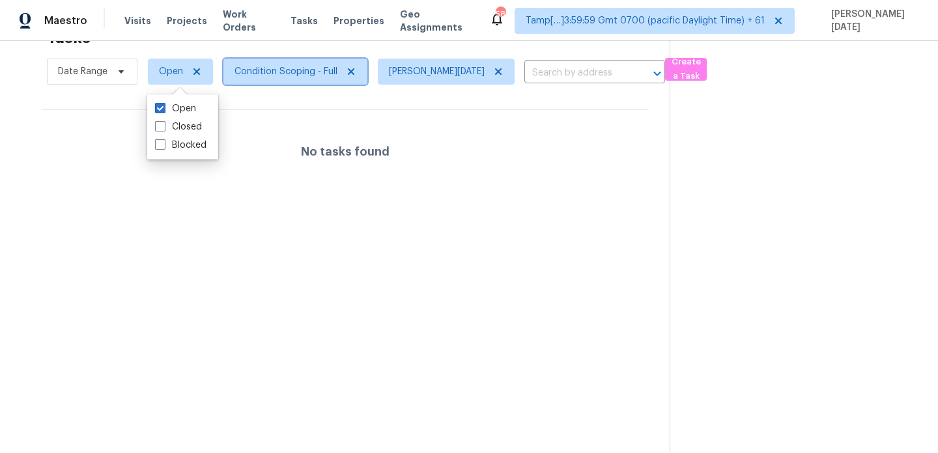
click at [236, 83] on span "Condition Scoping - Full" at bounding box center [295, 72] width 144 height 26
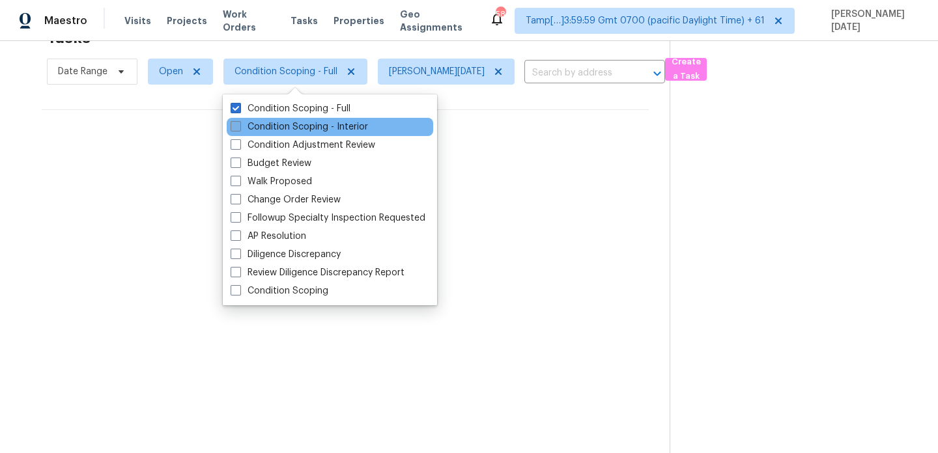
click at [267, 130] on label "Condition Scoping - Interior" at bounding box center [299, 127] width 137 height 13
click at [239, 129] on input "Condition Scoping - Interior" at bounding box center [235, 125] width 8 height 8
checkbox input "true"
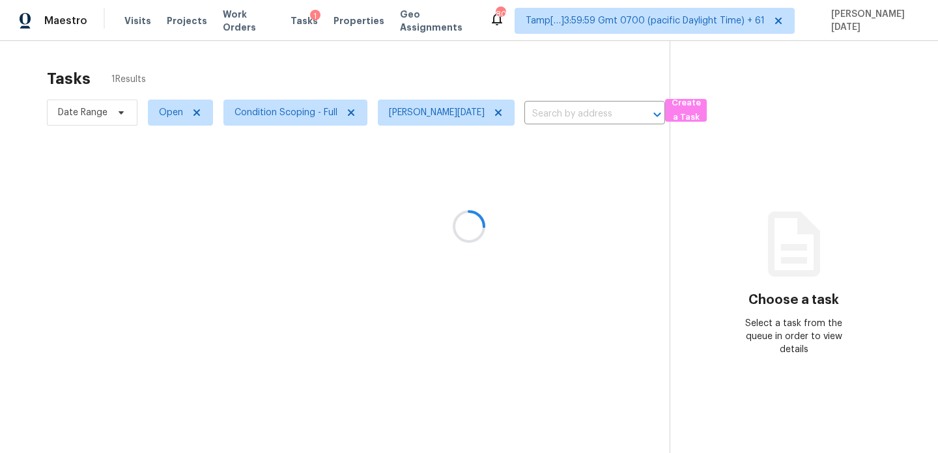
click at [442, 74] on div "Tasks 1 Results" at bounding box center [358, 79] width 623 height 34
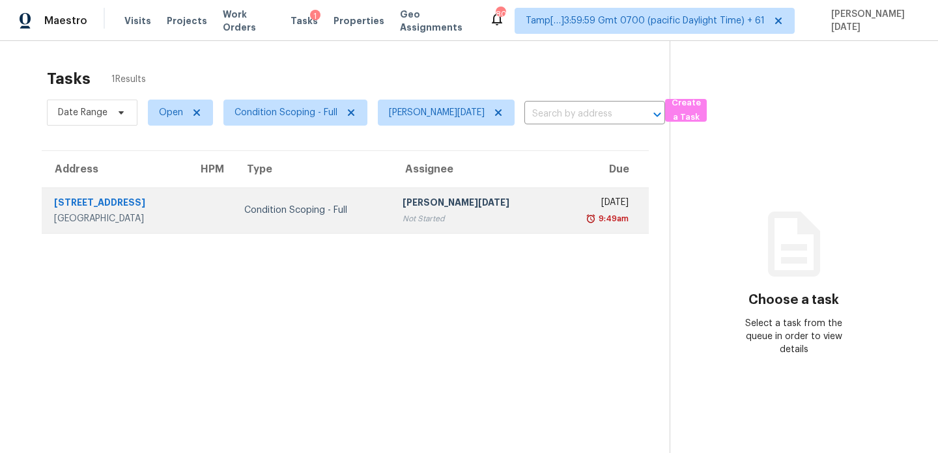
click at [487, 209] on div "[PERSON_NAME][DATE]" at bounding box center [474, 204] width 142 height 16
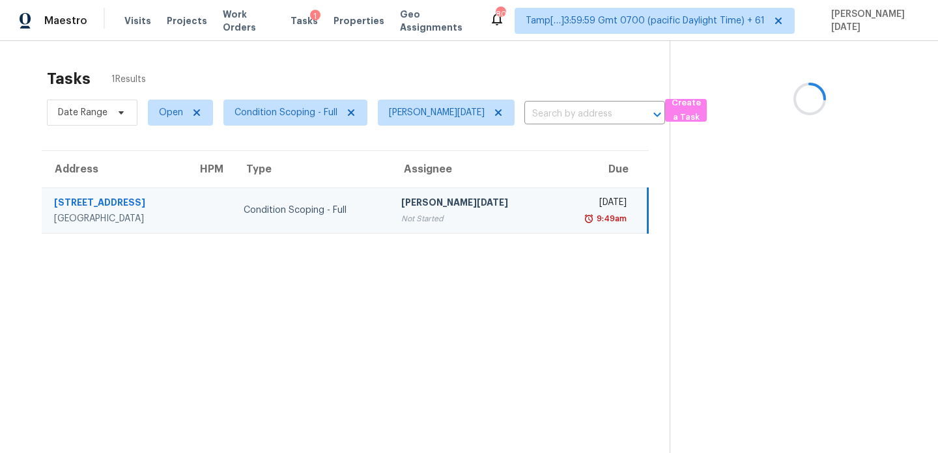
click at [487, 209] on div "[PERSON_NAME][DATE]" at bounding box center [471, 204] width 141 height 16
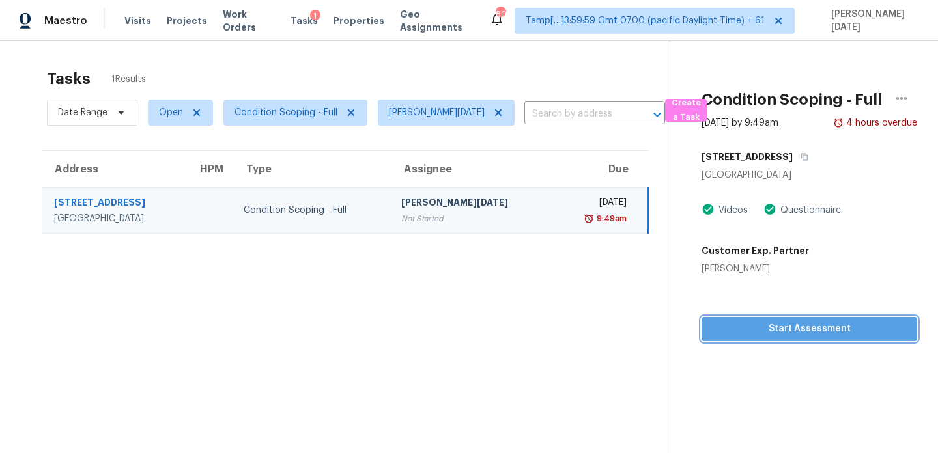
click at [754, 320] on button "Start Assessment" at bounding box center [810, 329] width 216 height 24
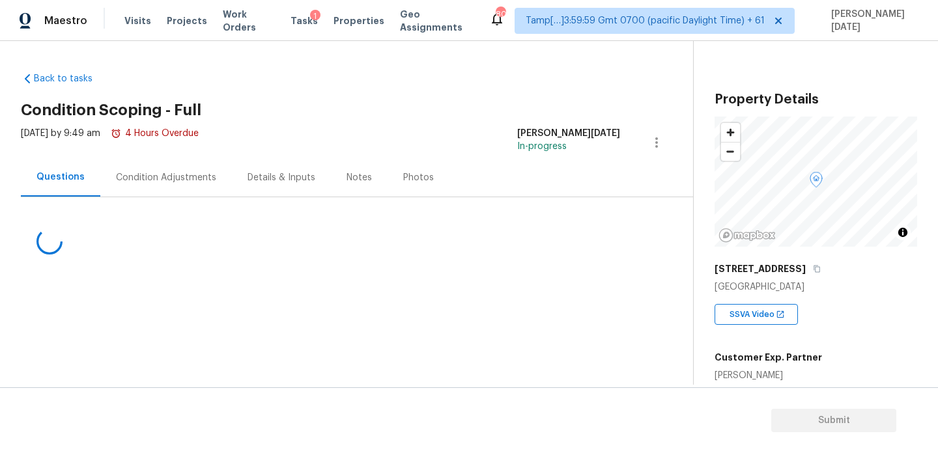
click at [144, 177] on div "Condition Adjustments" at bounding box center [166, 177] width 100 height 13
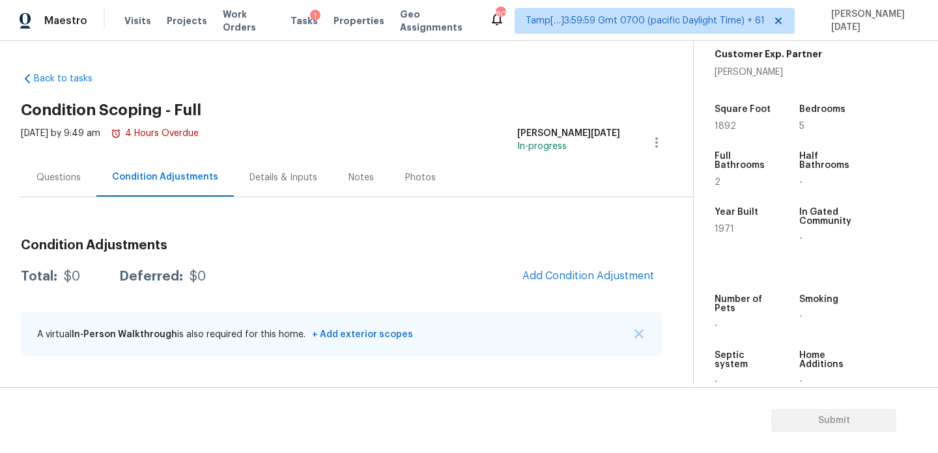
scroll to position [331, 0]
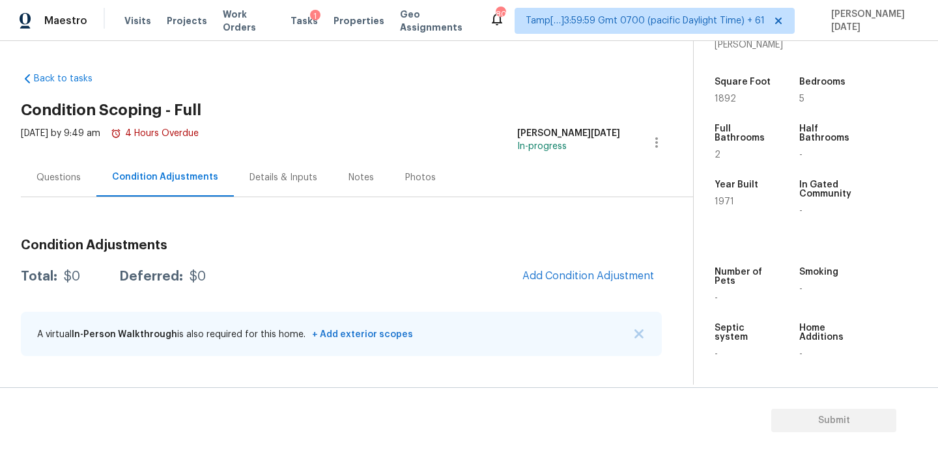
click at [726, 100] on span "1892" at bounding box center [725, 98] width 21 height 9
copy span "1892"
click at [567, 268] on button "Add Condition Adjustment" at bounding box center [588, 276] width 147 height 27
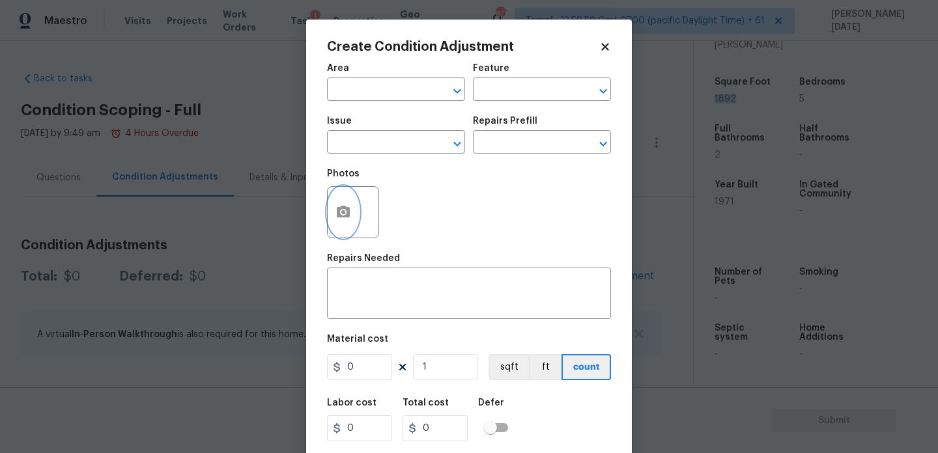
click at [341, 217] on icon "button" at bounding box center [343, 212] width 13 height 12
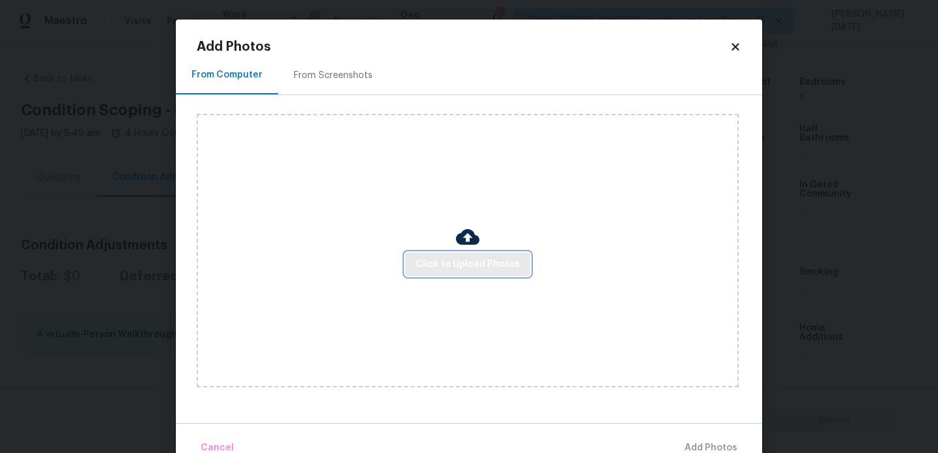
click at [453, 259] on span "Click to Upload Photos" at bounding box center [468, 265] width 104 height 16
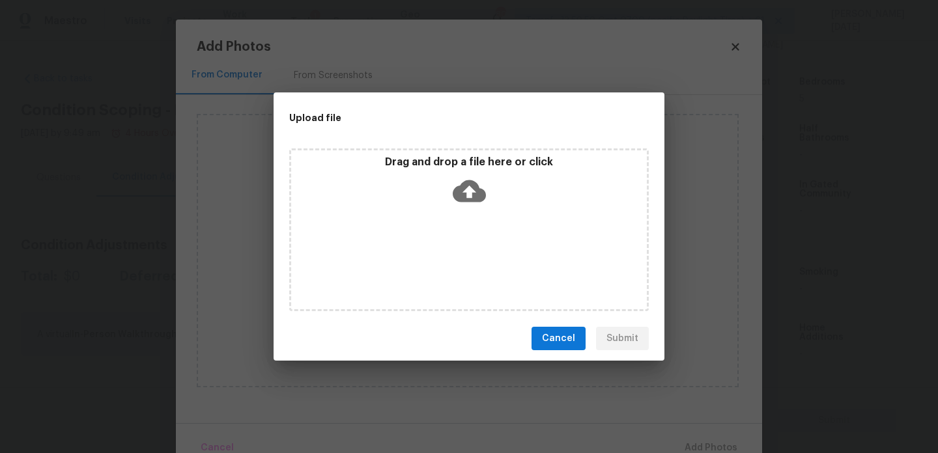
click at [453, 259] on div "Drag and drop a file here or click" at bounding box center [469, 230] width 360 height 163
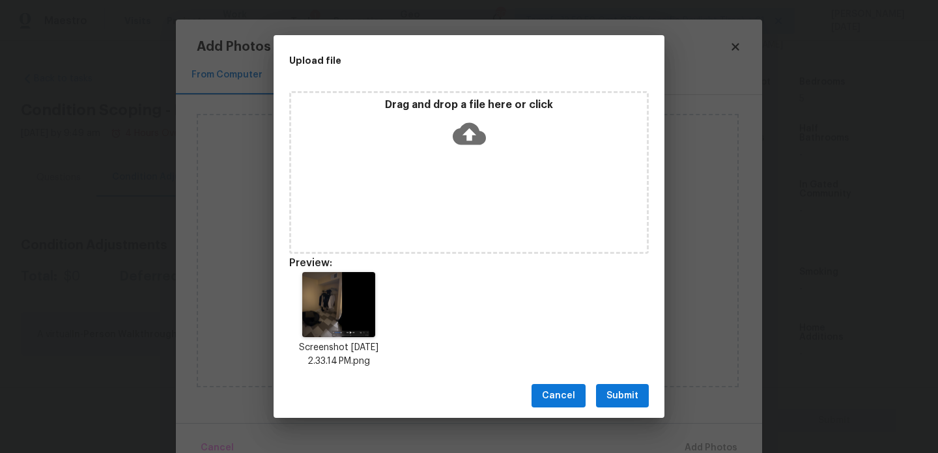
click at [606, 388] on button "Submit" at bounding box center [622, 396] width 53 height 24
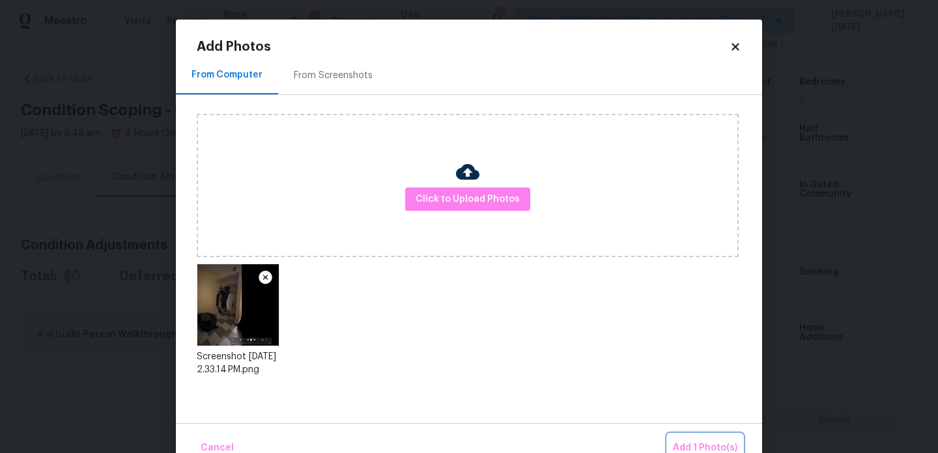
click at [702, 440] on span "Add 1 Photo(s)" at bounding box center [705, 448] width 64 height 16
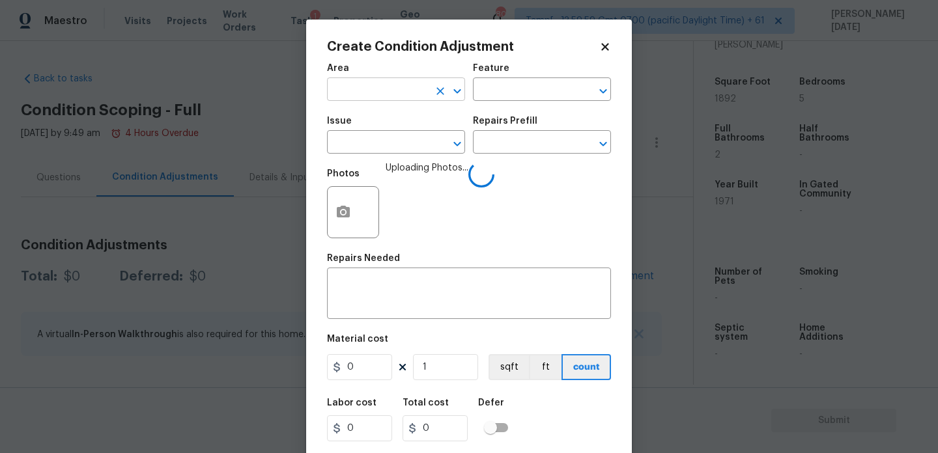
click at [360, 94] on input "text" at bounding box center [378, 91] width 102 height 20
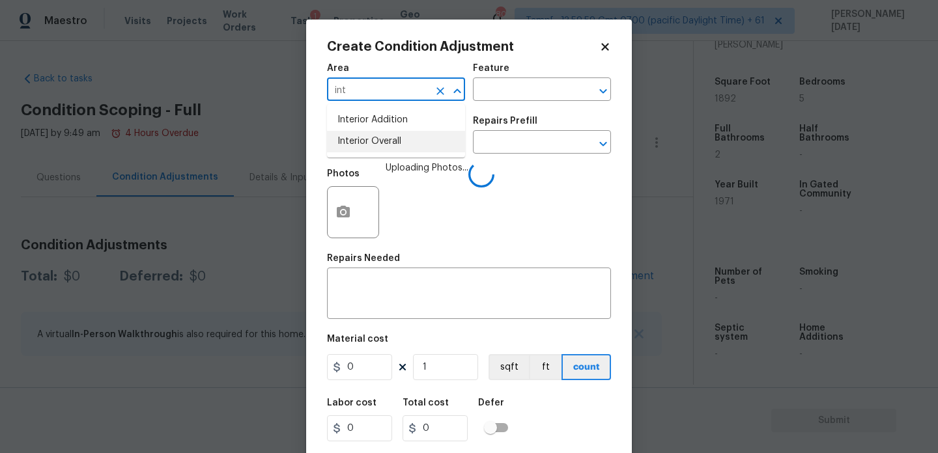
click at [377, 149] on li "Interior Overall" at bounding box center [396, 141] width 138 height 21
type input "Interior Overall"
click at [377, 149] on input "text" at bounding box center [378, 144] width 102 height 20
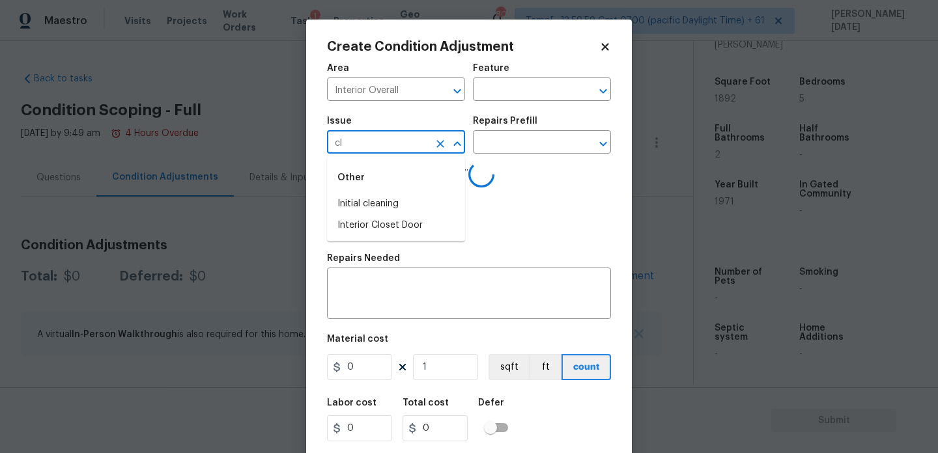
type input "clo"
type input "s"
type input "cl"
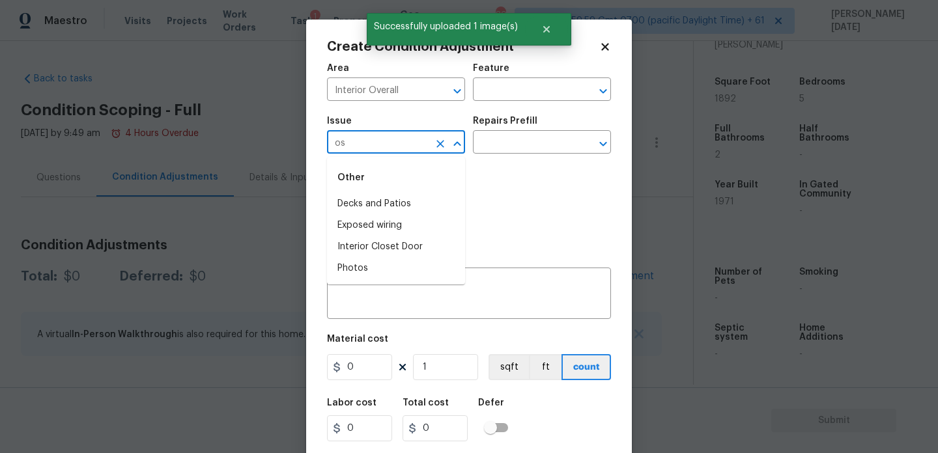
type input "o"
click at [396, 197] on li "Interior Closet Door" at bounding box center [396, 203] width 138 height 21
type input "Interior Closet Door"
click at [513, 146] on input "text" at bounding box center [524, 144] width 102 height 20
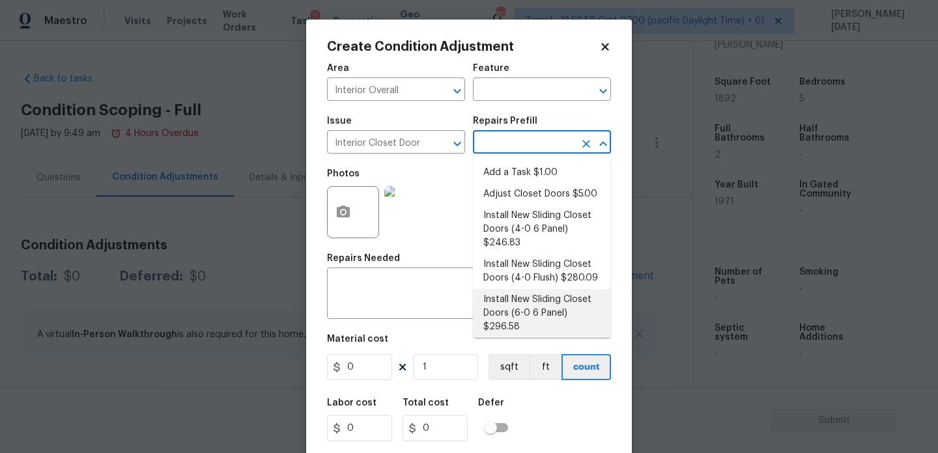
click at [531, 303] on li "Install New Sliding Closet Doors (6-0 6 Panel) $296.58" at bounding box center [542, 313] width 138 height 49
type input "Interior Door"
type textarea "Remove the existing door (if present). Install a new 6-0 bi-fold 6 panel interi…"
type input "296.58"
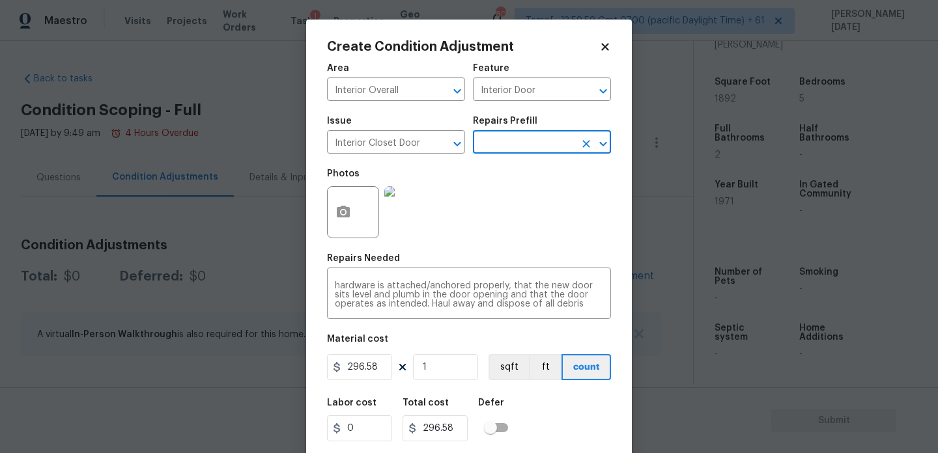
scroll to position [33, 0]
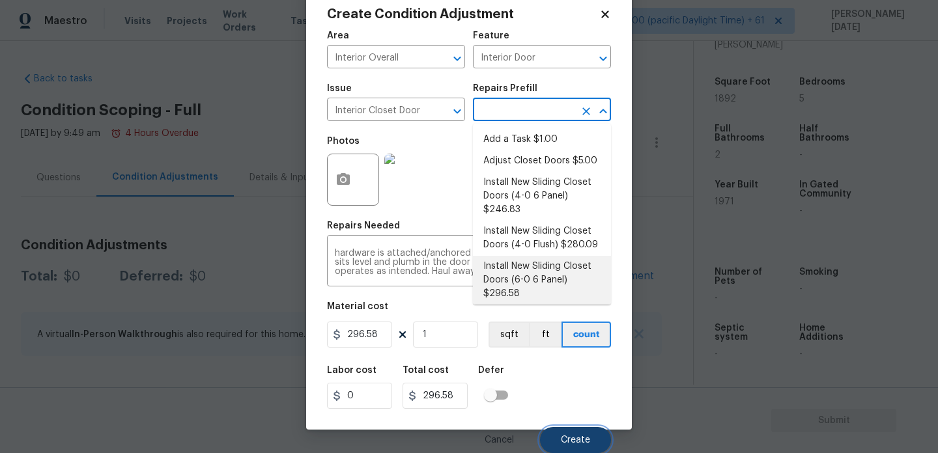
click at [572, 442] on span "Create" at bounding box center [575, 441] width 29 height 10
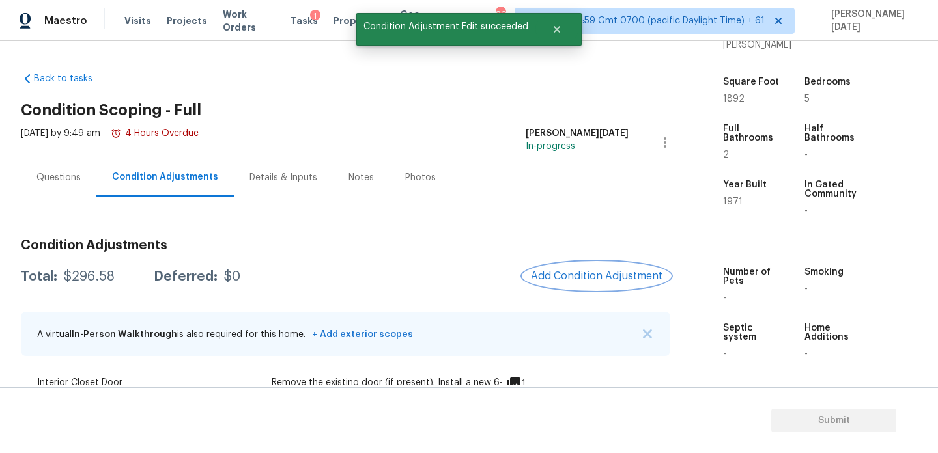
scroll to position [0, 0]
click at [732, 104] on div "Square Foot 1892" at bounding box center [762, 90] width 78 height 47
click at [735, 98] on span "1892" at bounding box center [733, 98] width 21 height 9
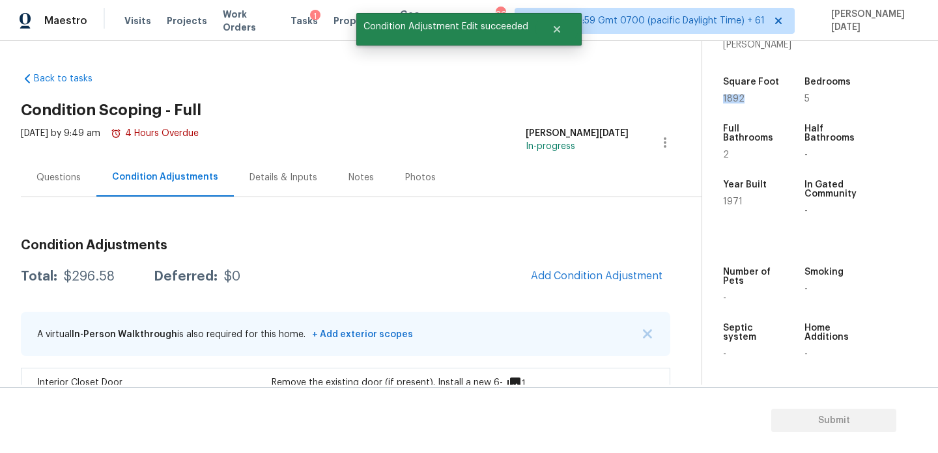
copy span "1892"
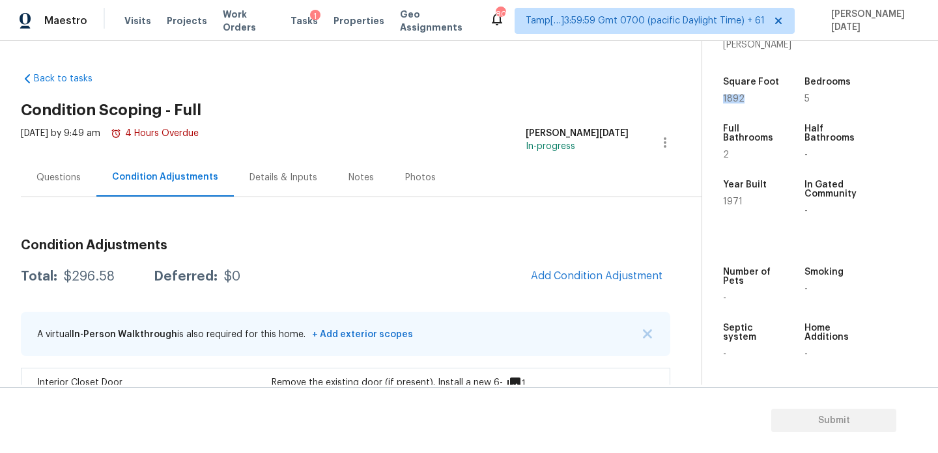
scroll to position [95, 0]
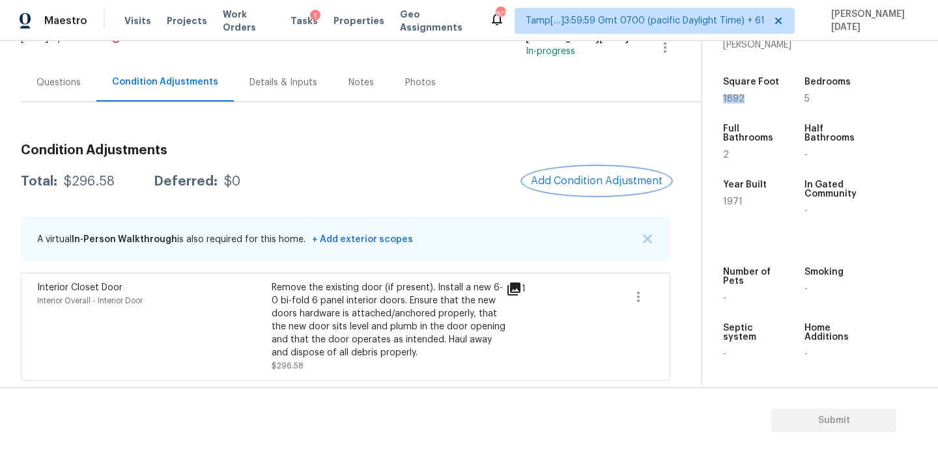
click at [595, 182] on span "Add Condition Adjustment" at bounding box center [597, 181] width 132 height 12
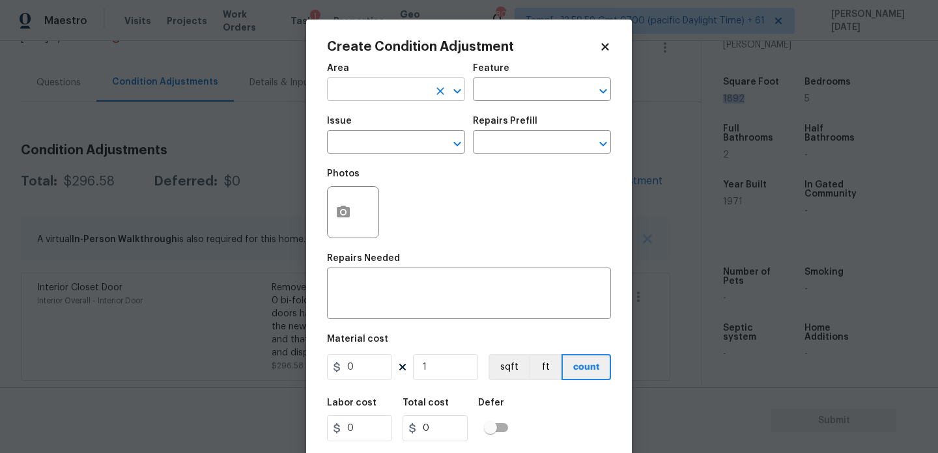
click at [363, 91] on input "text" at bounding box center [378, 91] width 102 height 20
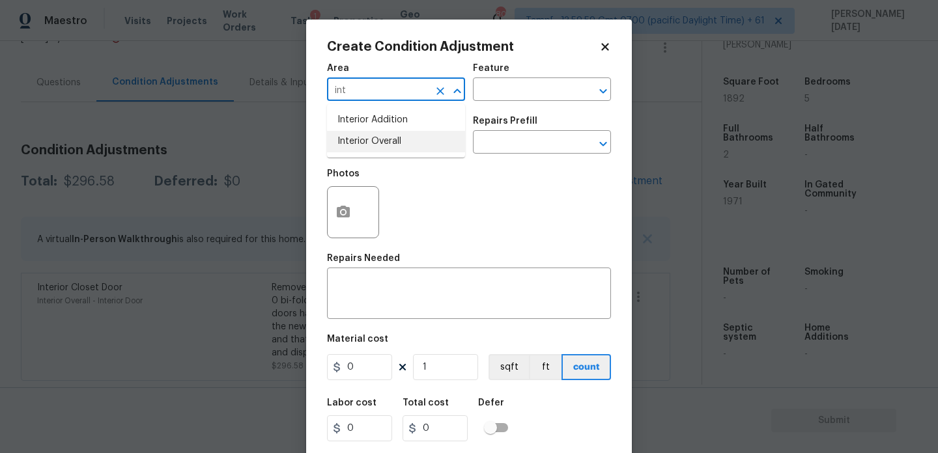
click at [377, 142] on li "Interior Overall" at bounding box center [396, 141] width 138 height 21
type input "Interior Overall"
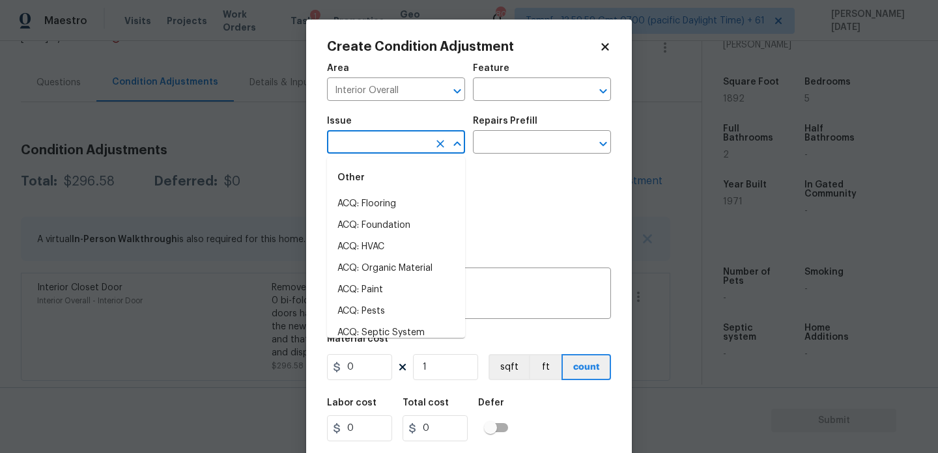
click at [377, 142] on input "text" at bounding box center [378, 144] width 102 height 20
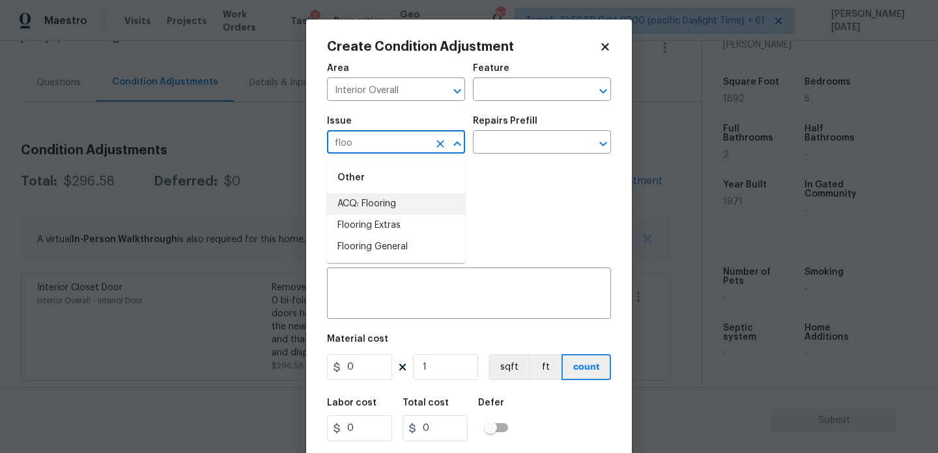
click at [392, 206] on li "ACQ: Flooring" at bounding box center [396, 203] width 138 height 21
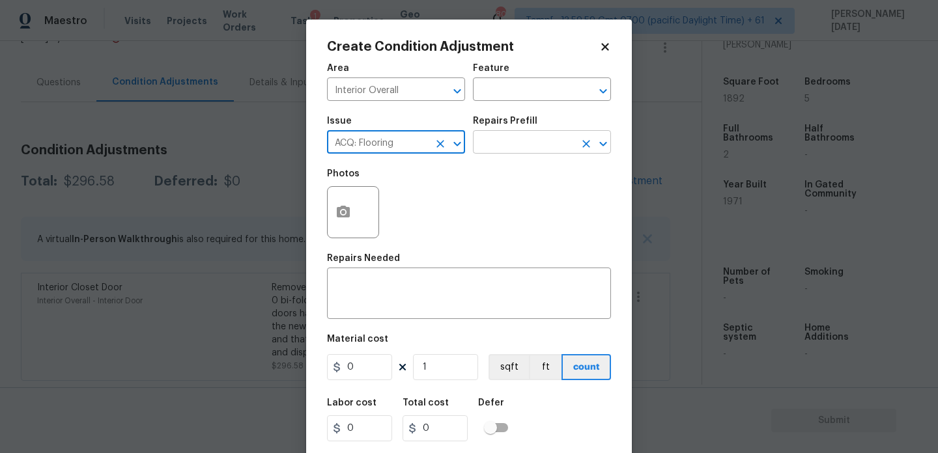
type input "ACQ: Flooring"
click at [530, 142] on input "text" at bounding box center [524, 144] width 102 height 20
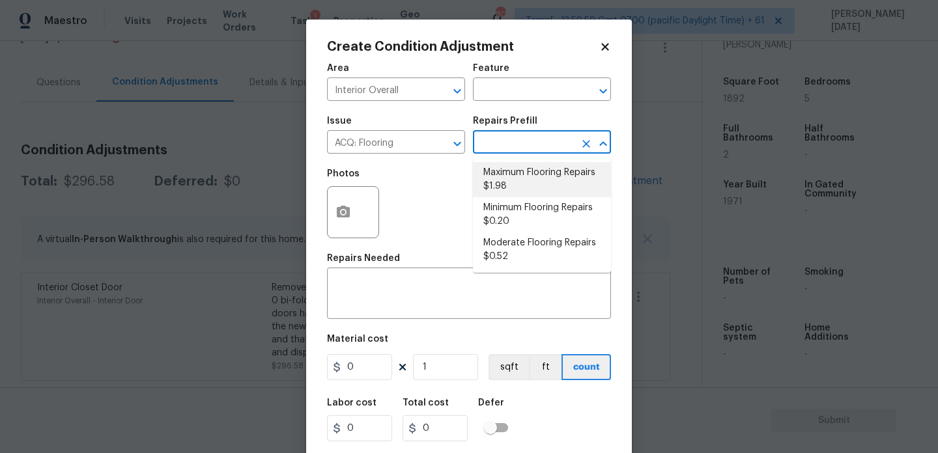
click at [530, 177] on li "Maximum Flooring Repairs $1.98" at bounding box center [542, 179] width 138 height 35
type input "Acquisition"
type textarea "Acquisition Scope: Maximum flooring repairs"
type input "1.98"
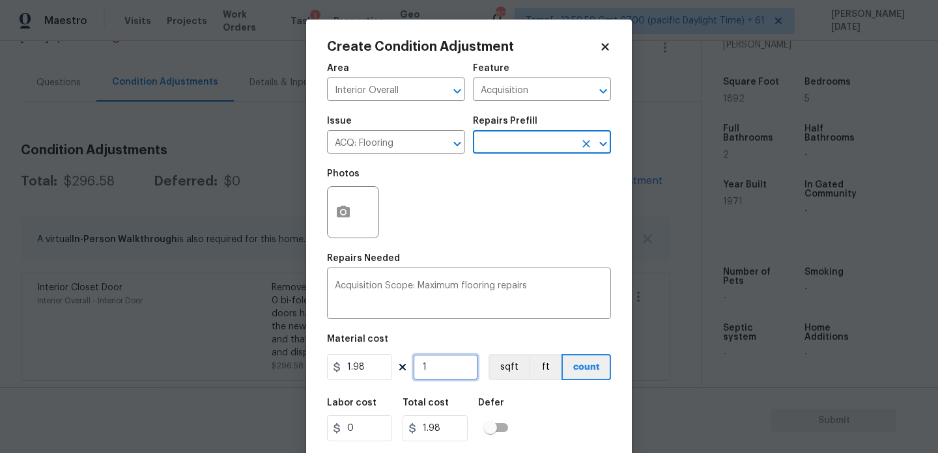
click at [448, 365] on input "1" at bounding box center [445, 367] width 65 height 26
type input "0"
paste input "1892"
type input "1892"
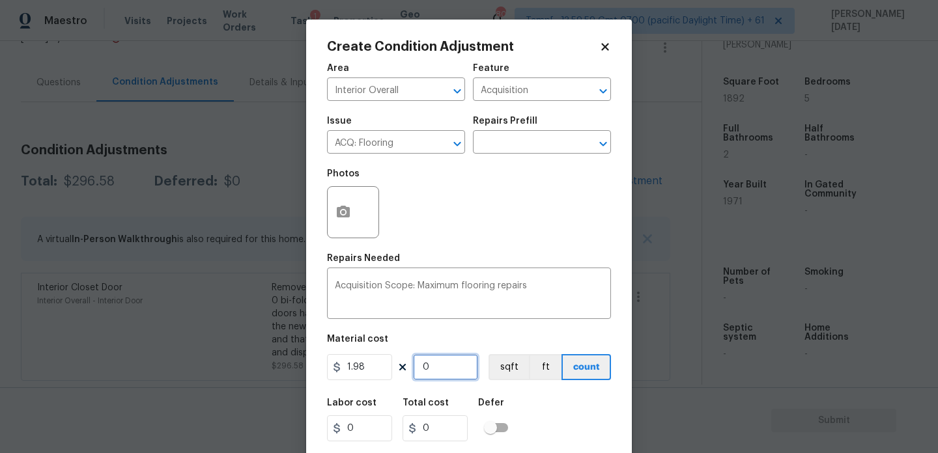
type input "3746.16"
type input "1892"
click at [344, 222] on button "button" at bounding box center [343, 212] width 31 height 51
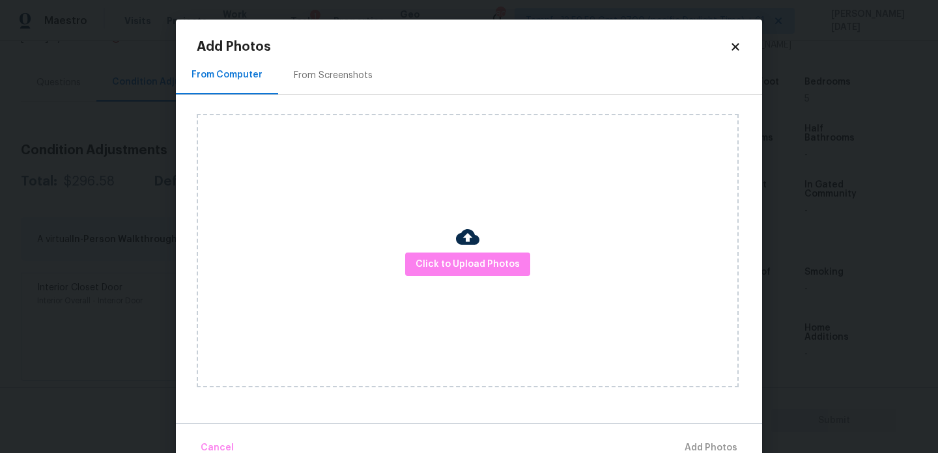
click at [335, 66] on div "From Screenshots" at bounding box center [333, 75] width 110 height 38
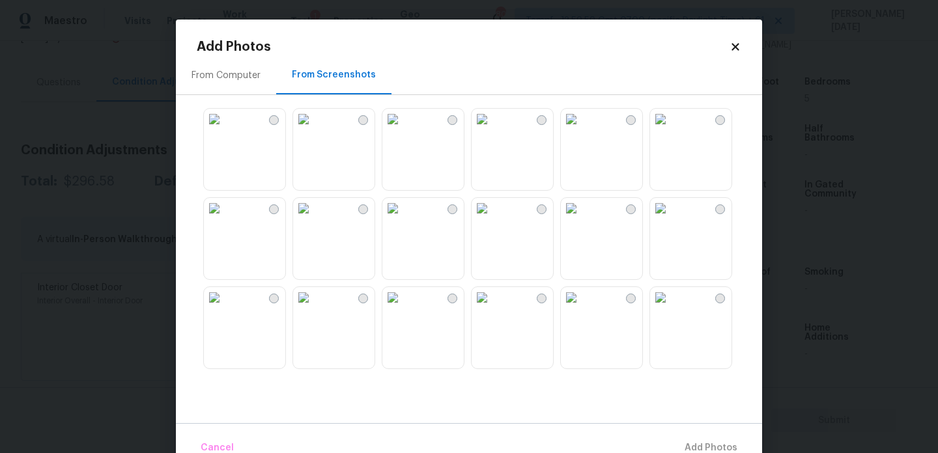
click at [403, 130] on img at bounding box center [392, 119] width 21 height 21
click at [492, 130] on img at bounding box center [482, 119] width 21 height 21
click at [403, 219] on img at bounding box center [392, 208] width 21 height 21
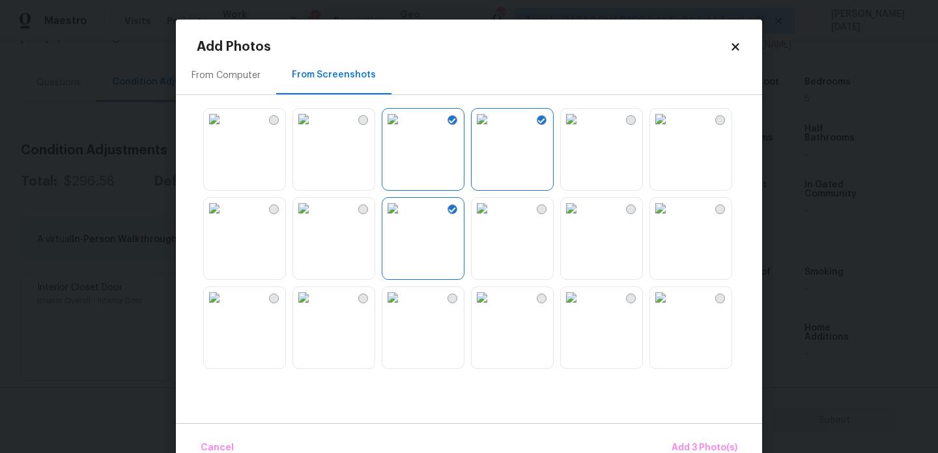
click at [314, 219] on img at bounding box center [303, 208] width 21 height 21
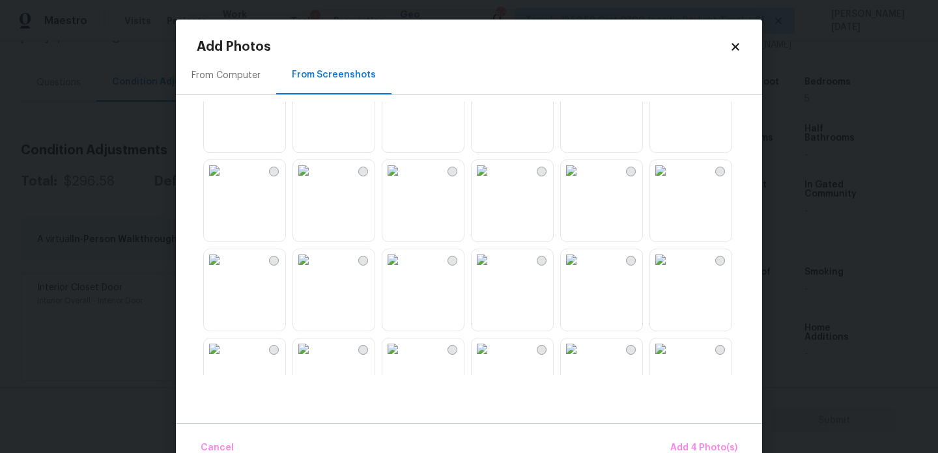
scroll to position [464, 0]
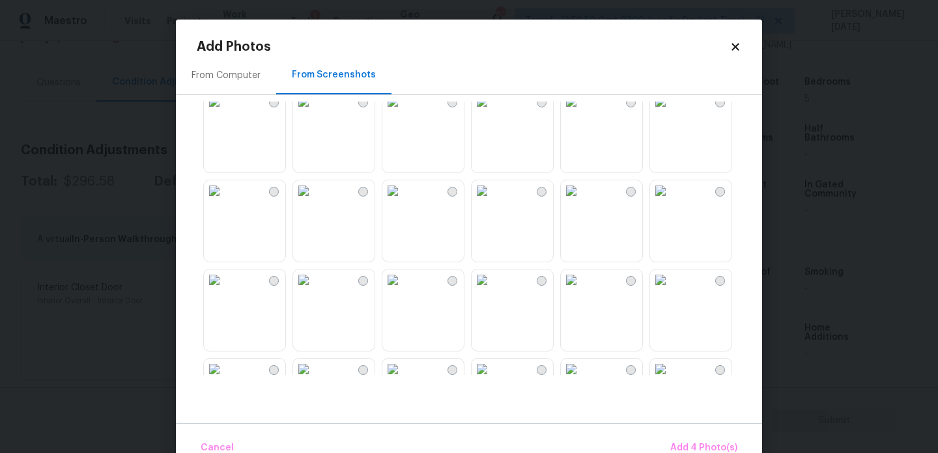
click at [314, 201] on img at bounding box center [303, 190] width 21 height 21
click at [225, 201] on img at bounding box center [214, 190] width 21 height 21
click at [582, 201] on img at bounding box center [571, 190] width 21 height 21
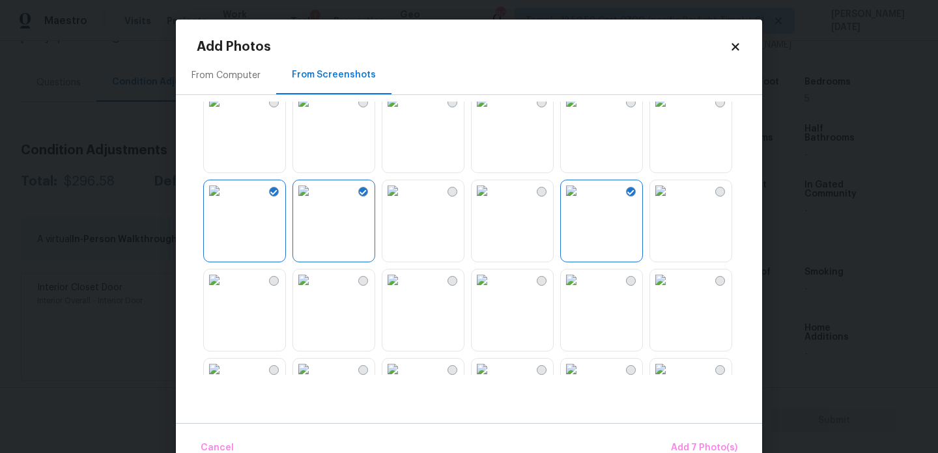
click at [671, 291] on img at bounding box center [660, 280] width 21 height 21
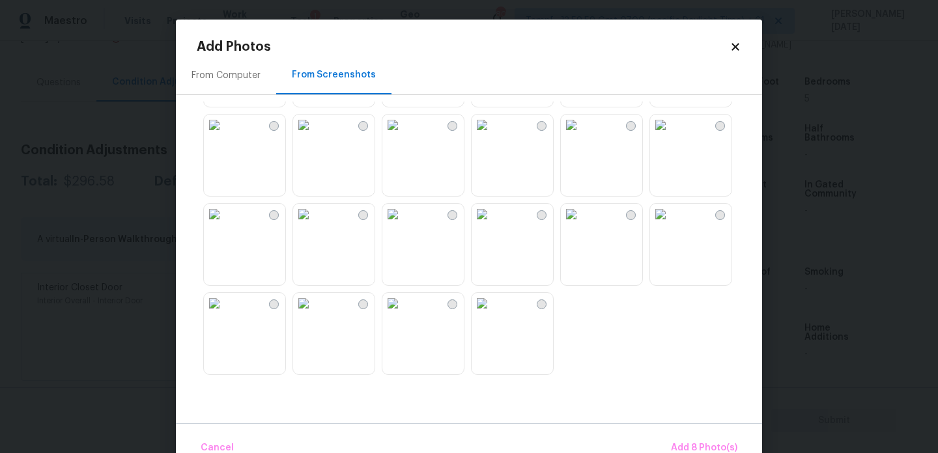
click at [492, 225] on img at bounding box center [482, 214] width 21 height 21
click at [492, 314] on img at bounding box center [482, 303] width 21 height 21
click at [387, 314] on img at bounding box center [392, 303] width 21 height 21
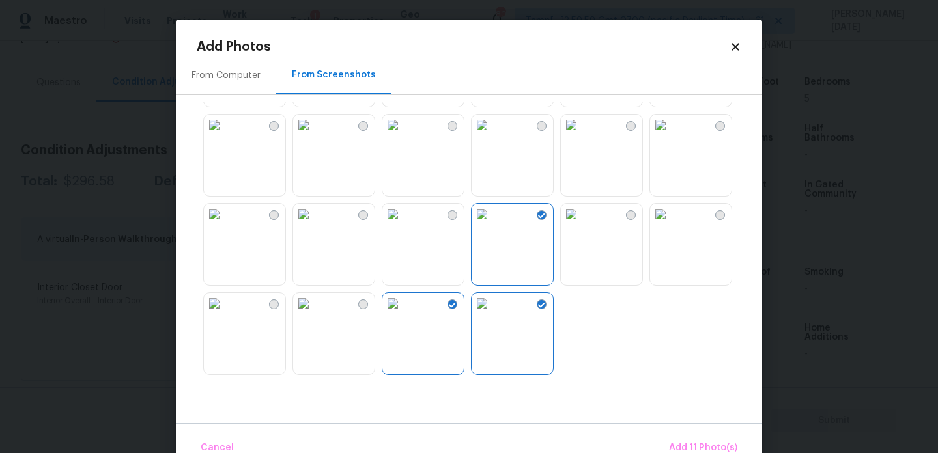
click at [225, 314] on img at bounding box center [214, 303] width 21 height 21
click at [225, 135] on img at bounding box center [214, 125] width 21 height 21
click at [313, 135] on img at bounding box center [303, 125] width 21 height 21
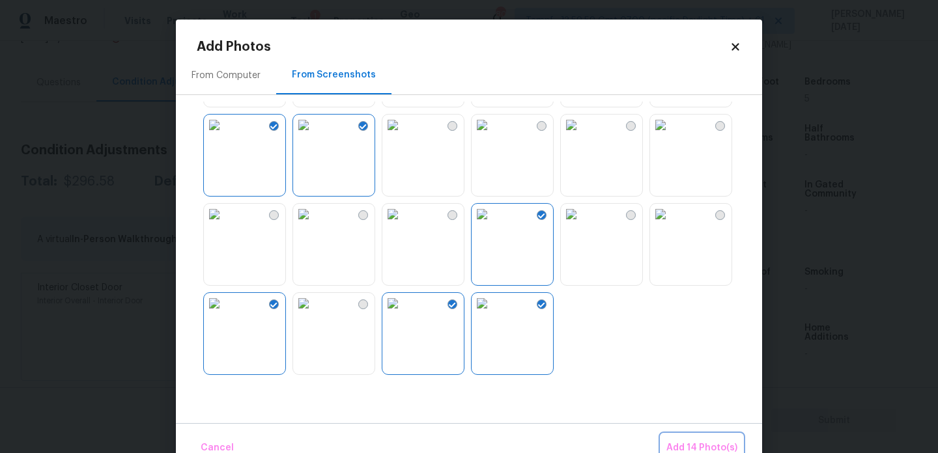
click at [714, 442] on span "Add 14 Photo(s)" at bounding box center [701, 448] width 71 height 16
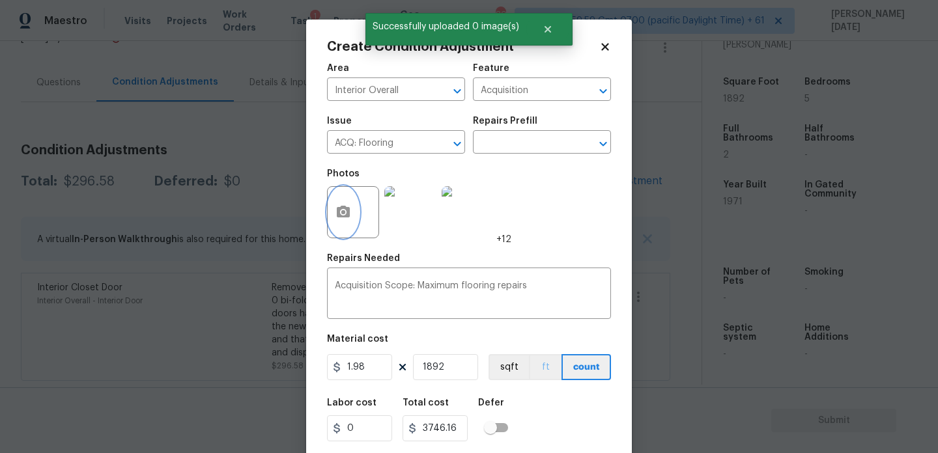
scroll to position [33, 0]
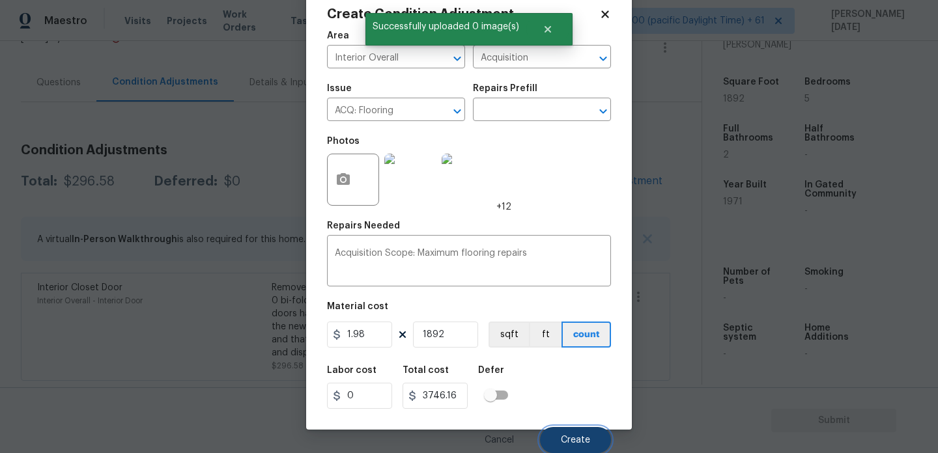
click at [566, 442] on span "Create" at bounding box center [575, 441] width 29 height 10
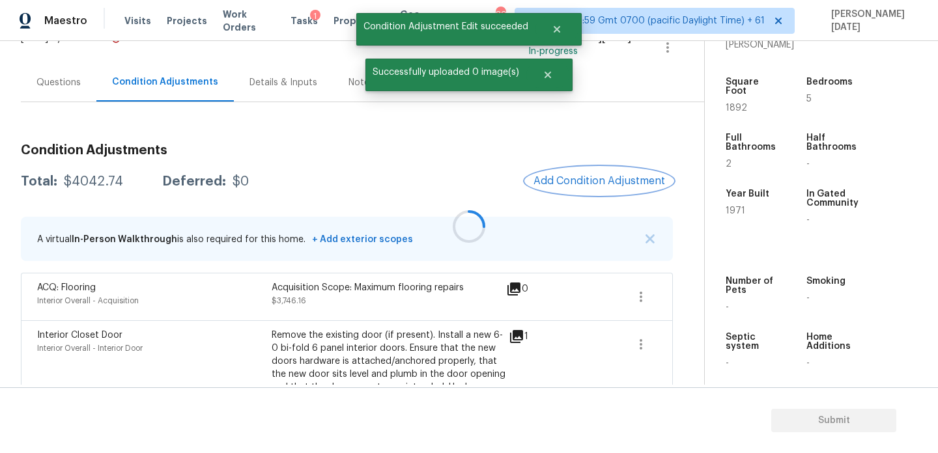
scroll to position [0, 0]
click at [594, 189] on div at bounding box center [469, 226] width 938 height 453
click at [594, 189] on button "Add Condition Adjustment" at bounding box center [599, 180] width 147 height 27
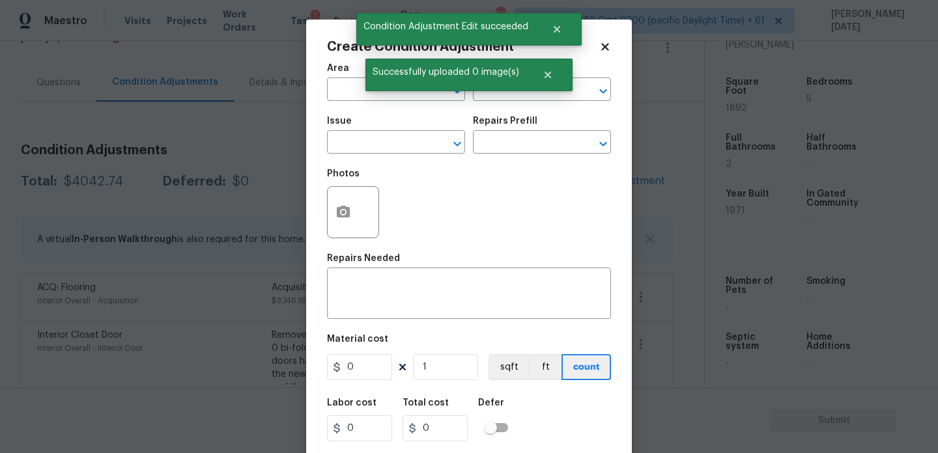
click at [594, 189] on div "Photos" at bounding box center [469, 204] width 284 height 85
click at [335, 216] on icon "button" at bounding box center [343, 213] width 16 height 16
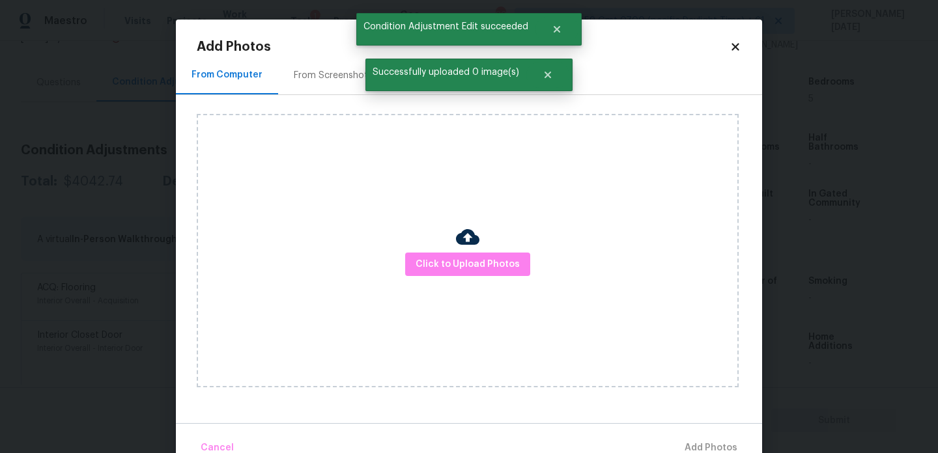
click at [328, 78] on div "From Screenshots" at bounding box center [333, 75] width 79 height 13
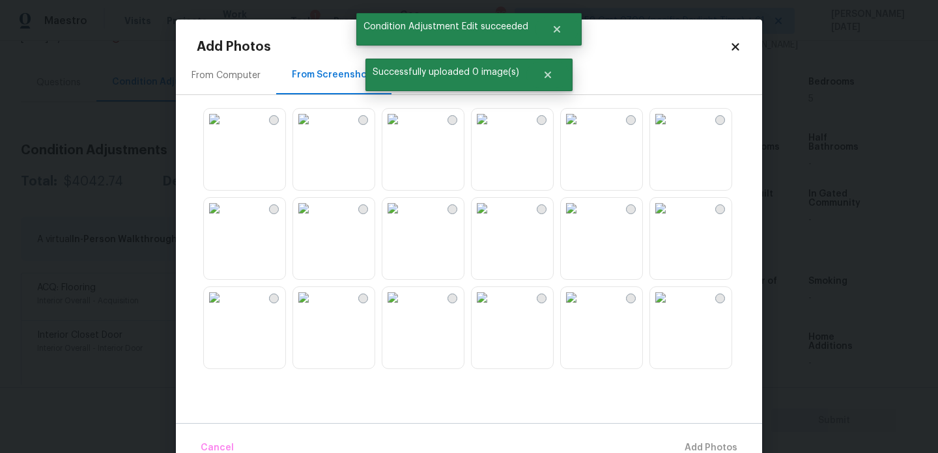
click at [403, 130] on img at bounding box center [392, 119] width 21 height 21
click at [492, 130] on img at bounding box center [482, 119] width 21 height 21
click at [492, 219] on img at bounding box center [482, 208] width 21 height 21
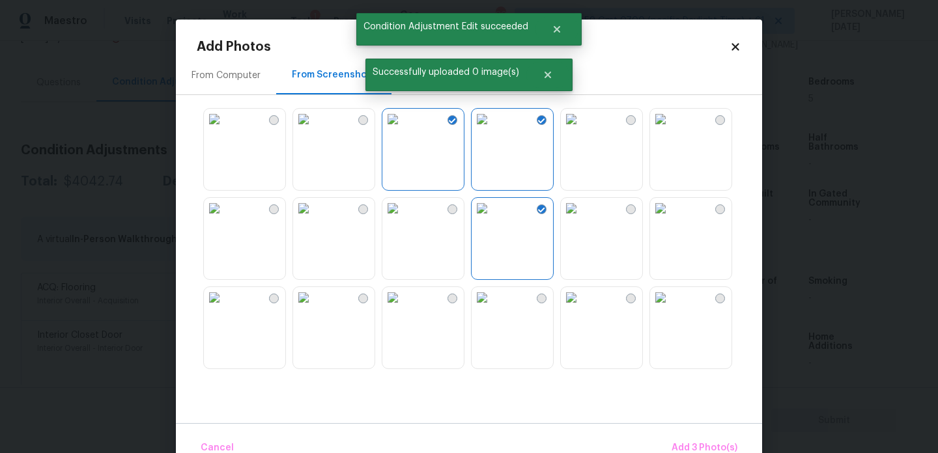
click at [403, 219] on img at bounding box center [392, 208] width 21 height 21
click at [314, 219] on img at bounding box center [303, 208] width 21 height 21
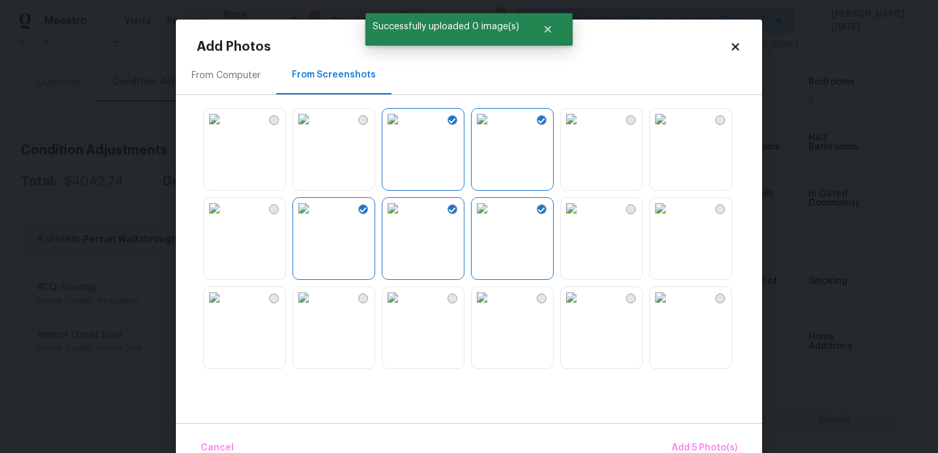
scroll to position [1244, 0]
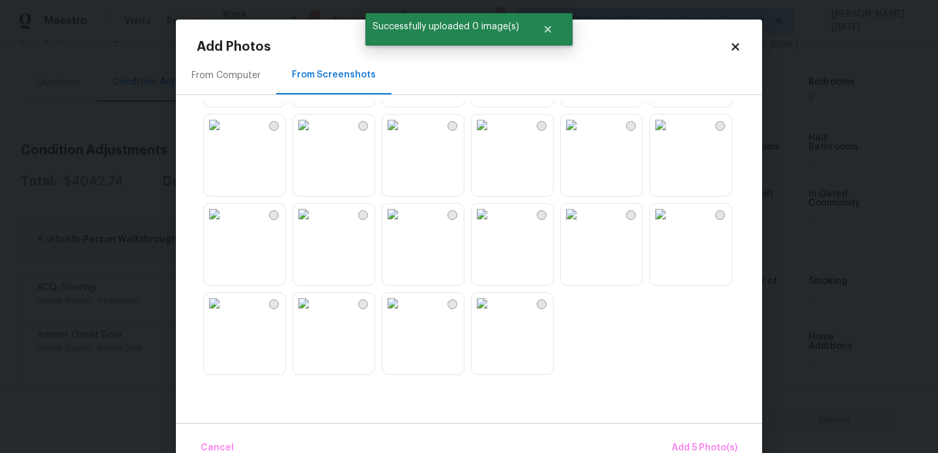
click at [314, 135] on img at bounding box center [303, 125] width 21 height 21
click at [225, 135] on img at bounding box center [214, 125] width 21 height 21
click at [225, 314] on img at bounding box center [214, 303] width 21 height 21
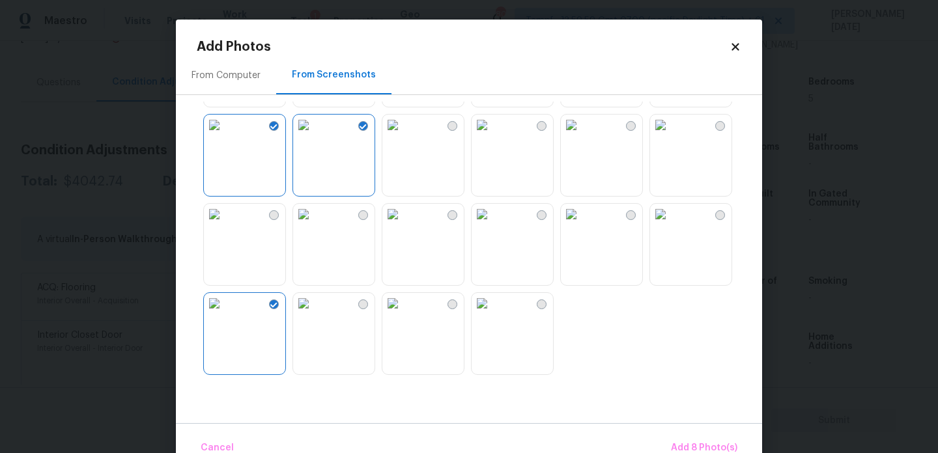
click at [314, 314] on img at bounding box center [303, 303] width 21 height 21
click at [314, 225] on img at bounding box center [303, 214] width 21 height 21
click at [314, 314] on img at bounding box center [303, 303] width 21 height 21
click at [403, 314] on img at bounding box center [392, 303] width 21 height 21
click at [492, 314] on img at bounding box center [482, 303] width 21 height 21
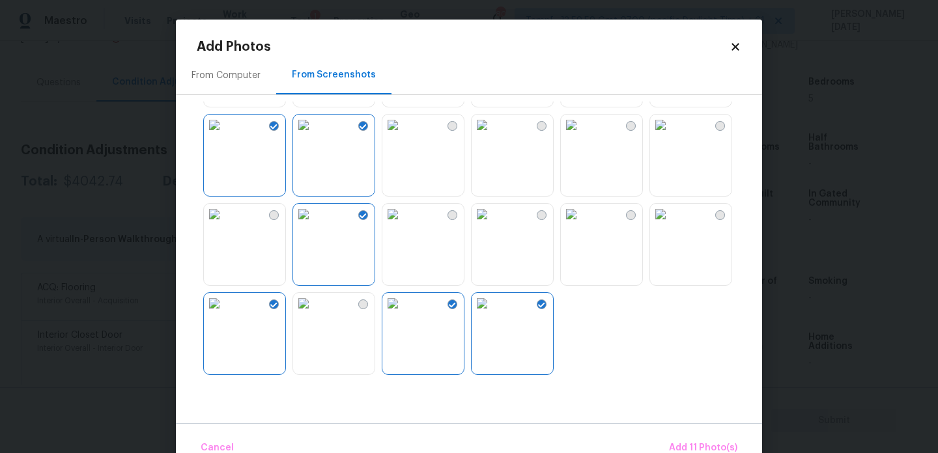
click at [667, 135] on img at bounding box center [660, 125] width 21 height 21
click at [704, 440] on button "Add 12 Photo(s)" at bounding box center [702, 448] width 81 height 28
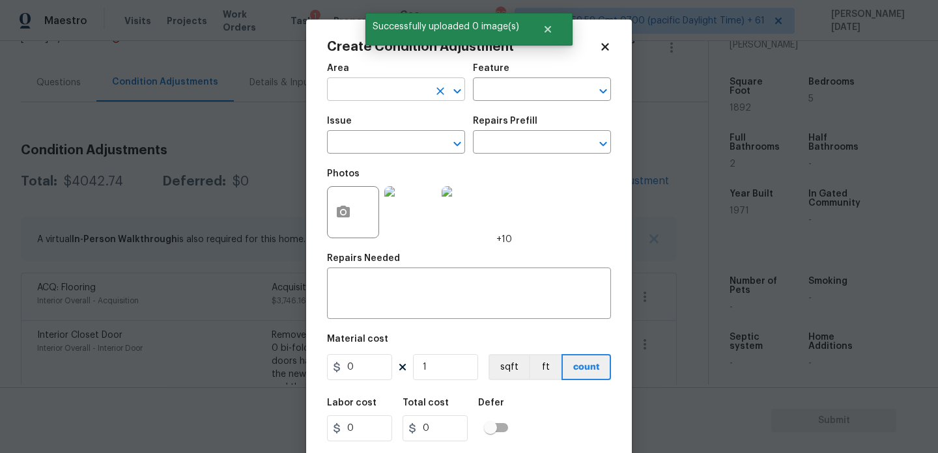
click at [347, 90] on input "text" at bounding box center [378, 91] width 102 height 20
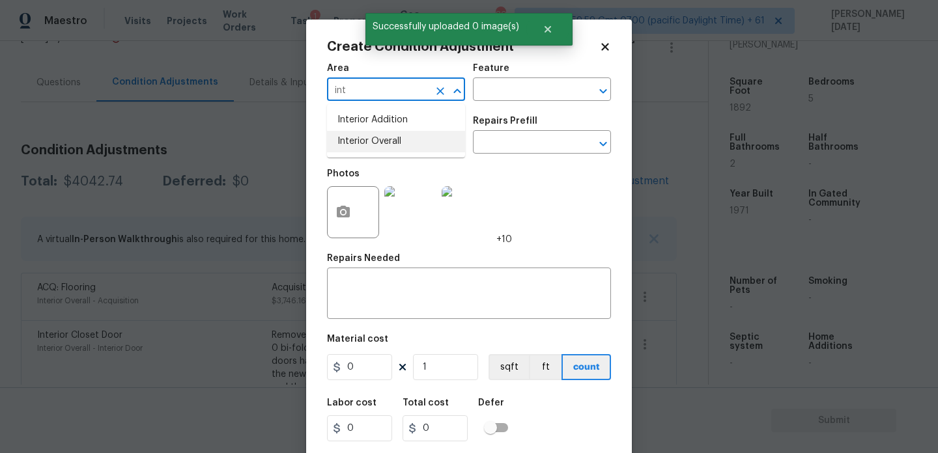
click at [369, 141] on li "Interior Overall" at bounding box center [396, 141] width 138 height 21
type input "Interior Overall"
click at [369, 141] on input "text" at bounding box center [378, 144] width 102 height 20
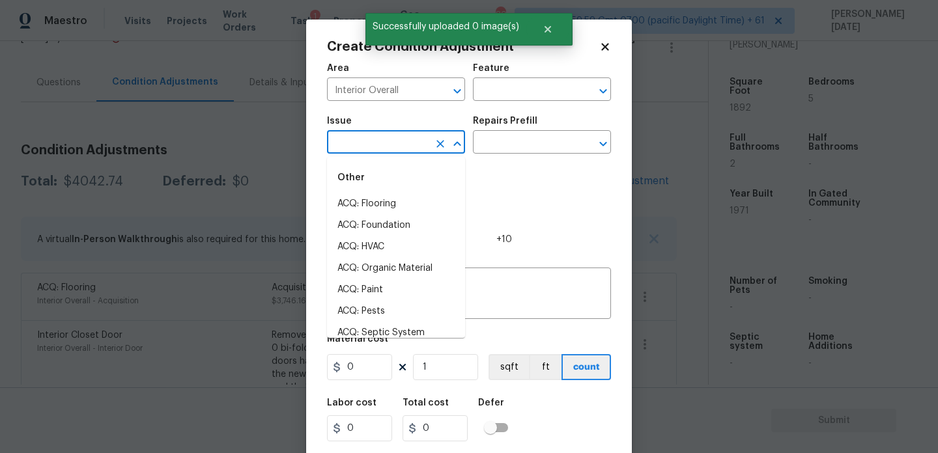
type input "f"
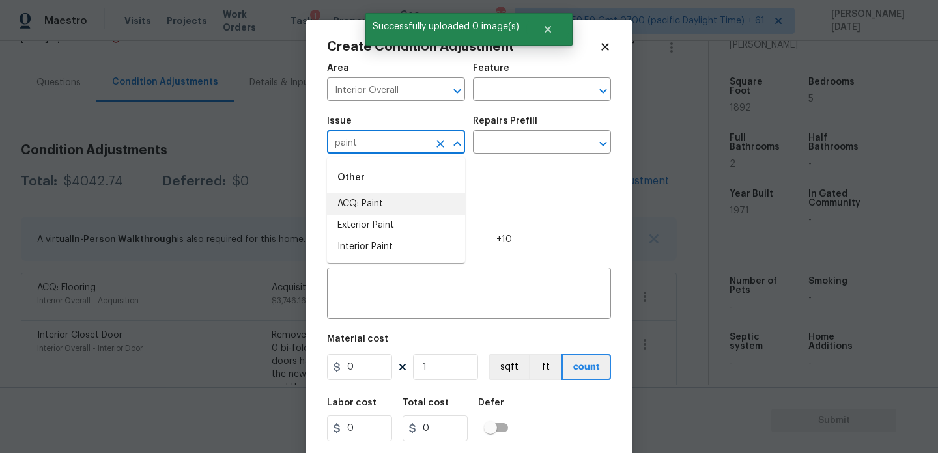
click at [376, 200] on li "ACQ: Paint" at bounding box center [396, 203] width 138 height 21
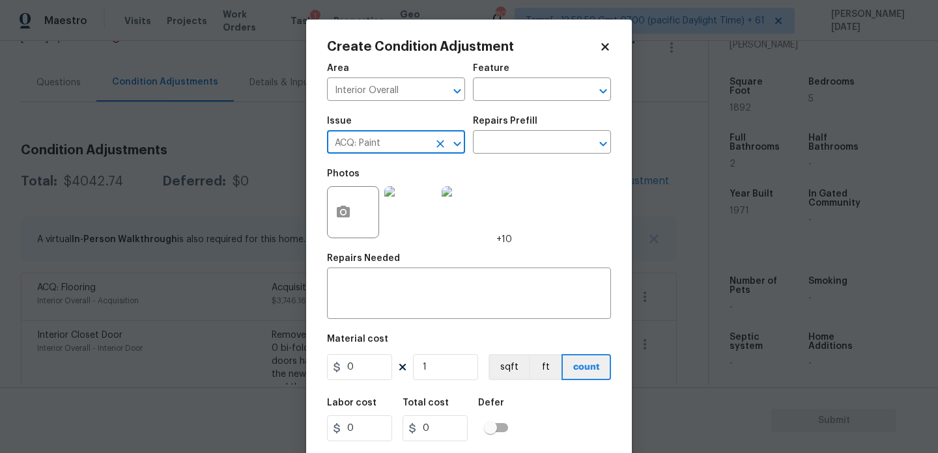
type input "ACQ: Paint"
click at [510, 156] on div "Issue ACQ: Paint ​ Repairs Prefill ​" at bounding box center [469, 135] width 284 height 53
click at [530, 139] on input "text" at bounding box center [524, 144] width 102 height 20
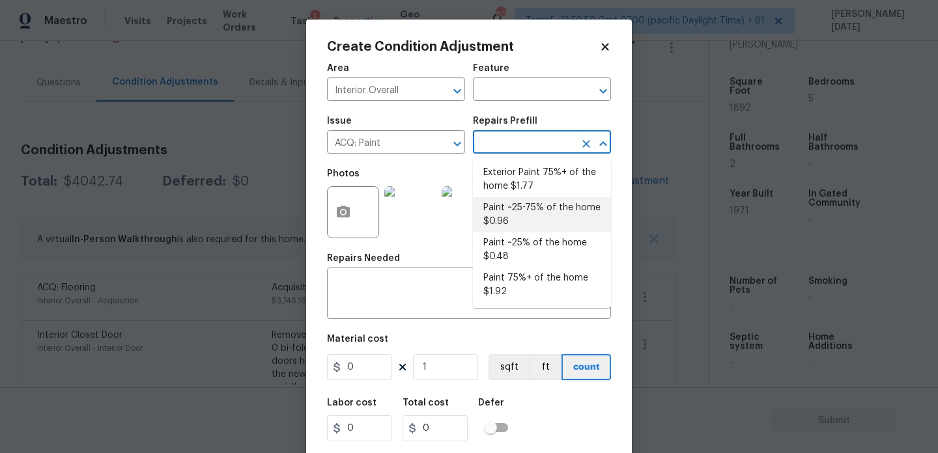
click at [534, 207] on li "Paint ~25-75% of the home $0.96" at bounding box center [542, 214] width 138 height 35
type input "Acquisition"
type textarea "Acquisition Scope: ~25 - 75% of the home needs interior paint"
type input "0.96"
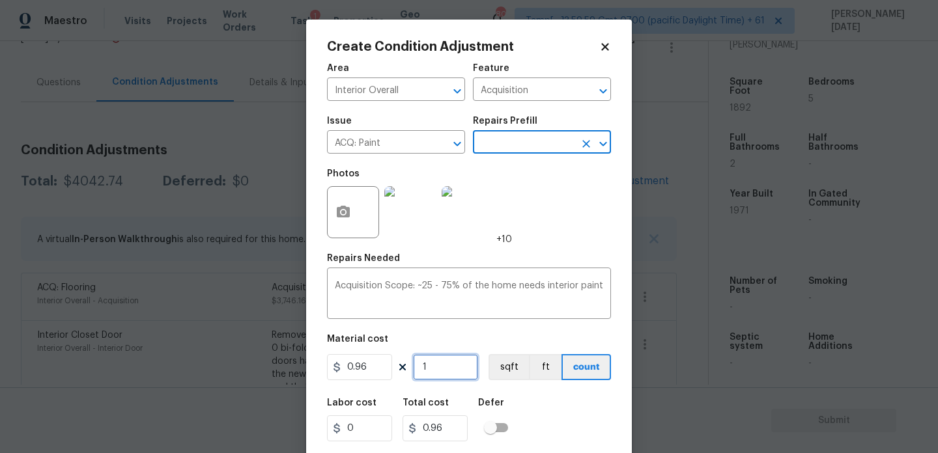
click at [449, 371] on input "1" at bounding box center [445, 367] width 65 height 26
type input "0"
paste input "1892"
type input "1892"
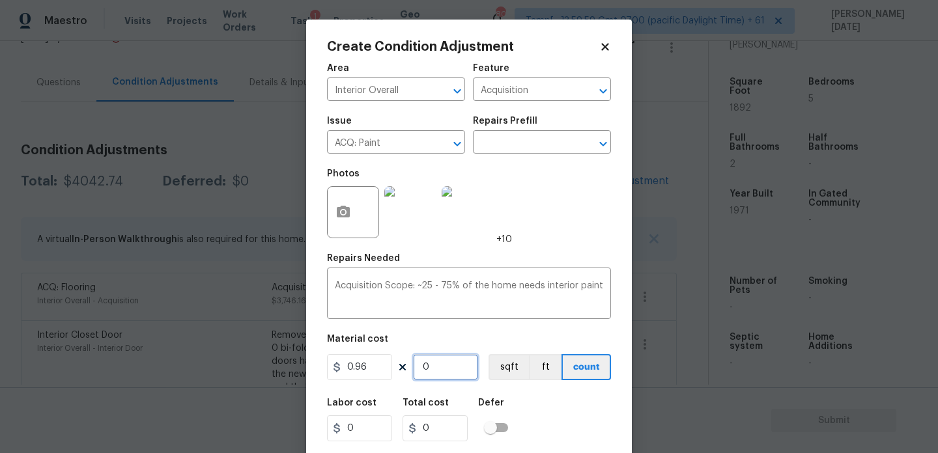
type input "1816.32"
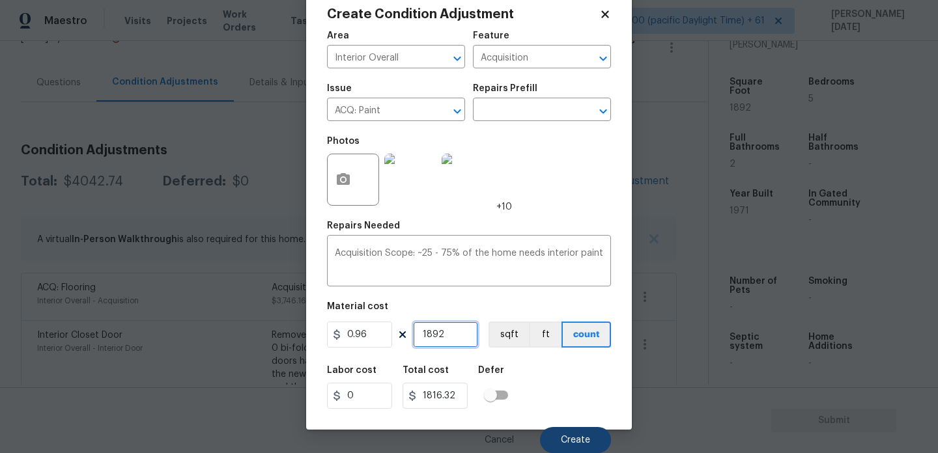
type input "1892"
click at [582, 450] on button "Create" at bounding box center [575, 440] width 71 height 26
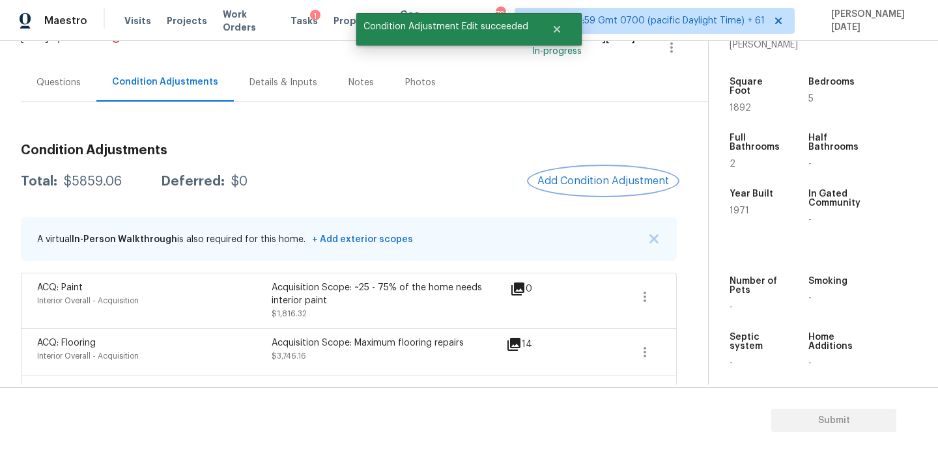
scroll to position [0, 0]
click at [573, 186] on span "Add Condition Adjustment" at bounding box center [603, 181] width 132 height 12
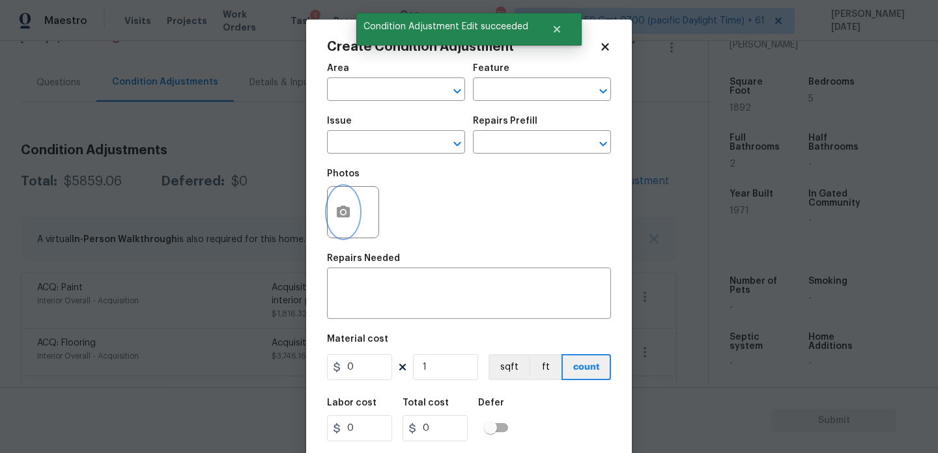
click at [332, 218] on button "button" at bounding box center [343, 212] width 31 height 51
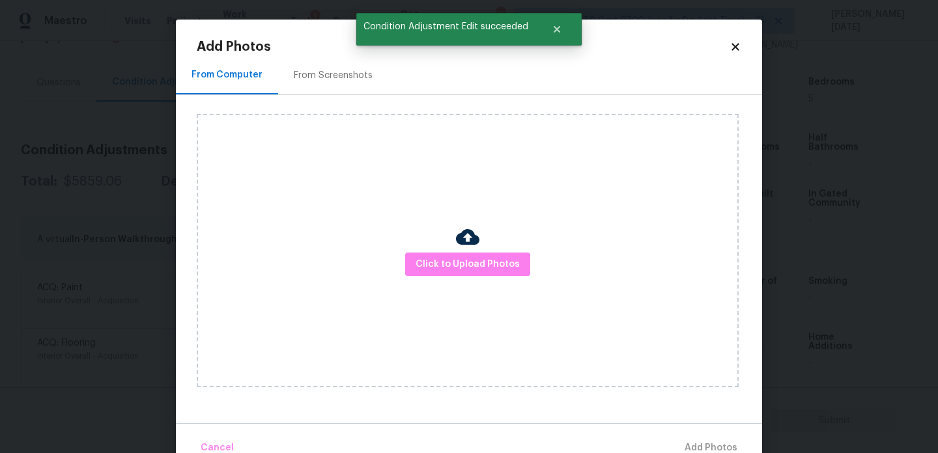
click at [416, 241] on div "Click to Upload Photos" at bounding box center [468, 251] width 542 height 274
click at [433, 264] on span "Click to Upload Photos" at bounding box center [468, 265] width 104 height 16
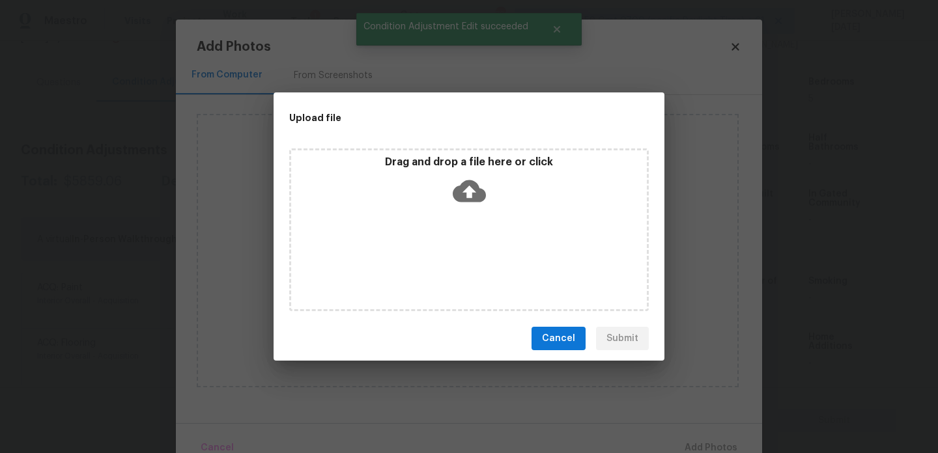
click at [433, 264] on div "Drag and drop a file here or click" at bounding box center [469, 230] width 360 height 163
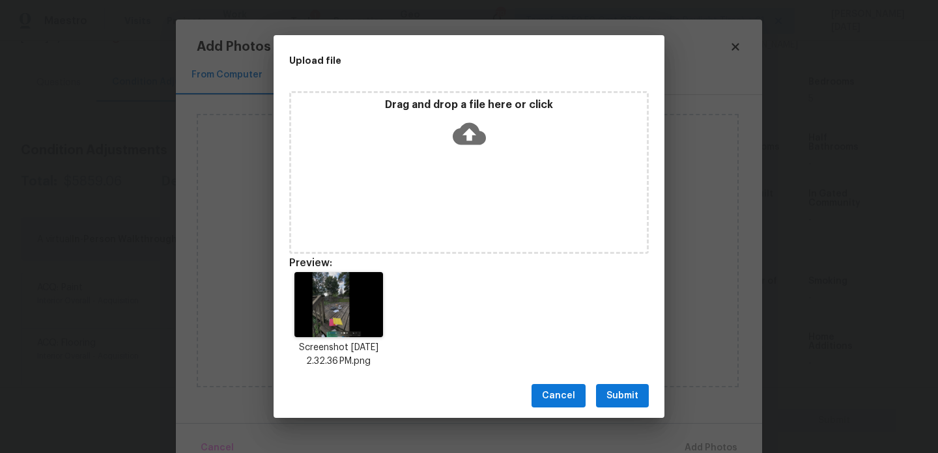
click at [640, 395] on button "Submit" at bounding box center [622, 396] width 53 height 24
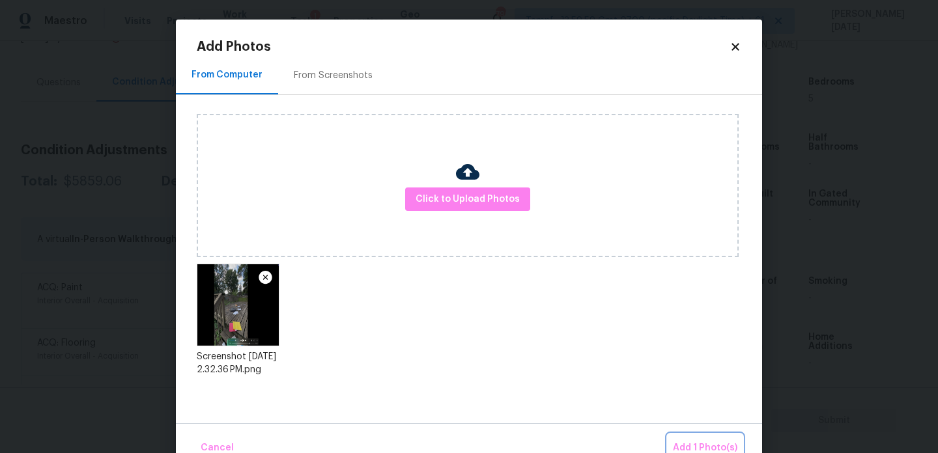
click at [697, 440] on span "Add 1 Photo(s)" at bounding box center [705, 448] width 64 height 16
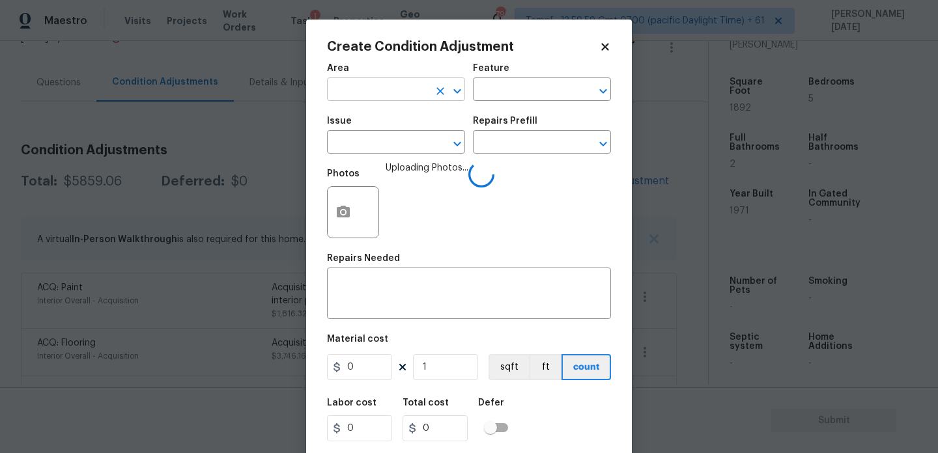
click at [367, 86] on input "text" at bounding box center [378, 91] width 102 height 20
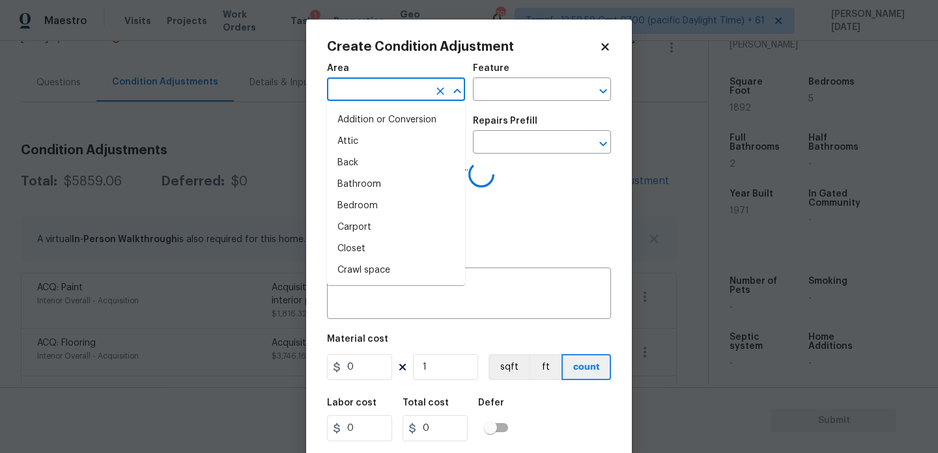
click at [479, 113] on div "Issue ​ Repairs Prefill ​" at bounding box center [469, 135] width 284 height 53
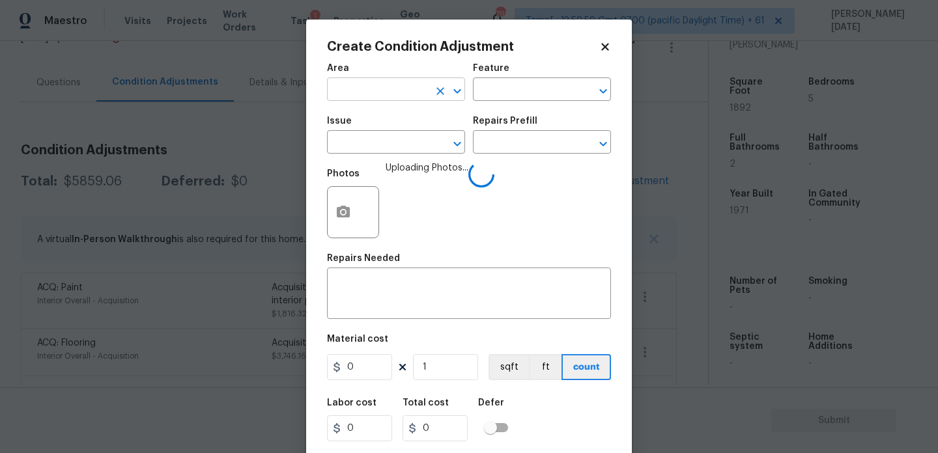
click at [401, 100] on input "text" at bounding box center [378, 91] width 102 height 20
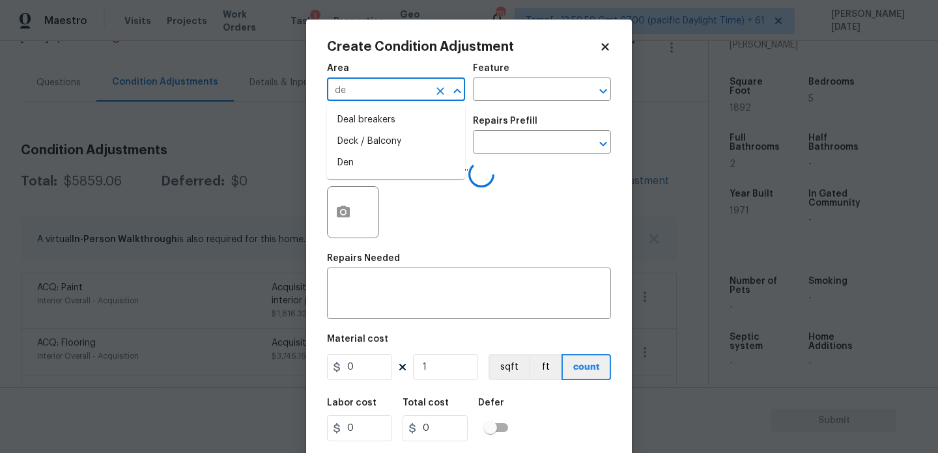
type input "dec"
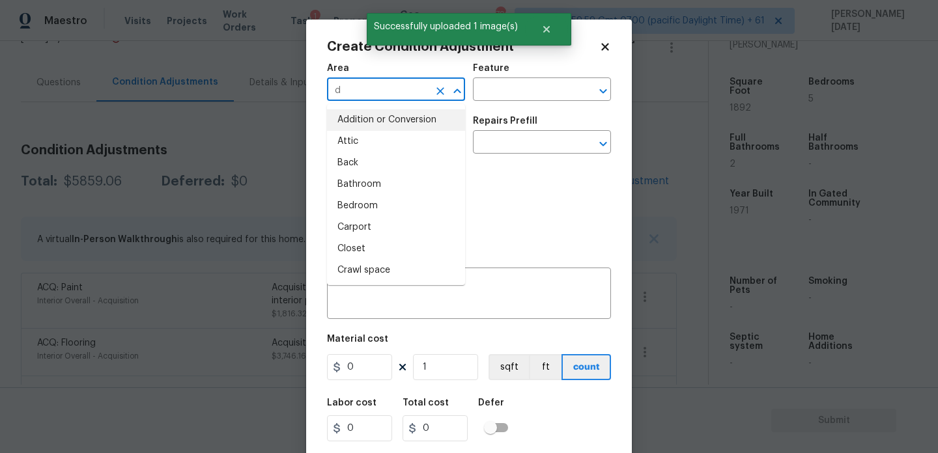
type input "de"
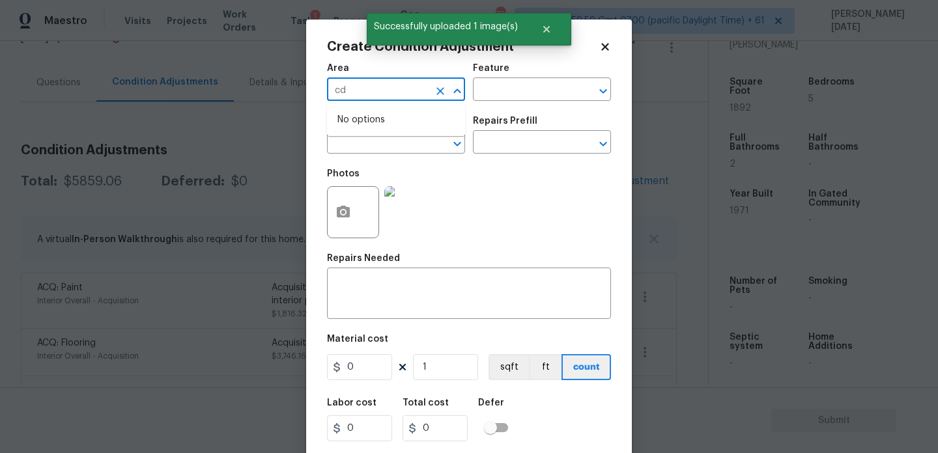
type input "c"
click at [391, 125] on li "Deck / Balcony" at bounding box center [396, 119] width 138 height 21
type input "Deck / Balcony"
click at [385, 151] on input "text" at bounding box center [378, 144] width 102 height 20
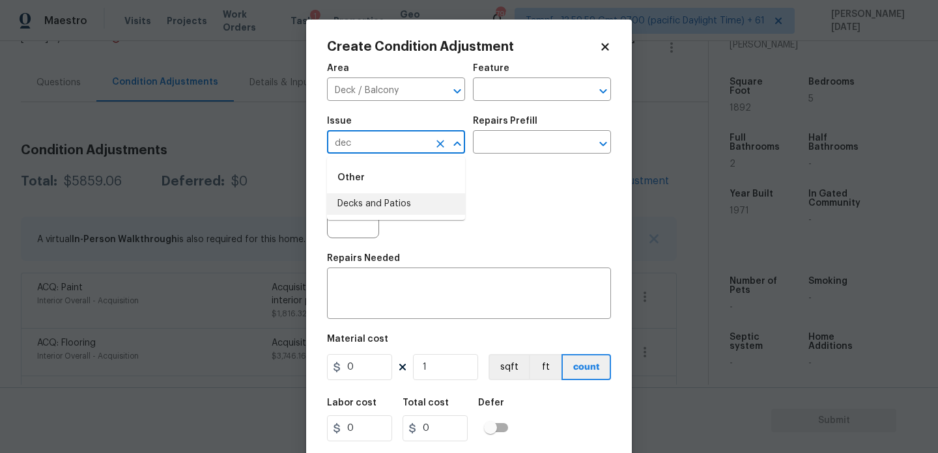
click at [385, 197] on li "Decks and Patios" at bounding box center [396, 203] width 138 height 21
type input "Decks and Patios"
click at [518, 86] on input "text" at bounding box center [524, 91] width 102 height 20
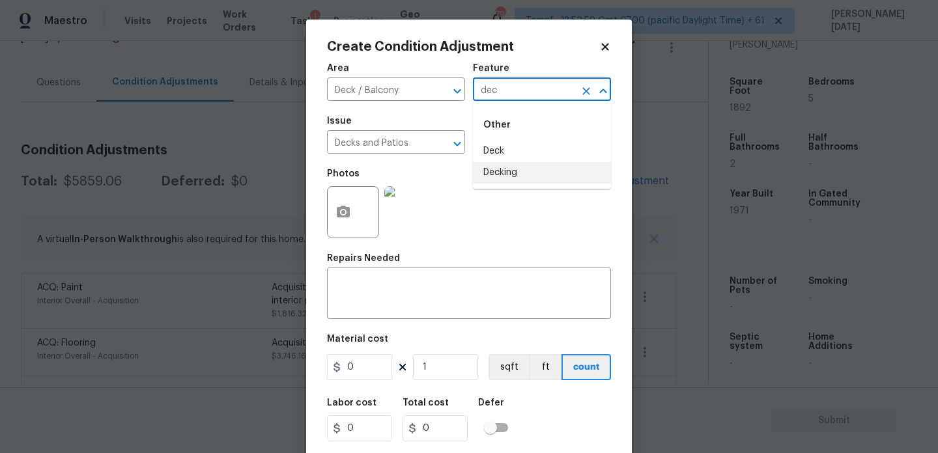
click at [524, 177] on li "Decking" at bounding box center [542, 172] width 138 height 21
type input "Decking"
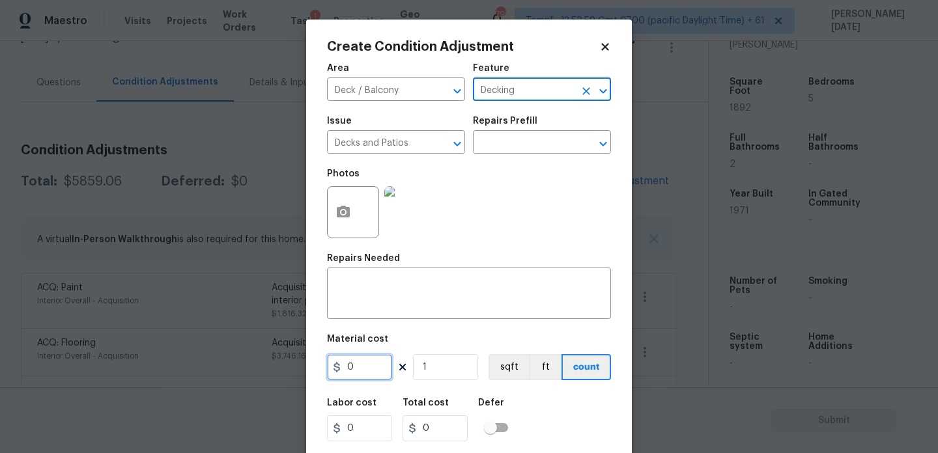
click at [383, 364] on input "0" at bounding box center [359, 367] width 65 height 26
type input "2500"
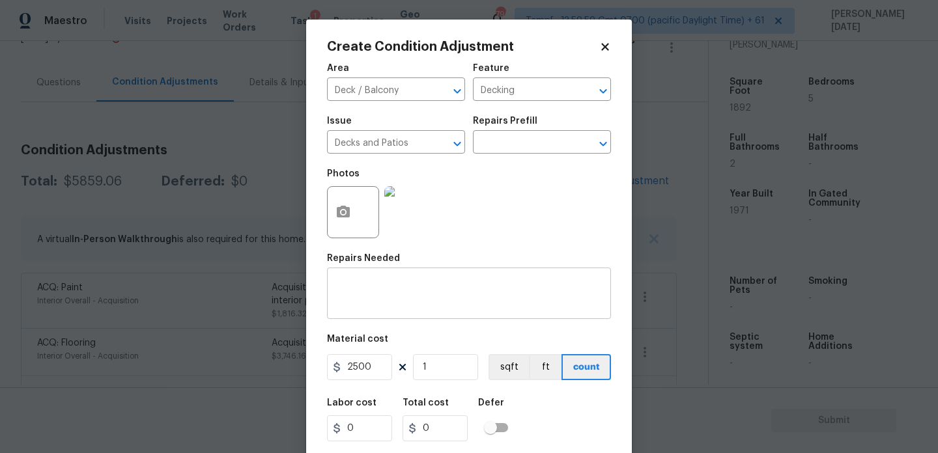
type input "2500"
click at [404, 294] on textarea at bounding box center [469, 294] width 268 height 27
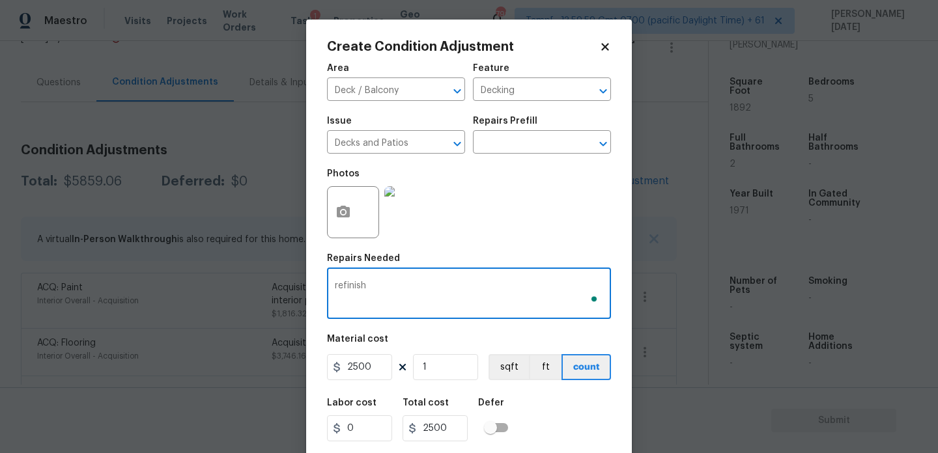
type textarea "refinish s"
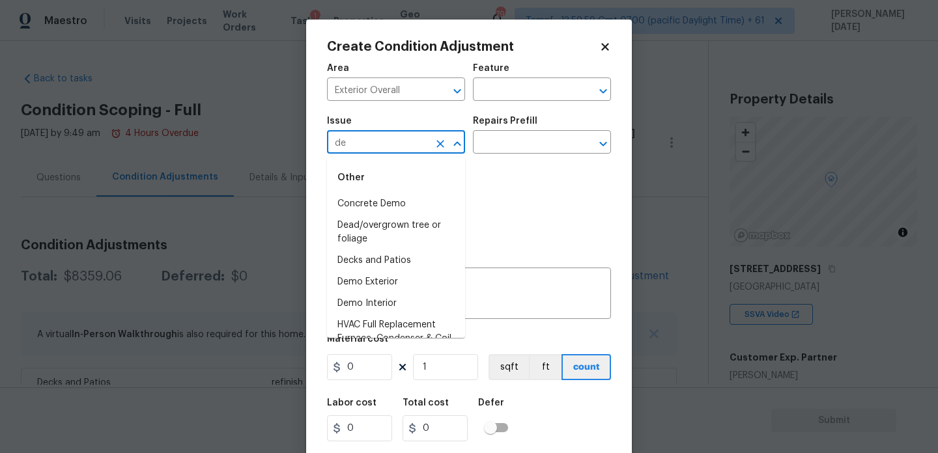
scroll to position [331, 0]
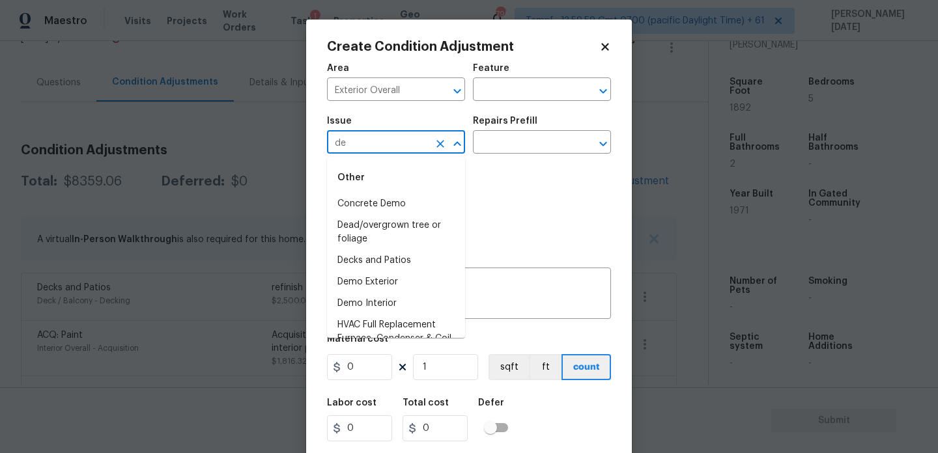
click at [391, 150] on input "de" at bounding box center [378, 144] width 102 height 20
type input "de"
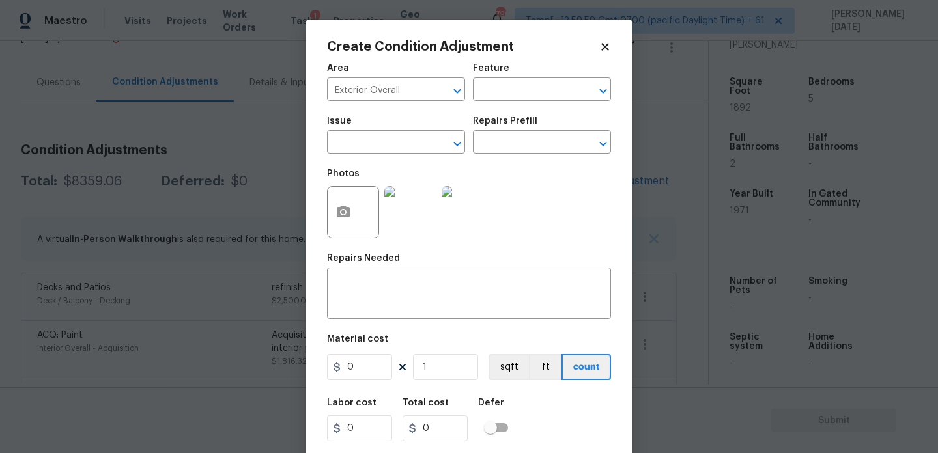
click at [521, 102] on div "Area Exterior Overall ​ Feature ​" at bounding box center [469, 82] width 284 height 53
click at [505, 94] on input "text" at bounding box center [524, 91] width 102 height 20
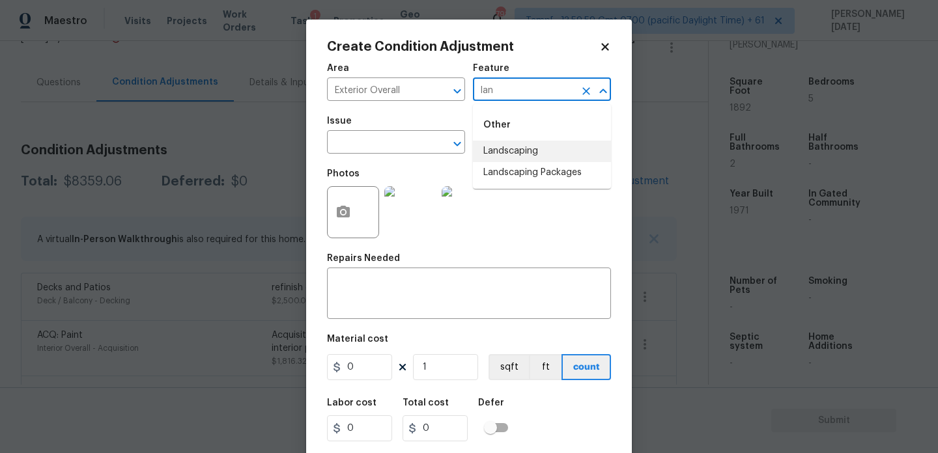
click at [520, 149] on li "Landscaping" at bounding box center [542, 151] width 138 height 21
type input "Landscaping"
click at [348, 156] on span "Issue ​" at bounding box center [396, 135] width 138 height 53
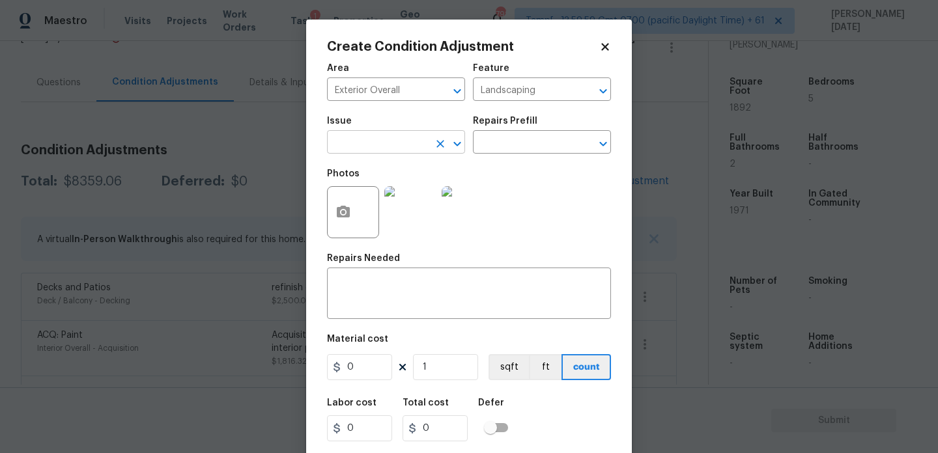
click at [365, 143] on input "text" at bounding box center [378, 144] width 102 height 20
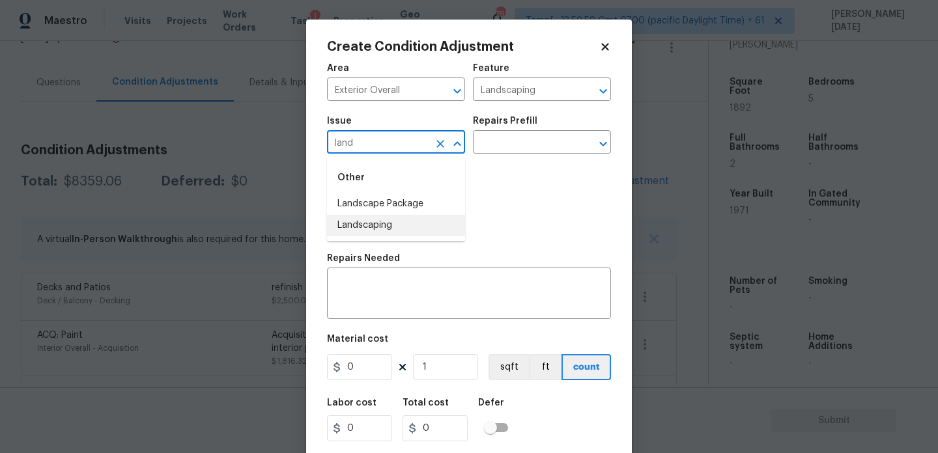
click at [388, 223] on li "Landscaping" at bounding box center [396, 225] width 138 height 21
type input "Landscaping"
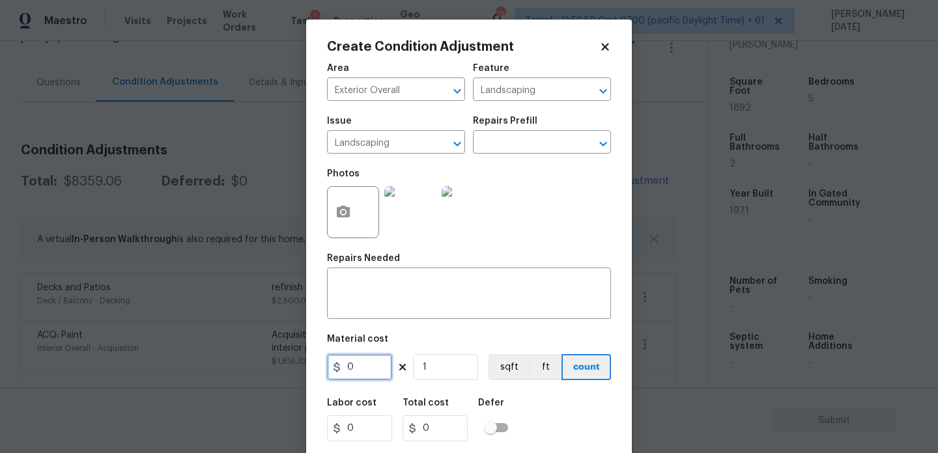
click at [372, 366] on input "0" at bounding box center [359, 367] width 65 height 26
type input "2000"
click at [377, 294] on textarea at bounding box center [469, 294] width 268 height 27
type input "2000"
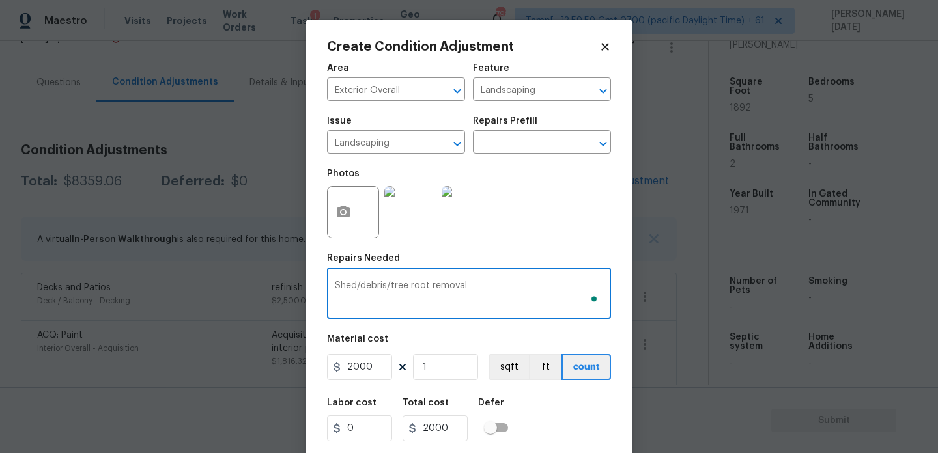
scroll to position [33, 0]
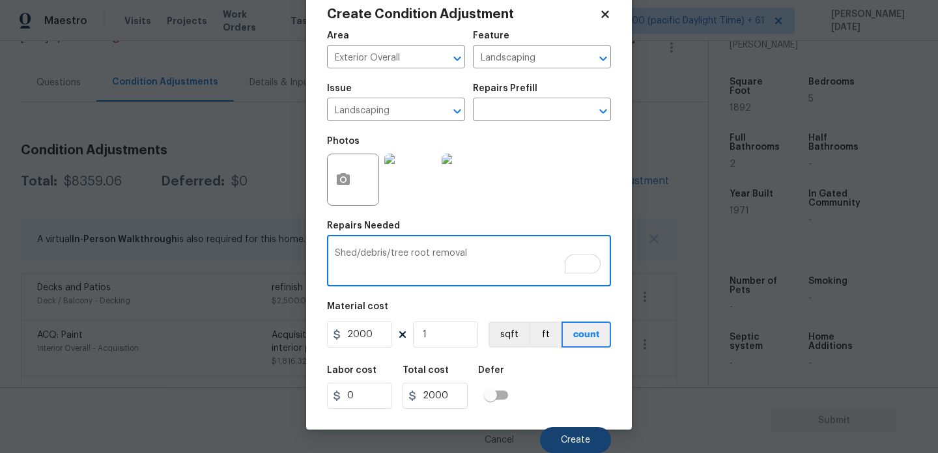
type textarea "Shed/debris/tree root removal"
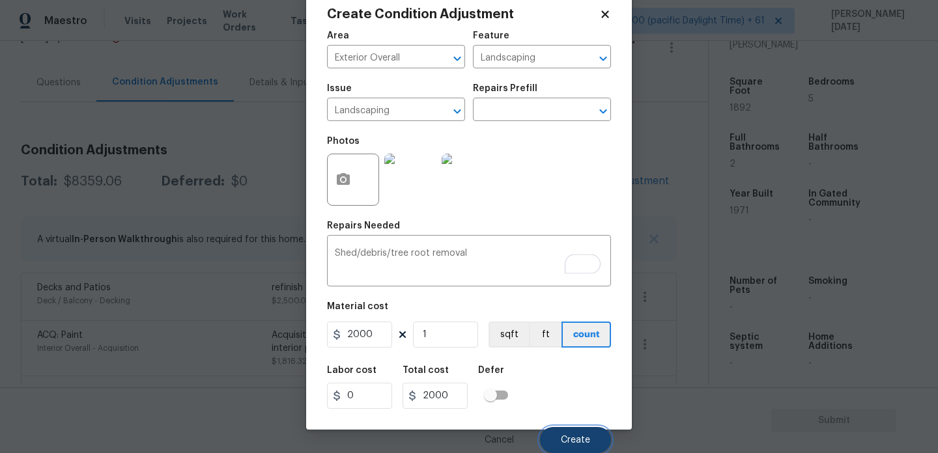
click at [565, 429] on button "Create" at bounding box center [575, 440] width 71 height 26
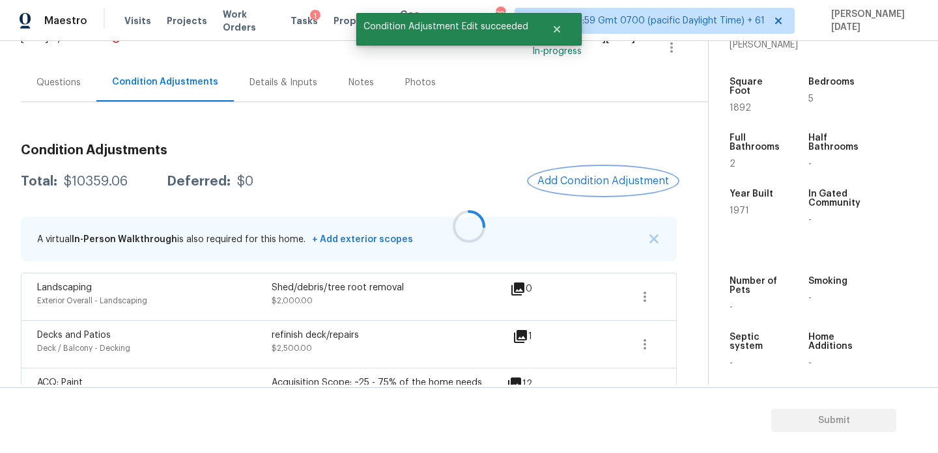
scroll to position [0, 0]
click at [588, 187] on button "Add Condition Adjustment" at bounding box center [603, 180] width 147 height 27
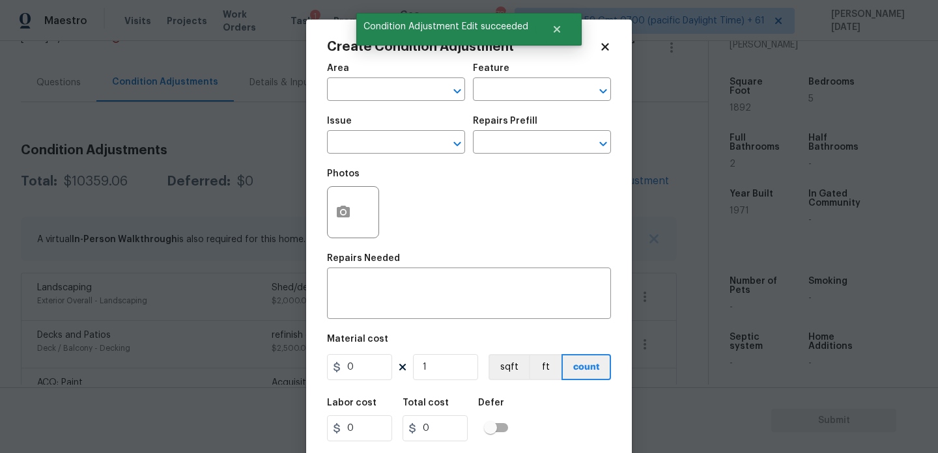
click at [588, 187] on div "Photos" at bounding box center [469, 204] width 284 height 85
click at [352, 91] on input "text" at bounding box center [378, 91] width 102 height 20
click at [358, 117] on li "HVAC" at bounding box center [396, 119] width 138 height 21
type input "HVAC"
click at [358, 148] on input "text" at bounding box center [378, 144] width 102 height 20
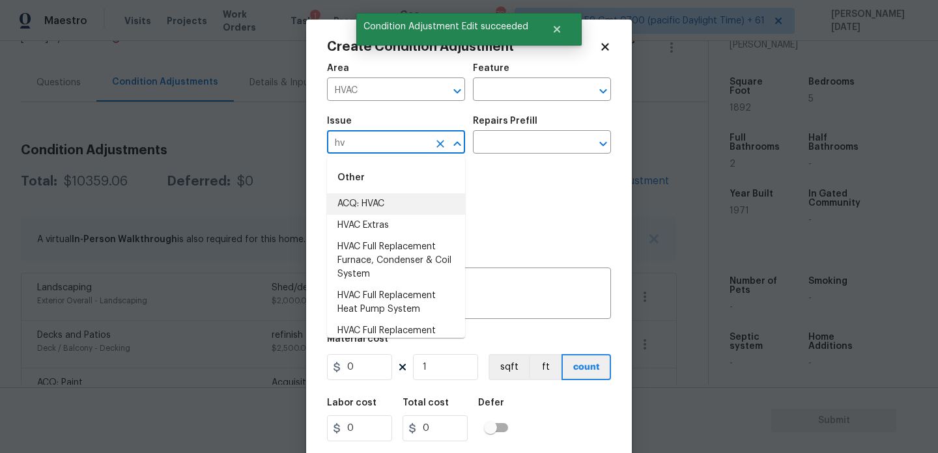
click at [395, 201] on li "ACQ: HVAC" at bounding box center [396, 203] width 138 height 21
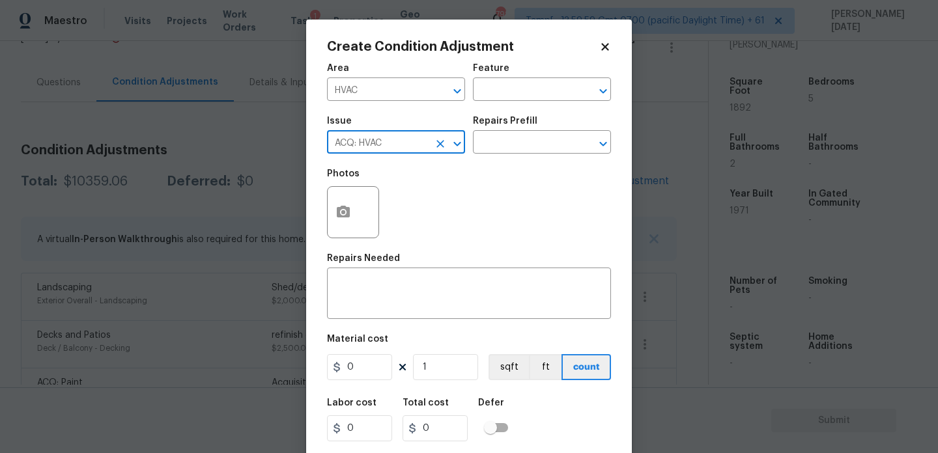
type input "ACQ: HVAC"
click at [510, 125] on h5 "Repairs Prefill" at bounding box center [505, 121] width 64 height 9
click at [510, 139] on input "text" at bounding box center [524, 144] width 102 height 20
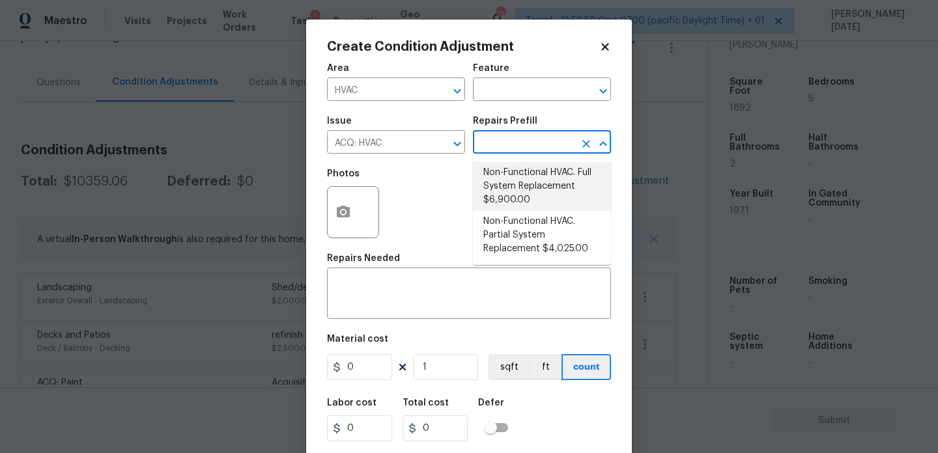
click at [520, 189] on li "Non-Functional HVAC. Full System Replacement $6,900.00" at bounding box center [542, 186] width 138 height 49
type input "Acquisition"
type textarea "Acquisition Scope: Full System Replacement"
type input "6900"
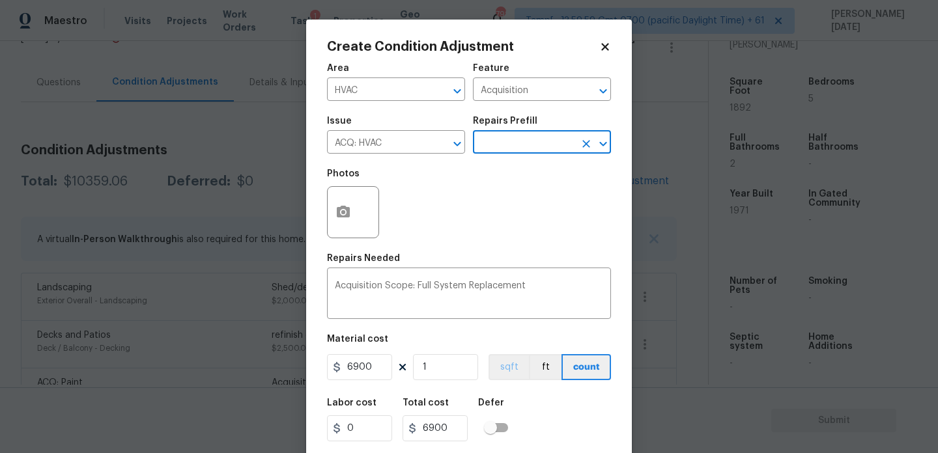
scroll to position [33, 0]
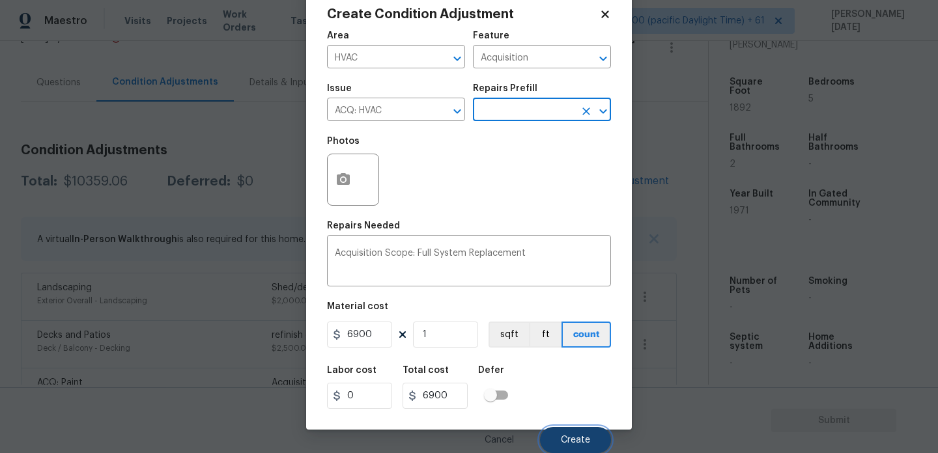
click at [558, 440] on button "Create" at bounding box center [575, 440] width 71 height 26
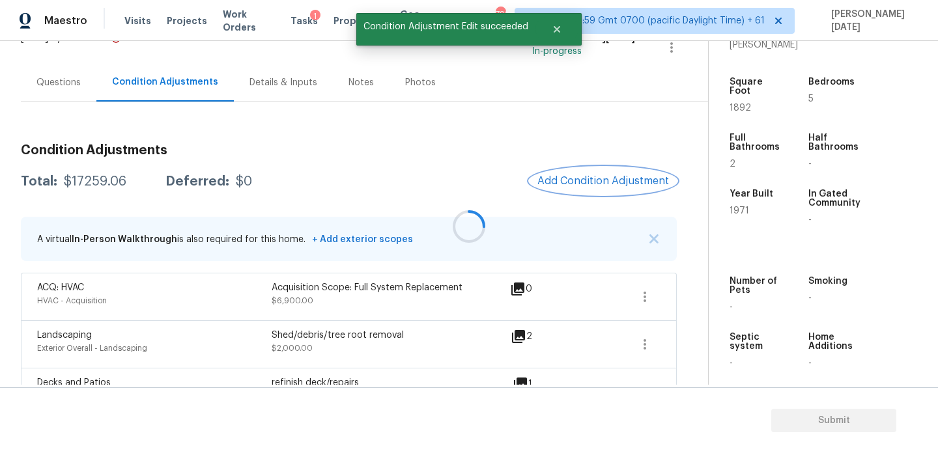
scroll to position [0, 0]
click at [590, 180] on div at bounding box center [469, 226] width 938 height 453
click at [590, 180] on span "Add Condition Adjustment" at bounding box center [603, 181] width 132 height 12
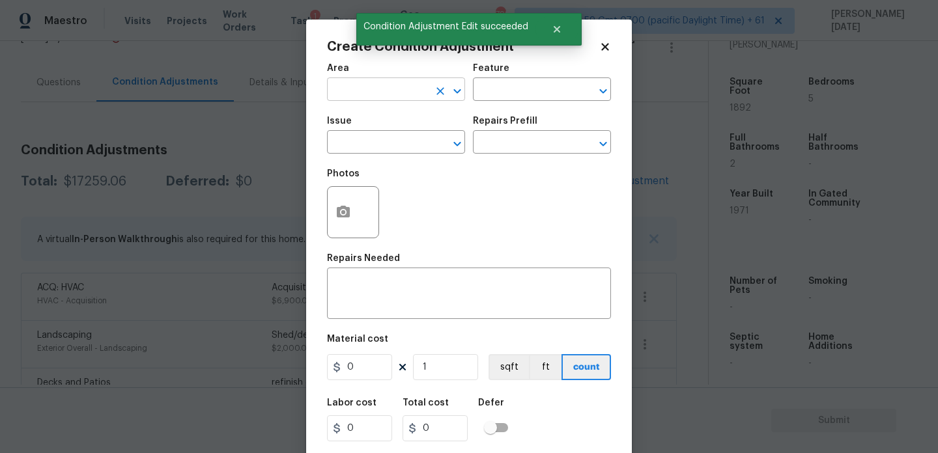
click at [339, 85] on input "text" at bounding box center [378, 91] width 102 height 20
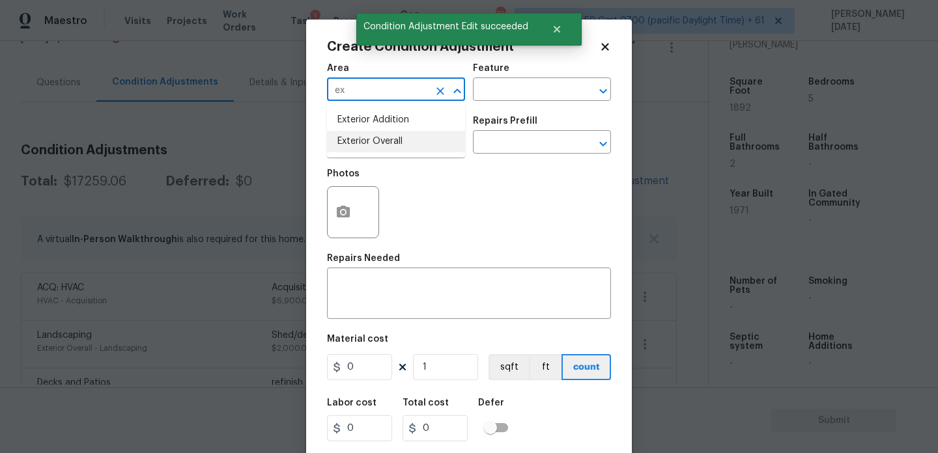
click at [363, 134] on li "Exterior Overall" at bounding box center [396, 141] width 138 height 21
type input "Exterior Overall"
click at [363, 134] on input "text" at bounding box center [378, 144] width 102 height 20
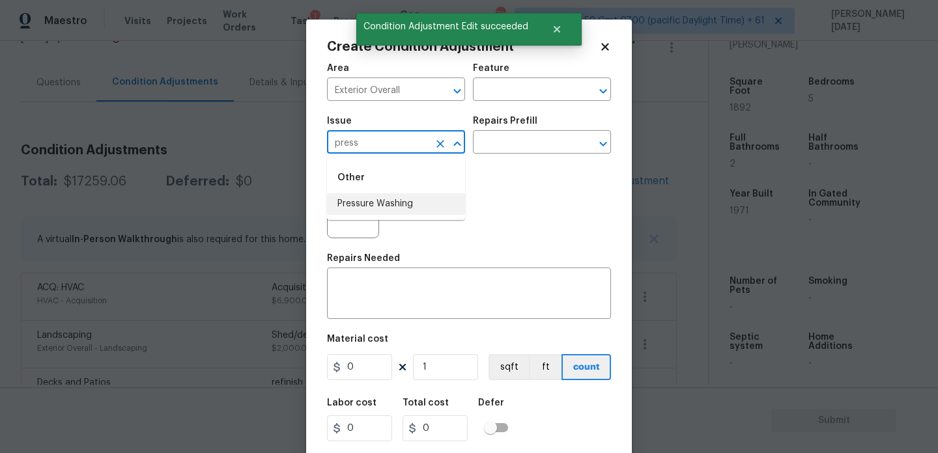
click at [382, 193] on li "Pressure Washing" at bounding box center [396, 203] width 138 height 21
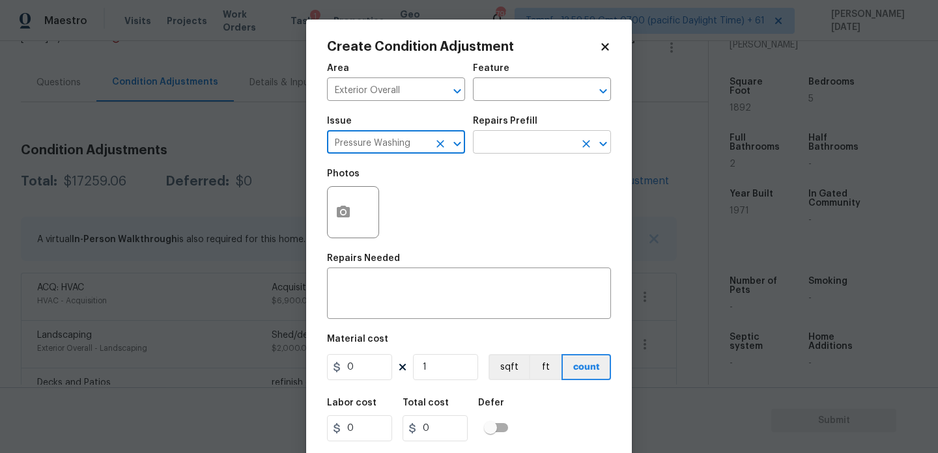
type input "Pressure Washing"
click at [531, 142] on input "text" at bounding box center [524, 144] width 102 height 20
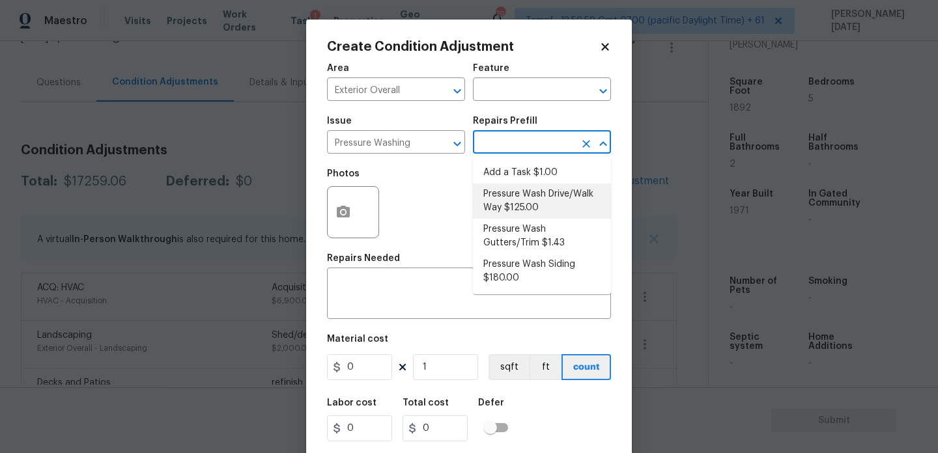
click at [536, 212] on li "Pressure Wash Drive/Walk Way $125.00" at bounding box center [542, 201] width 138 height 35
type input "Siding"
type textarea "Pressure wash the driveways/walkways as directed by the PM. Ensure that all deb…"
type input "125"
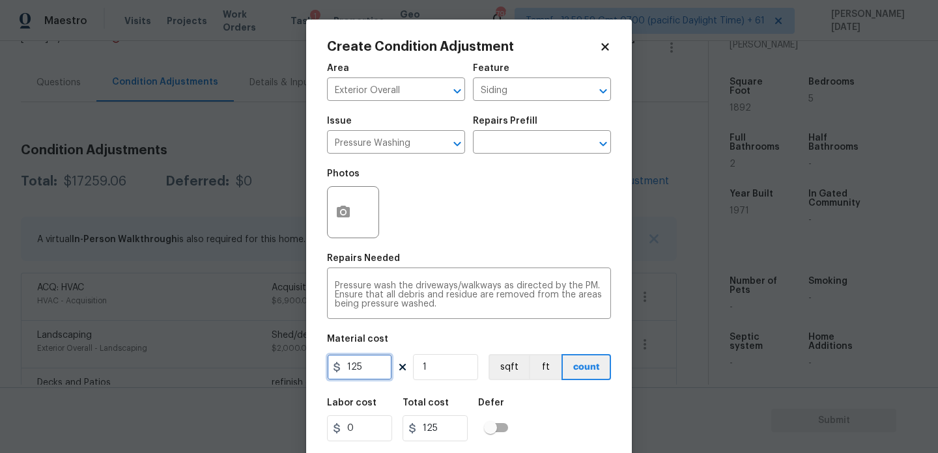
drag, startPoint x: 365, startPoint y: 362, endPoint x: 254, endPoint y: 356, distance: 111.5
click at [254, 356] on div "Create Condition Adjustment Area Exterior Overall ​ Feature Siding ​ Issue Pres…" at bounding box center [469, 226] width 938 height 453
type input "200"
click at [500, 231] on div "Photos" at bounding box center [469, 204] width 284 height 85
type input "200"
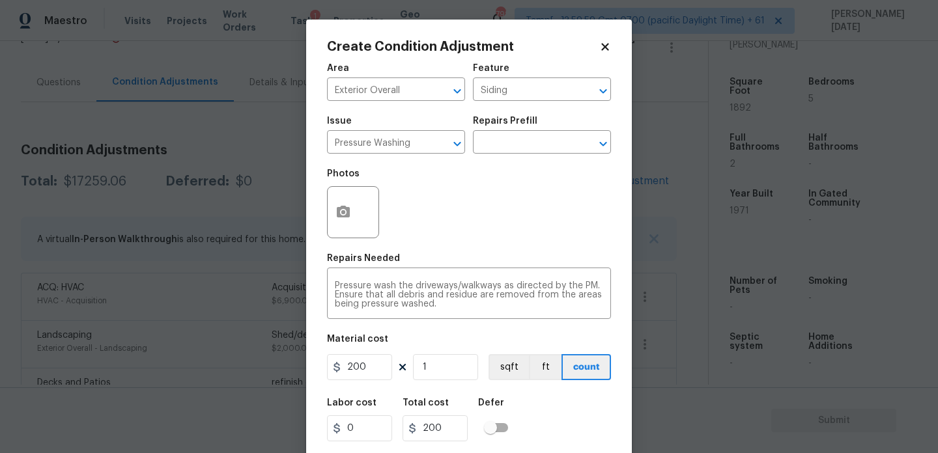
scroll to position [33, 0]
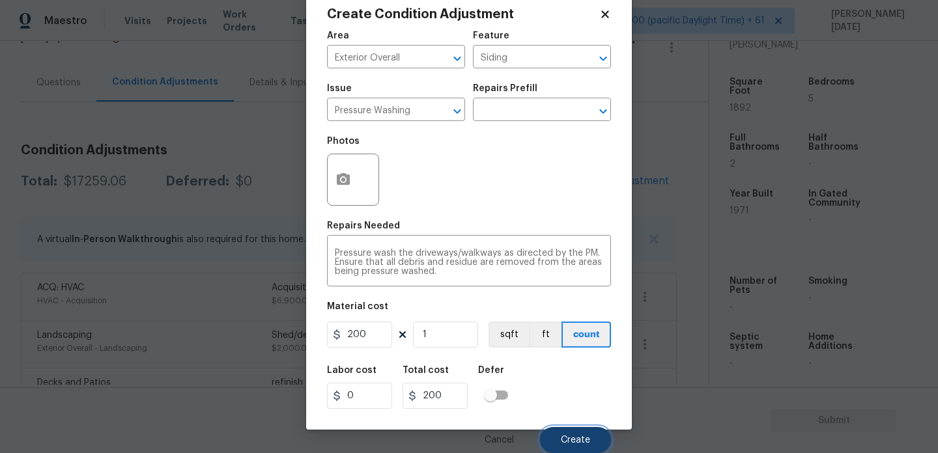
click at [563, 433] on button "Create" at bounding box center [575, 440] width 71 height 26
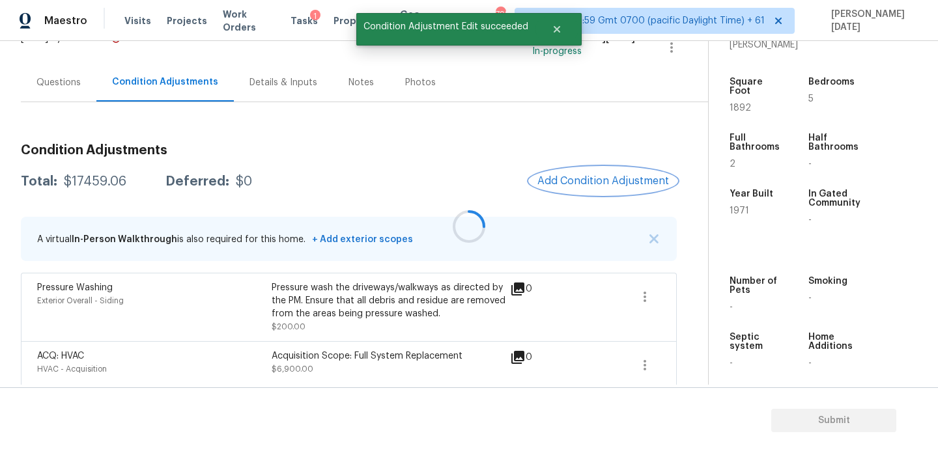
scroll to position [0, 0]
click at [575, 181] on span "Add Condition Adjustment" at bounding box center [603, 181] width 132 height 12
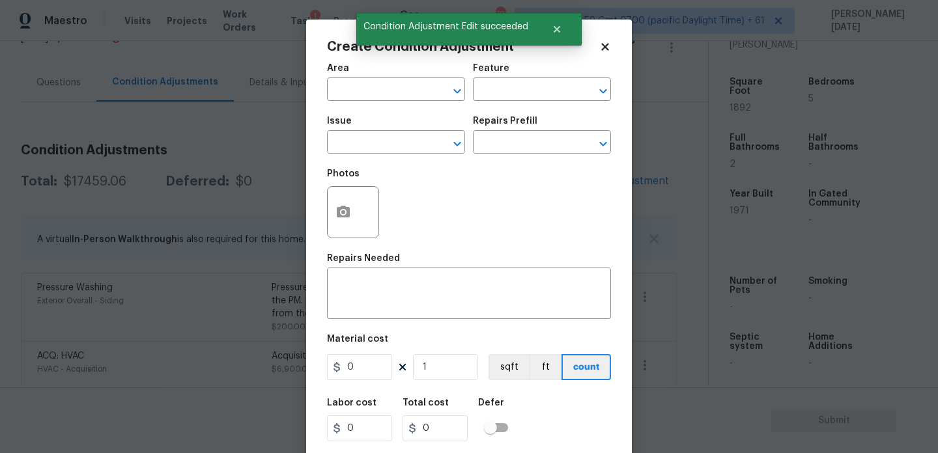
click at [575, 181] on div "Photos" at bounding box center [469, 204] width 284 height 85
click at [354, 214] on button "button" at bounding box center [343, 212] width 31 height 51
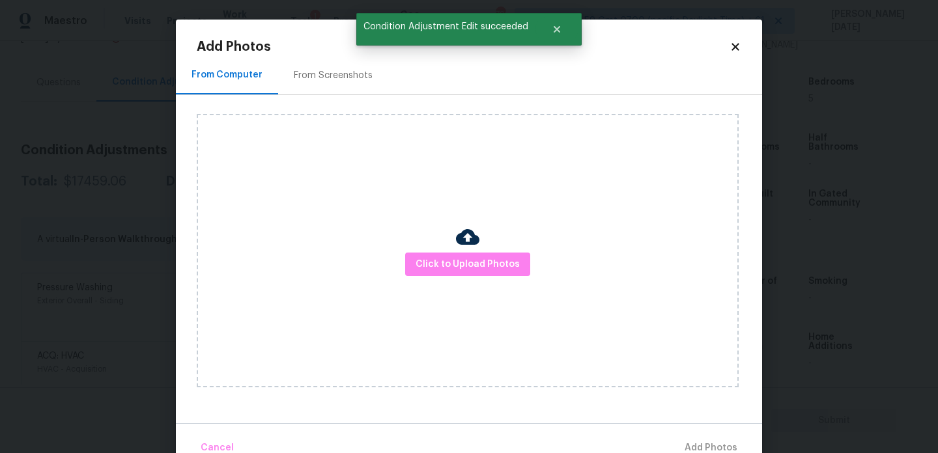
click at [339, 85] on div "From Screenshots" at bounding box center [333, 75] width 110 height 38
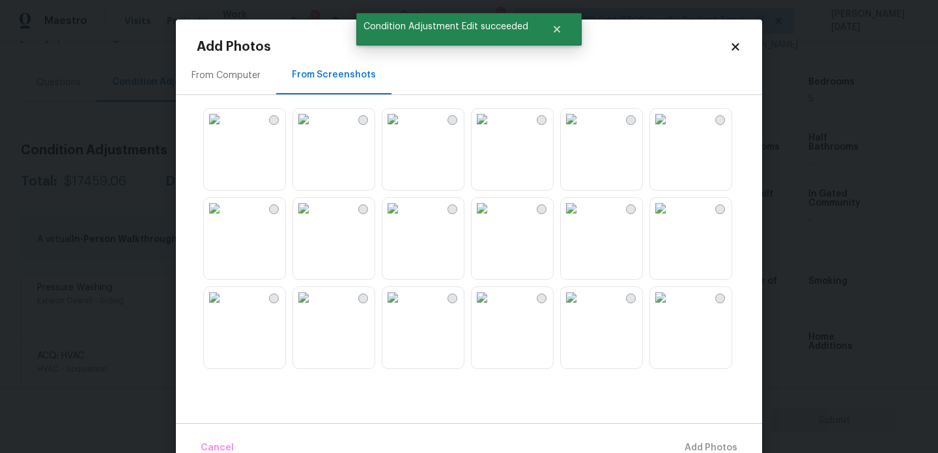
click at [314, 130] on img at bounding box center [303, 119] width 21 height 21
click at [652, 305] on img at bounding box center [660, 297] width 21 height 21
click at [582, 308] on img at bounding box center [571, 297] width 21 height 21
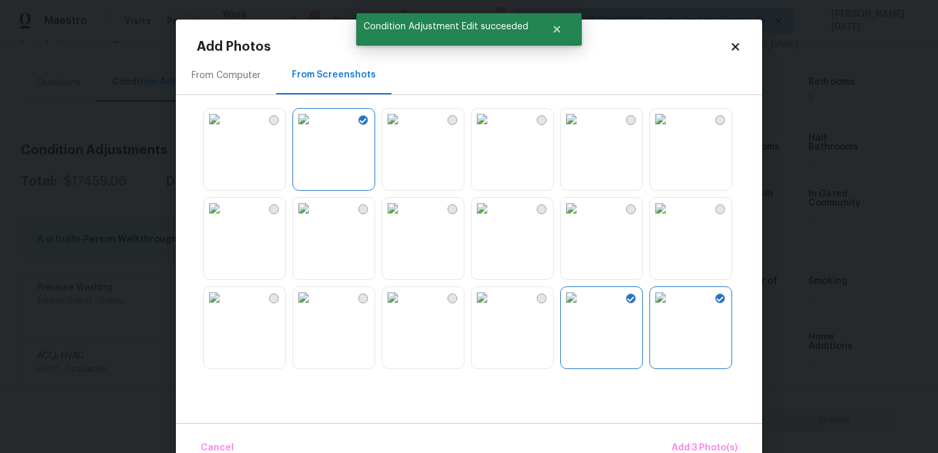
scroll to position [1244, 0]
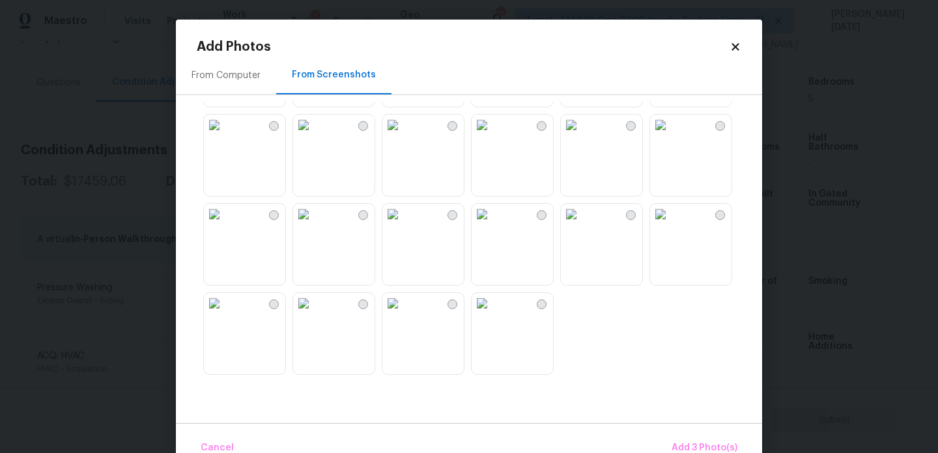
click at [582, 225] on img at bounding box center [571, 214] width 21 height 21
click at [671, 225] on img at bounding box center [660, 214] width 21 height 21
click at [677, 444] on span "Add 5 Photo(s)" at bounding box center [705, 448] width 66 height 16
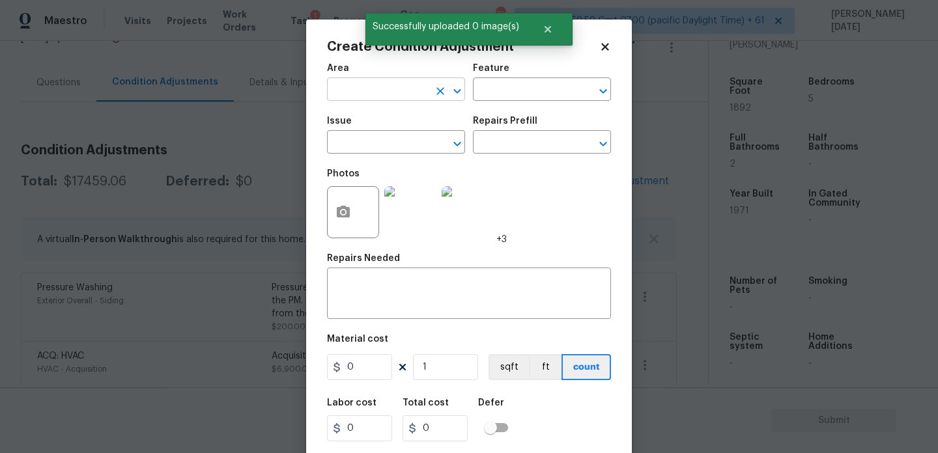
click at [377, 89] on input "text" at bounding box center [378, 91] width 102 height 20
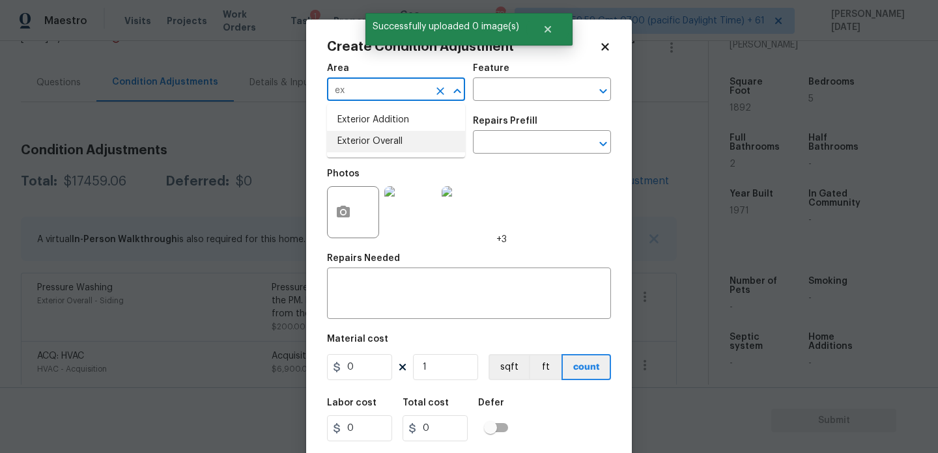
click at [377, 148] on li "Exterior Overall" at bounding box center [396, 141] width 138 height 21
type input "Exterior Overall"
click at [377, 148] on input "text" at bounding box center [378, 144] width 102 height 20
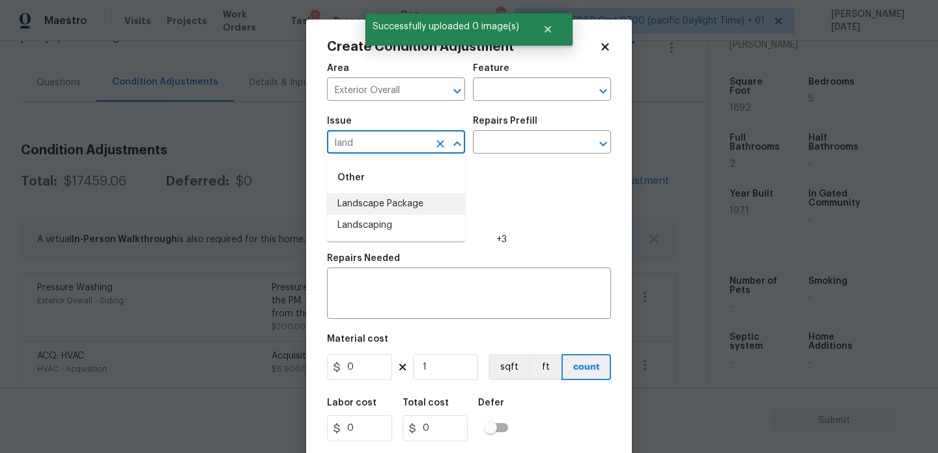
click at [395, 205] on li "Landscape Package" at bounding box center [396, 203] width 138 height 21
type input "Landscape Package"
click at [478, 151] on input "text" at bounding box center [524, 144] width 102 height 20
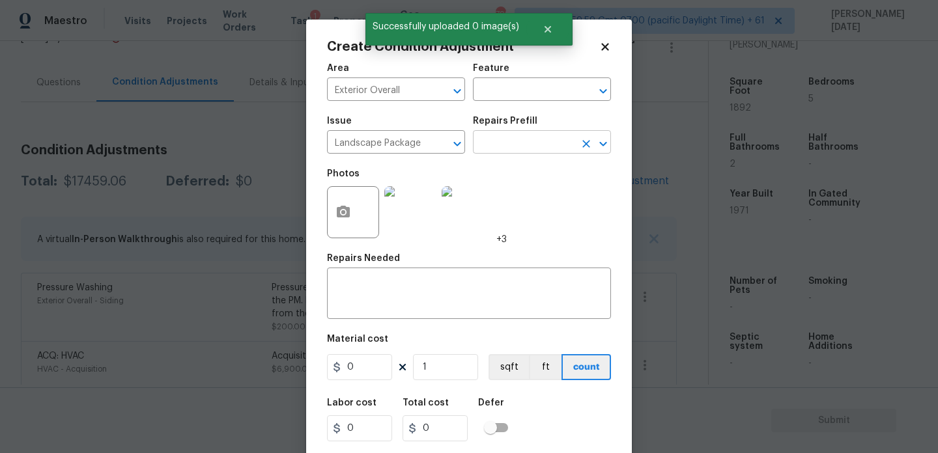
click at [515, 150] on input "text" at bounding box center [524, 144] width 102 height 20
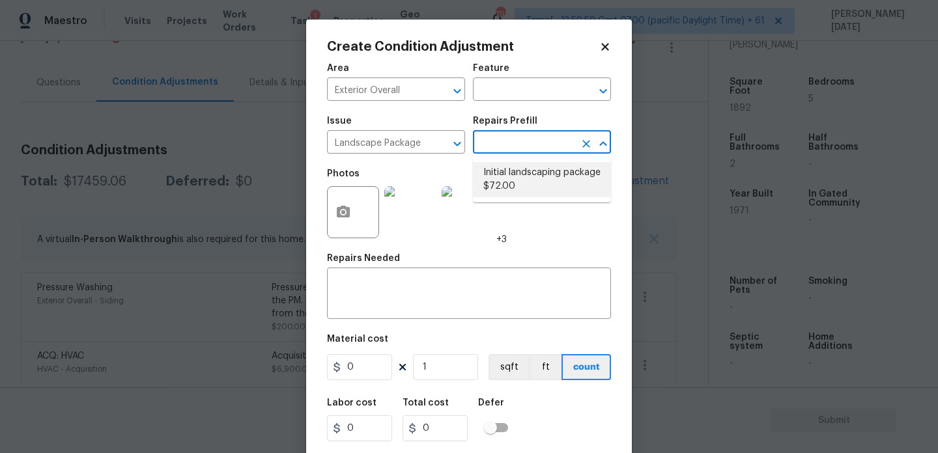
click at [522, 188] on li "Initial landscaping package $72.00" at bounding box center [542, 179] width 138 height 35
type input "Home Readiness Packages"
type textarea "Mowing of grass up to 6" in height. Mow, edge along driveways & sidewalks, trim…"
type input "72"
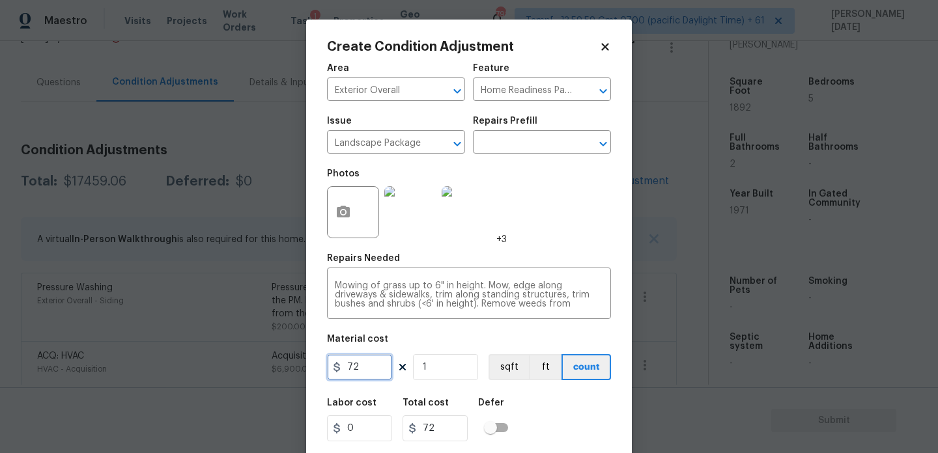
drag, startPoint x: 363, startPoint y: 377, endPoint x: 279, endPoint y: 372, distance: 83.5
click at [279, 372] on div "Create Condition Adjustment Area Exterior Overall ​ Feature Home Readiness Pack…" at bounding box center [469, 226] width 938 height 453
type input "2000"
click at [550, 244] on div "Photos +3" at bounding box center [469, 204] width 284 height 85
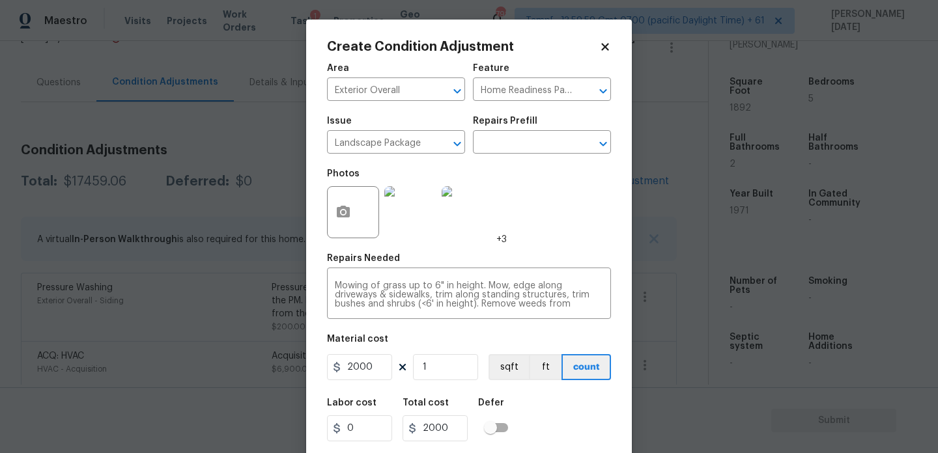
scroll to position [33, 0]
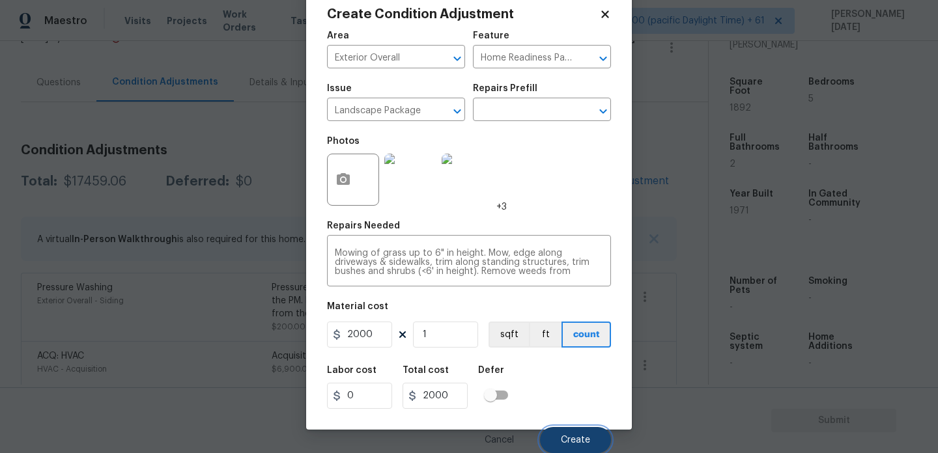
click at [576, 439] on span "Create" at bounding box center [575, 441] width 29 height 10
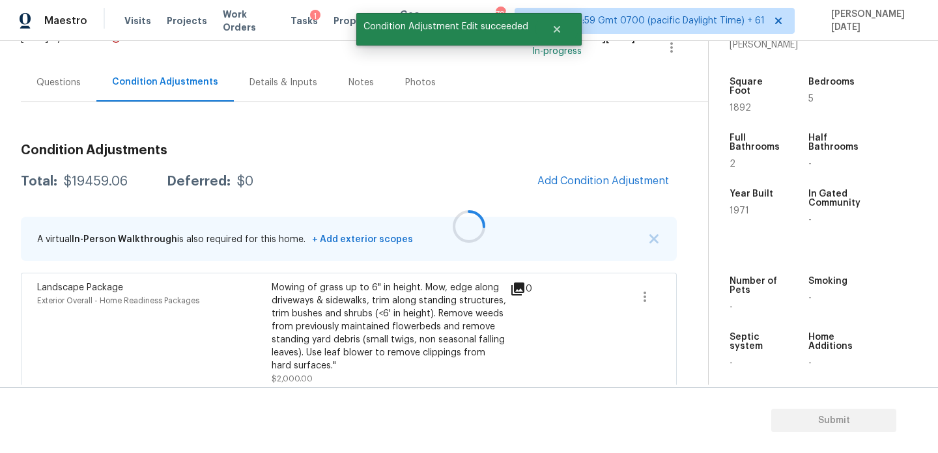
scroll to position [0, 0]
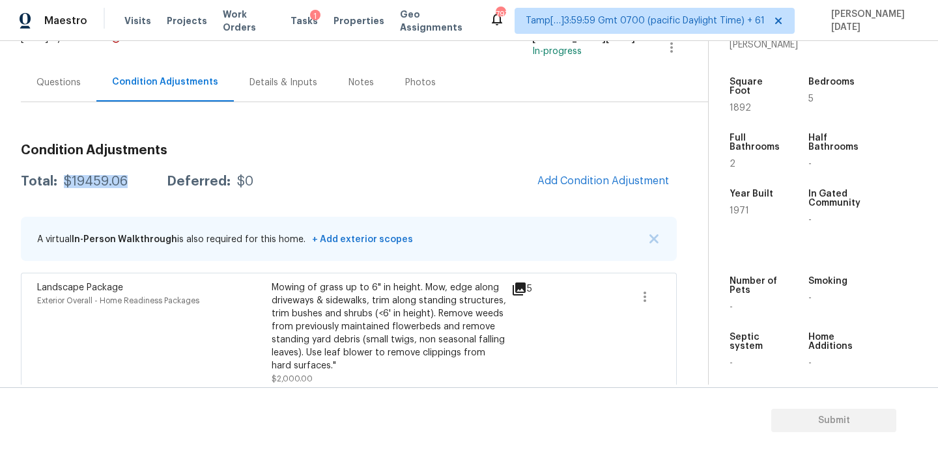
drag, startPoint x: 64, startPoint y: 181, endPoint x: 128, endPoint y: 181, distance: 63.2
click at [128, 181] on div "Total: $19459.06 Deferred: $0" at bounding box center [137, 181] width 233 height 13
copy div "$19459.06"
click at [53, 85] on div "Questions" at bounding box center [58, 82] width 44 height 13
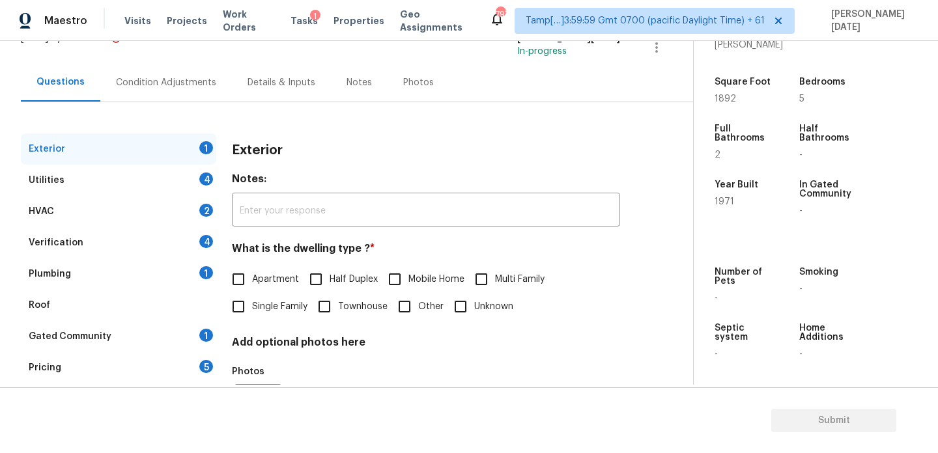
scroll to position [174, 0]
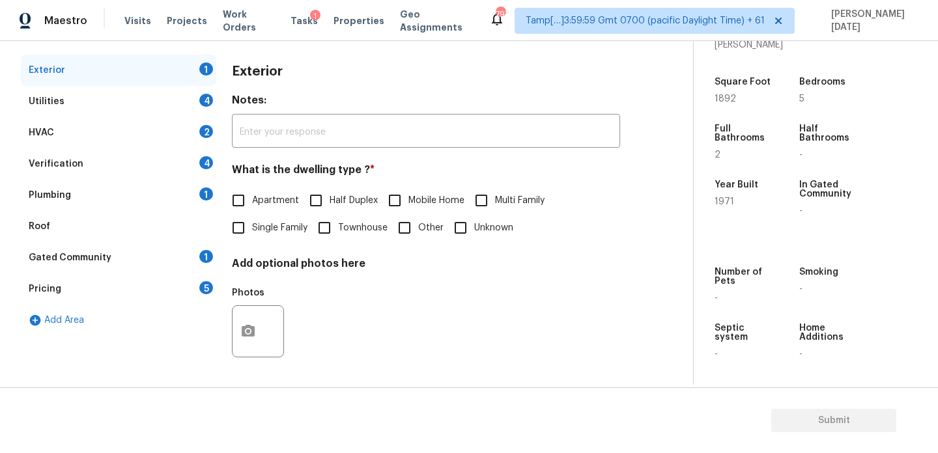
click at [244, 235] on input "Single Family" at bounding box center [238, 227] width 27 height 27
checkbox input "true"
click at [188, 102] on div "Utilities 4" at bounding box center [118, 101] width 195 height 31
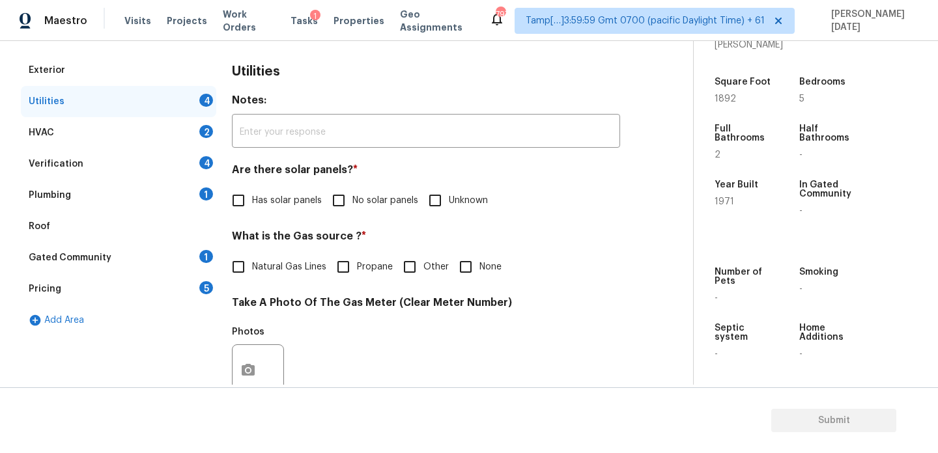
click at [330, 189] on input "No solar panels" at bounding box center [338, 200] width 27 height 27
checkbox input "true"
click at [242, 294] on div "Utilities Notes: ​ Are there solar panels? * Has solar panels No solar panels U…" at bounding box center [426, 395] width 388 height 681
click at [251, 278] on input "Natural Gas Lines" at bounding box center [238, 266] width 27 height 27
checkbox input "true"
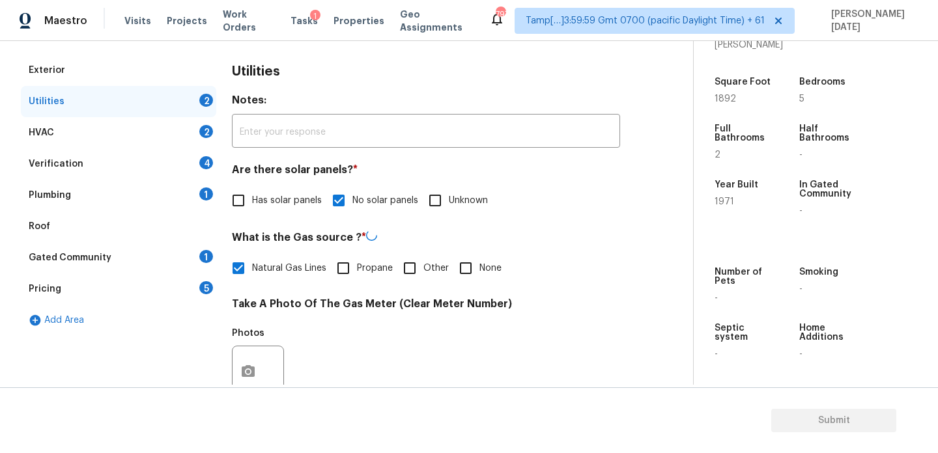
scroll to position [527, 0]
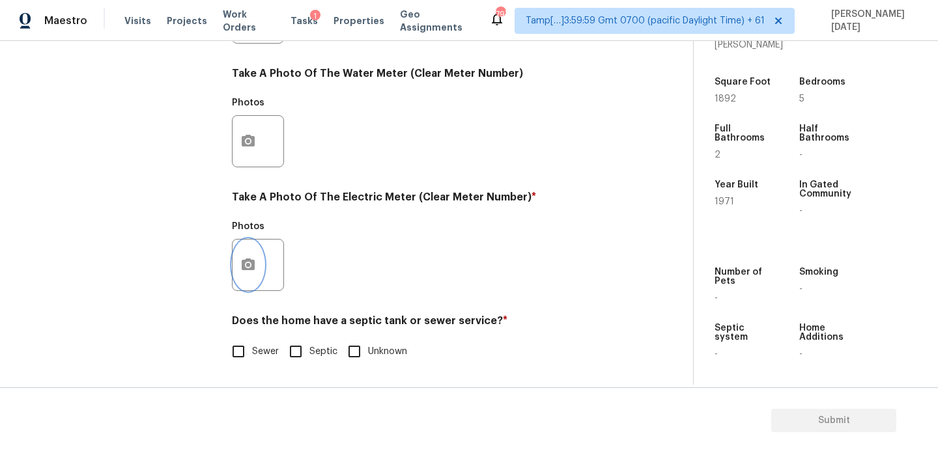
click at [244, 271] on icon "button" at bounding box center [248, 265] width 16 height 16
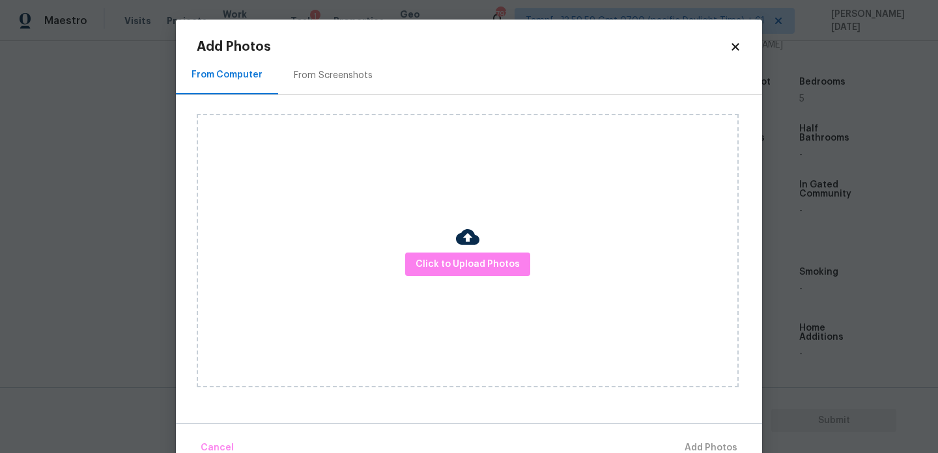
click at [451, 251] on div "Click to Upload Photos" at bounding box center [468, 251] width 542 height 274
click at [451, 267] on span "Click to Upload Photos" at bounding box center [468, 265] width 104 height 16
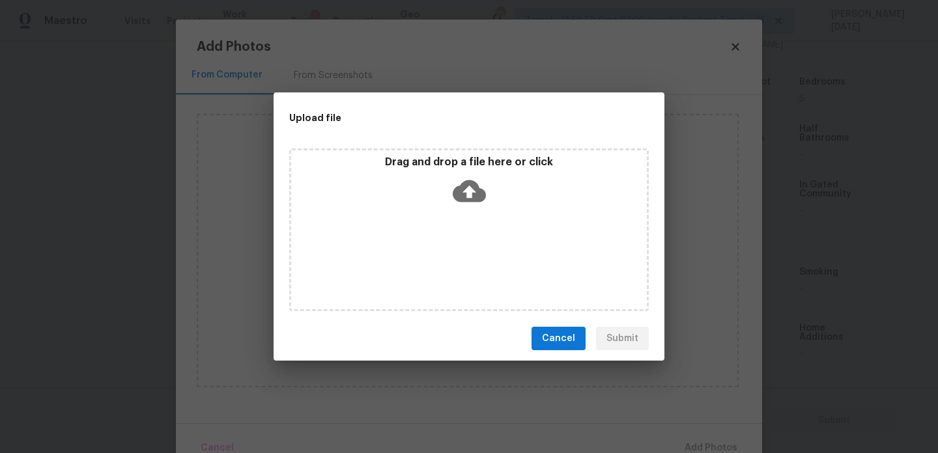
click at [451, 267] on div "Drag and drop a file here or click" at bounding box center [469, 230] width 360 height 163
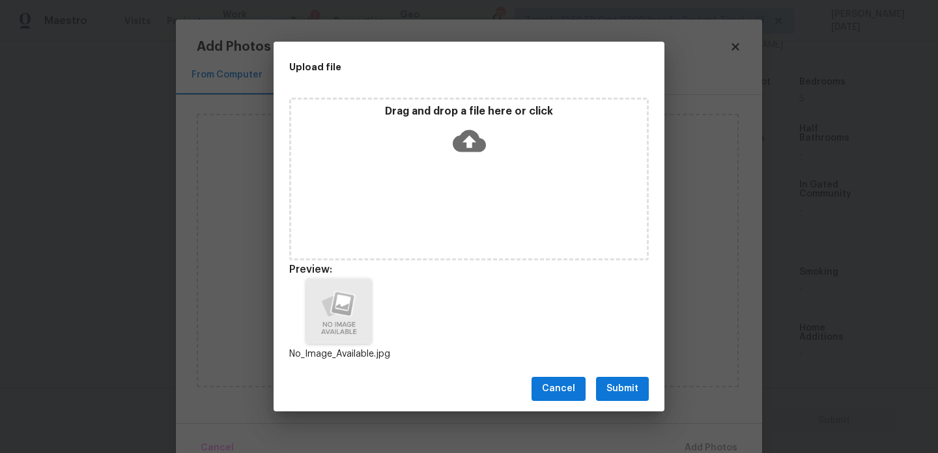
click at [623, 380] on button "Submit" at bounding box center [622, 389] width 53 height 24
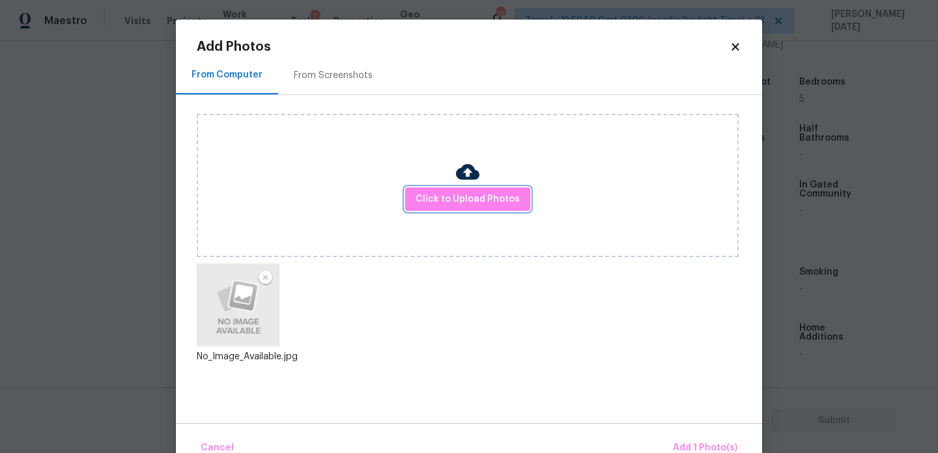
scroll to position [29, 0]
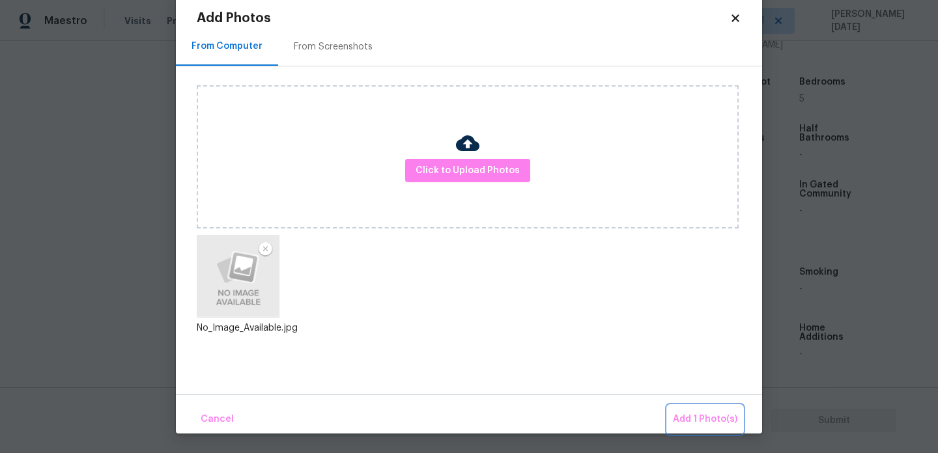
click at [674, 418] on button "Add 1 Photo(s)" at bounding box center [705, 420] width 75 height 28
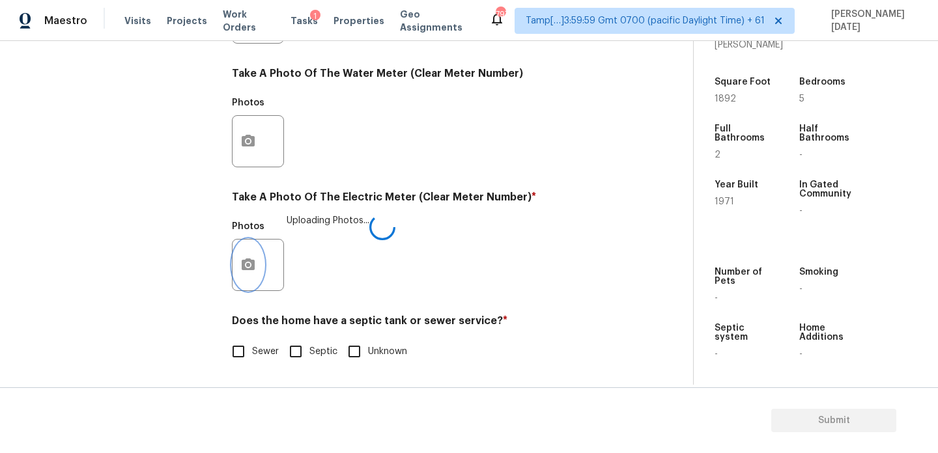
scroll to position [0, 0]
click at [230, 343] on input "Sewer" at bounding box center [238, 351] width 27 height 27
checkbox input "true"
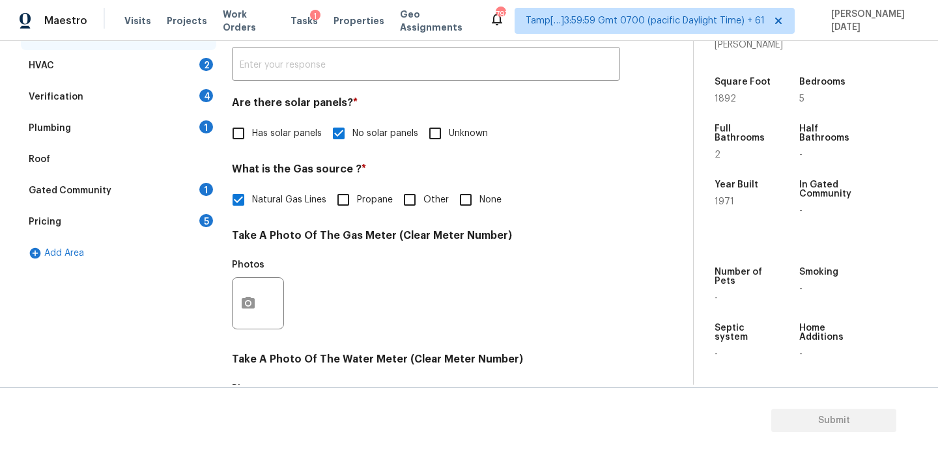
scroll to position [208, 0]
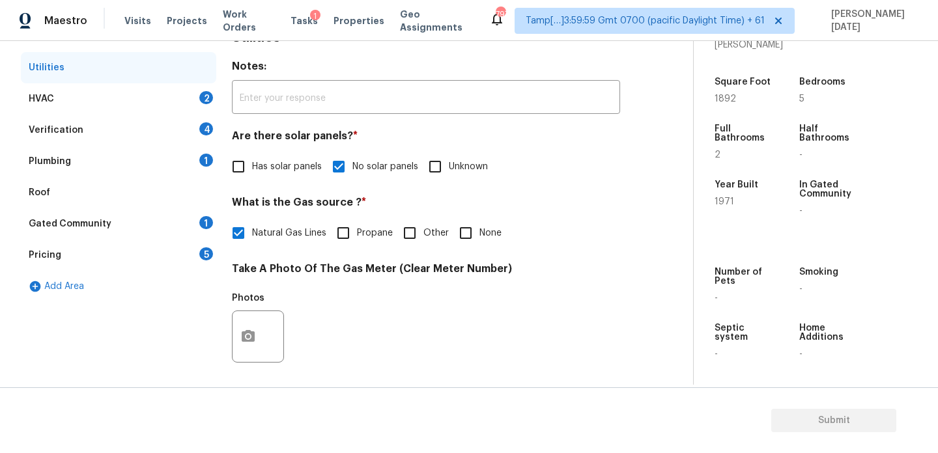
click at [197, 97] on div "HVAC 2" at bounding box center [118, 98] width 195 height 31
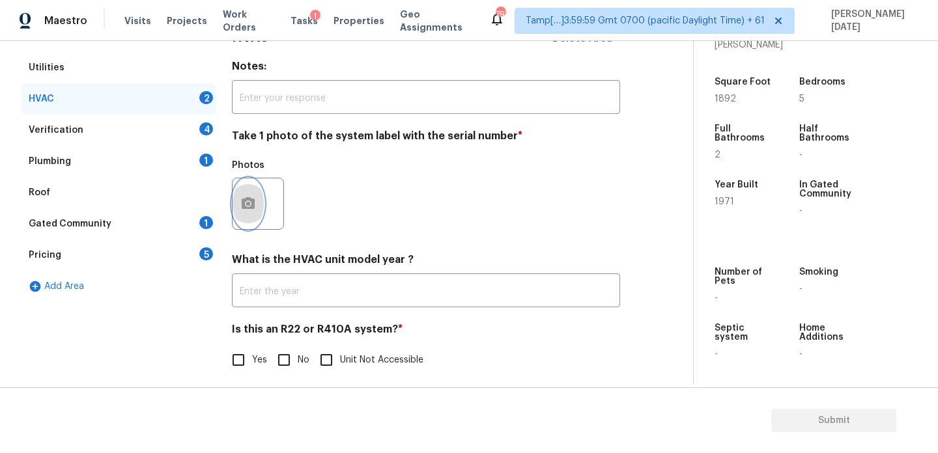
click at [251, 197] on icon "button" at bounding box center [248, 204] width 16 height 16
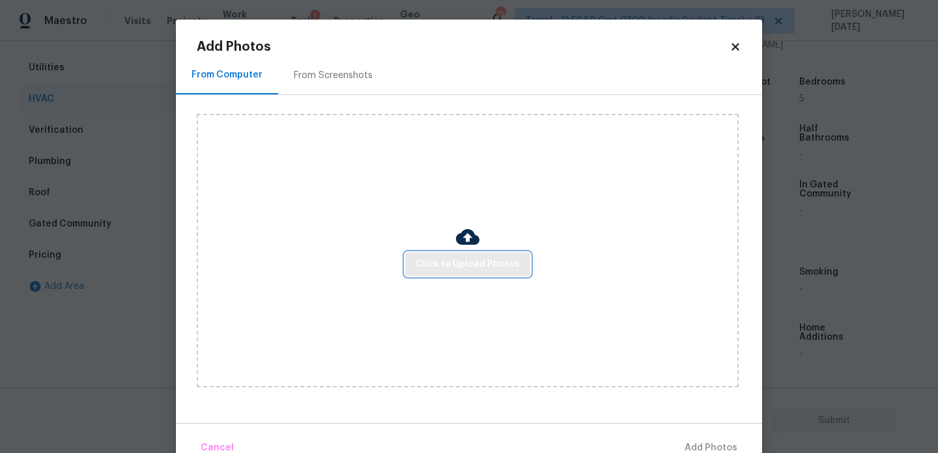
click at [470, 255] on button "Click to Upload Photos" at bounding box center [467, 265] width 125 height 24
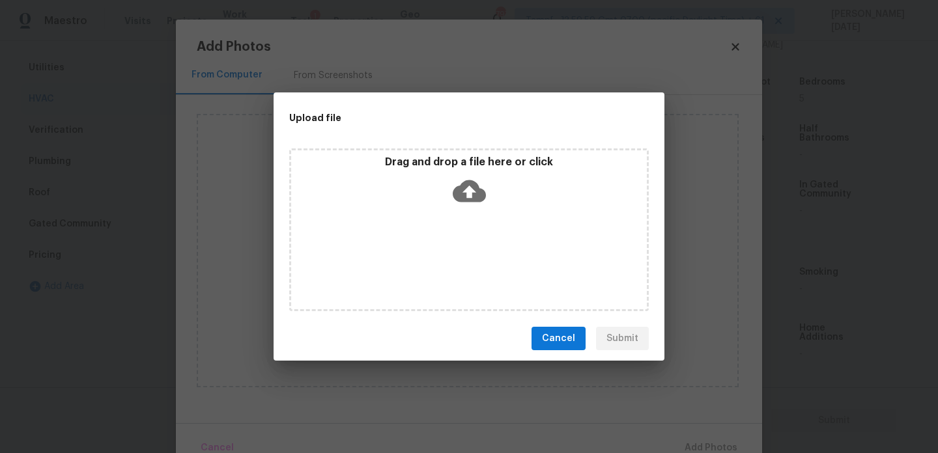
click at [470, 255] on div "Drag and drop a file here or click" at bounding box center [469, 230] width 360 height 163
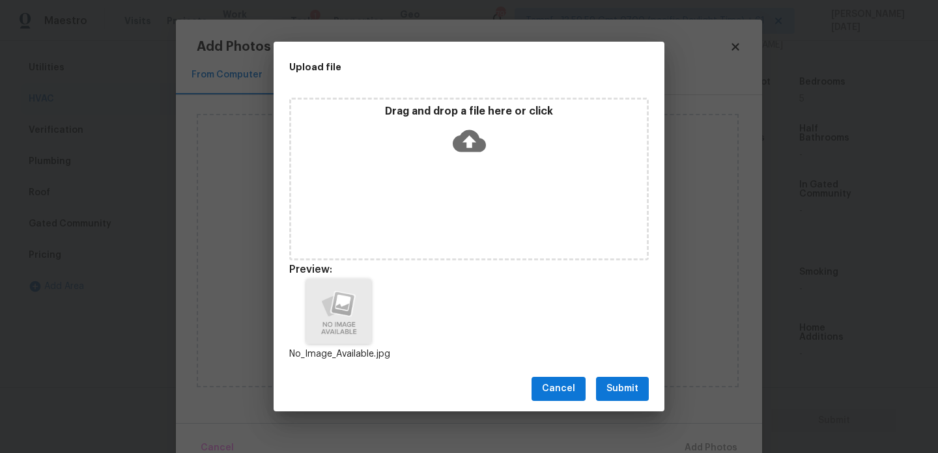
click at [618, 383] on span "Submit" at bounding box center [622, 389] width 32 height 16
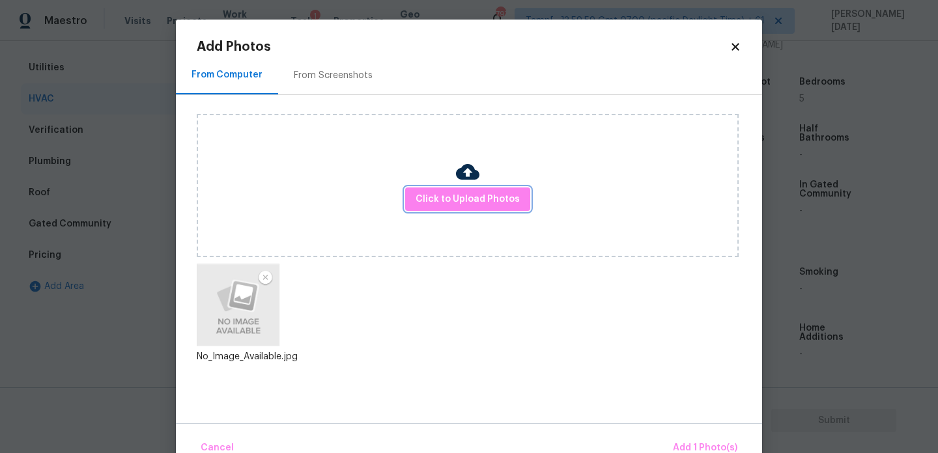
scroll to position [29, 0]
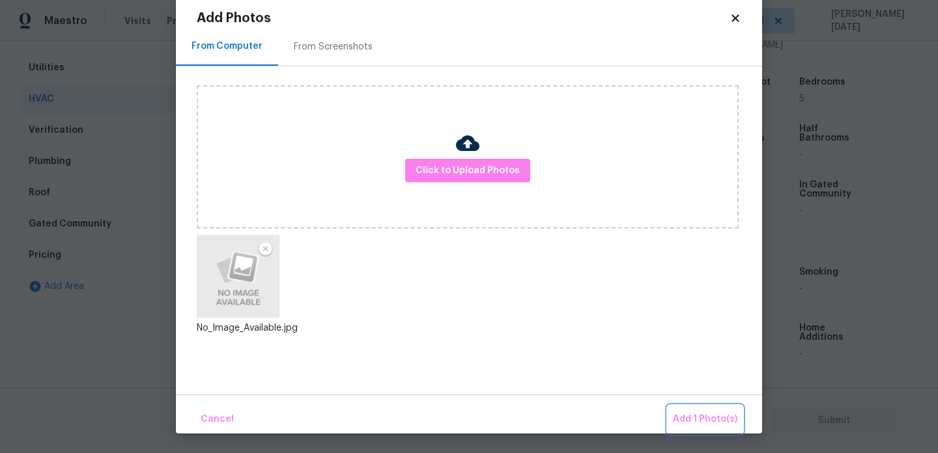
click at [672, 420] on button "Add 1 Photo(s)" at bounding box center [705, 420] width 75 height 28
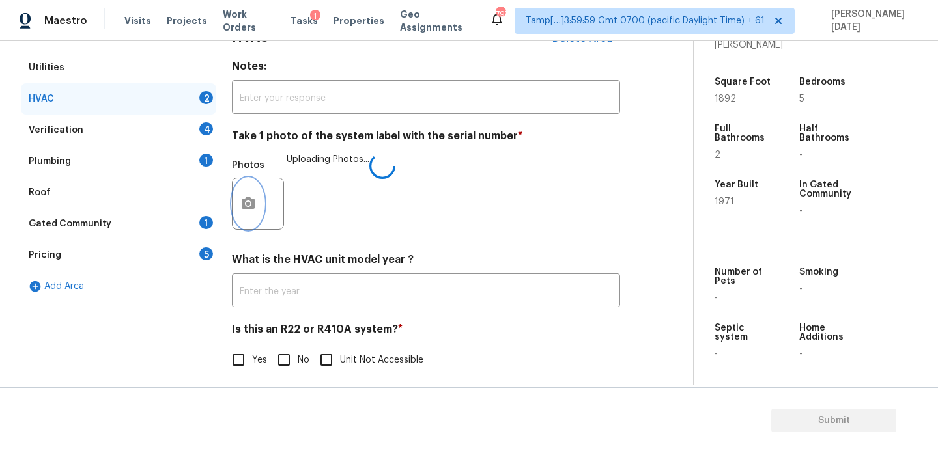
scroll to position [0, 0]
click at [264, 362] on span "Yes" at bounding box center [259, 361] width 15 height 14
click at [252, 362] on input "Yes" at bounding box center [238, 360] width 27 height 27
checkbox input "true"
click at [205, 131] on div "4" at bounding box center [206, 128] width 14 height 13
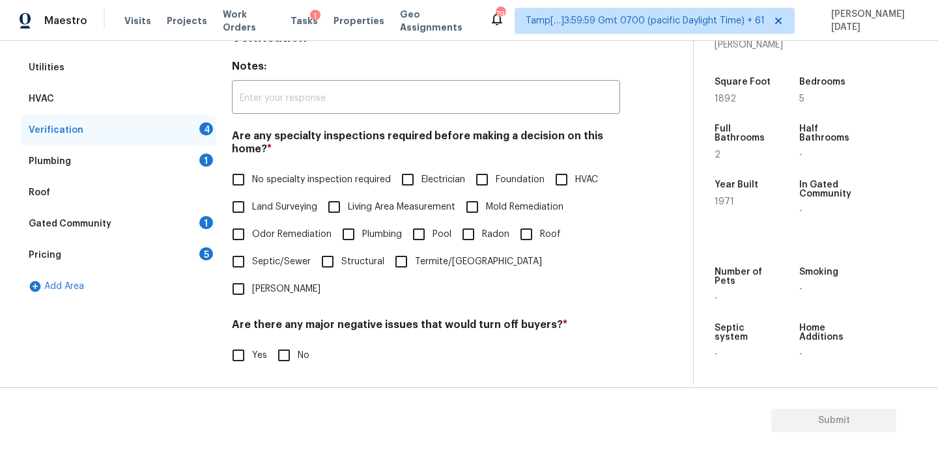
click at [237, 177] on input "No specialty inspection required" at bounding box center [238, 179] width 27 height 27
checkbox input "true"
click at [291, 342] on input "No" at bounding box center [283, 355] width 27 height 27
checkbox input "true"
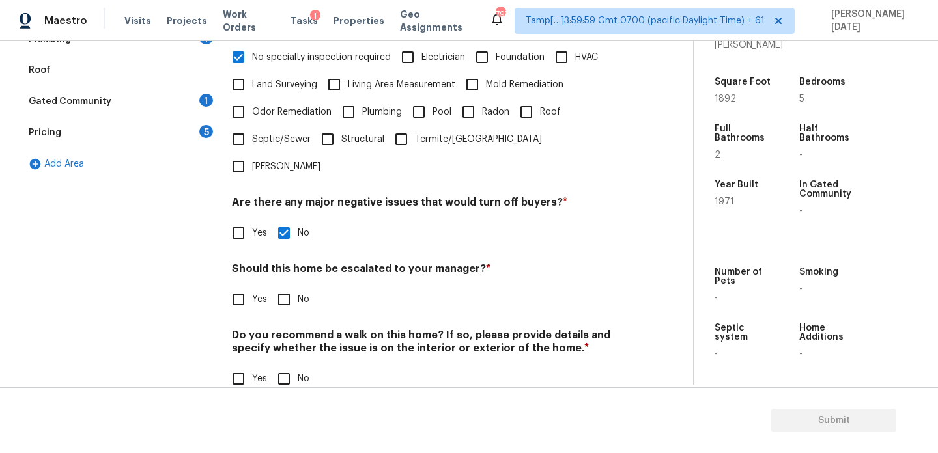
click at [286, 286] on input "No" at bounding box center [283, 299] width 27 height 27
checkbox input "true"
click at [289, 365] on input "No" at bounding box center [283, 378] width 27 height 27
checkbox input "true"
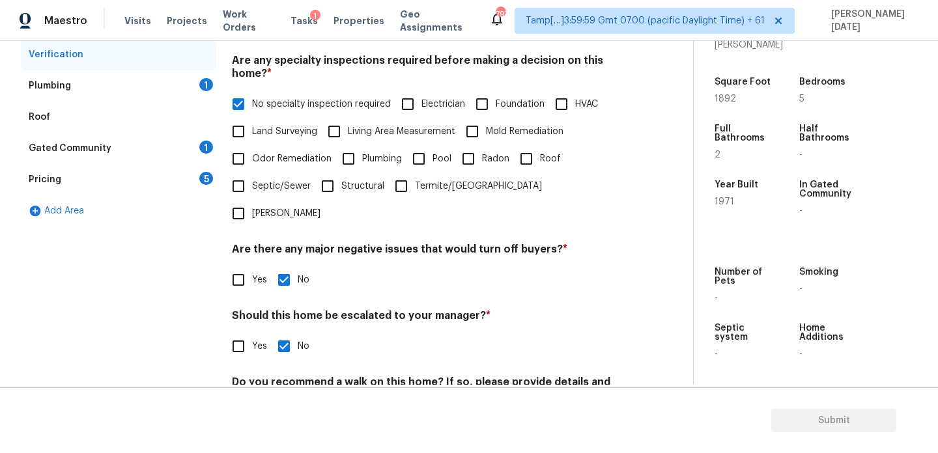
click at [179, 95] on div "Plumbing 1" at bounding box center [118, 85] width 195 height 31
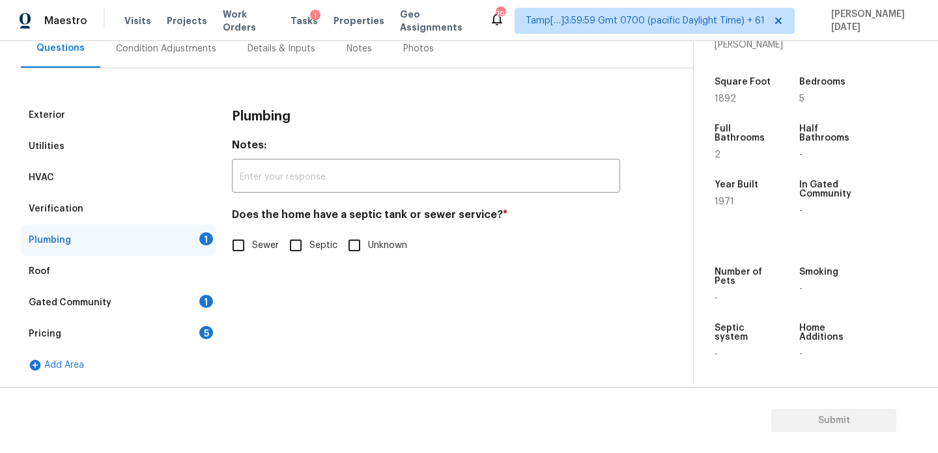
click at [235, 253] on input "Sewer" at bounding box center [238, 245] width 27 height 27
checkbox input "true"
click at [193, 283] on div "Roof" at bounding box center [118, 271] width 195 height 31
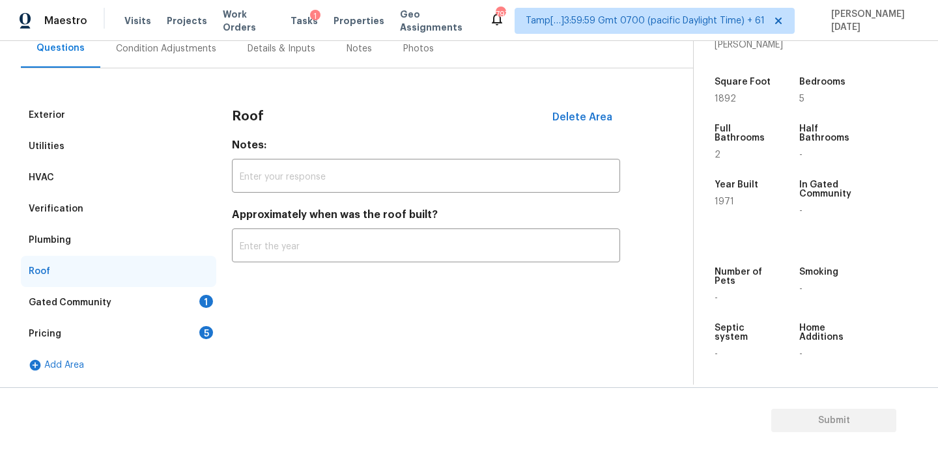
click at [195, 289] on div "Gated Community 1" at bounding box center [118, 302] width 195 height 31
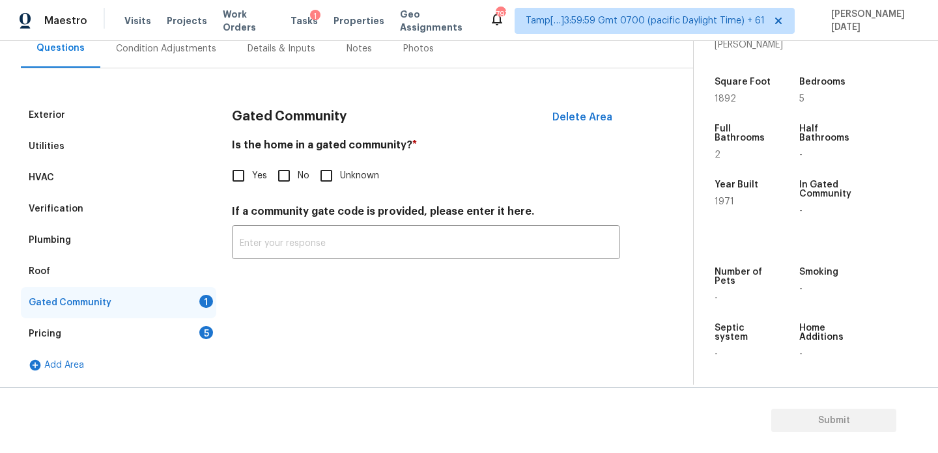
click at [298, 177] on span "No" at bounding box center [304, 176] width 12 height 14
click at [297, 177] on input "No" at bounding box center [283, 175] width 27 height 27
checkbox input "true"
click at [212, 337] on div "Pricing 5" at bounding box center [118, 334] width 195 height 31
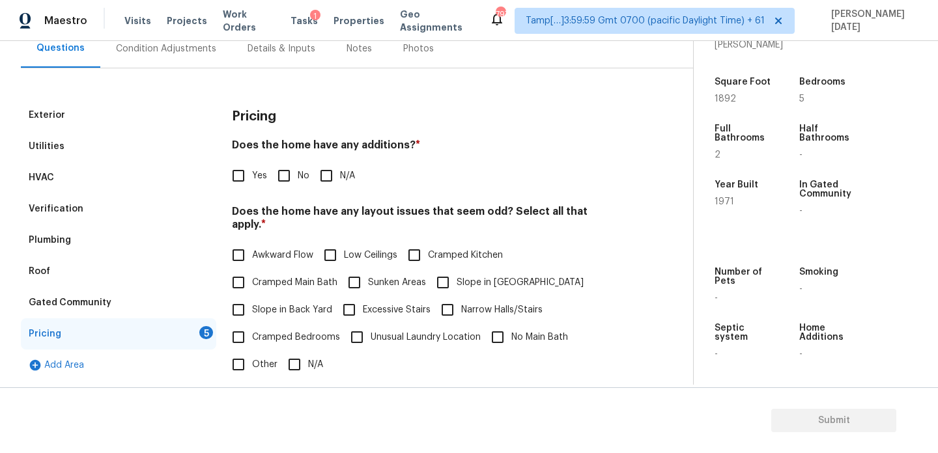
click at [280, 180] on input "No" at bounding box center [283, 175] width 27 height 27
checkbox input "true"
click at [303, 351] on input "N/A" at bounding box center [294, 364] width 27 height 27
checkbox input "true"
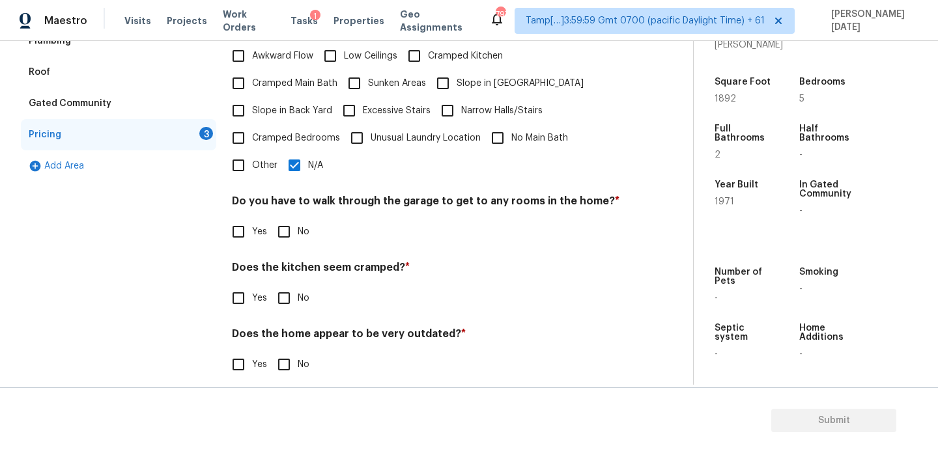
click at [298, 229] on label "No" at bounding box center [289, 231] width 39 height 27
click at [298, 229] on input "No" at bounding box center [283, 231] width 27 height 27
checkbox input "true"
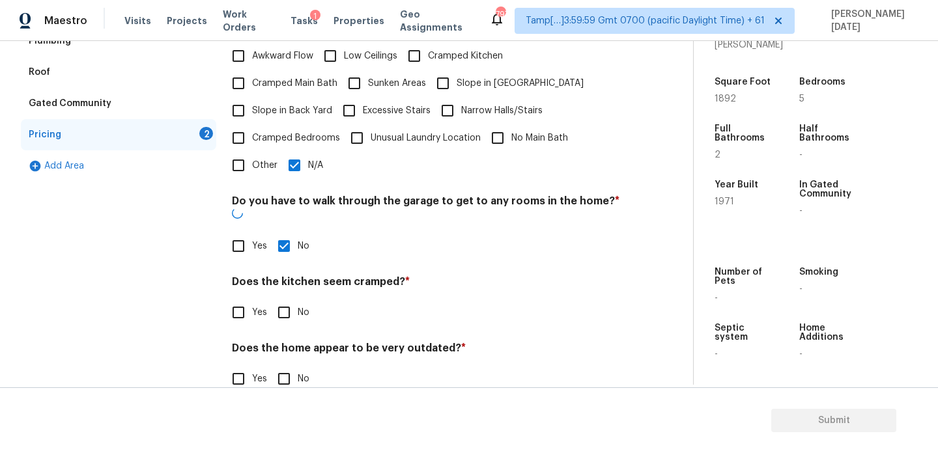
click at [289, 299] on input "No" at bounding box center [283, 312] width 27 height 27
checkbox input "true"
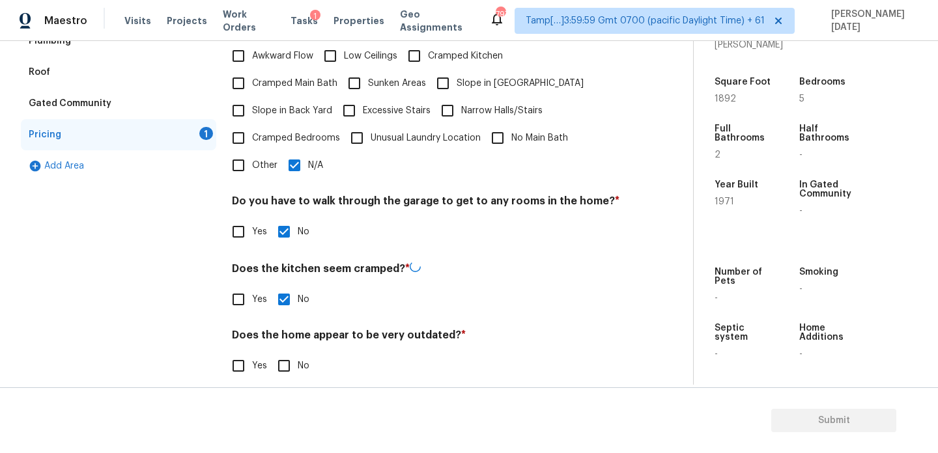
click at [291, 352] on input "No" at bounding box center [283, 365] width 27 height 27
checkbox input "true"
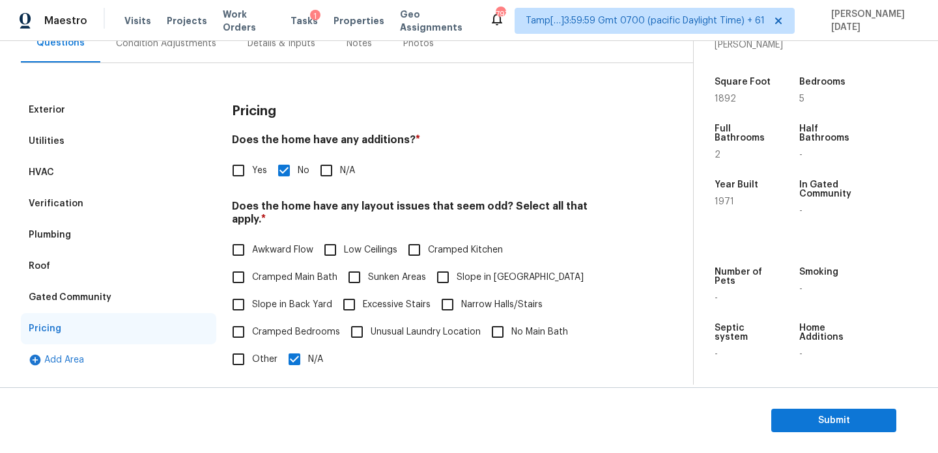
scroll to position [0, 0]
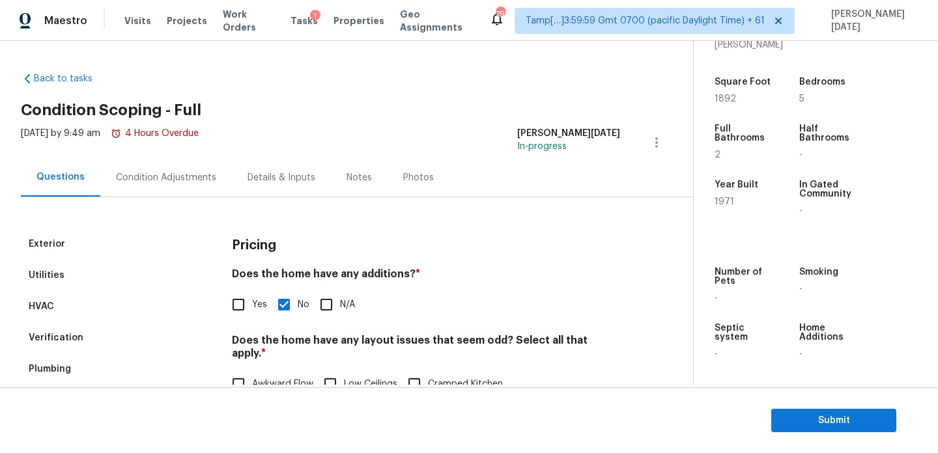
click at [188, 186] on div "Condition Adjustments" at bounding box center [166, 177] width 132 height 38
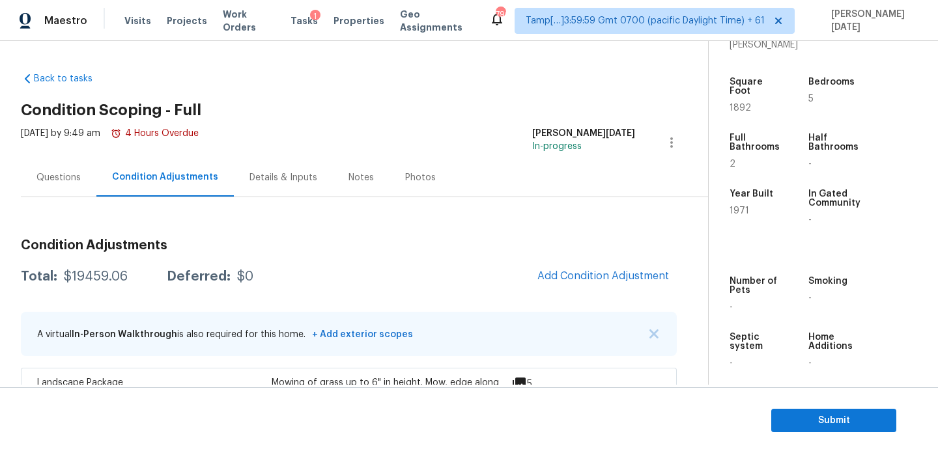
click at [70, 178] on div "Questions" at bounding box center [58, 177] width 44 height 13
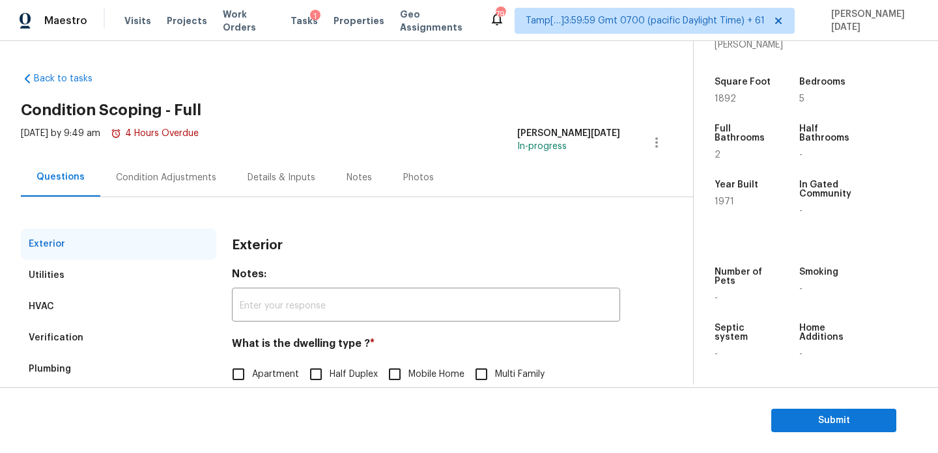
scroll to position [174, 0]
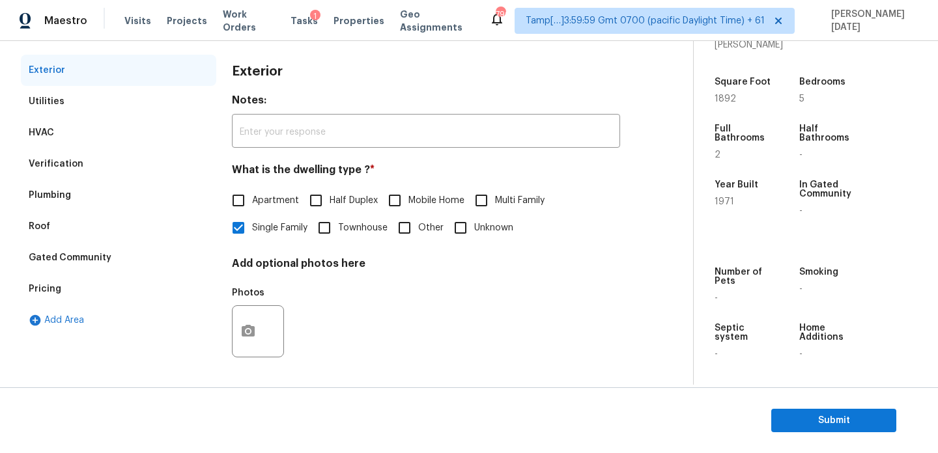
click at [113, 289] on div "Pricing" at bounding box center [118, 289] width 195 height 31
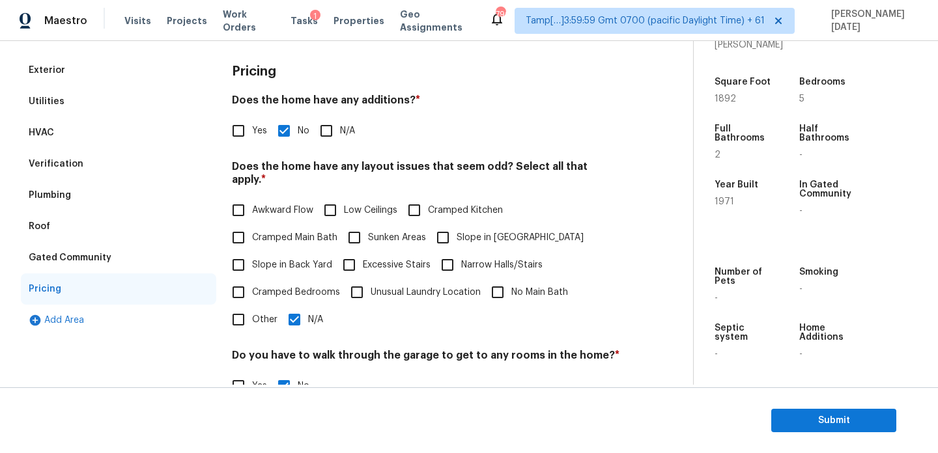
scroll to position [328, 0]
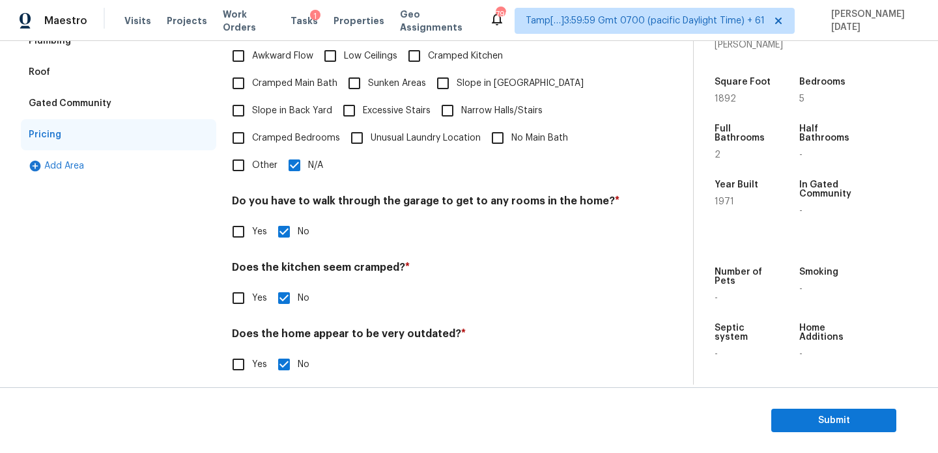
click at [452, 77] on input "Slope in Front Yard" at bounding box center [442, 83] width 27 height 27
checkbox input "true"
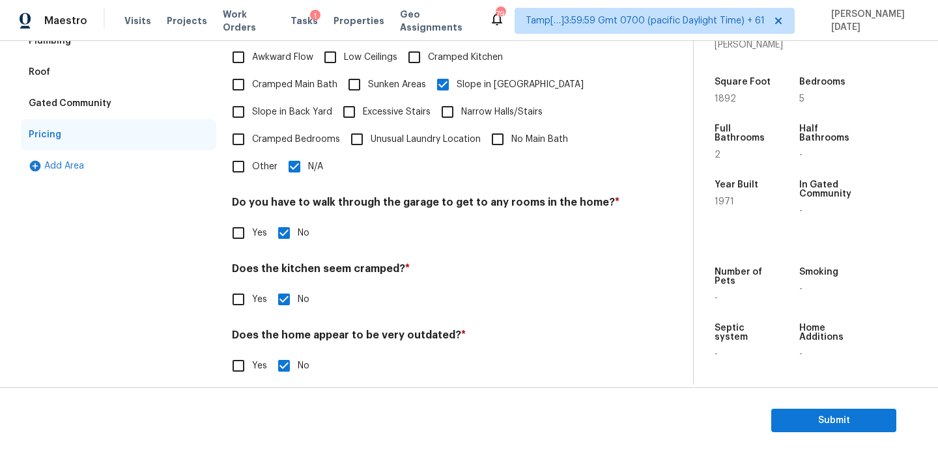
click at [306, 154] on input "N/A" at bounding box center [294, 166] width 27 height 27
checkbox input "false"
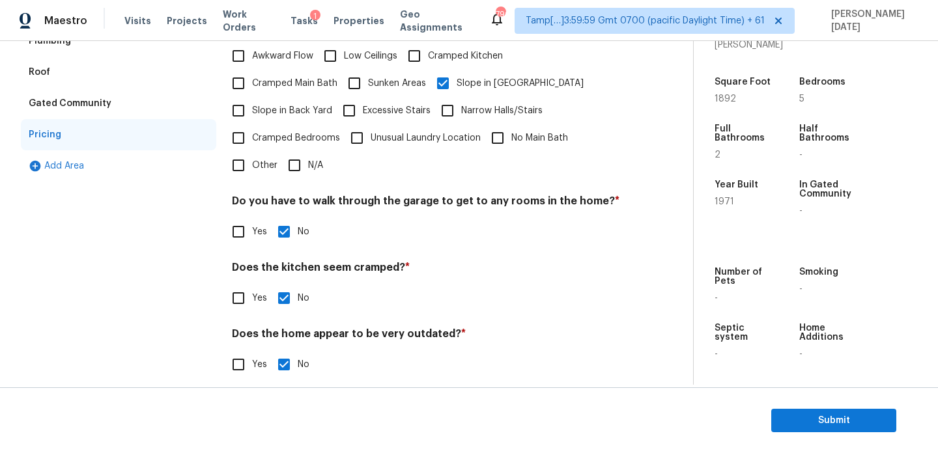
scroll to position [0, 0]
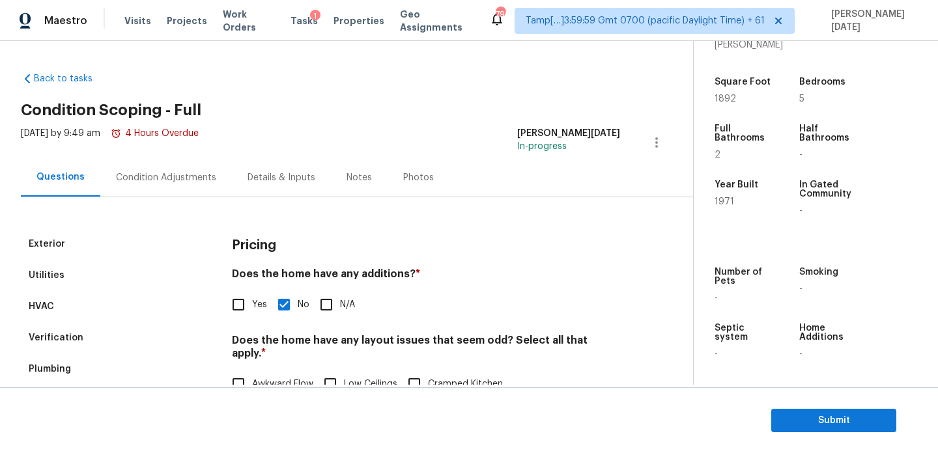
click at [150, 184] on div "Condition Adjustments" at bounding box center [166, 177] width 132 height 38
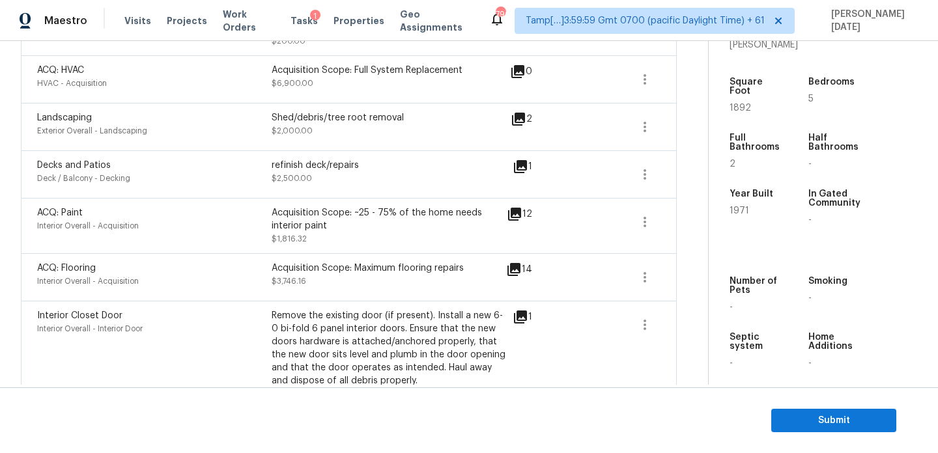
scroll to position [494, 0]
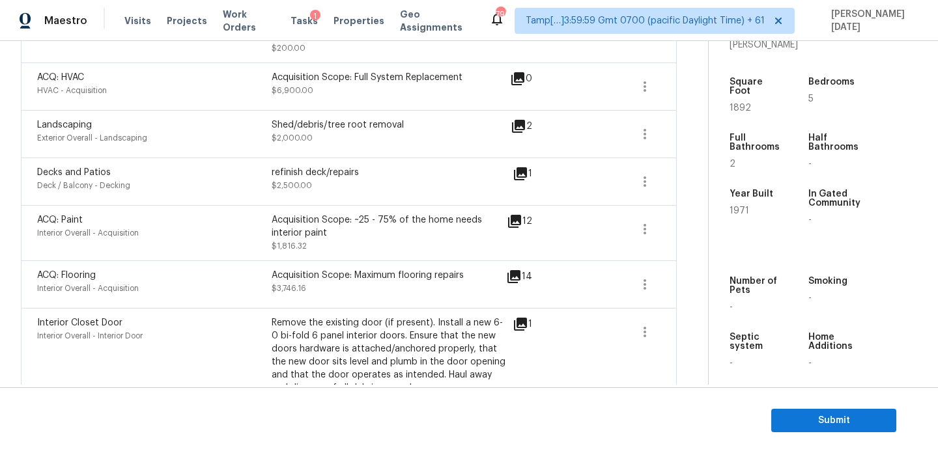
click at [522, 182] on icon at bounding box center [521, 174] width 16 height 16
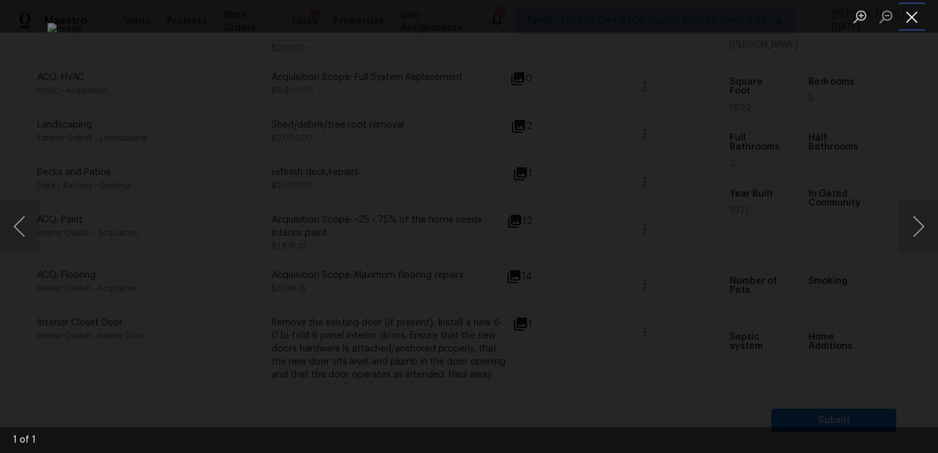
click at [913, 16] on button "Close lightbox" at bounding box center [912, 16] width 26 height 23
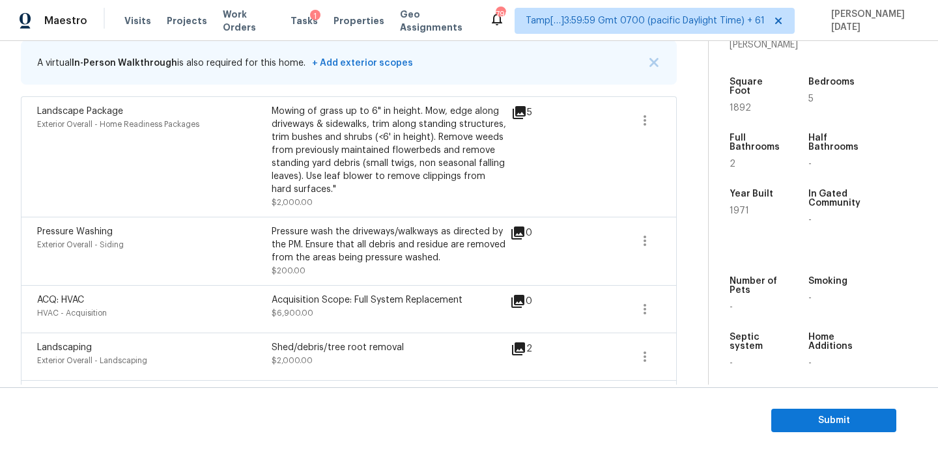
scroll to position [0, 0]
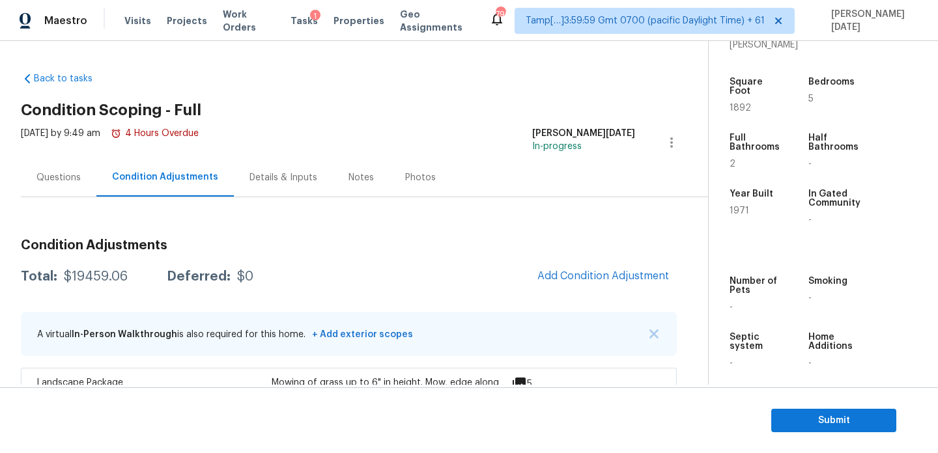
click at [82, 193] on div "Questions" at bounding box center [59, 177] width 76 height 38
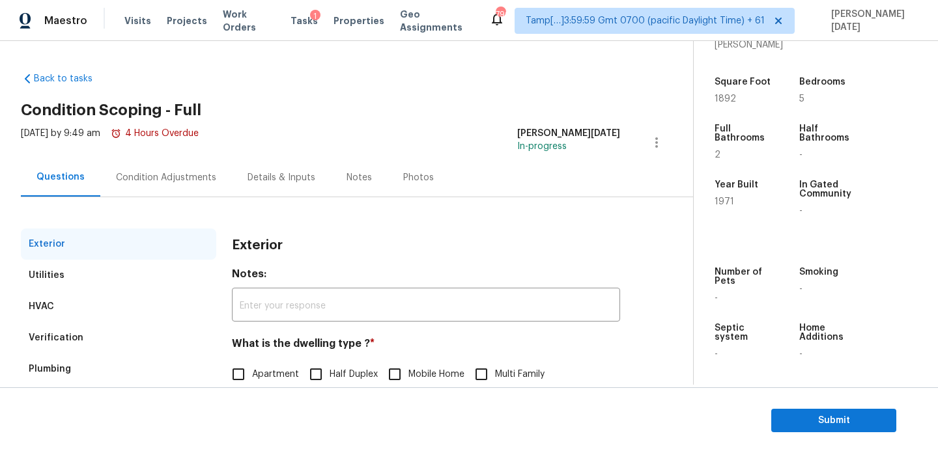
scroll to position [174, 0]
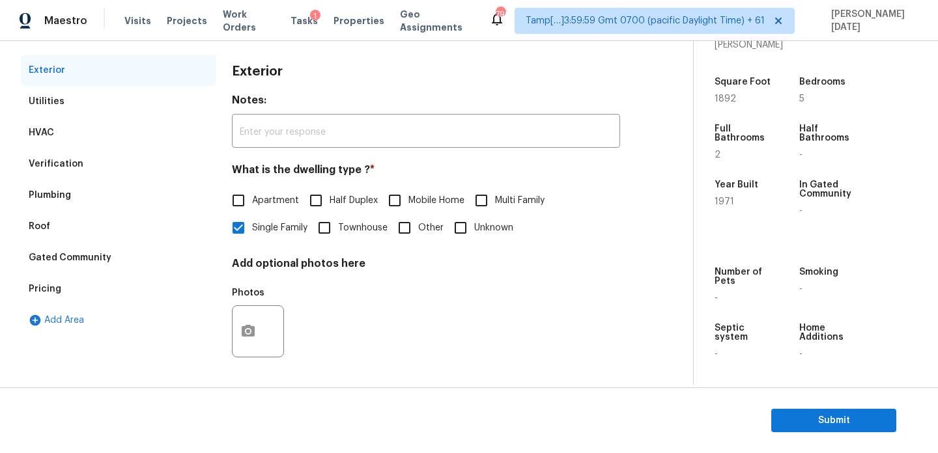
click at [115, 286] on div "Pricing" at bounding box center [118, 289] width 195 height 31
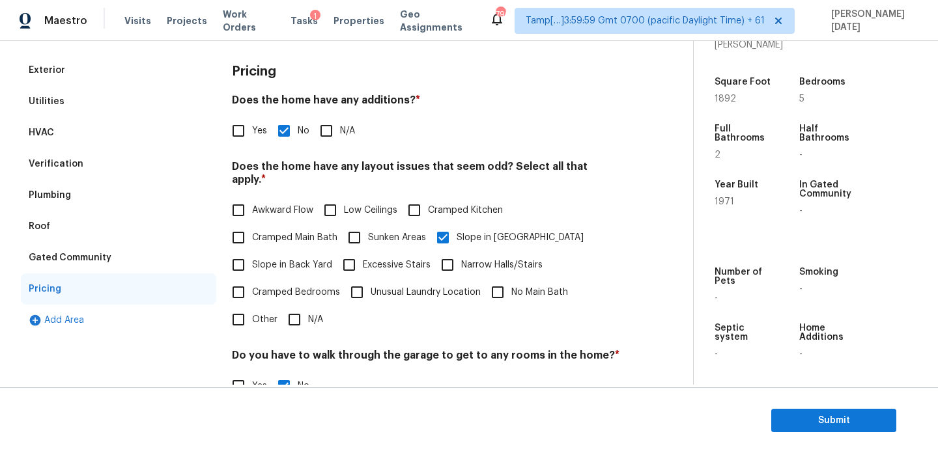
click at [237, 135] on input "Yes" at bounding box center [238, 130] width 27 height 27
checkbox input "true"
checkbox input "false"
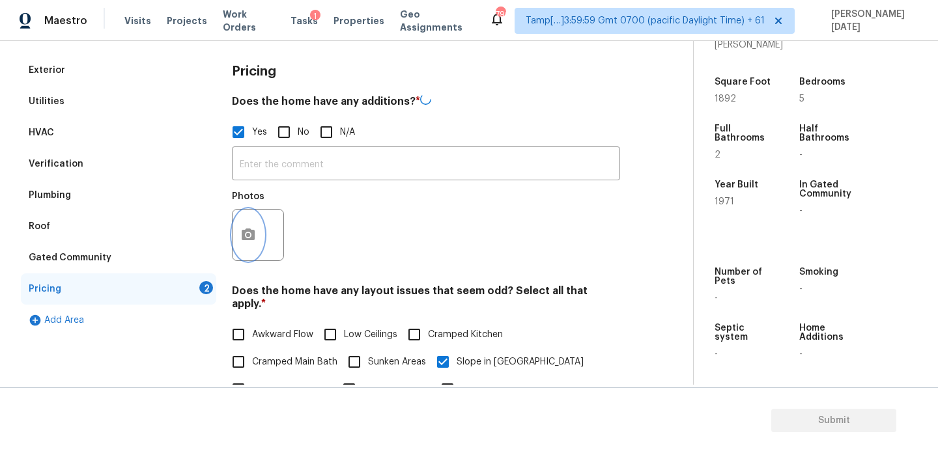
click at [242, 220] on button "button" at bounding box center [248, 235] width 31 height 51
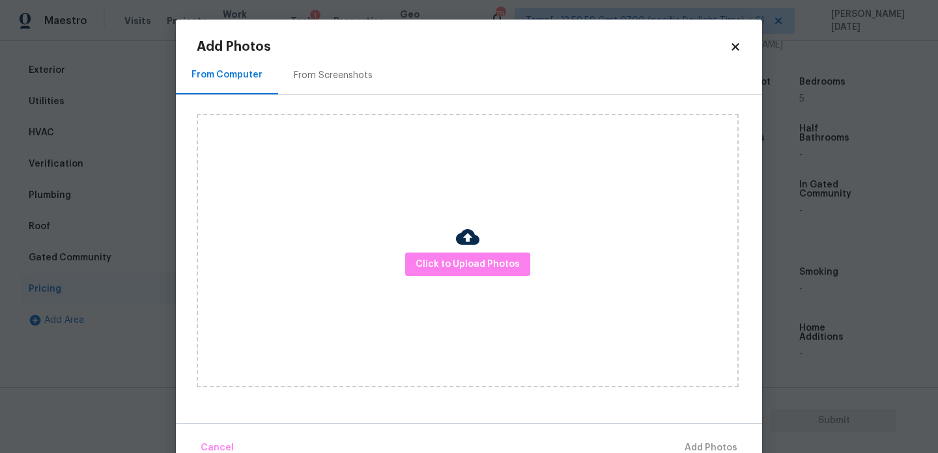
click at [327, 71] on div "From Screenshots" at bounding box center [333, 75] width 79 height 13
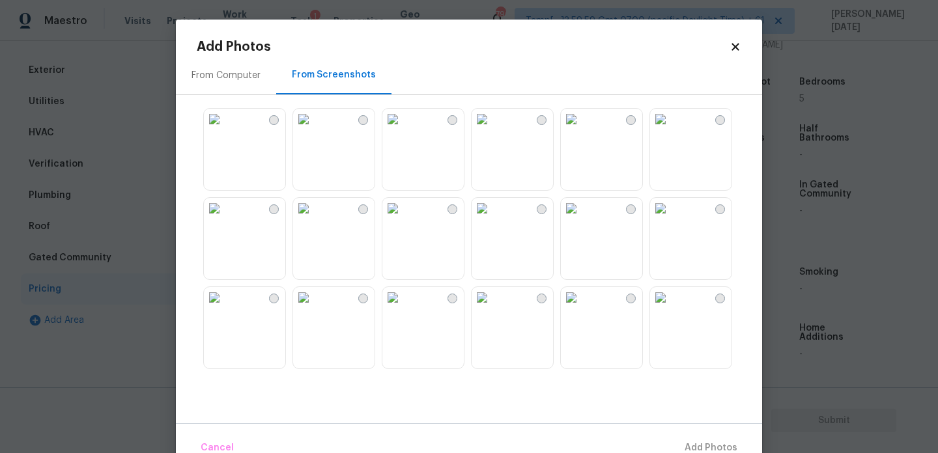
scroll to position [1244, 0]
click at [314, 225] on img at bounding box center [303, 214] width 21 height 21
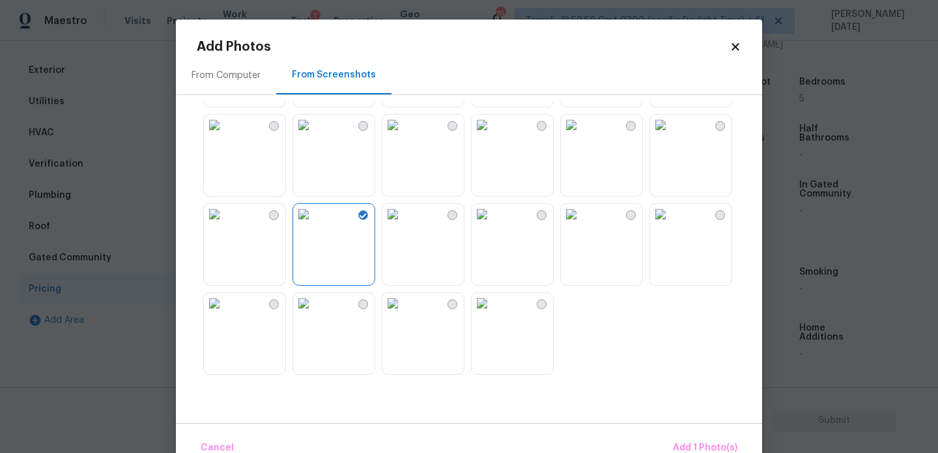
click at [398, 314] on img at bounding box center [392, 303] width 21 height 21
click at [314, 314] on img at bounding box center [303, 303] width 21 height 21
click at [204, 314] on img at bounding box center [214, 303] width 21 height 21
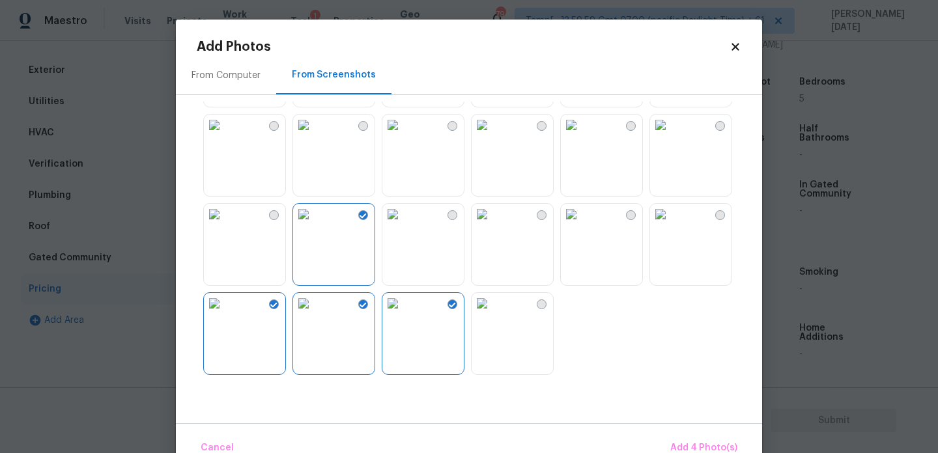
click at [314, 314] on img at bounding box center [303, 303] width 21 height 21
click at [690, 440] on span "Add 3 Photo(s)" at bounding box center [705, 448] width 66 height 16
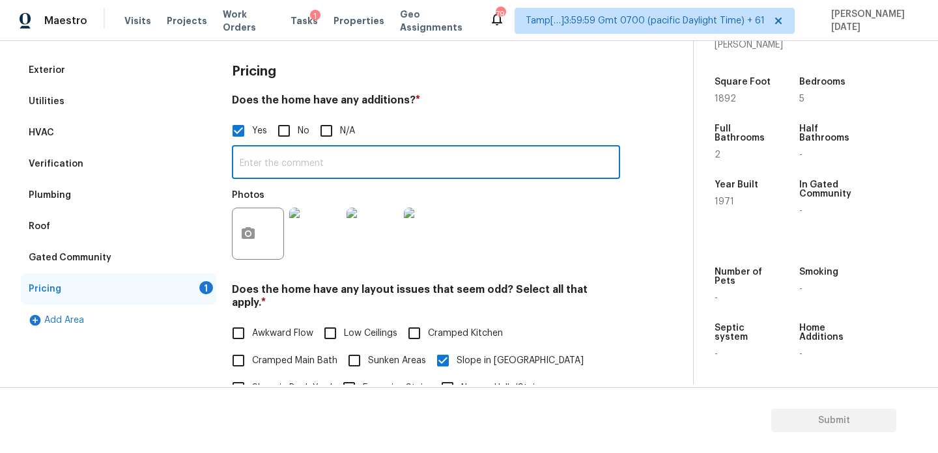
click at [289, 172] on input "text" at bounding box center [426, 164] width 388 height 31
paste input "["A basement room was finished / flooring was added."]"
type input "["A basement room was finished / flooring was added."]"
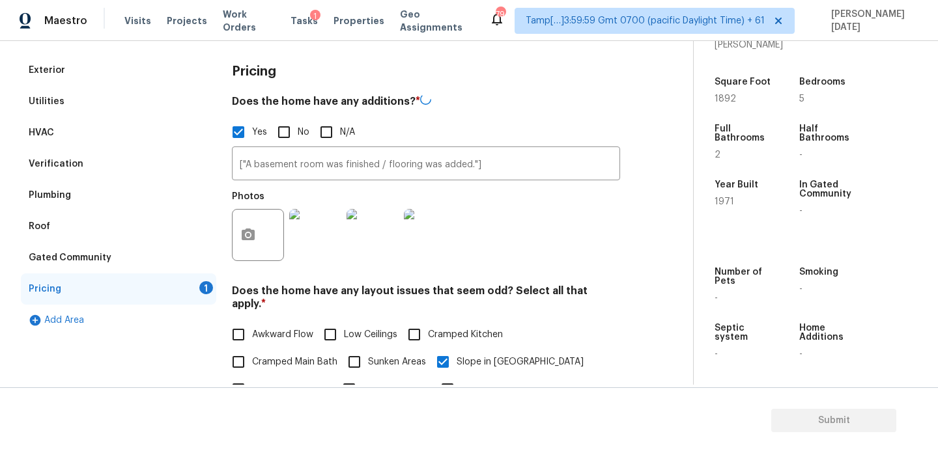
click at [519, 210] on div "Photos" at bounding box center [426, 226] width 388 height 85
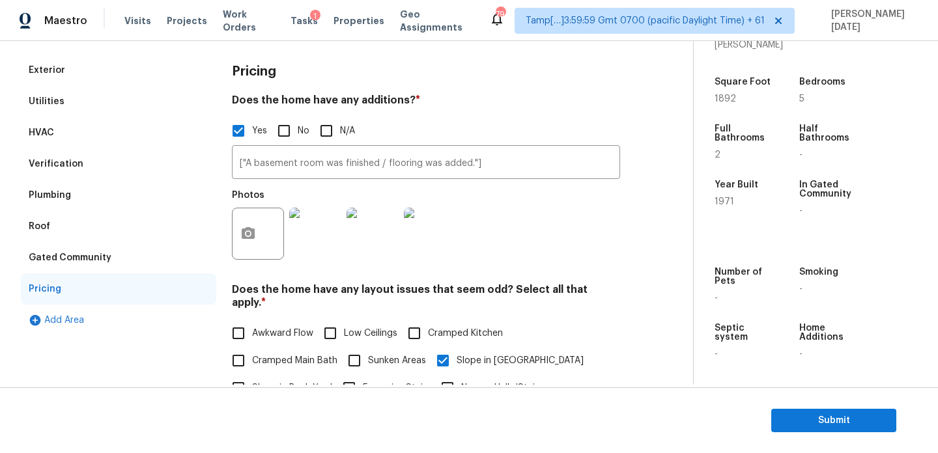
scroll to position [109, 0]
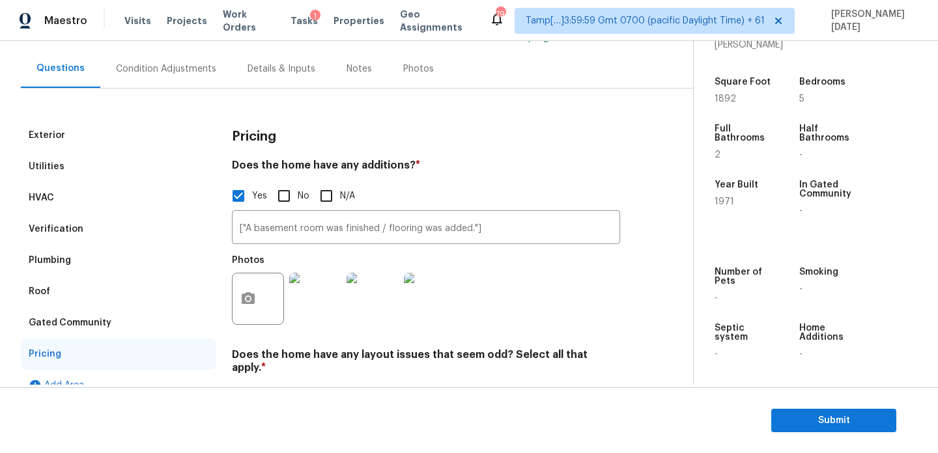
click at [188, 84] on div "Condition Adjustments" at bounding box center [166, 69] width 132 height 38
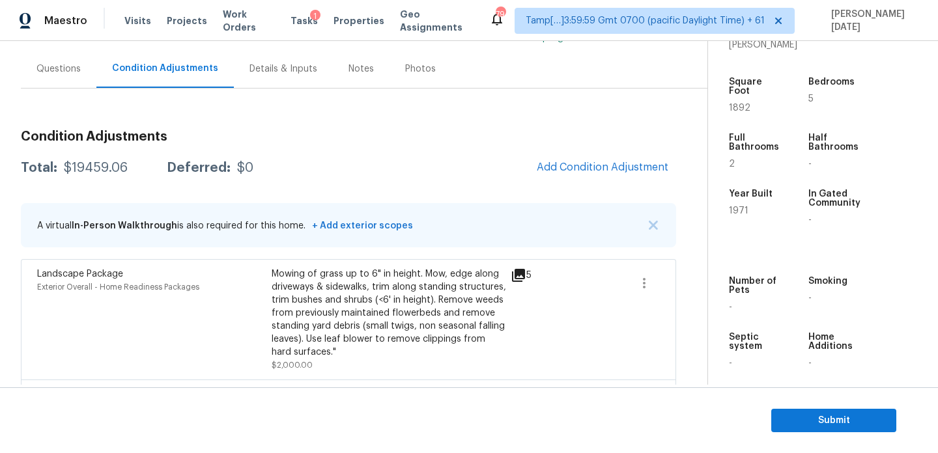
scroll to position [129, 0]
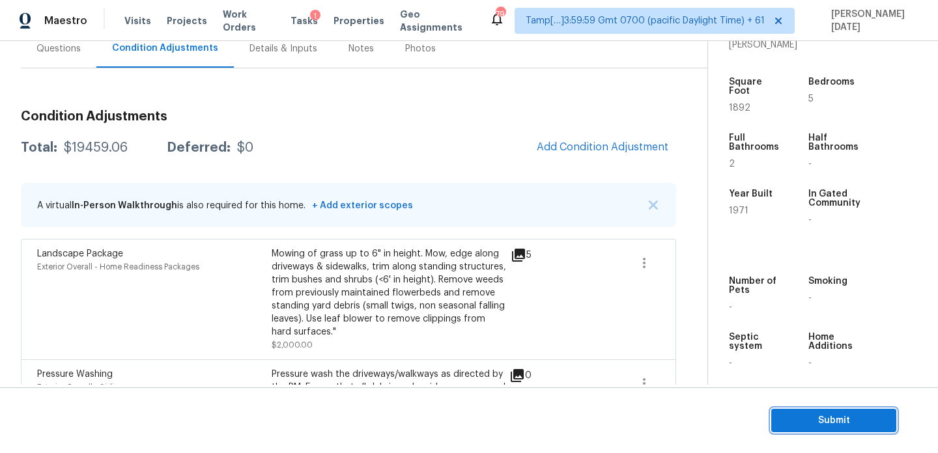
click at [798, 421] on span "Submit" at bounding box center [834, 421] width 104 height 16
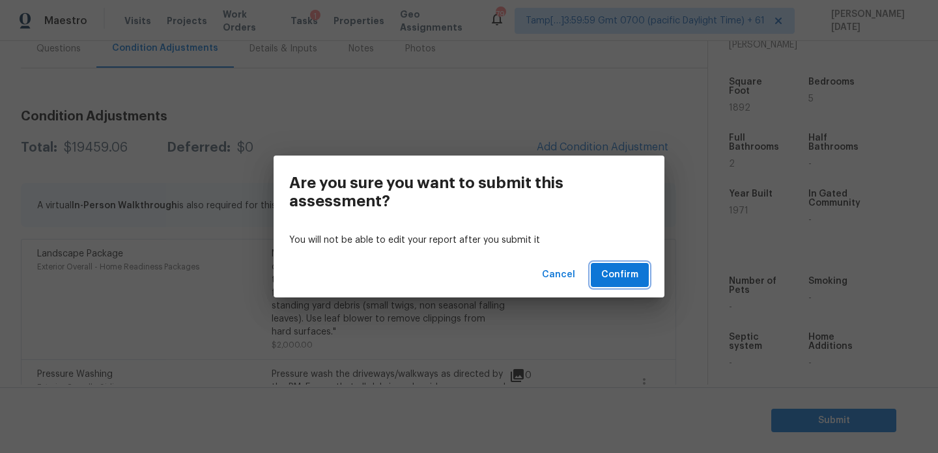
click at [622, 272] on span "Confirm" at bounding box center [619, 275] width 37 height 16
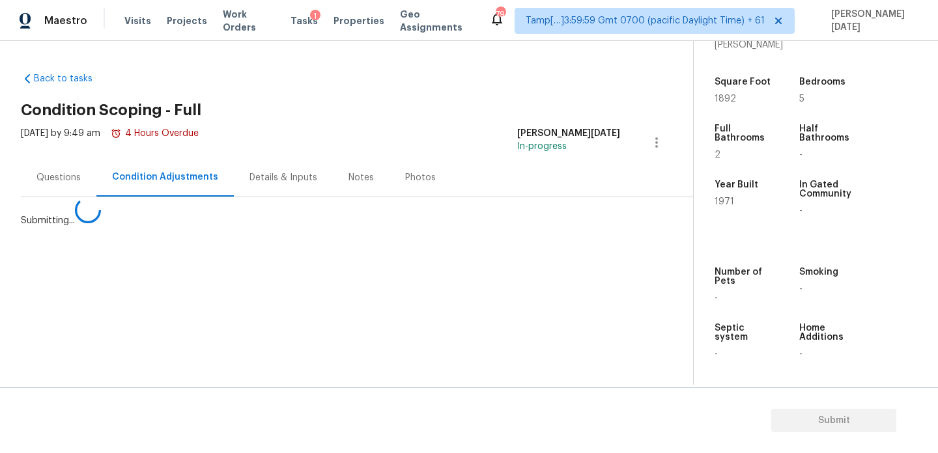
scroll to position [0, 0]
